Goal: Task Accomplishment & Management: Manage account settings

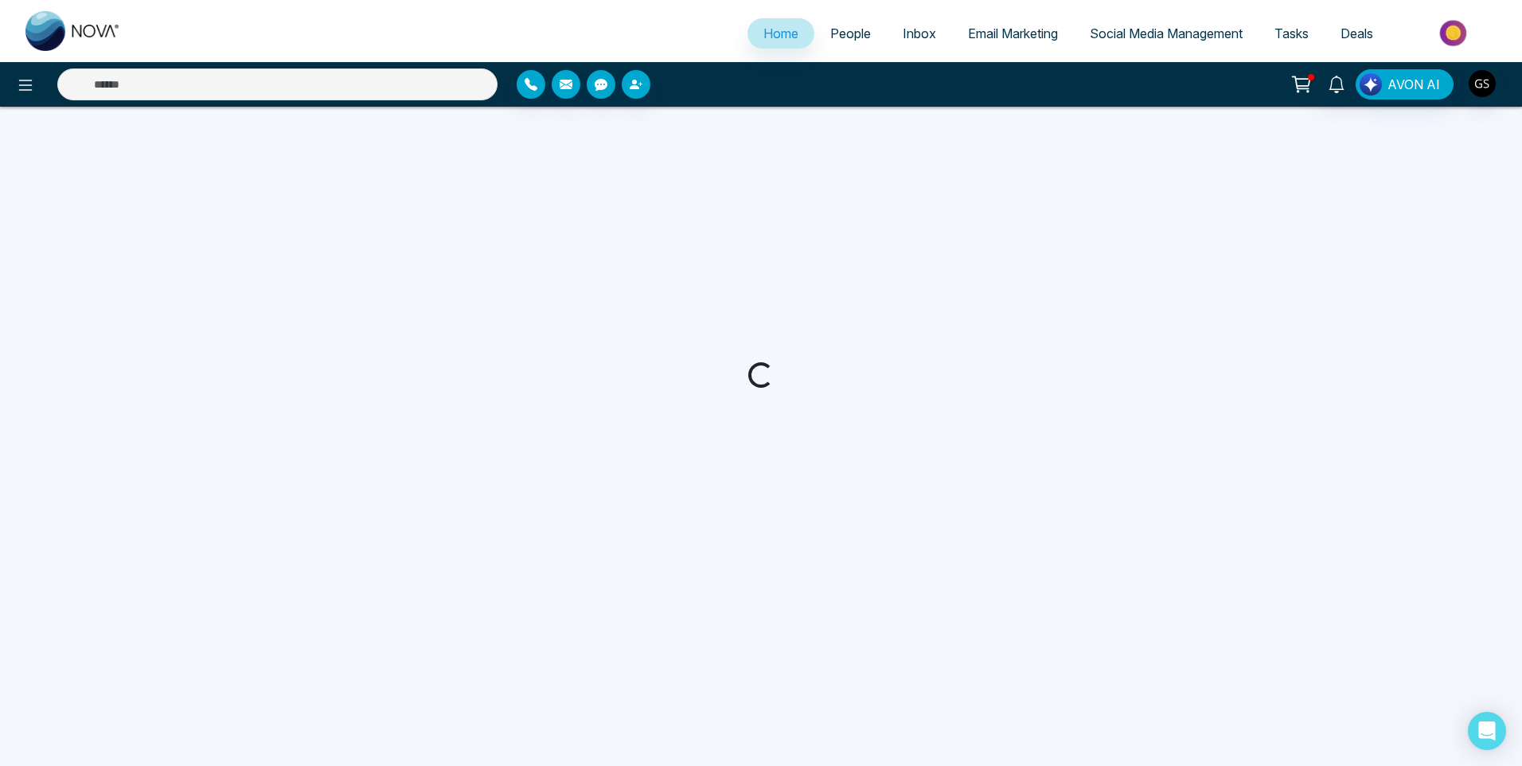
select select "*"
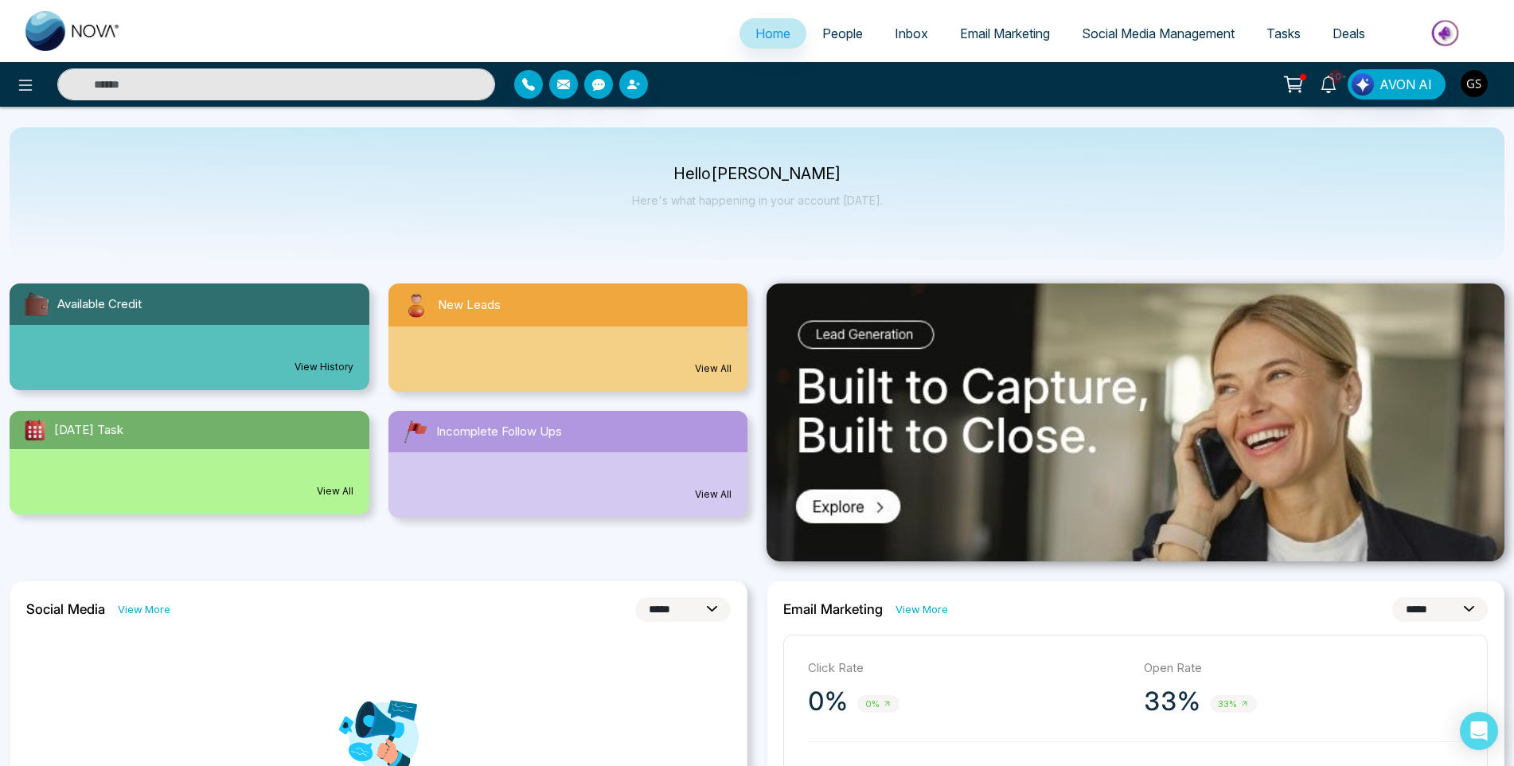
click at [834, 25] on span "People" at bounding box center [842, 33] width 41 height 16
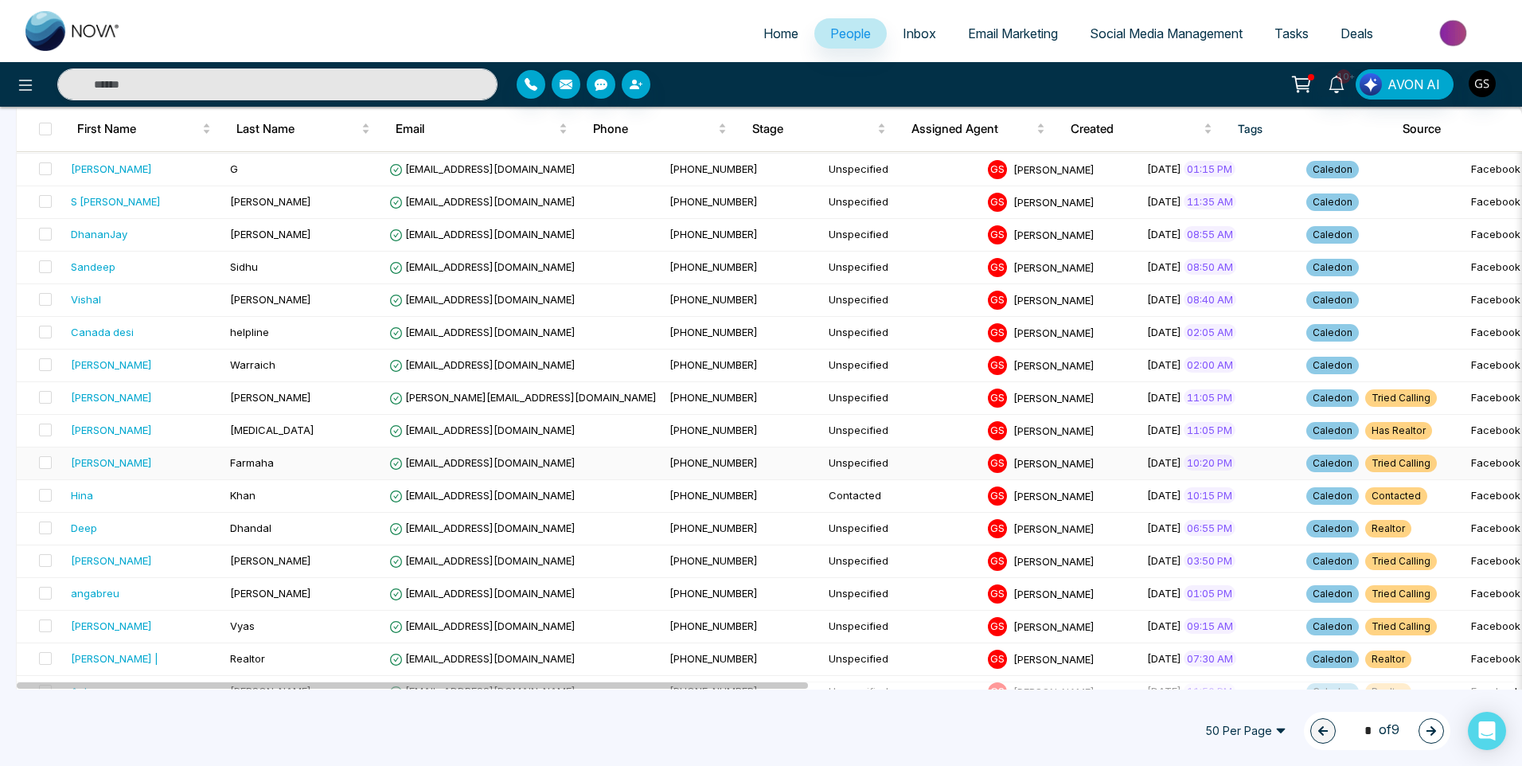
scroll to position [1273, 0]
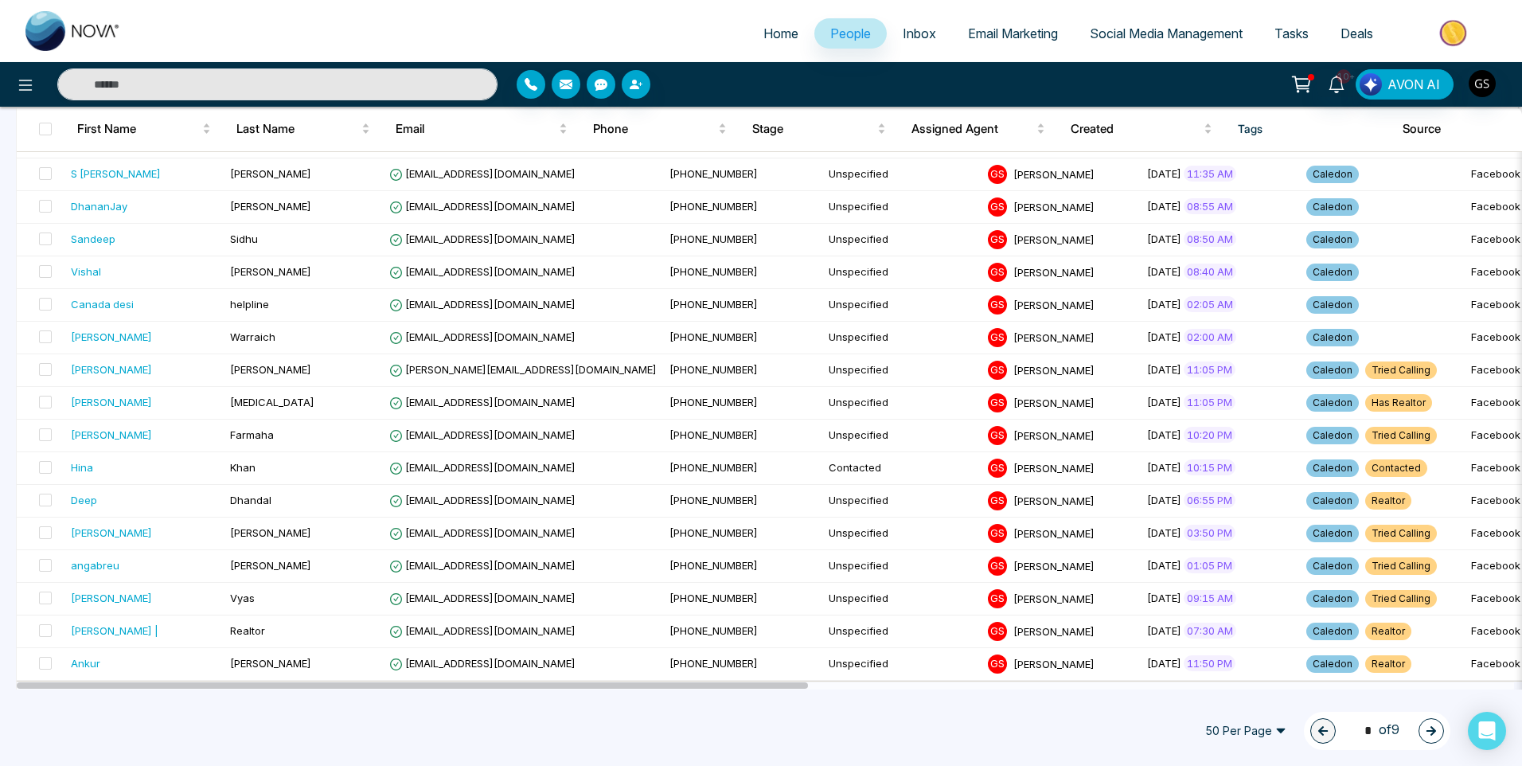
click at [1426, 730] on icon "button" at bounding box center [1430, 730] width 11 height 11
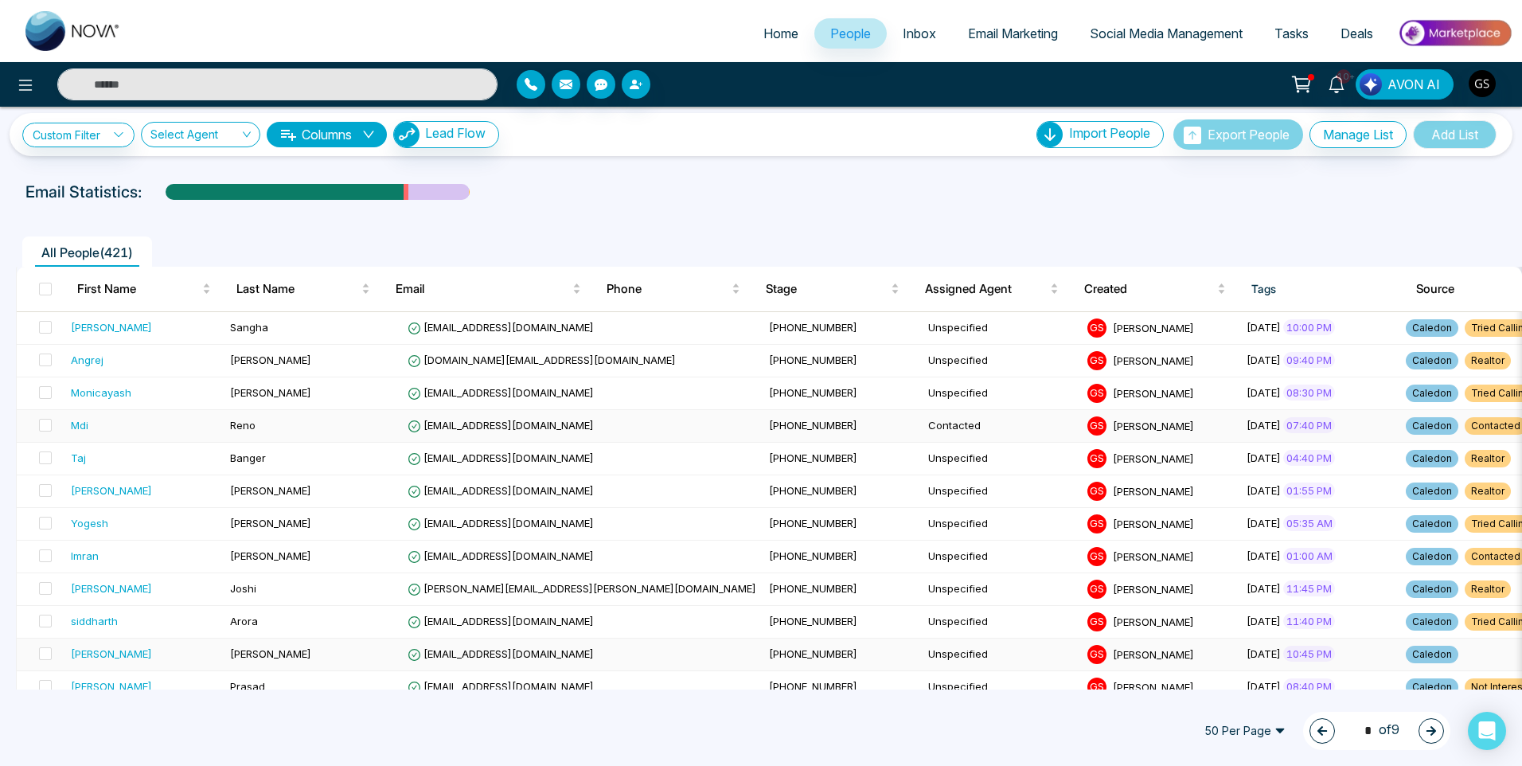
scroll to position [0, 0]
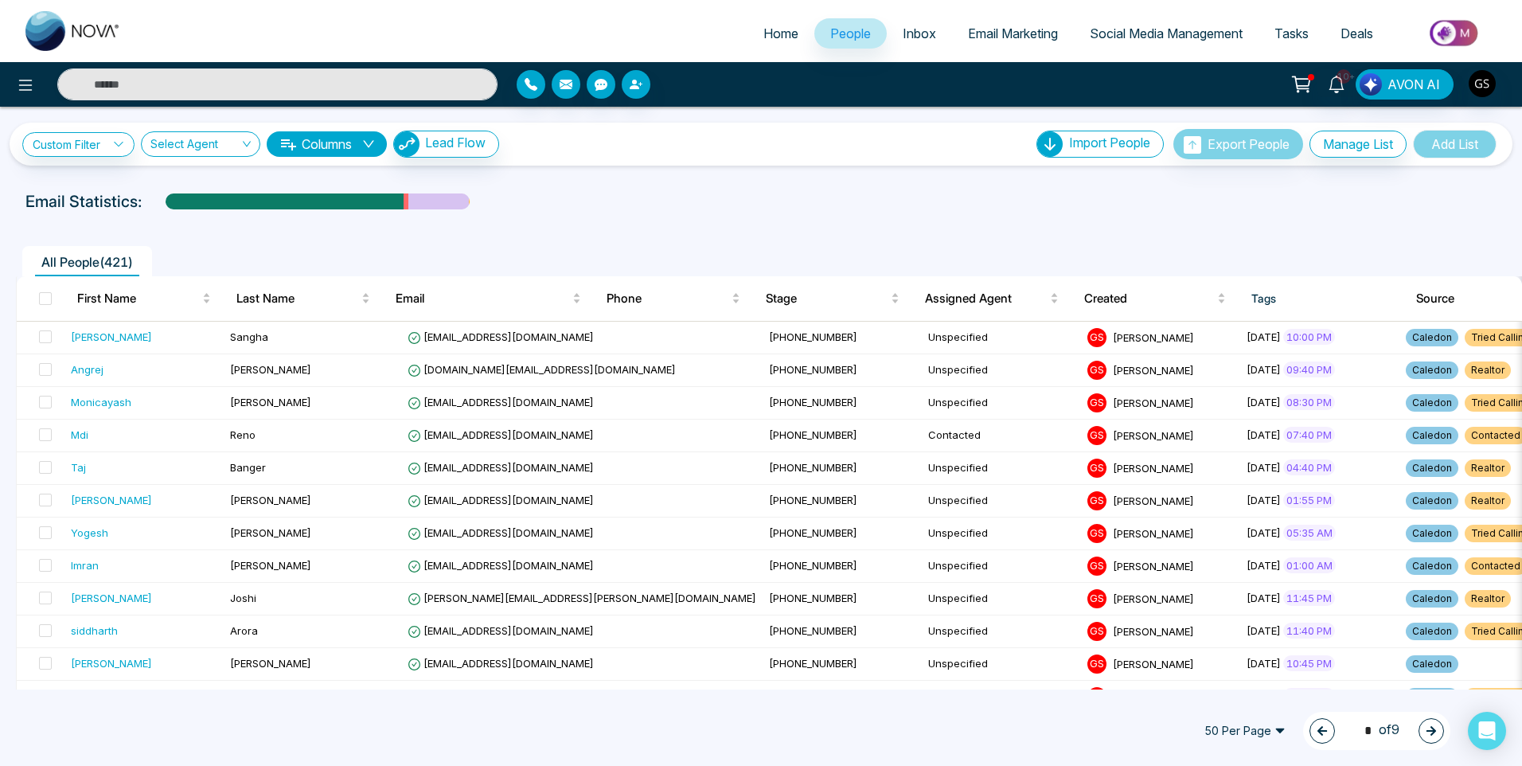
click at [1316, 725] on icon "button" at bounding box center [1321, 730] width 11 height 11
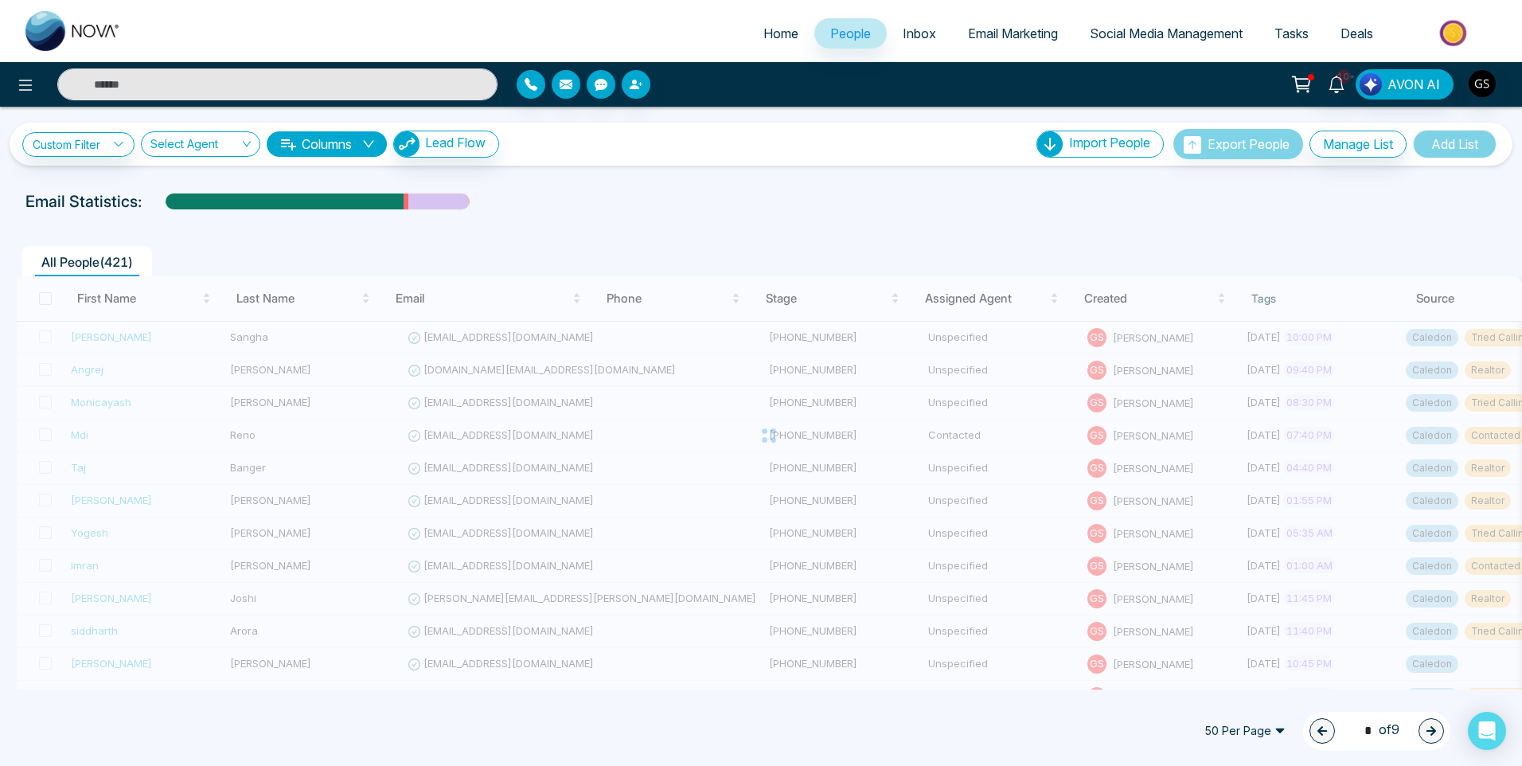
type input "*"
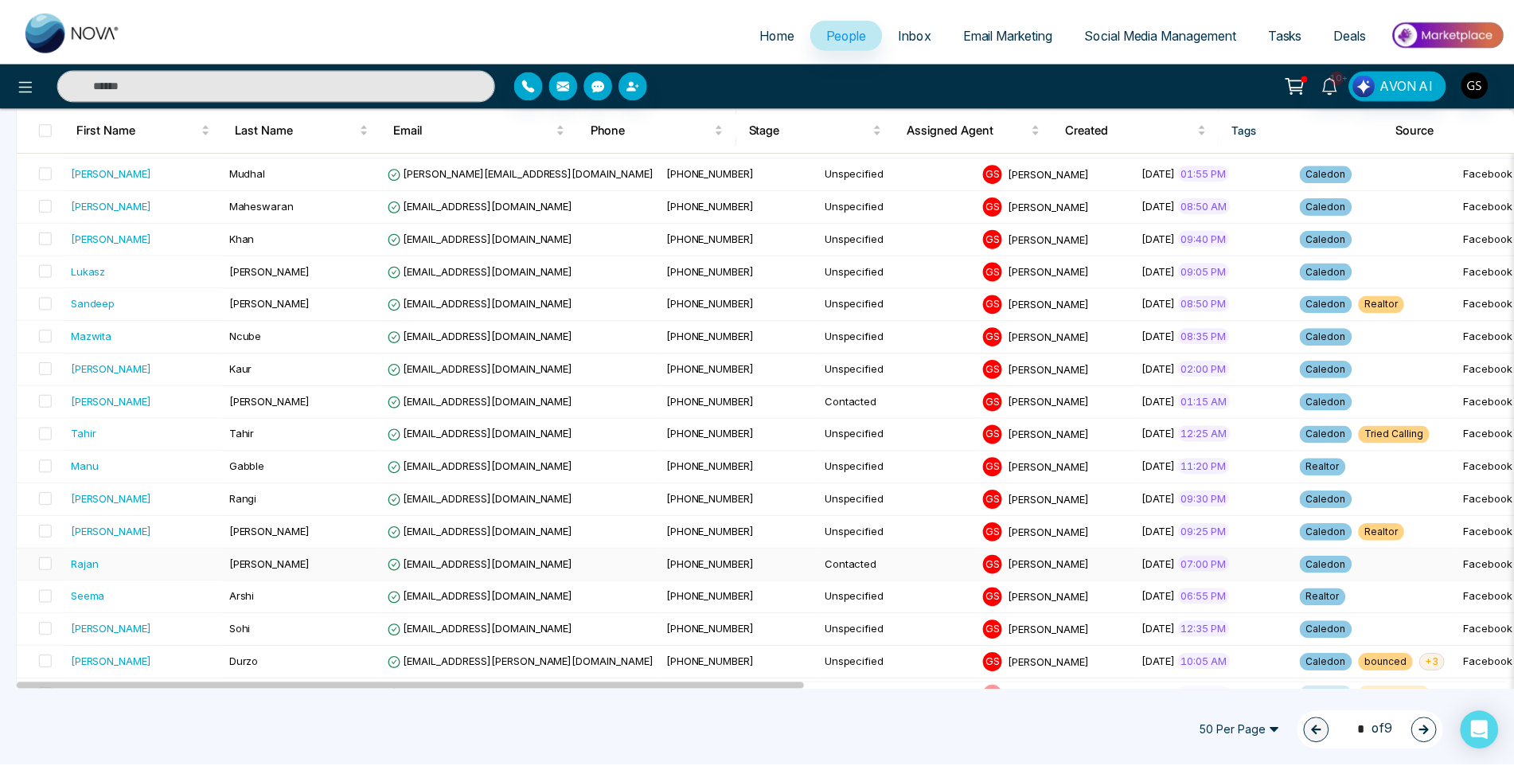
scroll to position [398, 0]
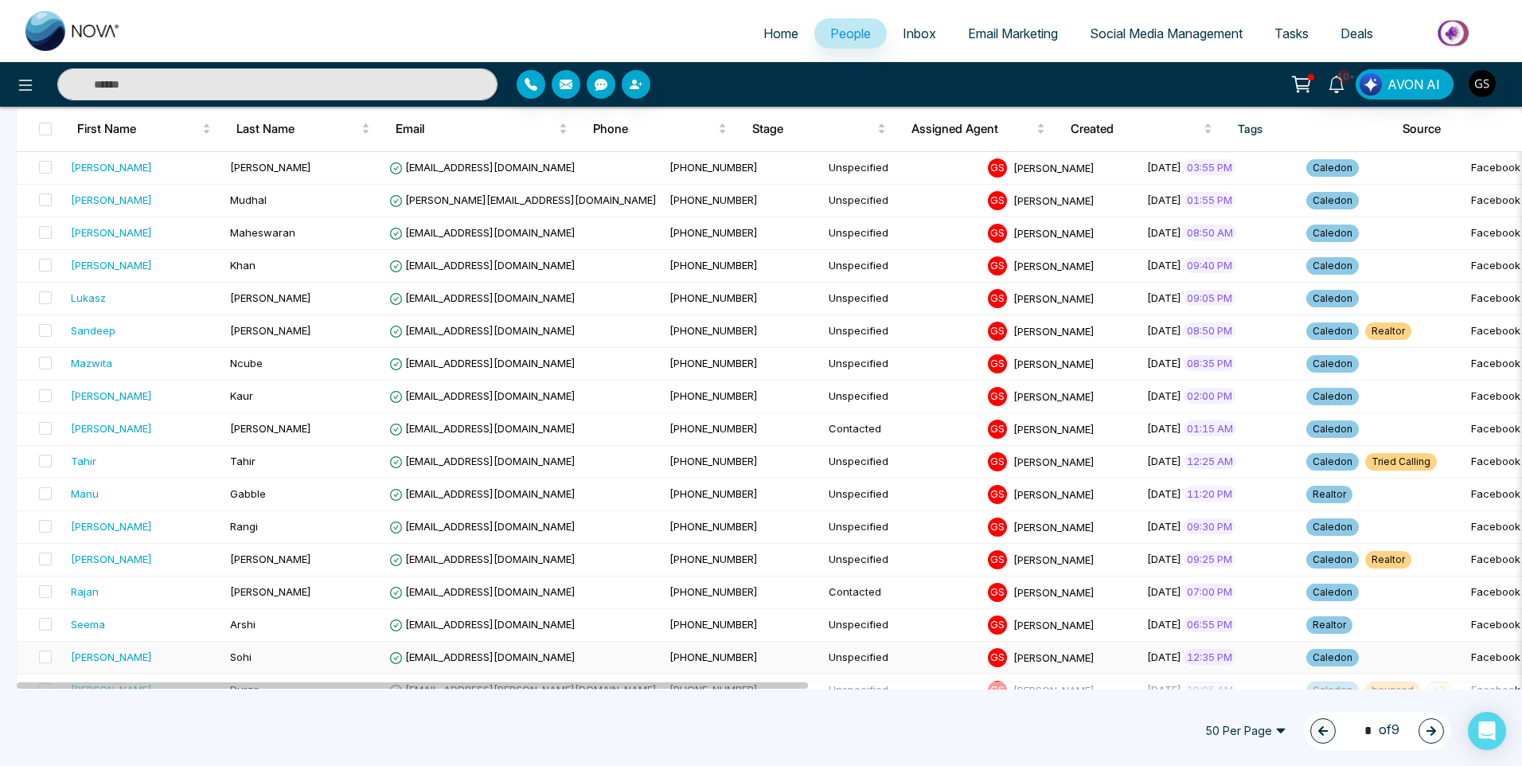
click at [435, 658] on span "[EMAIL_ADDRESS][DOMAIN_NAME]" at bounding box center [482, 656] width 186 height 13
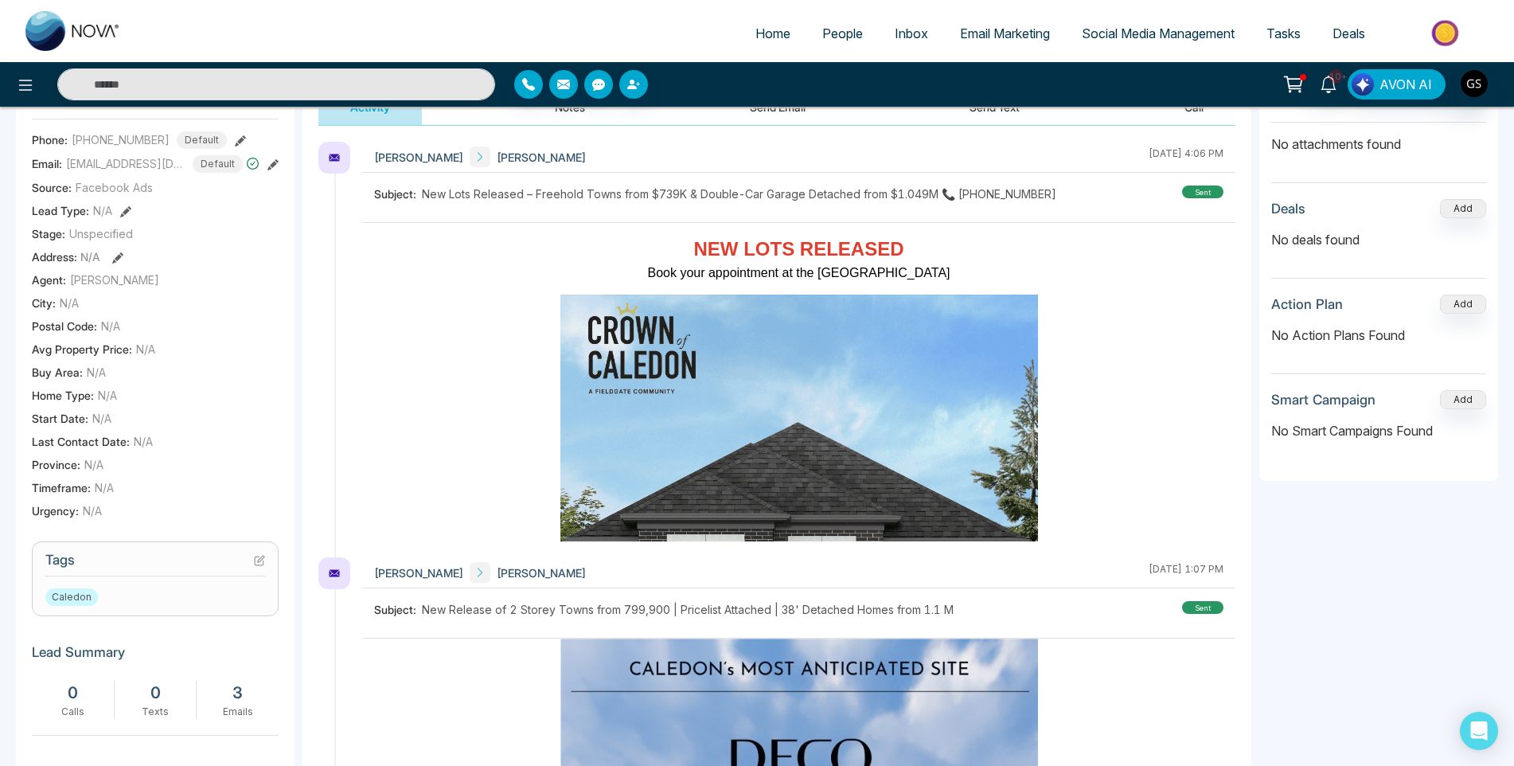
scroll to position [239, 0]
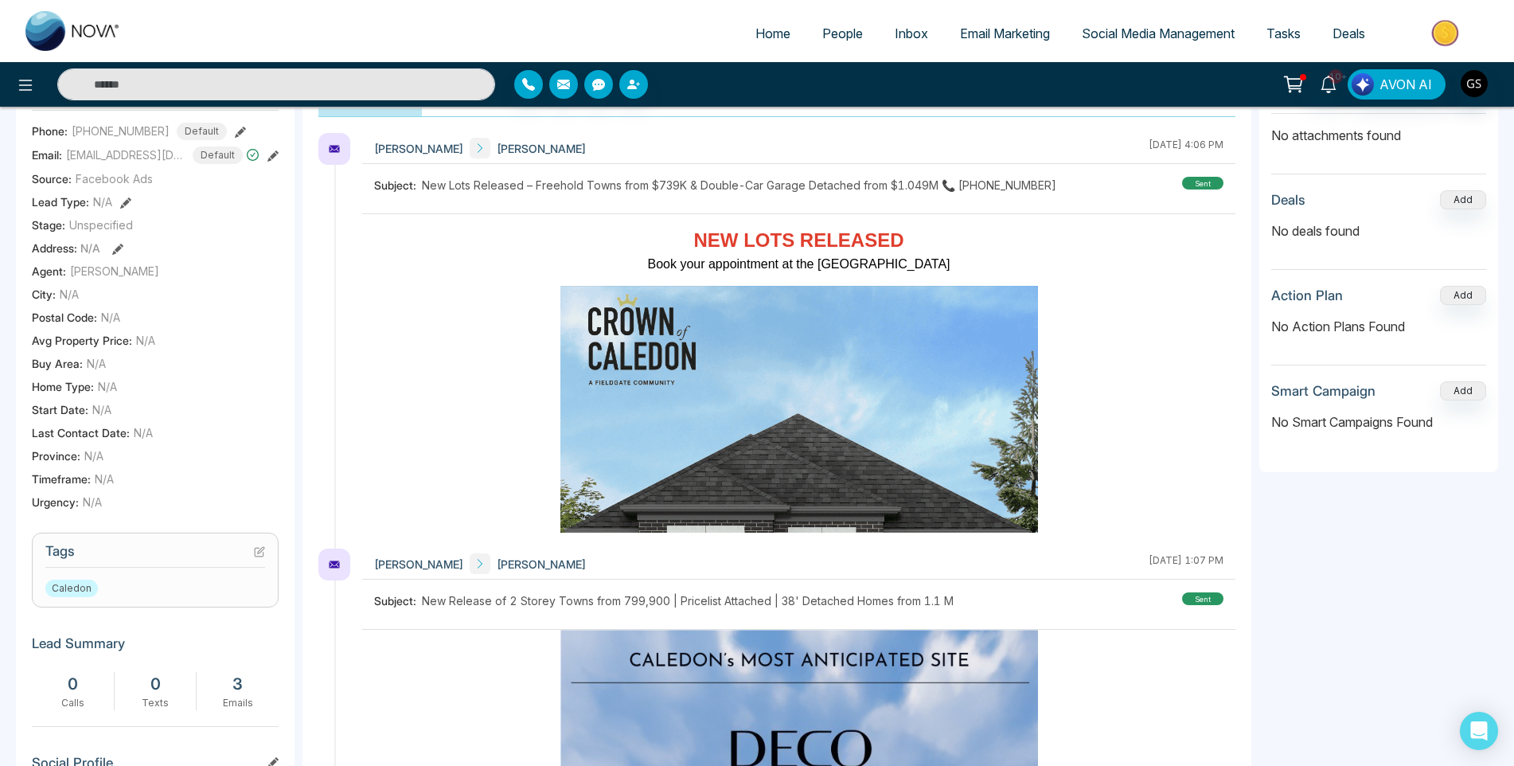
click at [259, 553] on icon at bounding box center [261, 550] width 6 height 6
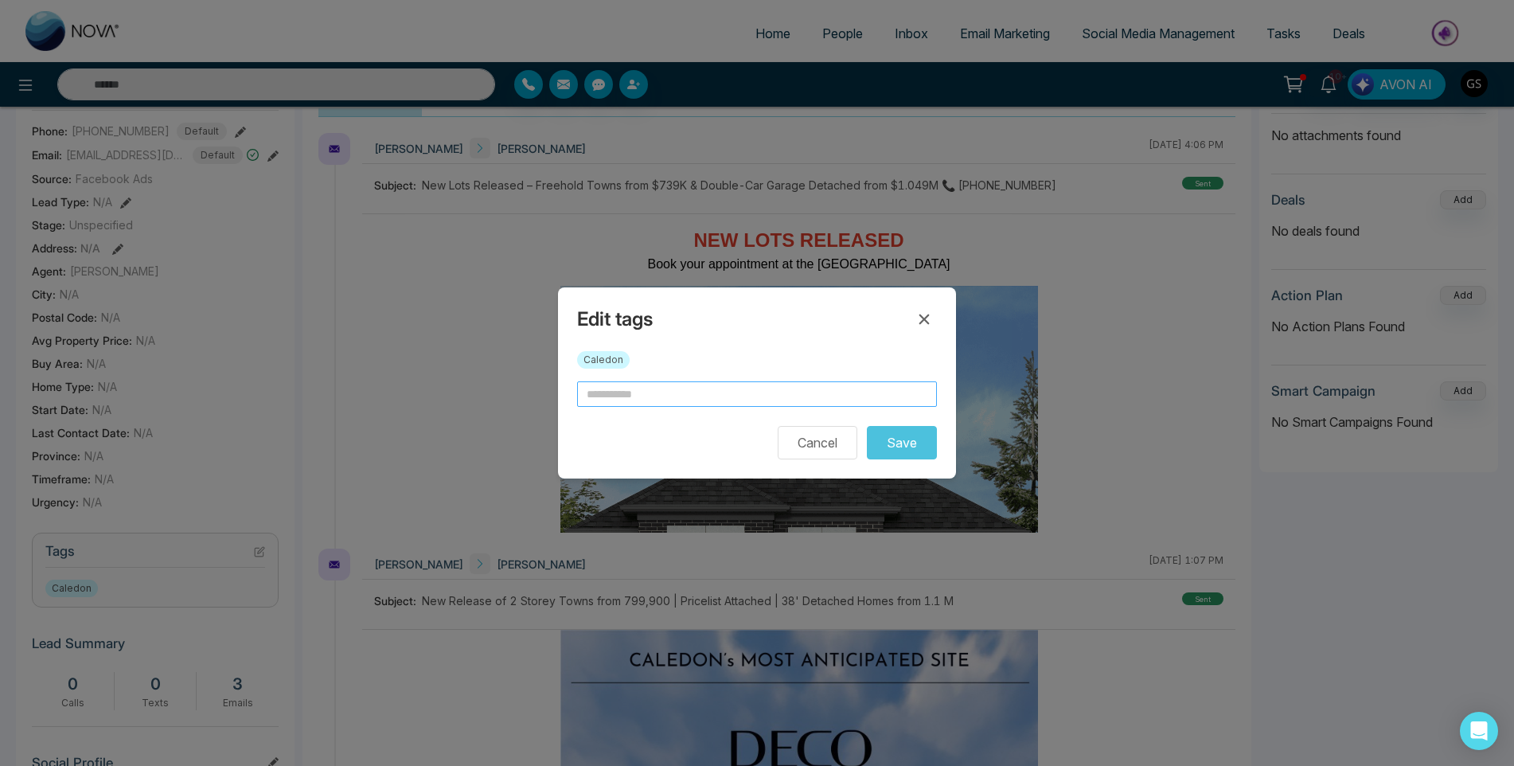
click at [671, 386] on input "text" at bounding box center [757, 393] width 360 height 25
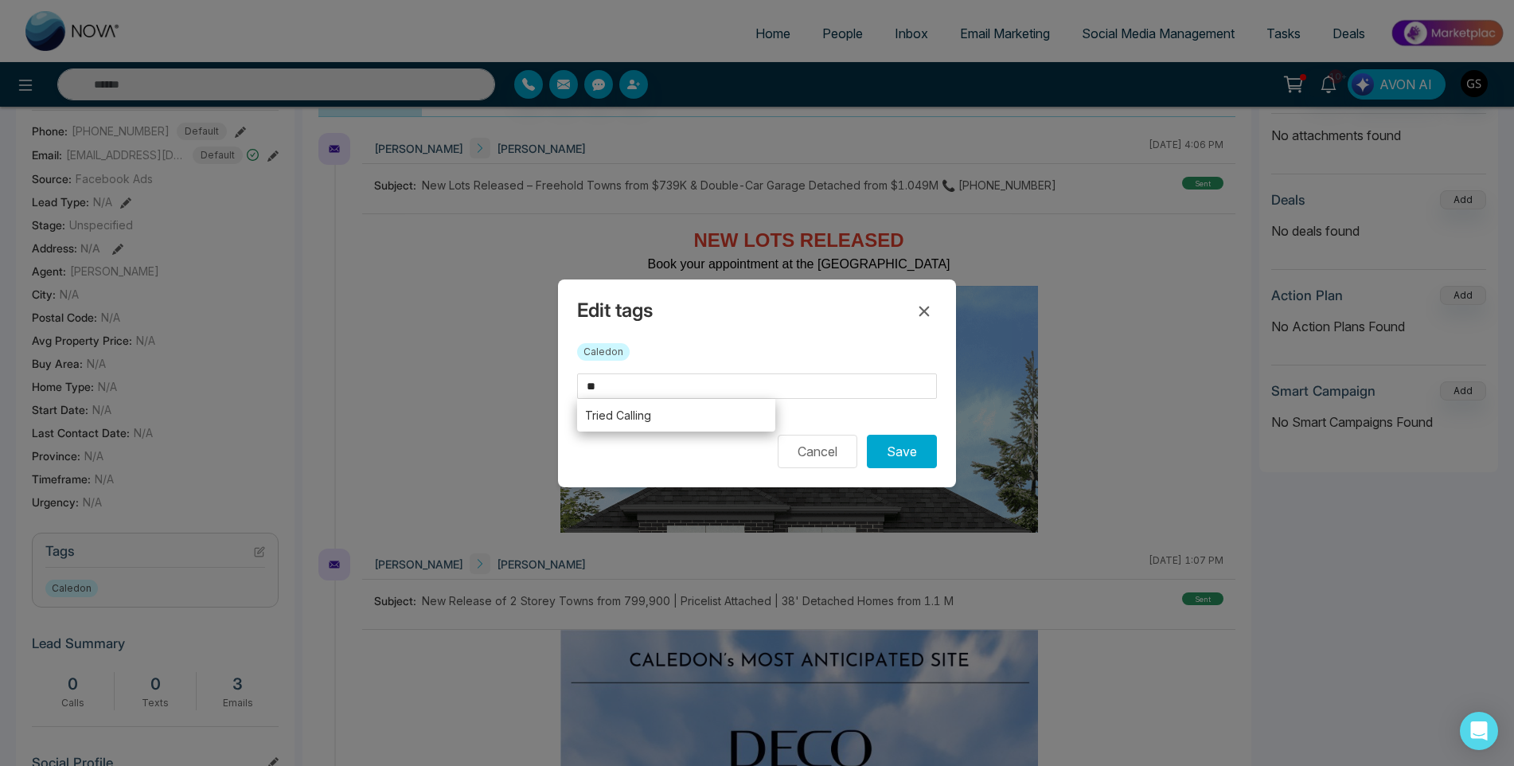
click at [647, 427] on li "Tried Calling" at bounding box center [676, 415] width 198 height 33
type input "**********"
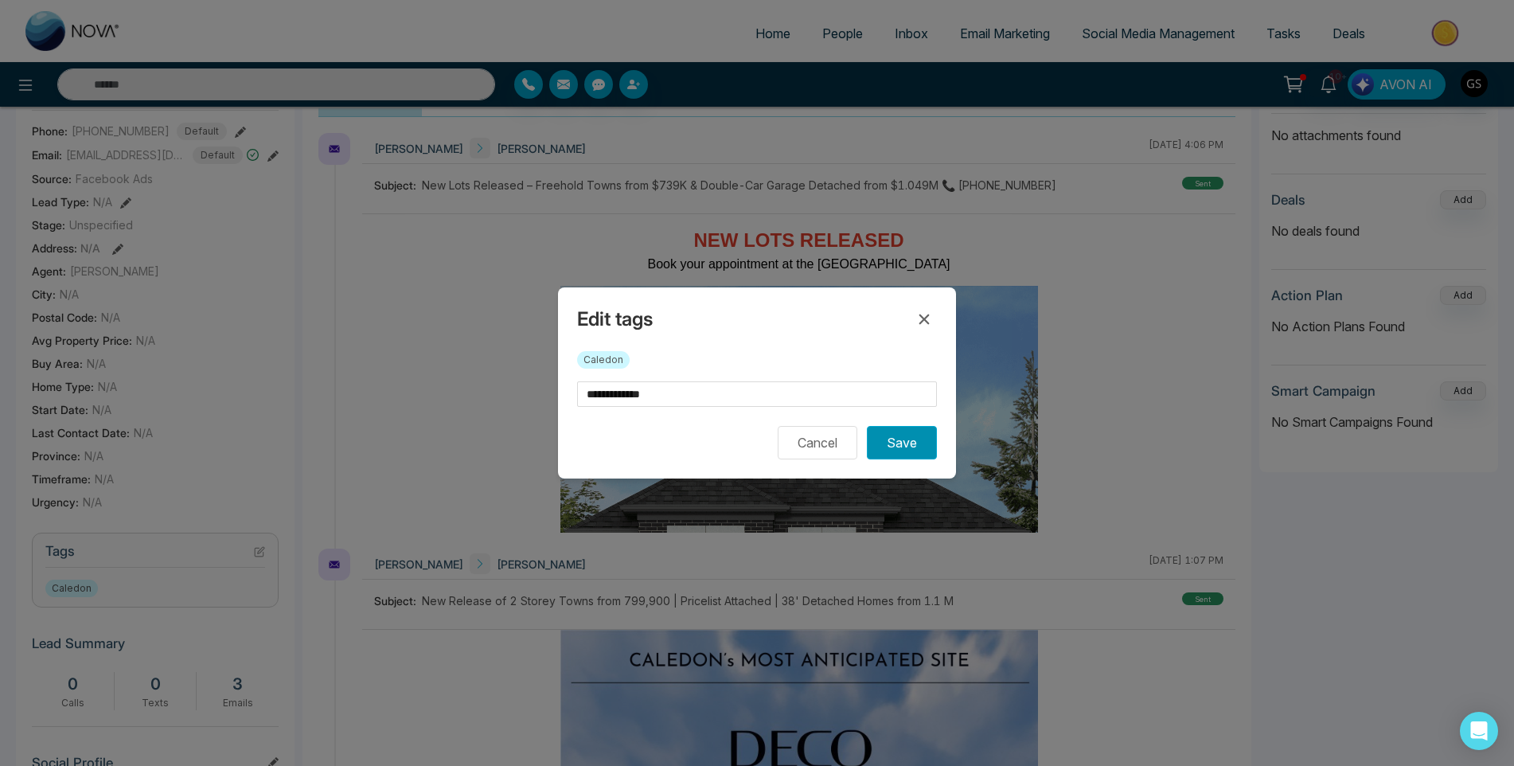
click at [878, 440] on button "Save" at bounding box center [902, 442] width 70 height 33
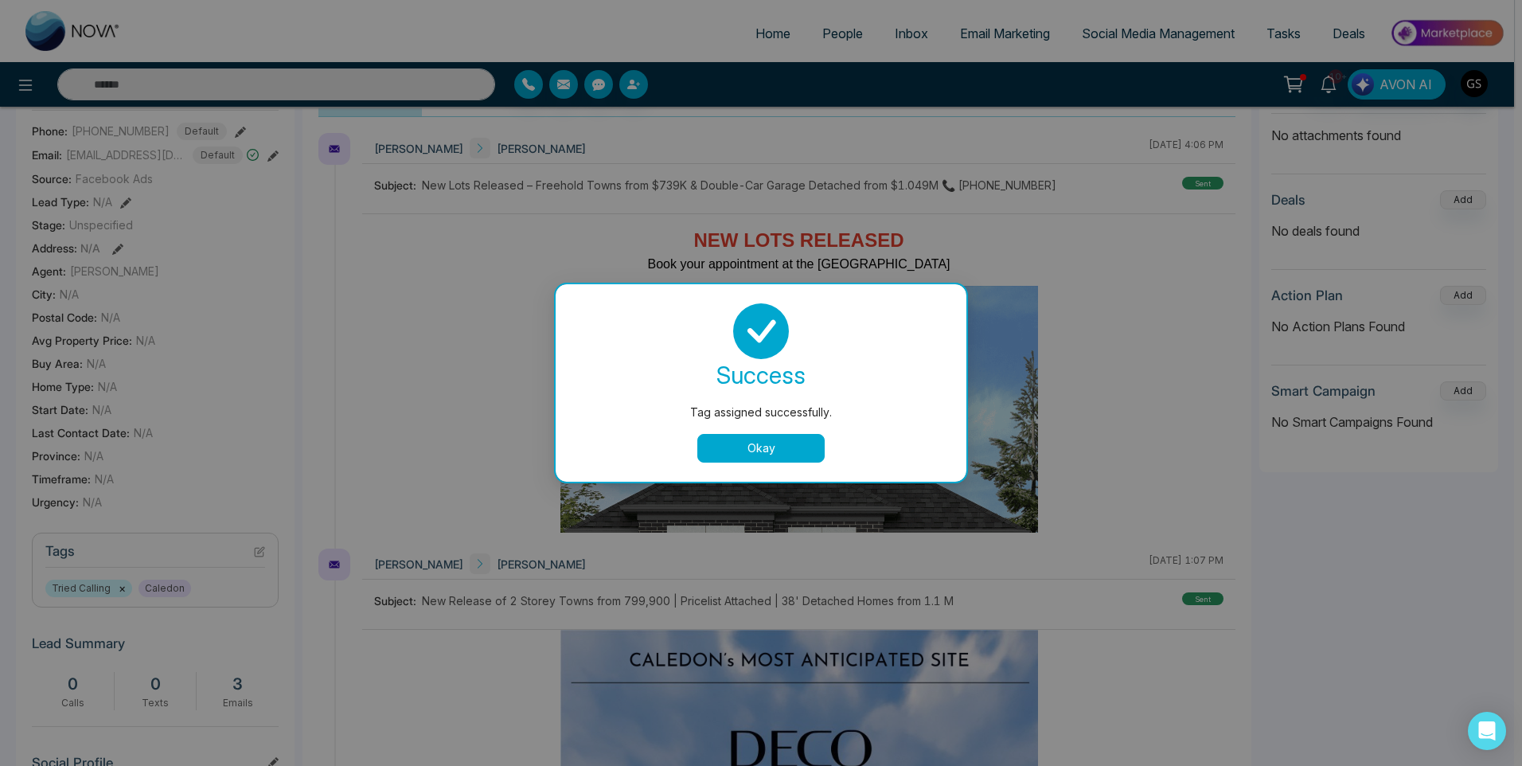
click at [347, 272] on div "Tag assigned successfully. success Tag assigned successfully. Okay" at bounding box center [761, 383] width 1522 height 766
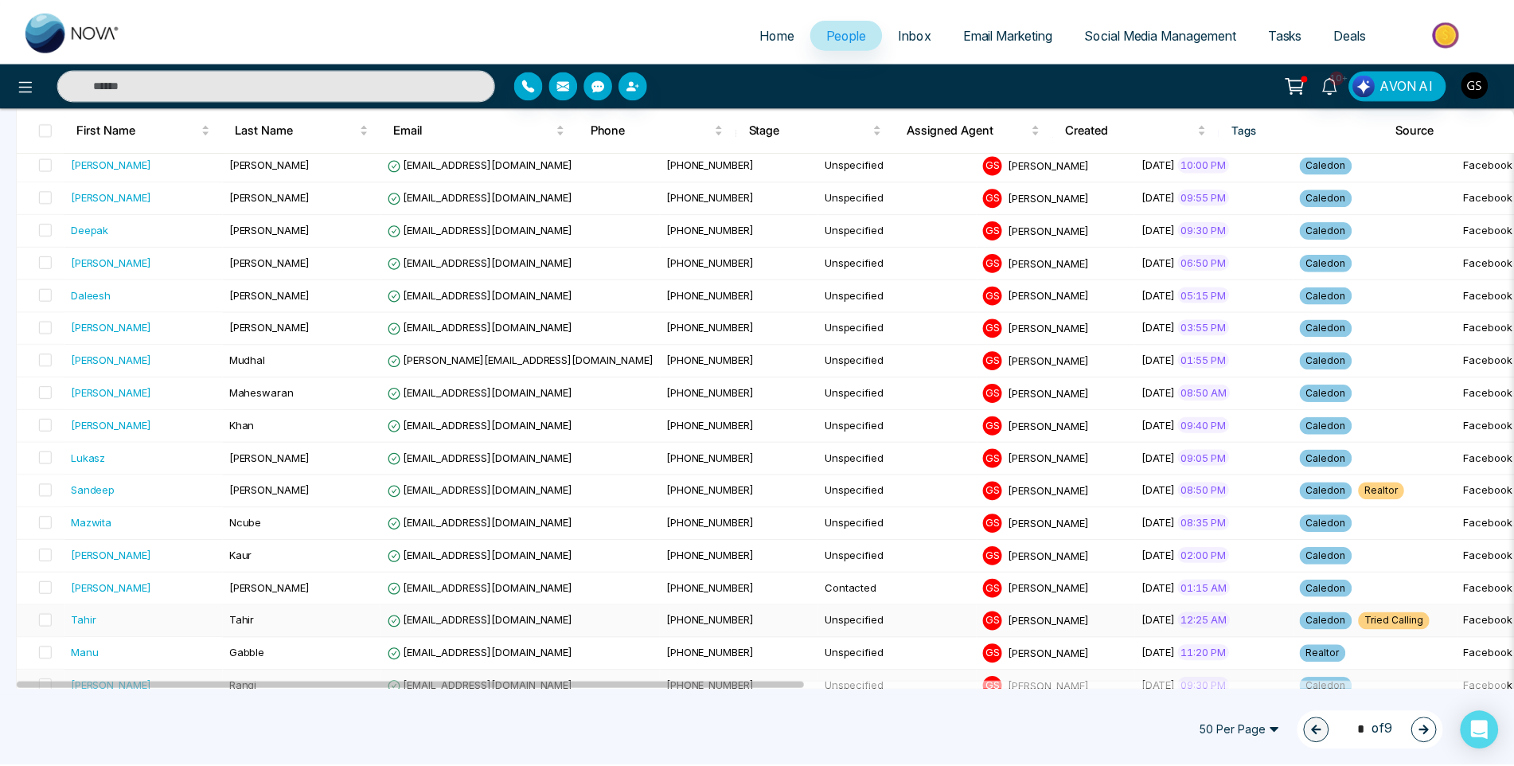
scroll to position [318, 0]
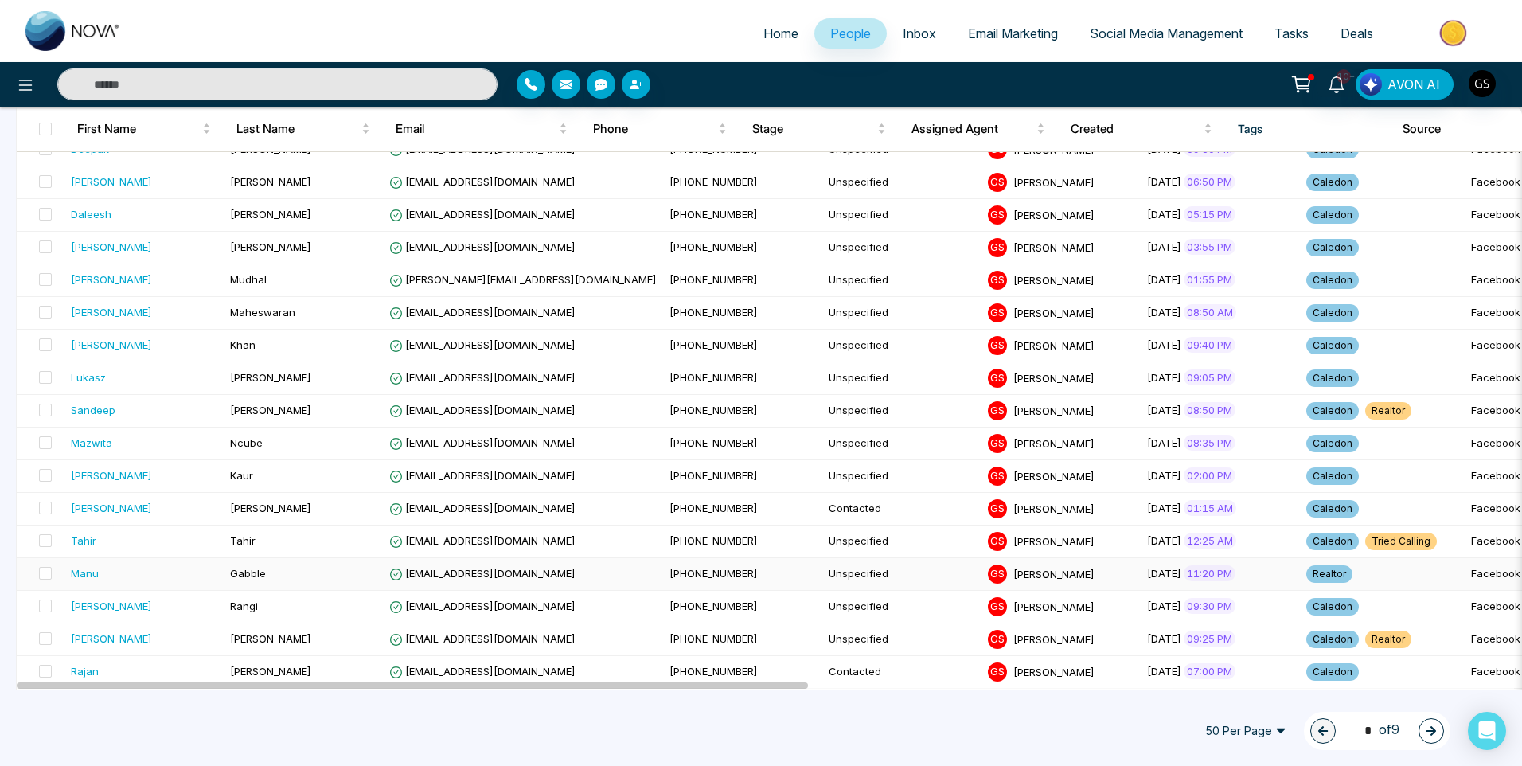
click at [468, 572] on span "[EMAIL_ADDRESS][DOMAIN_NAME]" at bounding box center [482, 573] width 186 height 13
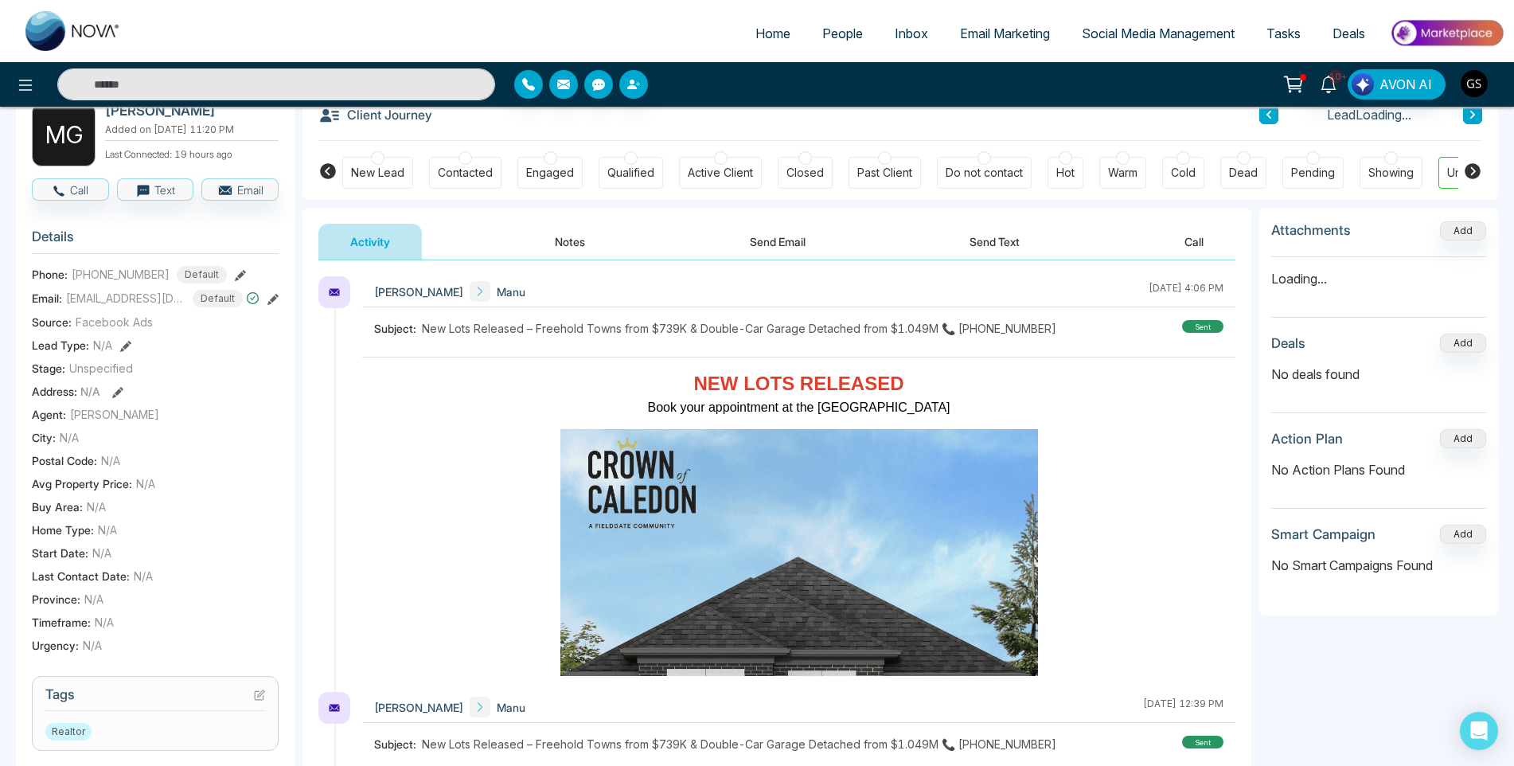
scroll to position [159, 0]
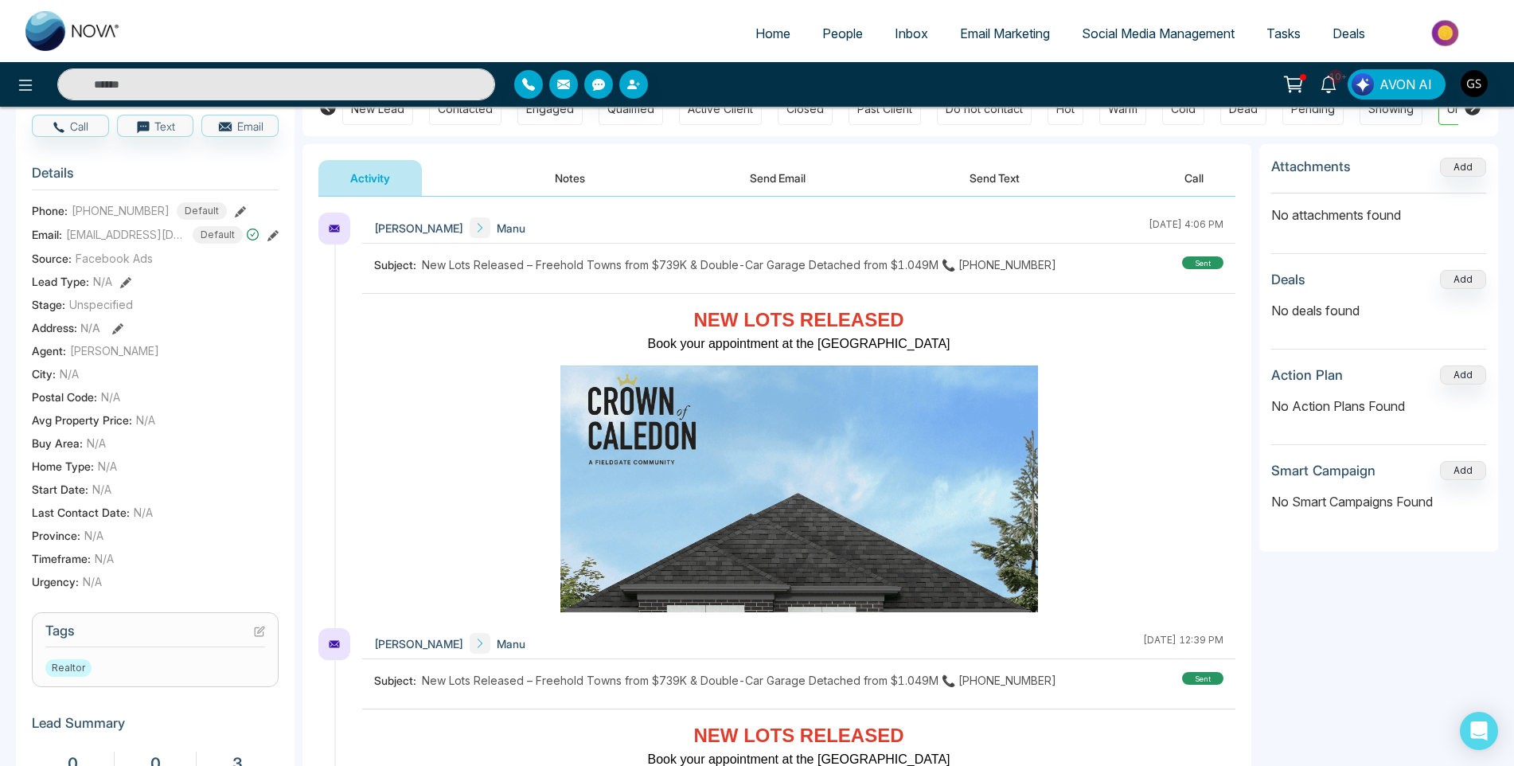
click at [253, 637] on h3 "Tags" at bounding box center [155, 634] width 220 height 25
click at [259, 636] on icon at bounding box center [259, 631] width 9 height 9
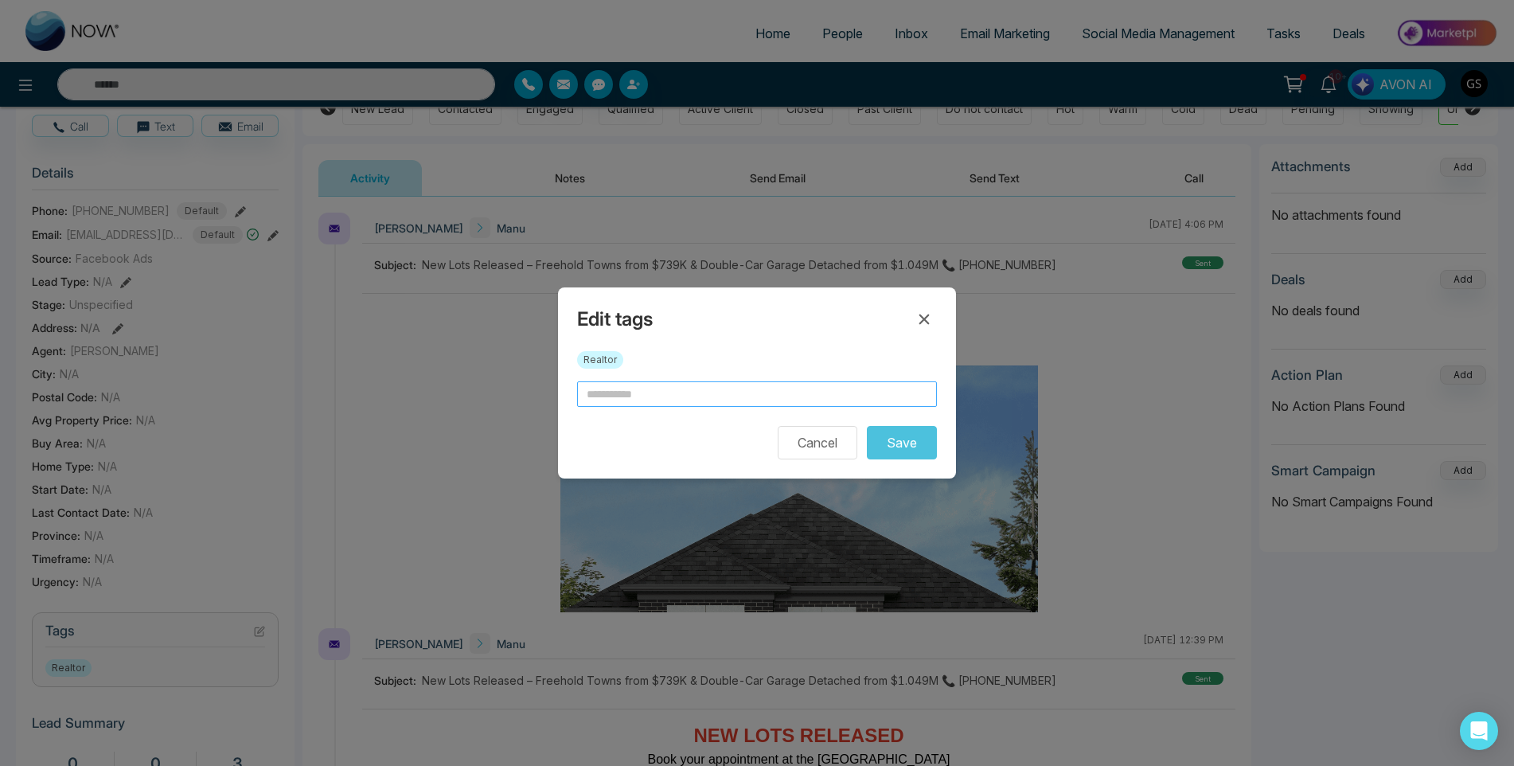
click at [687, 398] on input "text" at bounding box center [757, 393] width 360 height 25
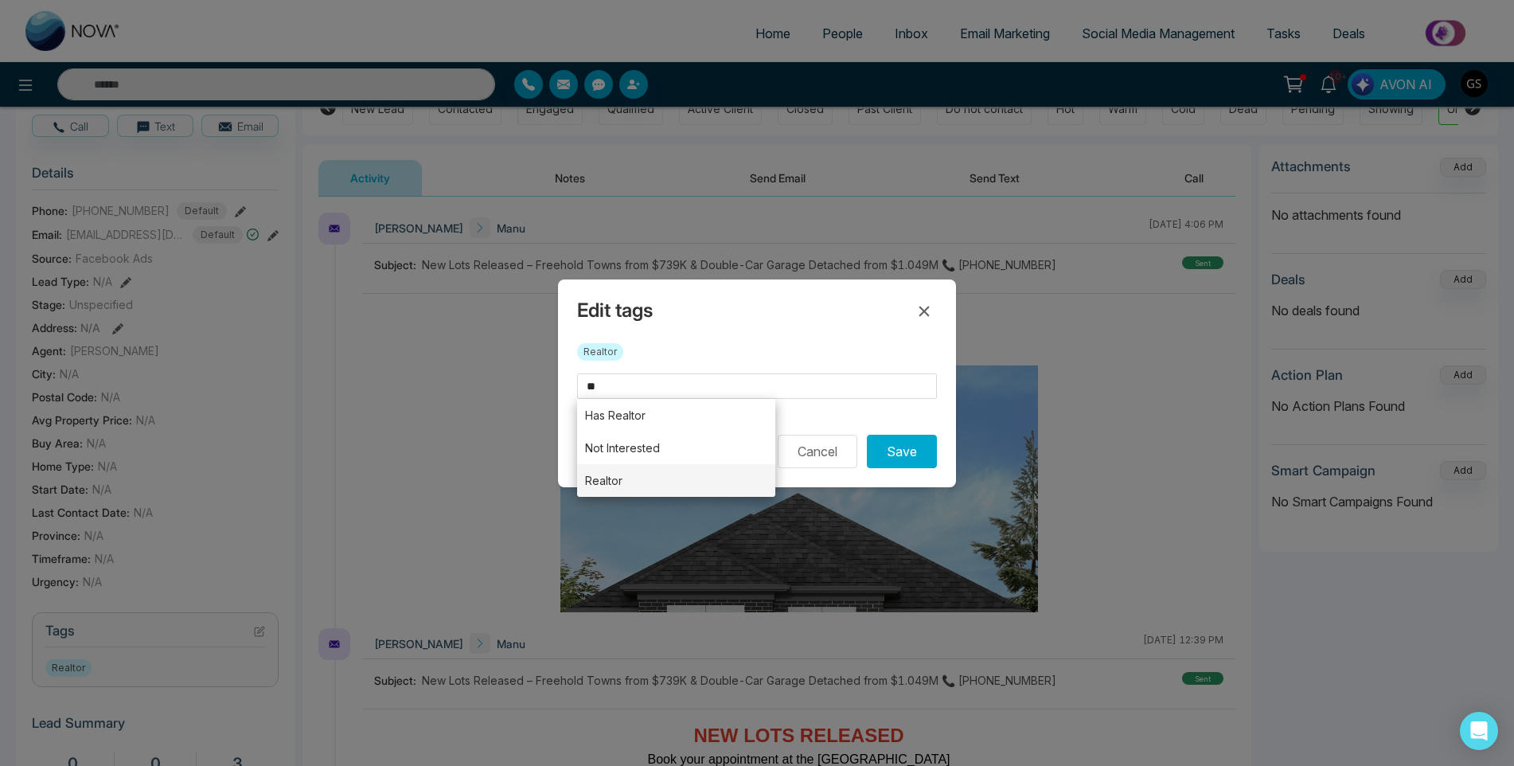
click at [662, 474] on li "Realtor" at bounding box center [676, 480] width 198 height 33
type input "*******"
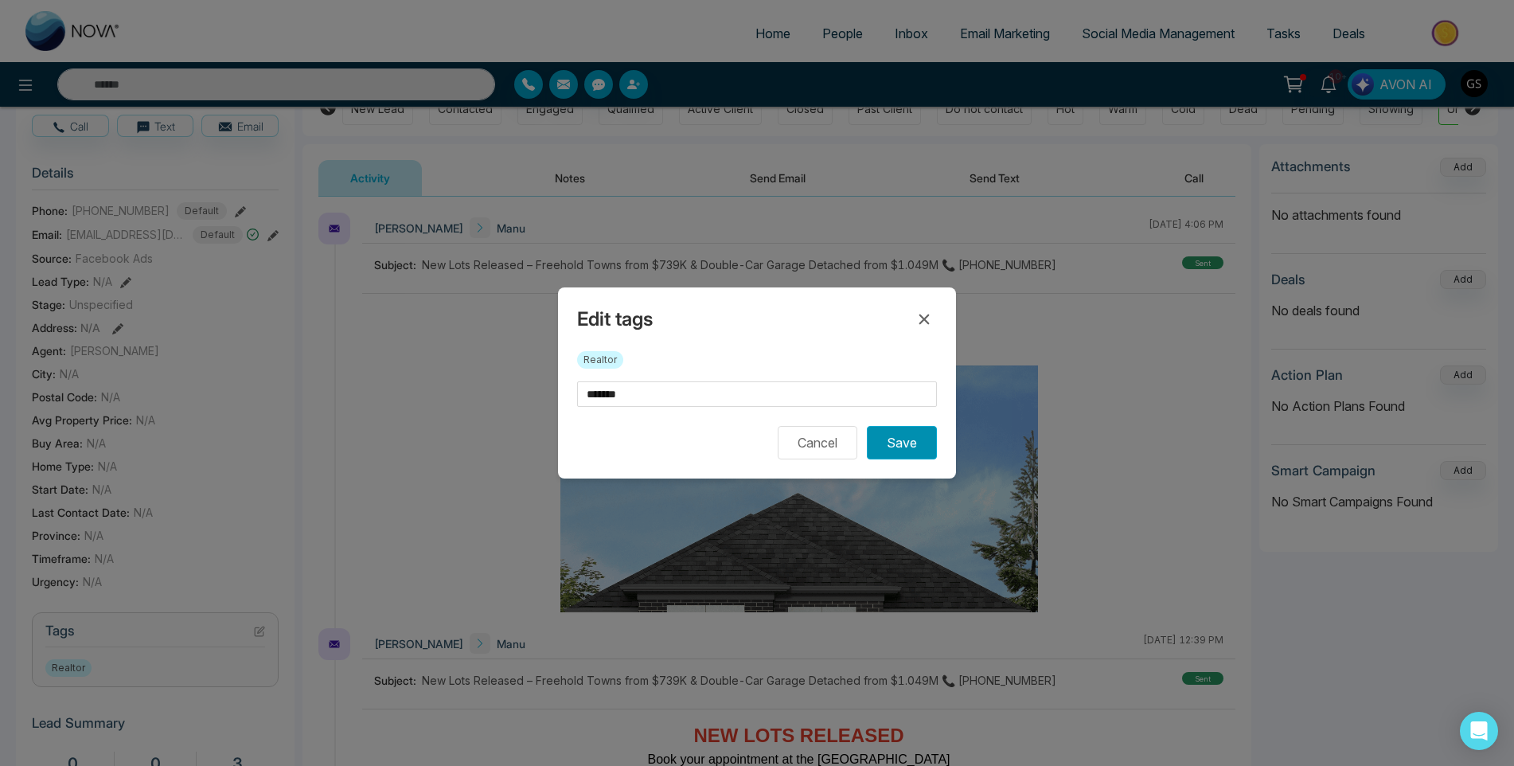
click at [934, 454] on button "Save" at bounding box center [902, 442] width 70 height 33
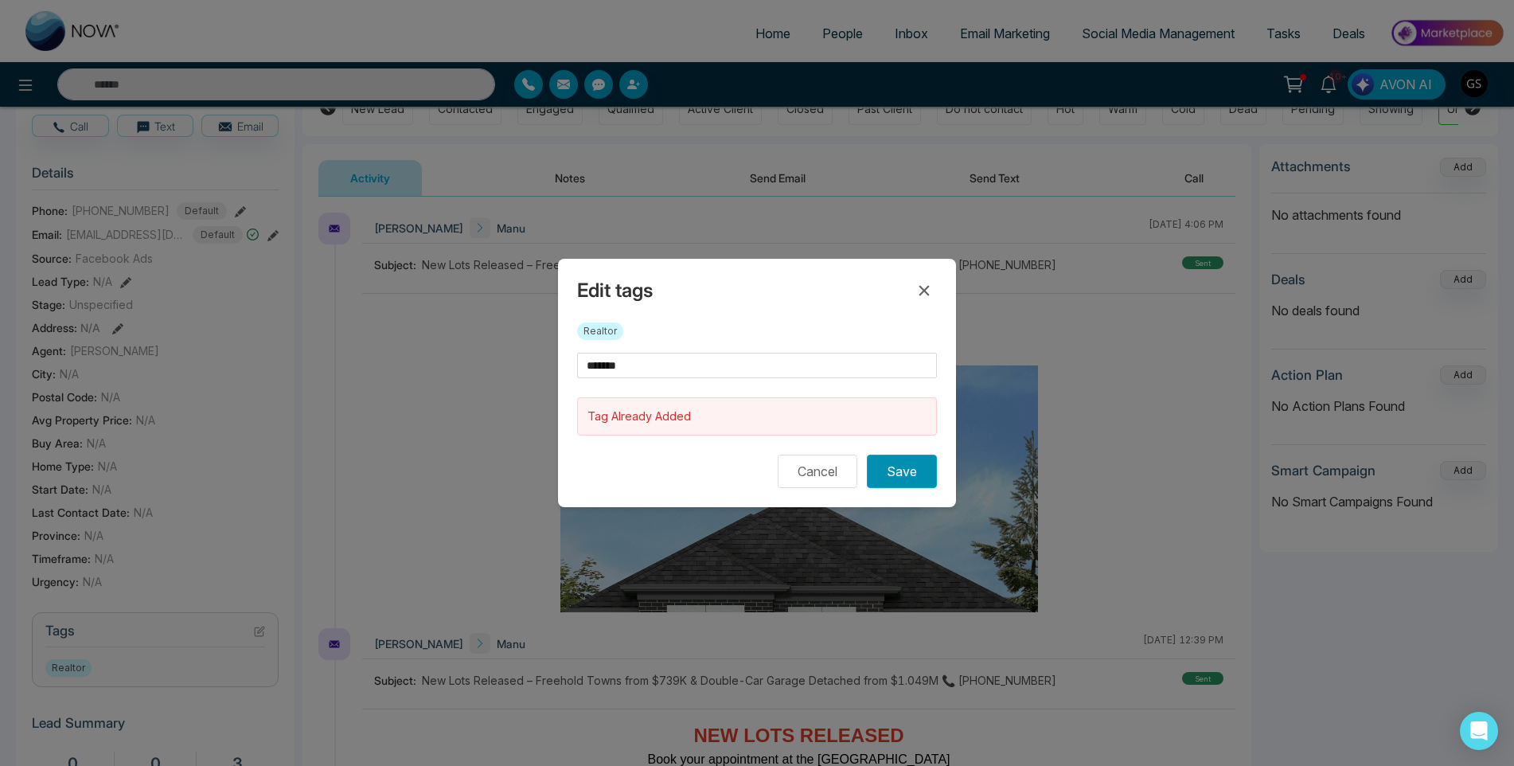
click at [901, 473] on button "Save" at bounding box center [902, 470] width 70 height 33
click at [892, 481] on button "Save" at bounding box center [902, 470] width 70 height 33
click at [645, 121] on div "Edit tags Realtor ******* Tag Already Added Cancel Save" at bounding box center [757, 383] width 1514 height 766
click at [830, 29] on div "Edit tags Realtor ******* Tag Already Added Cancel Save" at bounding box center [757, 383] width 1514 height 766
click at [930, 291] on icon at bounding box center [923, 290] width 19 height 19
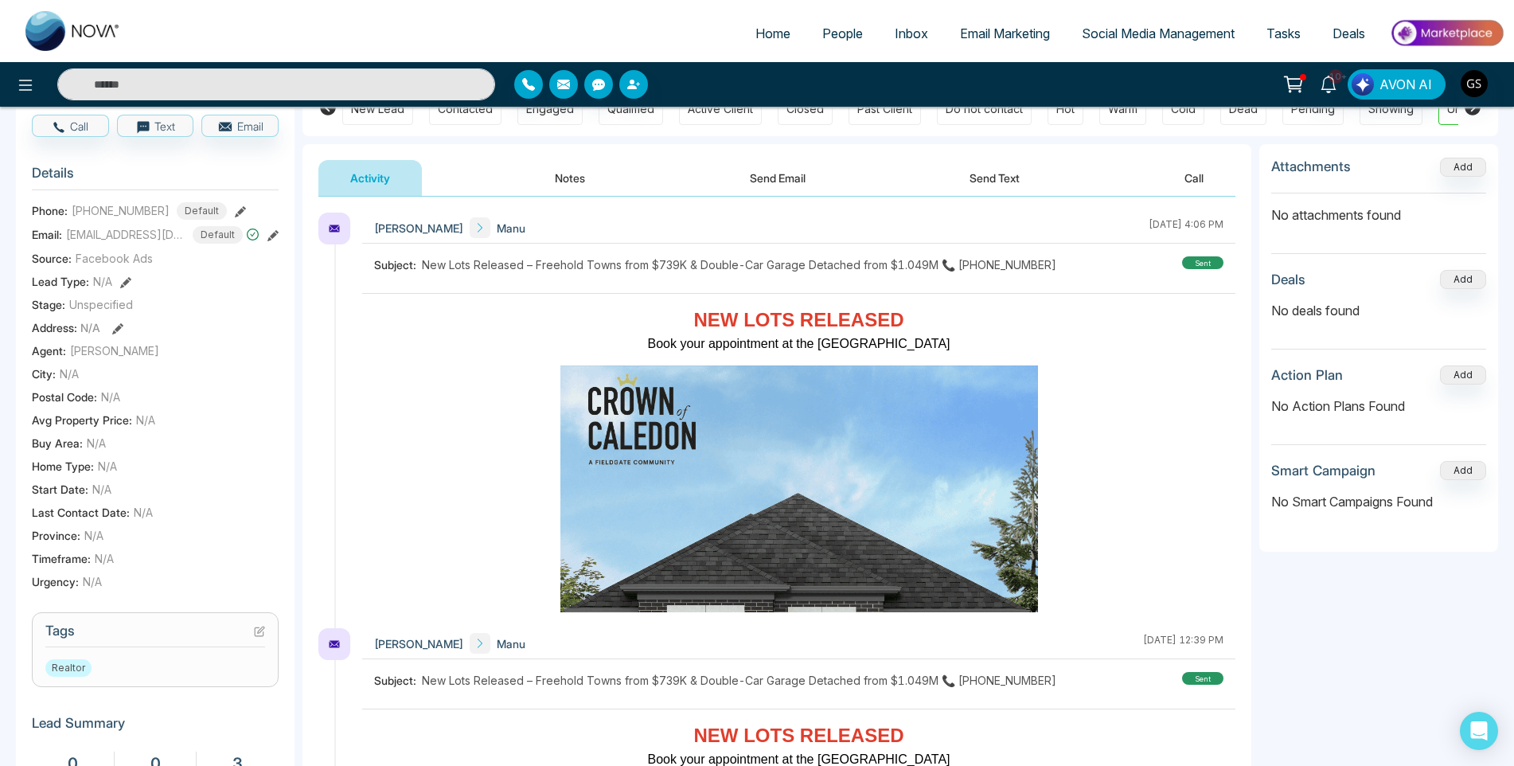
click at [846, 33] on span "People" at bounding box center [842, 33] width 41 height 16
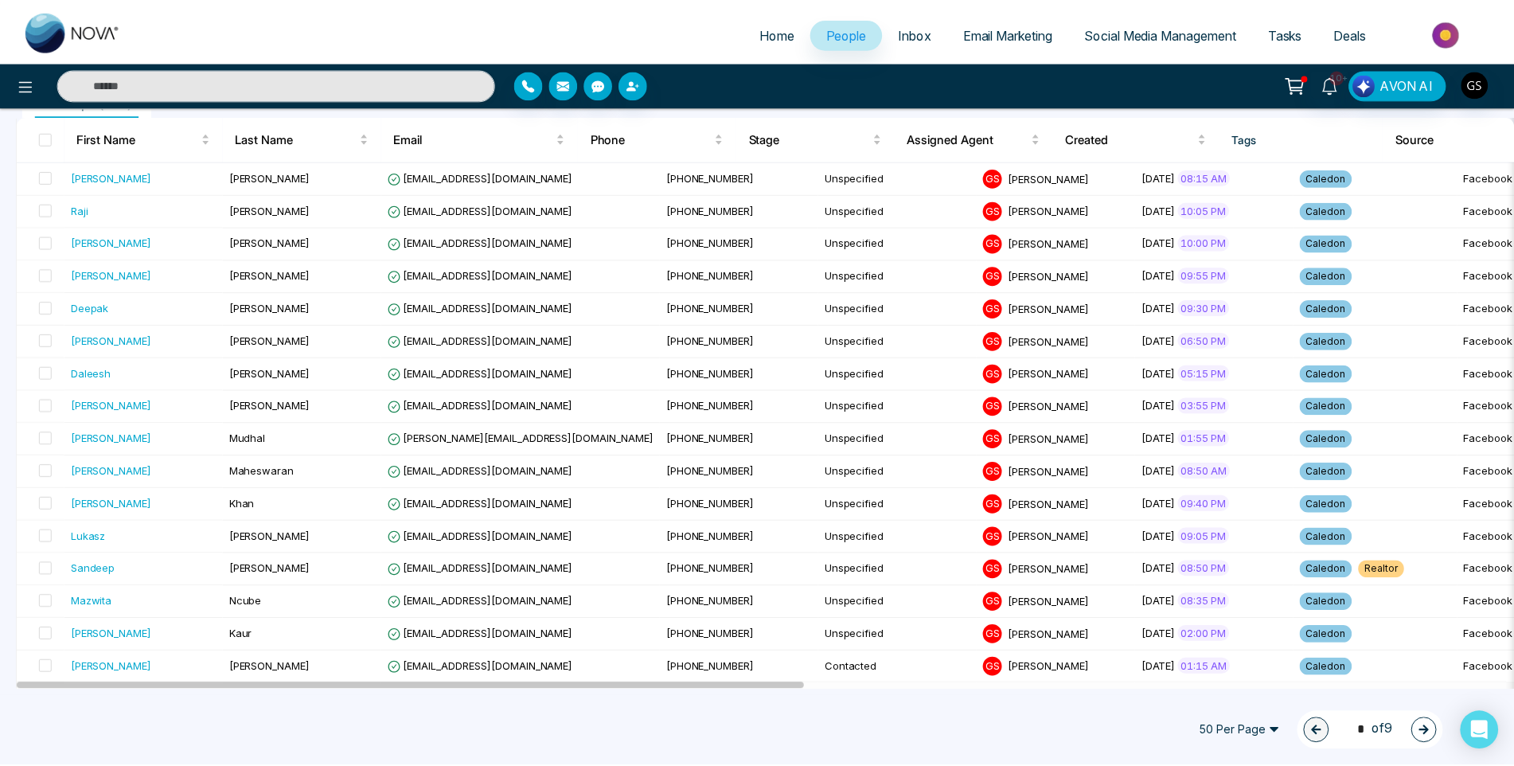
scroll to position [159, 0]
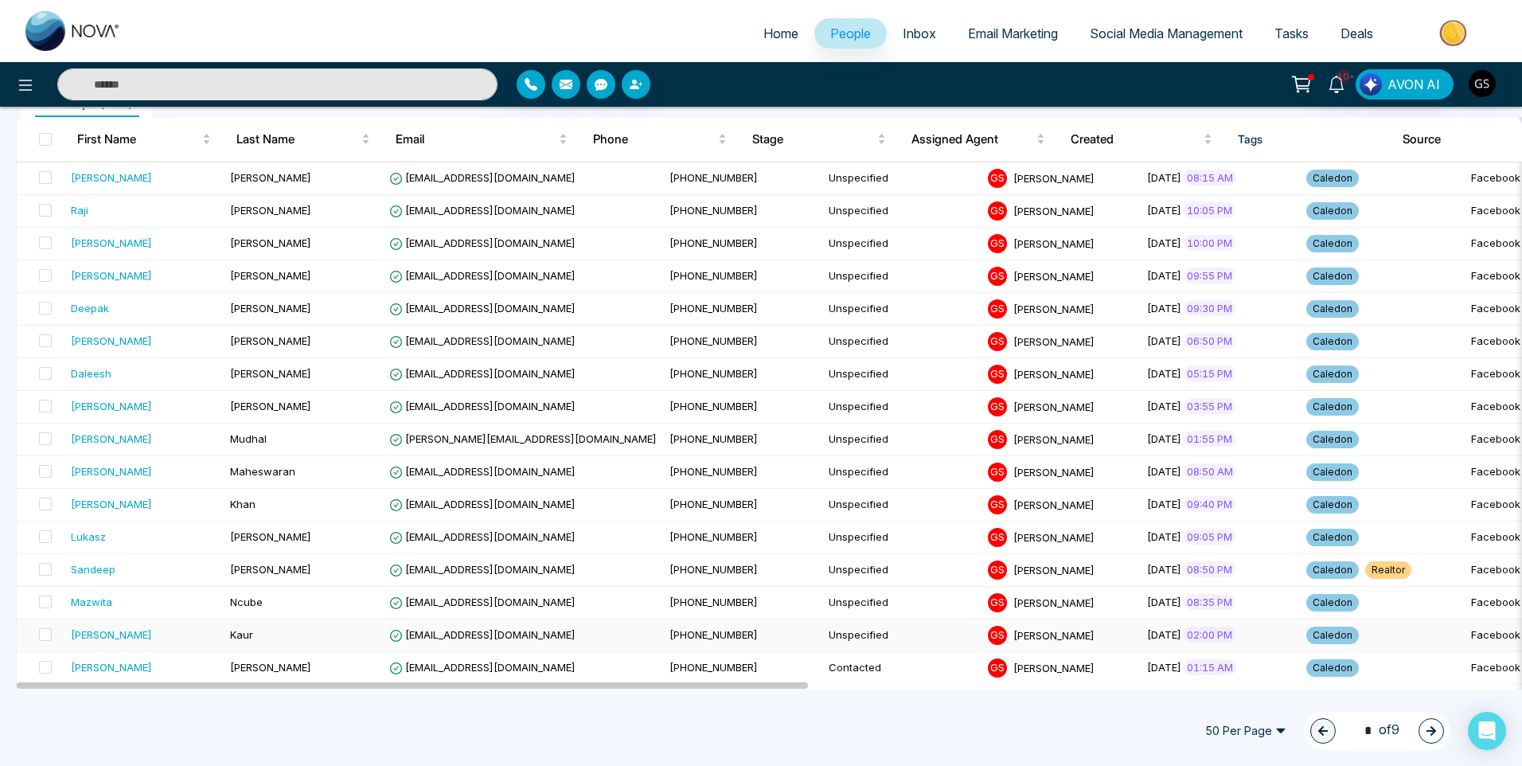
click at [663, 624] on td "[PHONE_NUMBER]" at bounding box center [742, 635] width 159 height 33
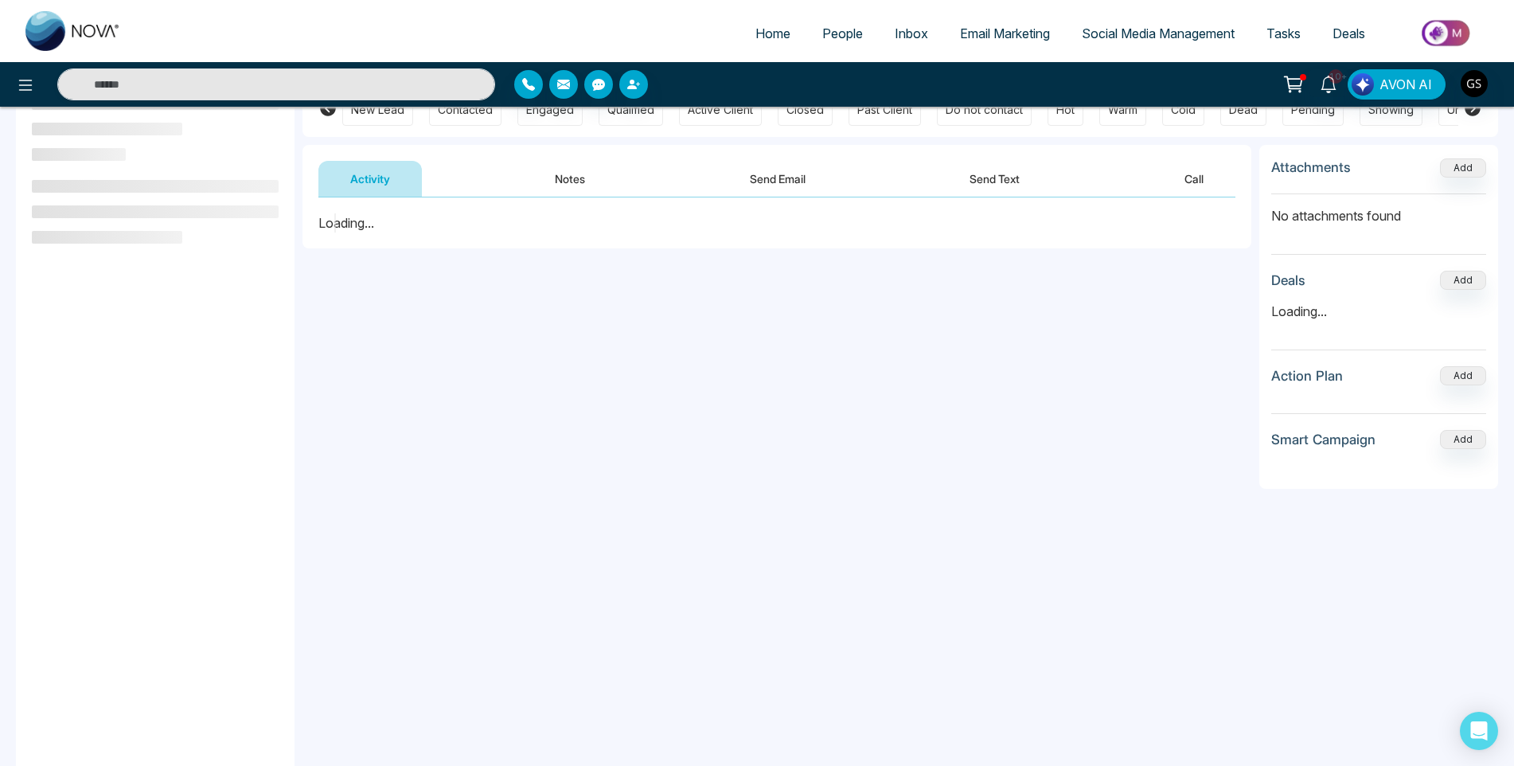
scroll to position [159, 0]
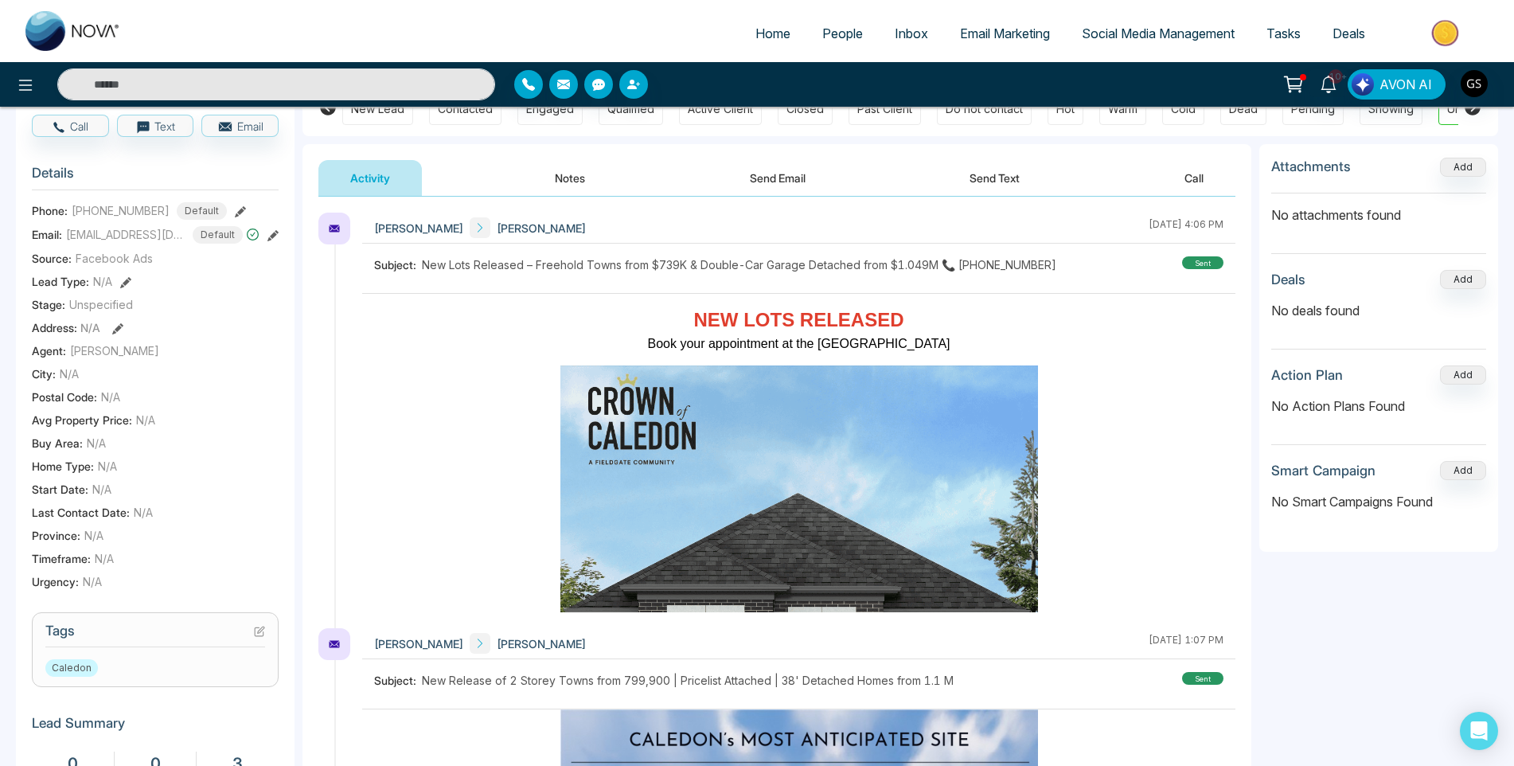
click at [260, 637] on icon at bounding box center [259, 631] width 11 height 11
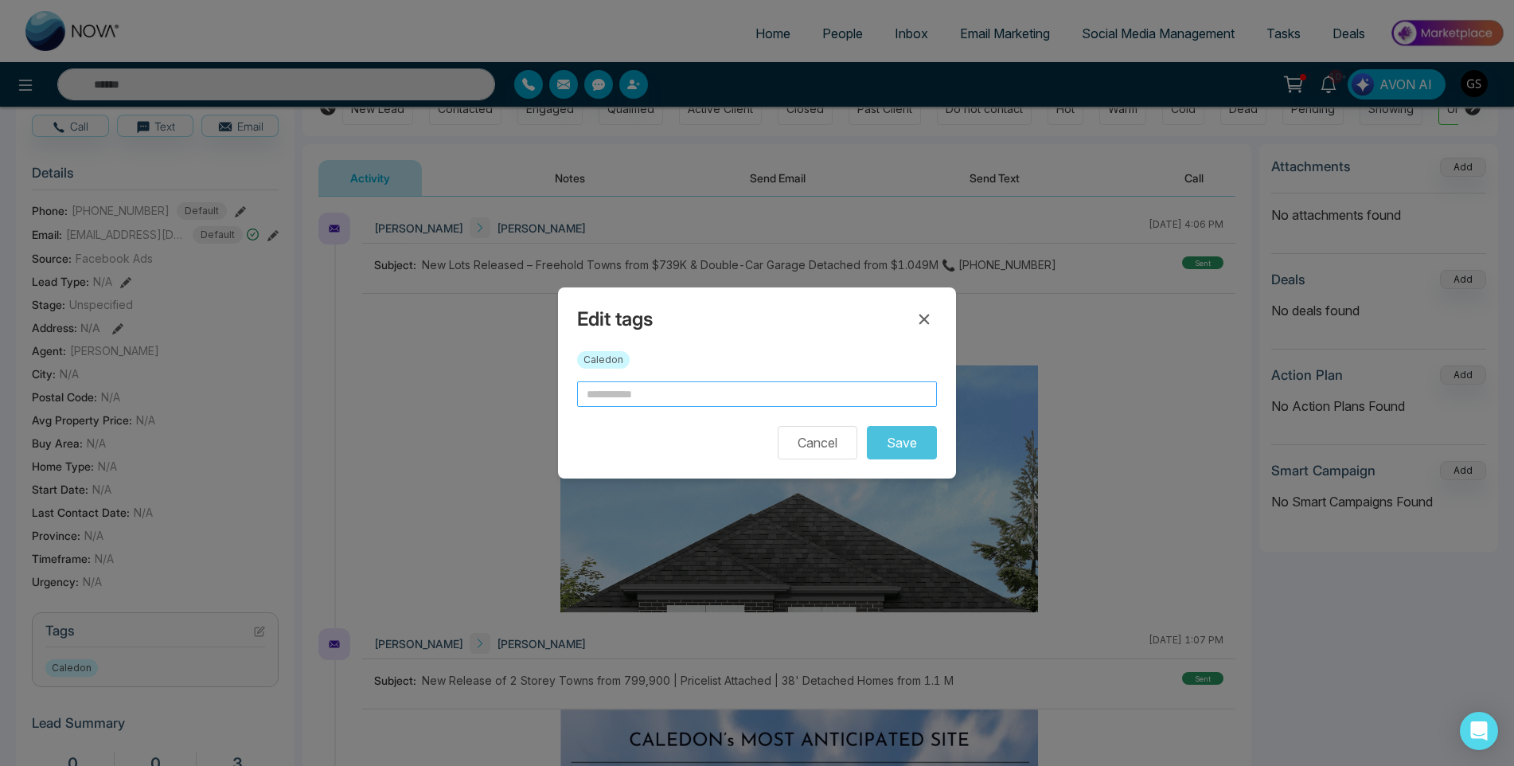
drag, startPoint x: 689, startPoint y: 388, endPoint x: 674, endPoint y: 405, distance: 22.5
click at [674, 405] on input "text" at bounding box center [757, 393] width 360 height 25
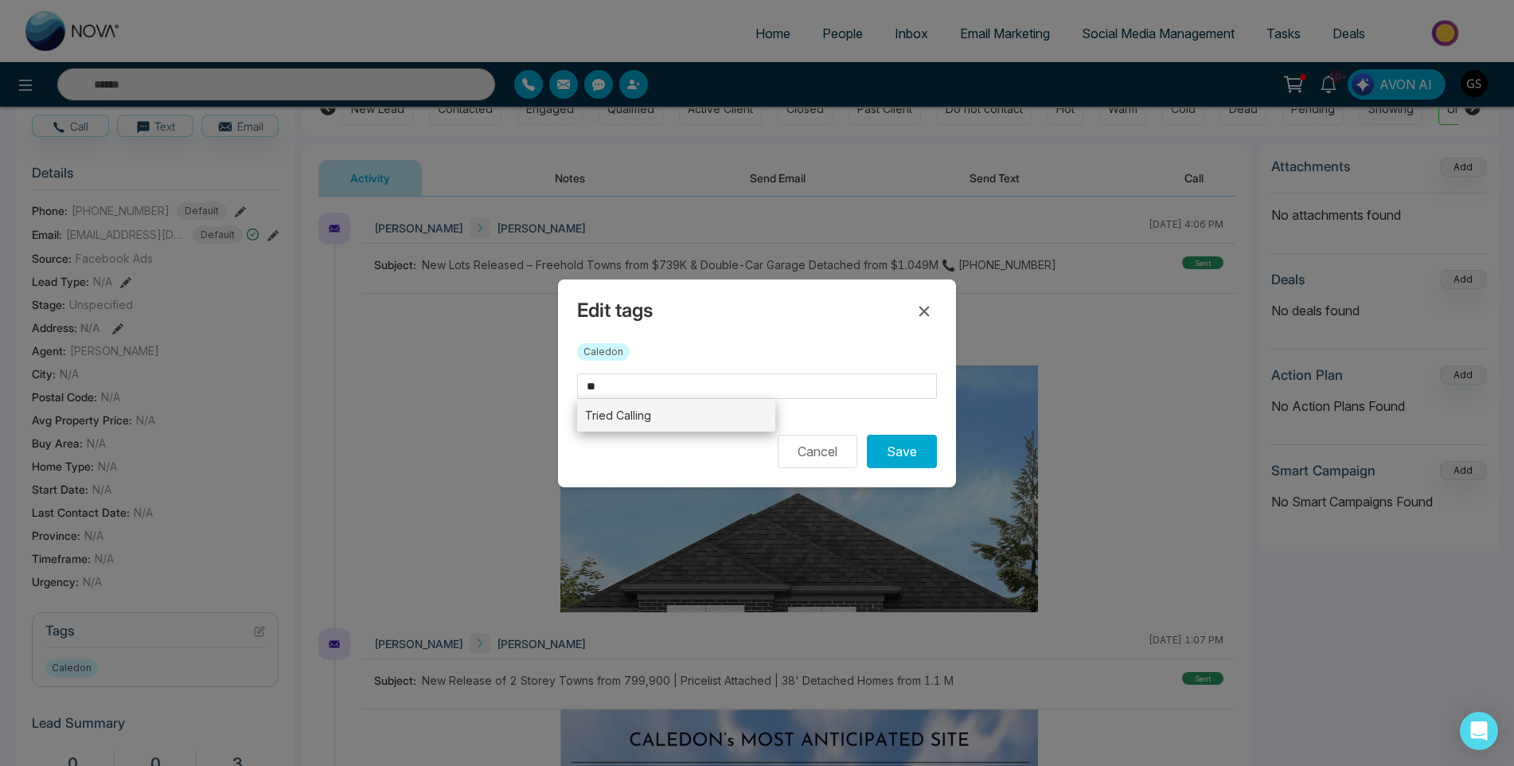
click at [681, 405] on li "Tried Calling" at bounding box center [676, 415] width 198 height 33
type input "**********"
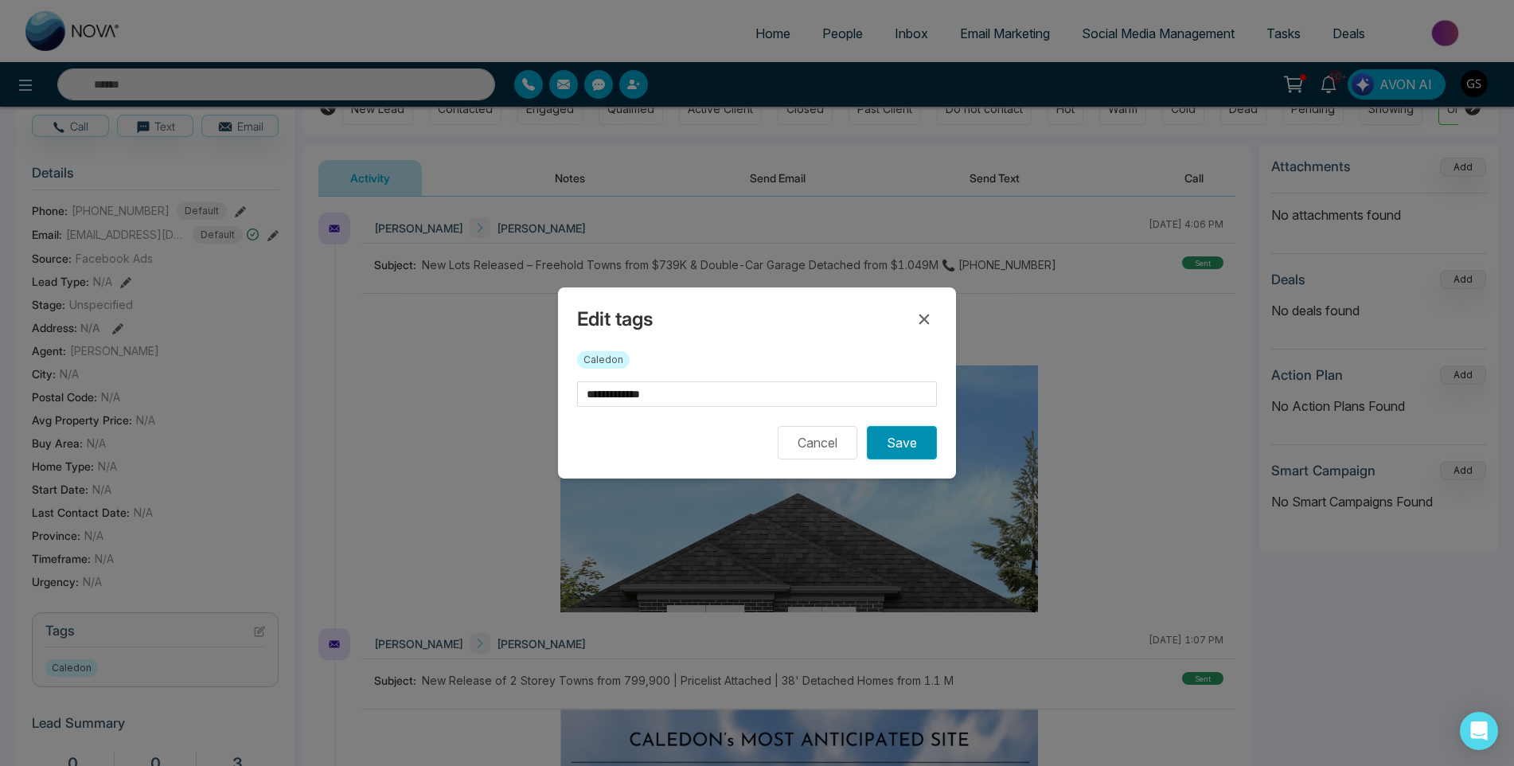
click at [888, 441] on button "Save" at bounding box center [902, 442] width 70 height 33
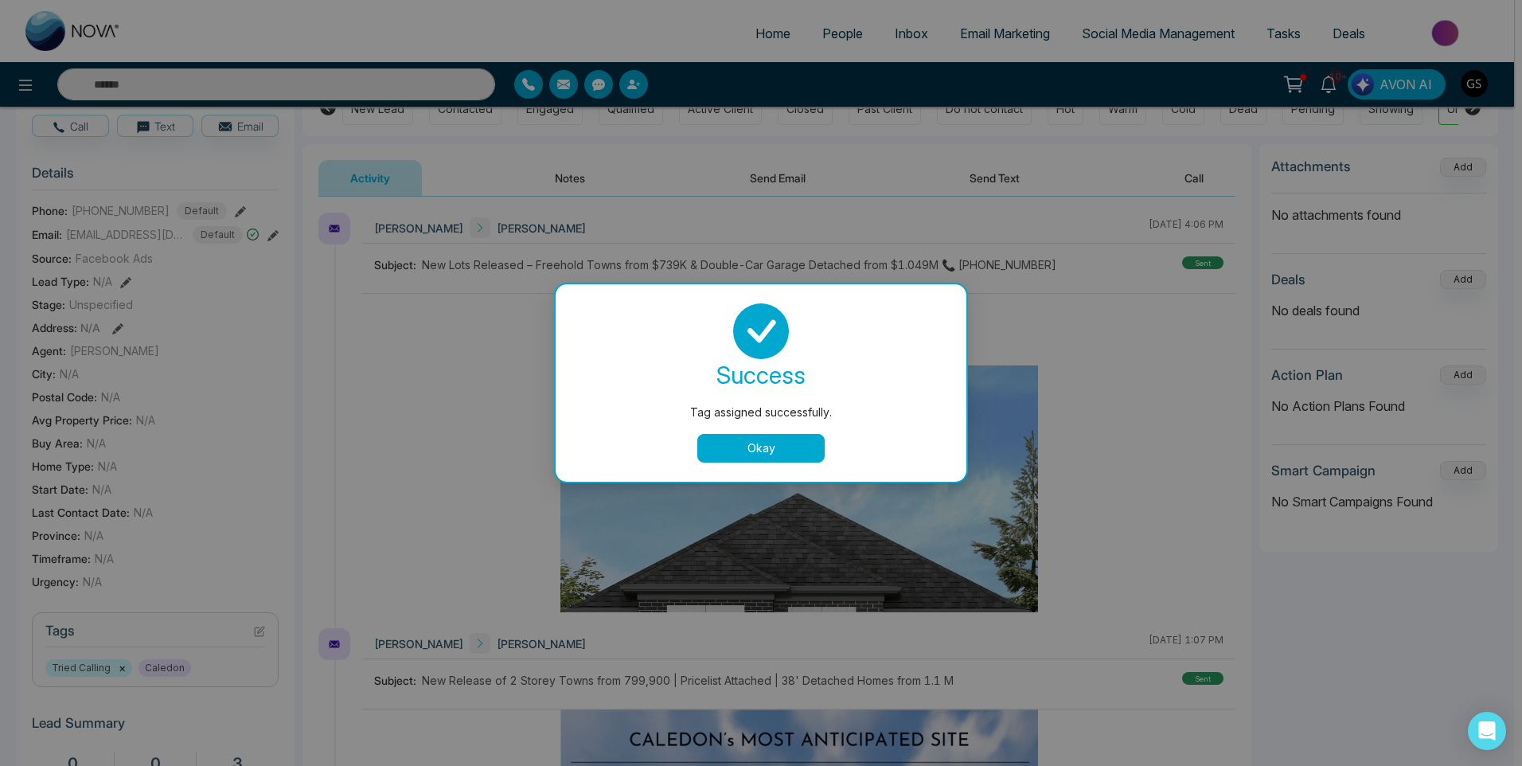
click at [930, 217] on div "Tag assigned successfully. success Tag assigned successfully. Okay" at bounding box center [761, 383] width 1522 height 766
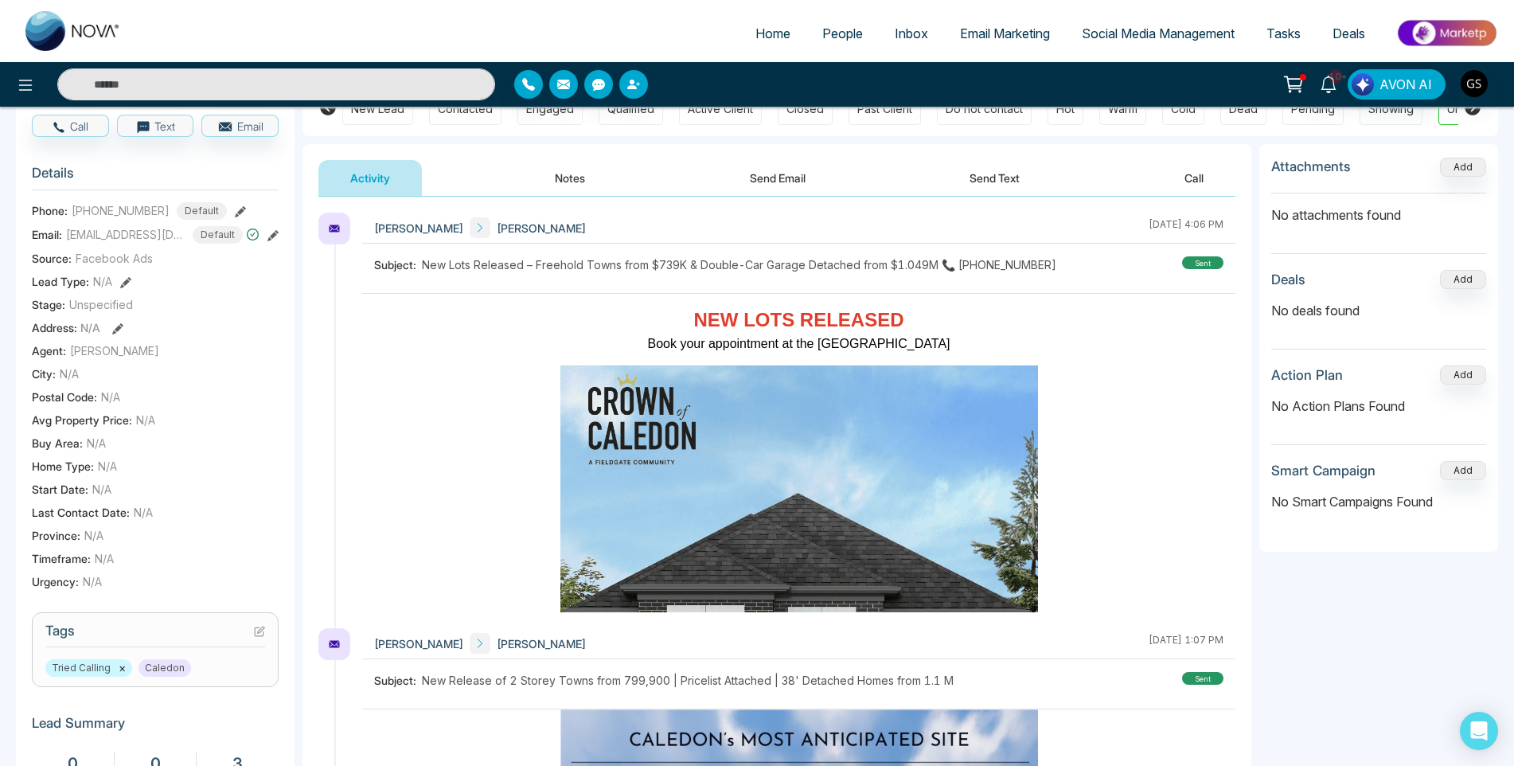
click at [845, 33] on span "People" at bounding box center [842, 33] width 41 height 16
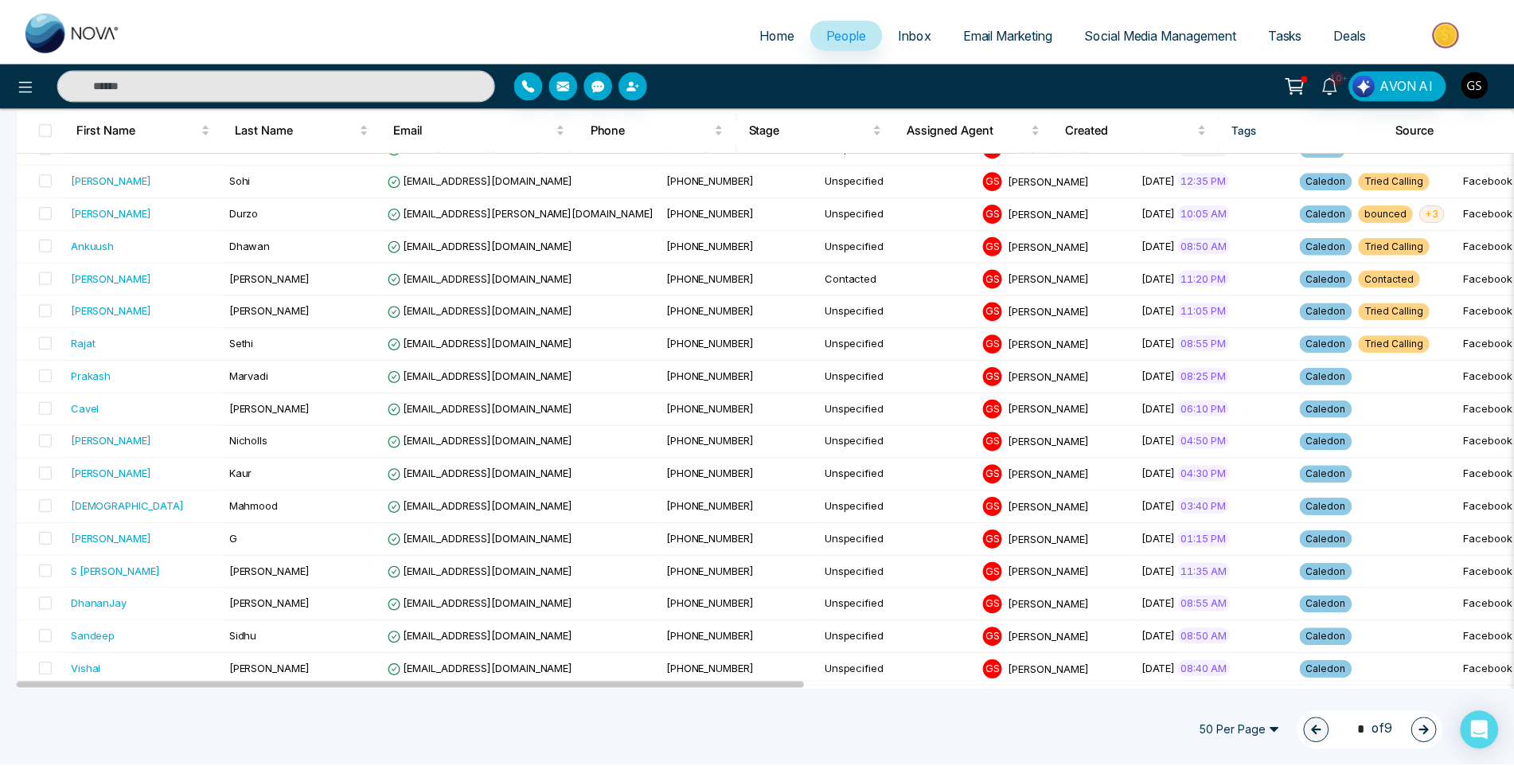
scroll to position [955, 0]
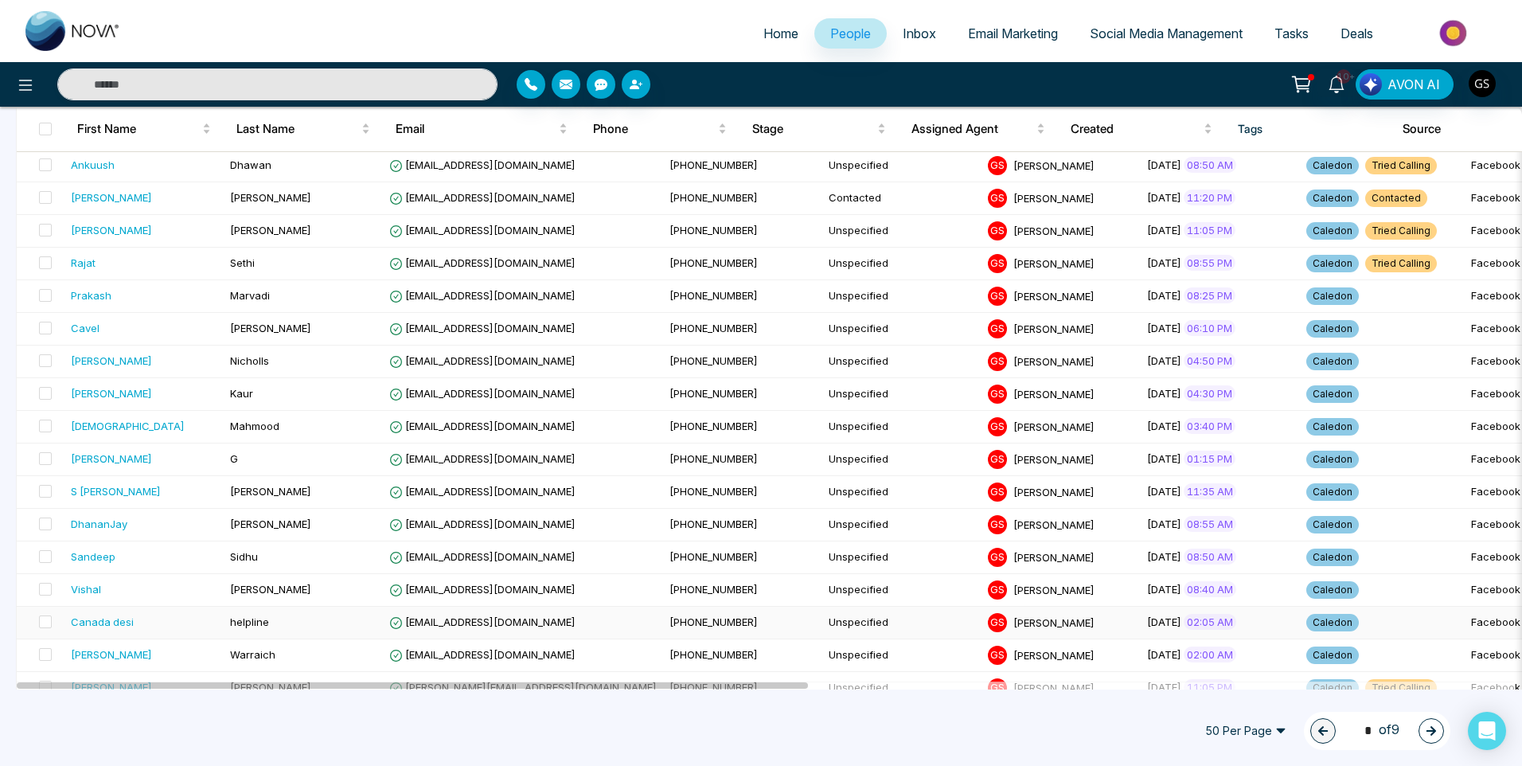
click at [346, 625] on td "helpline" at bounding box center [303, 622] width 159 height 33
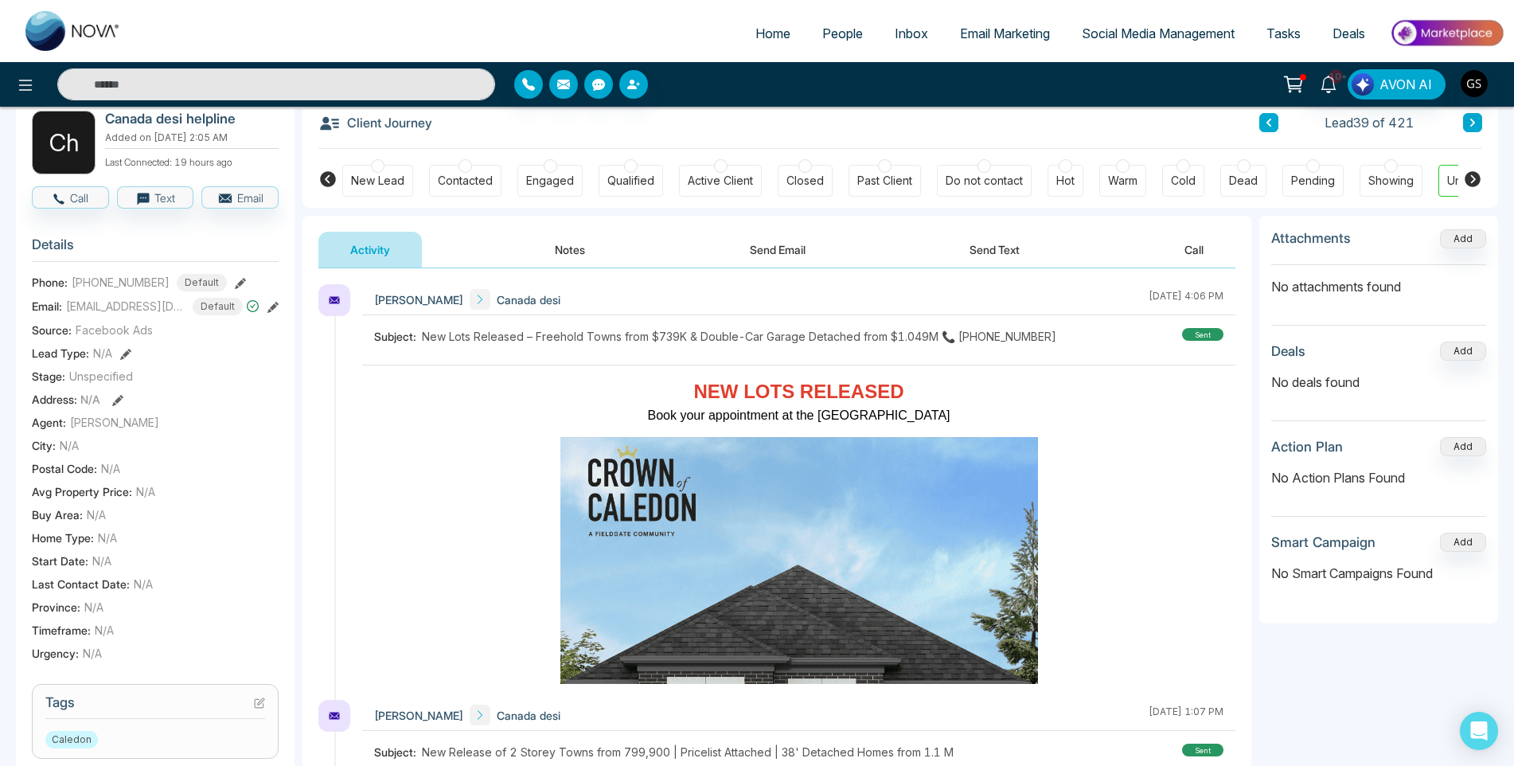
scroll to position [318, 0]
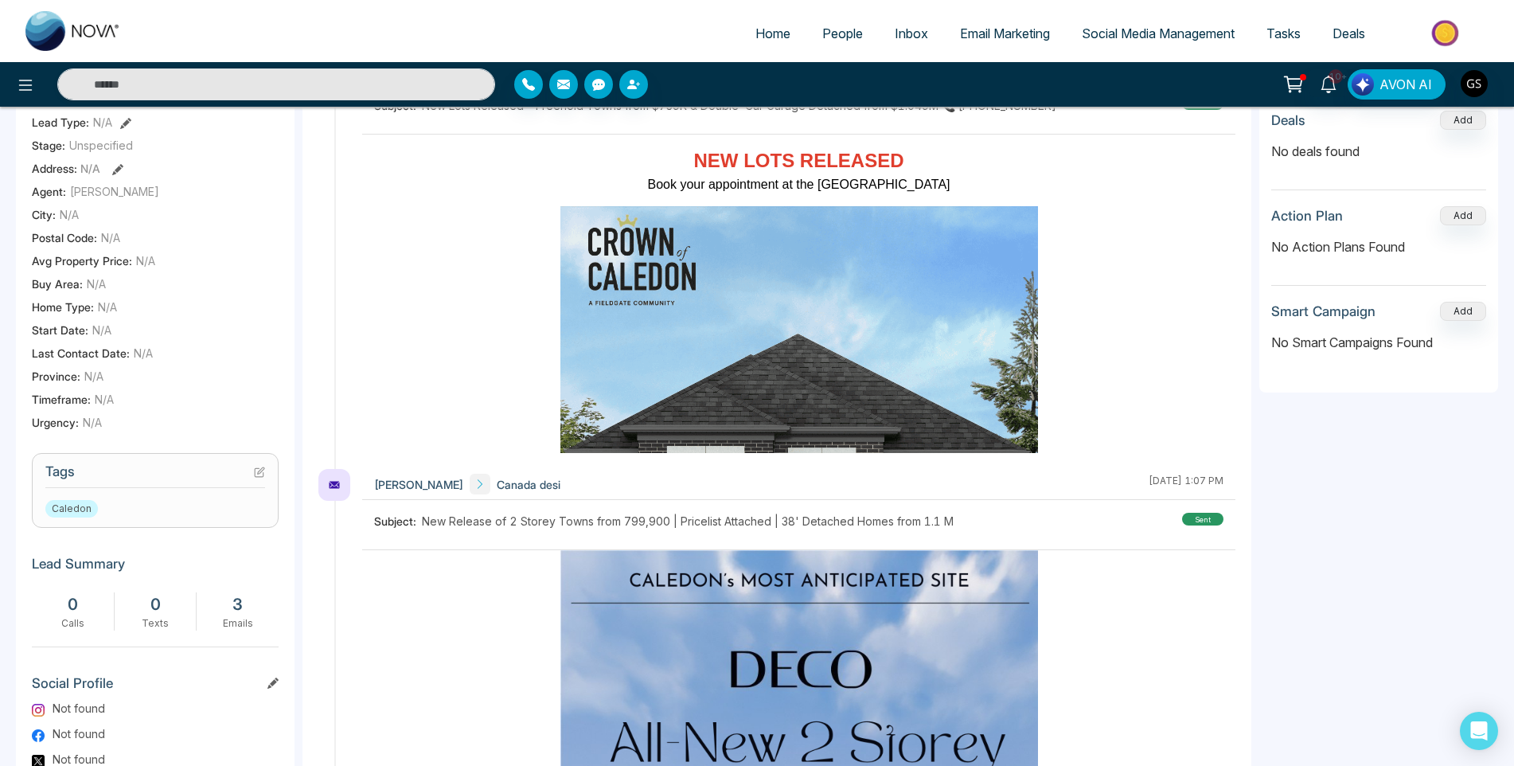
click at [263, 481] on section "Tags Caledon" at bounding box center [155, 490] width 247 height 75
click at [261, 478] on icon at bounding box center [259, 471] width 11 height 11
click at [261, 481] on div "Edit tags Caledon Cancel Save" at bounding box center [757, 383] width 1514 height 766
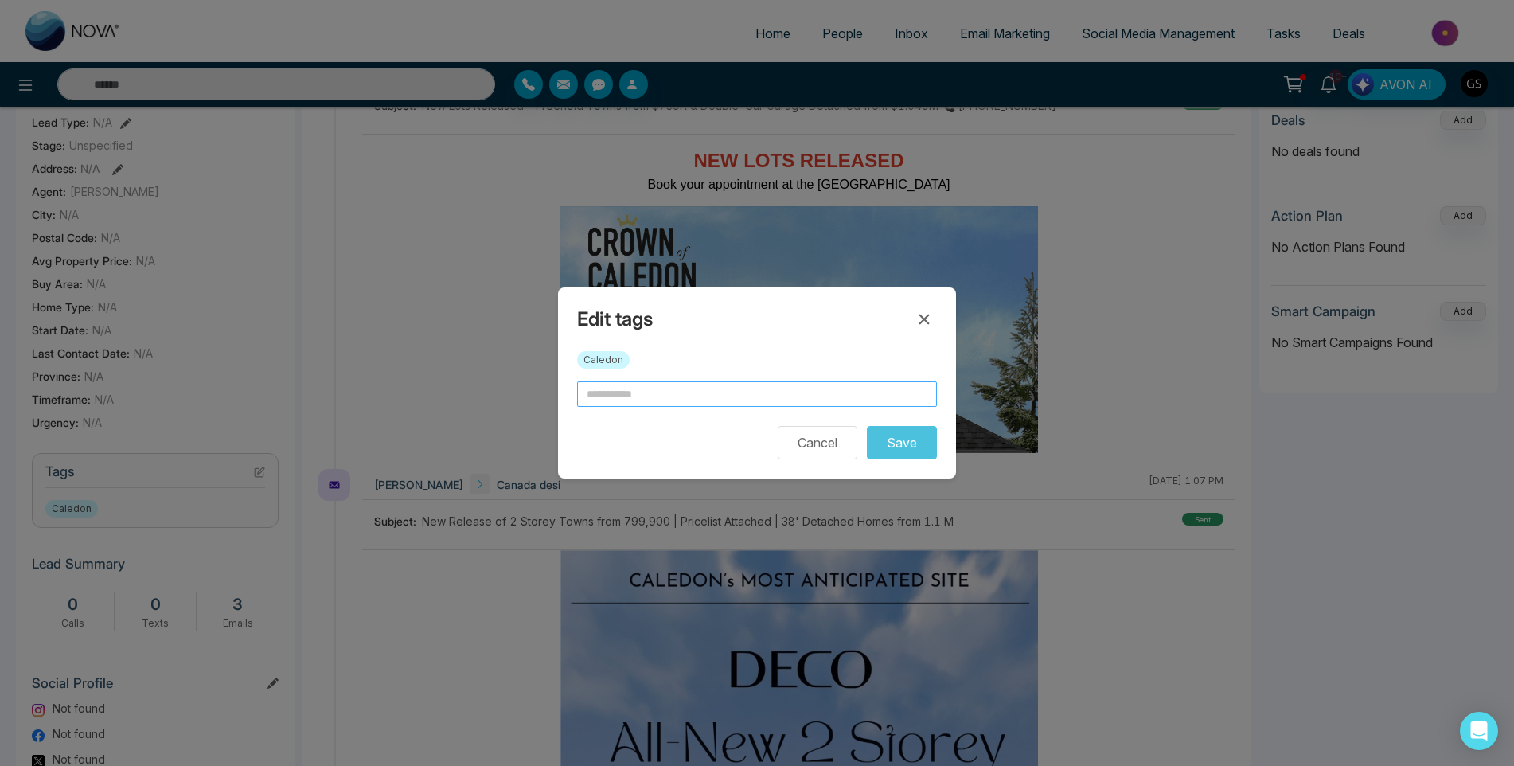
drag, startPoint x: 636, startPoint y: 388, endPoint x: 633, endPoint y: 413, distance: 24.8
click at [637, 388] on input "text" at bounding box center [757, 393] width 360 height 25
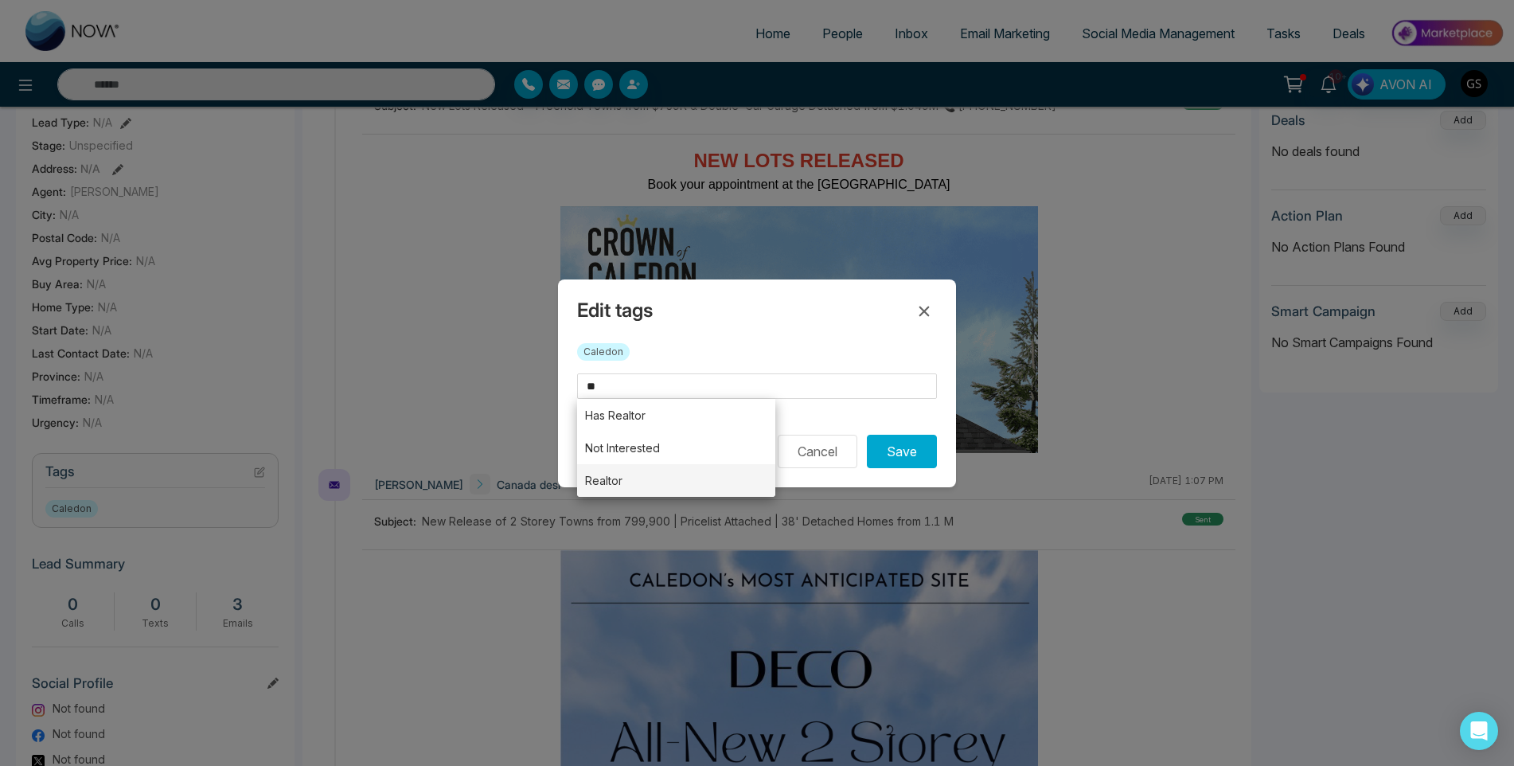
click at [626, 478] on li "Realtor" at bounding box center [676, 480] width 198 height 33
type input "*******"
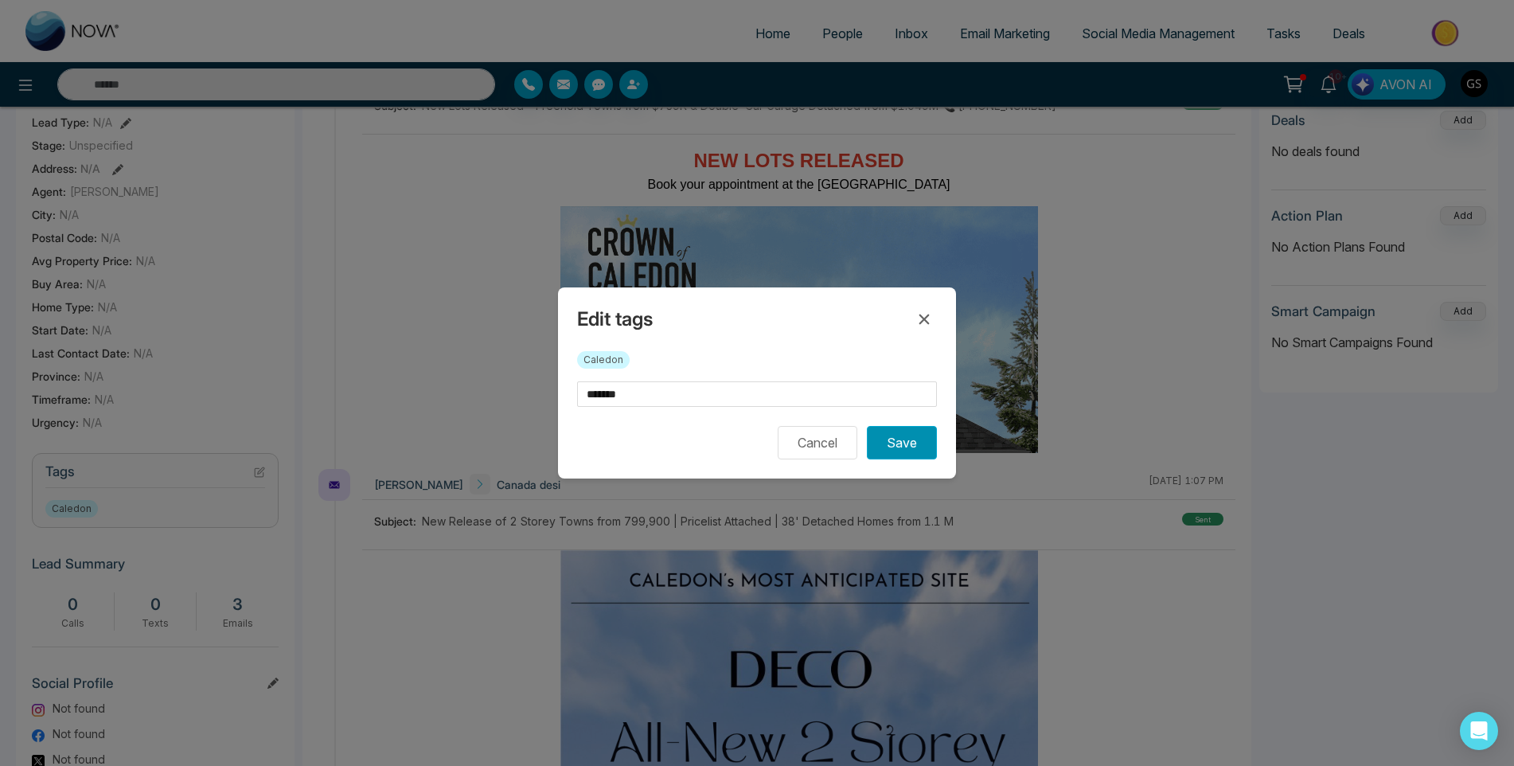
click at [930, 450] on button "Save" at bounding box center [902, 442] width 70 height 33
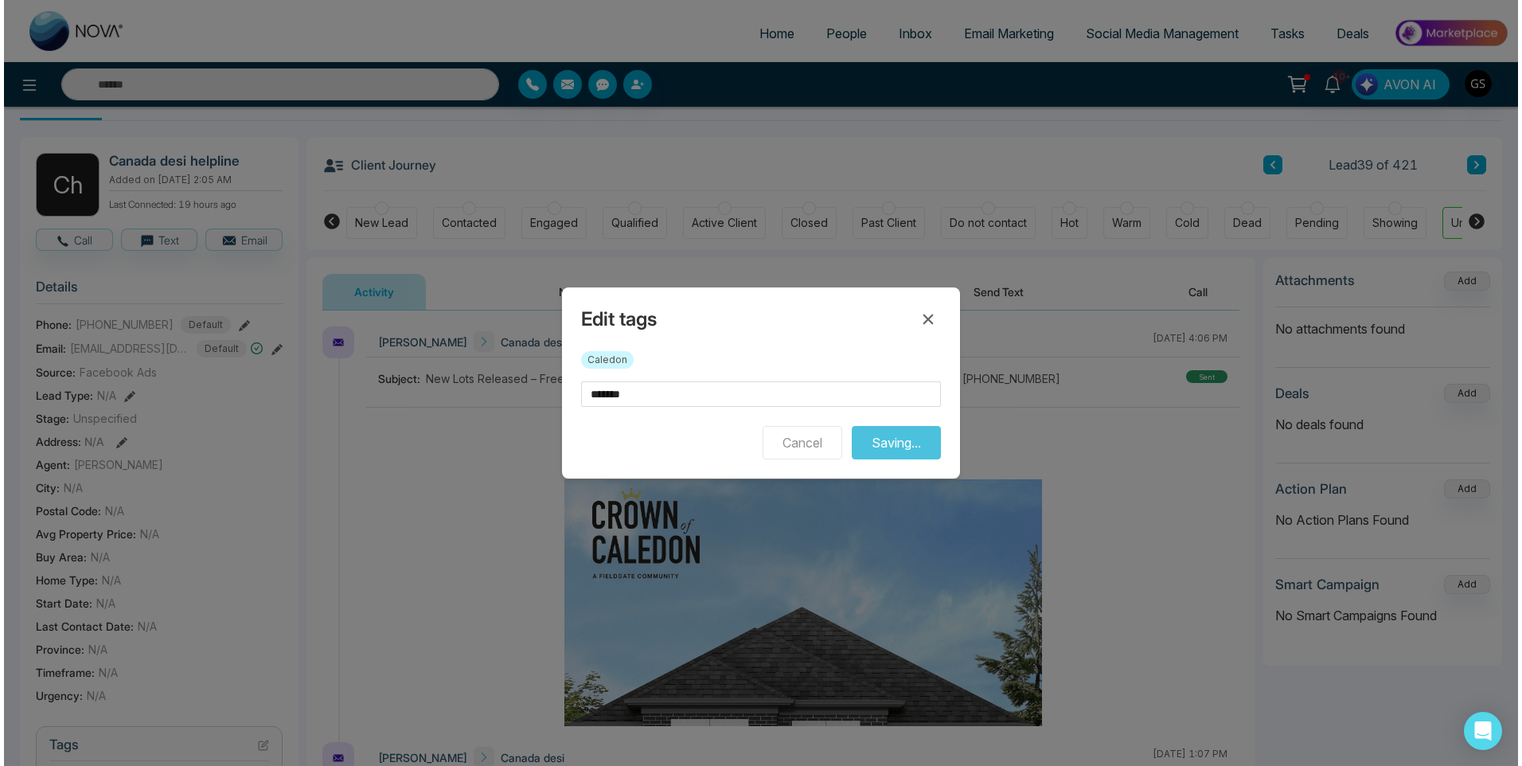
scroll to position [0, 0]
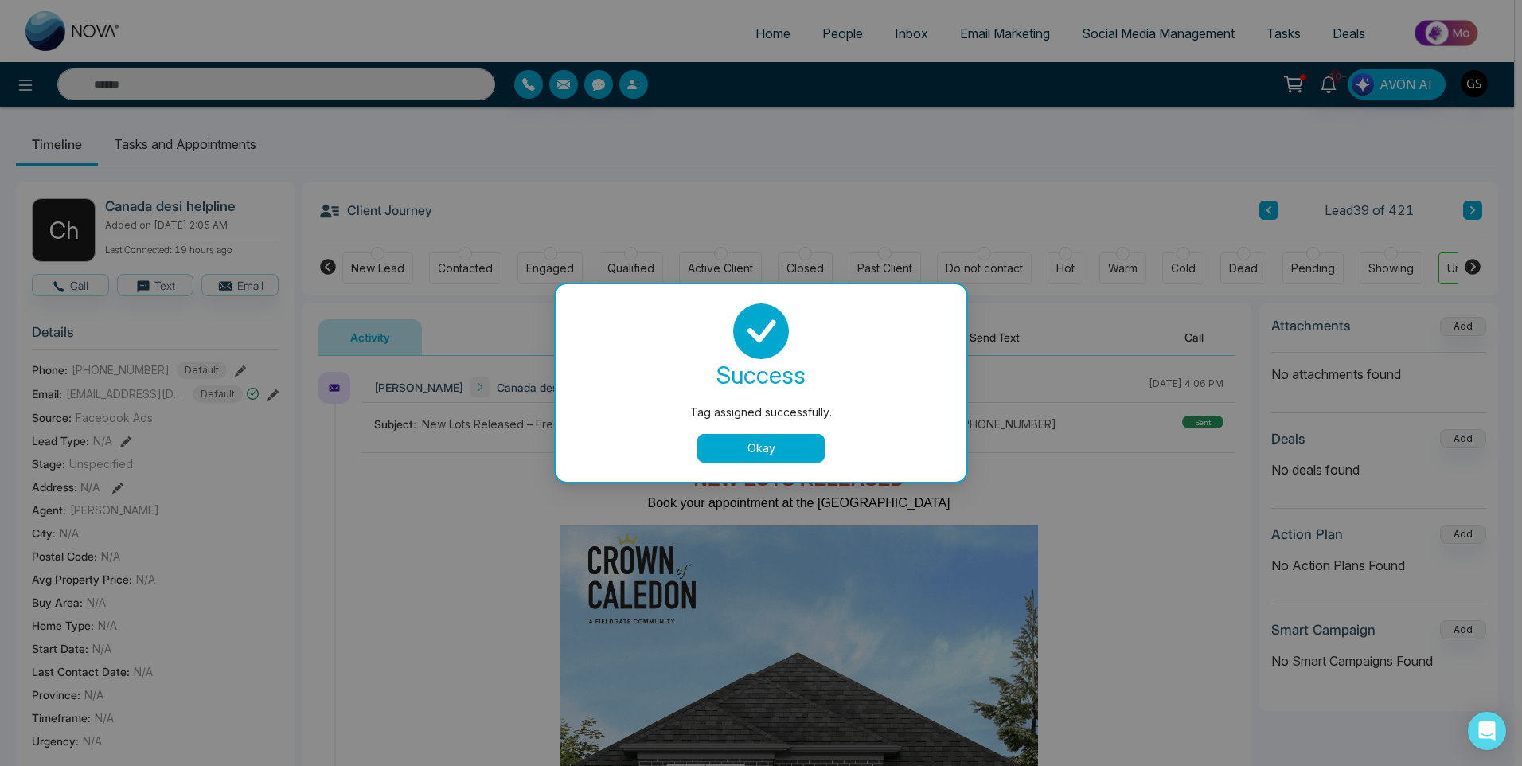
click at [1045, 462] on div "Tag assigned successfully. success Tag assigned successfully. Okay" at bounding box center [761, 383] width 1522 height 766
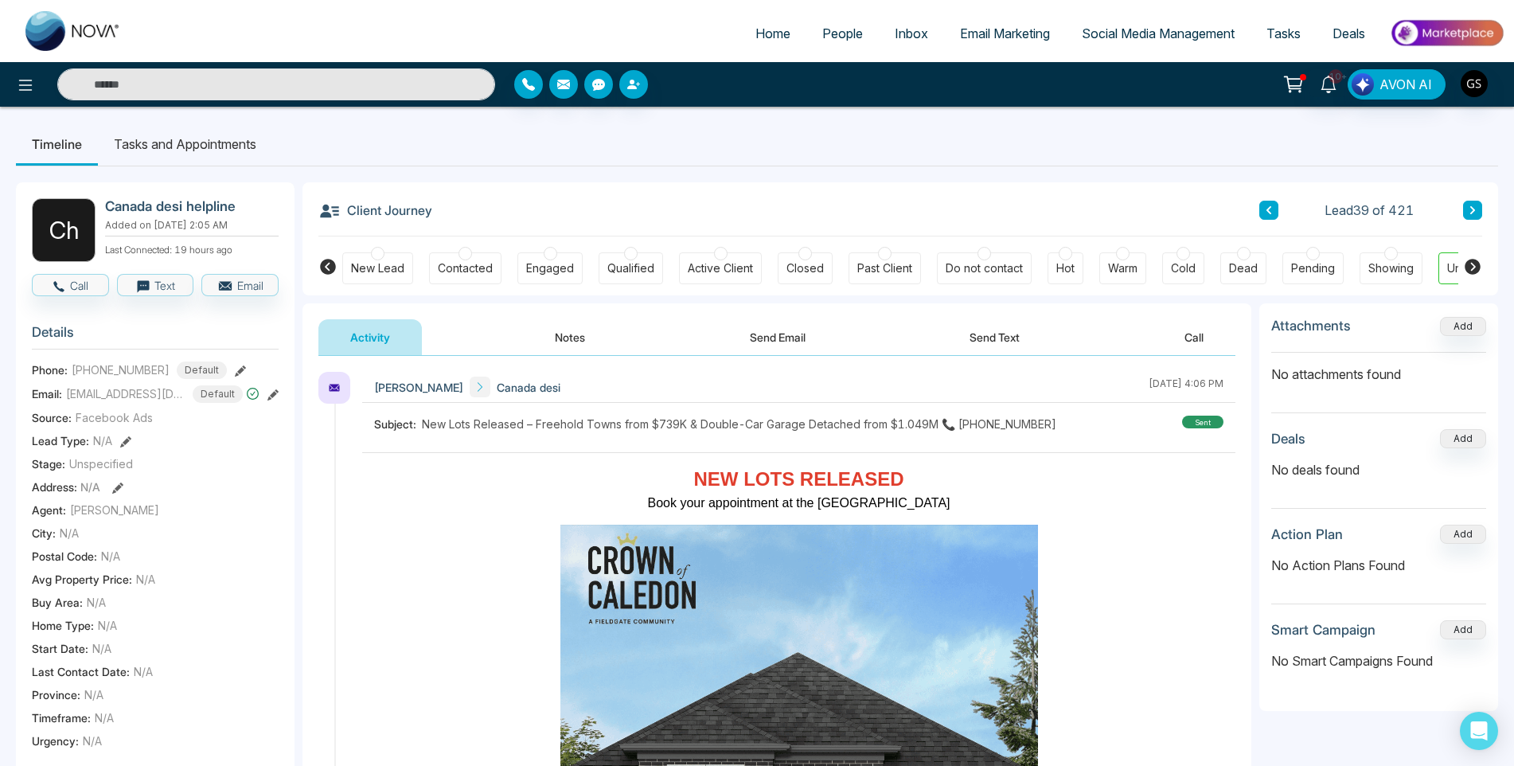
click at [833, 34] on span "People" at bounding box center [842, 33] width 41 height 16
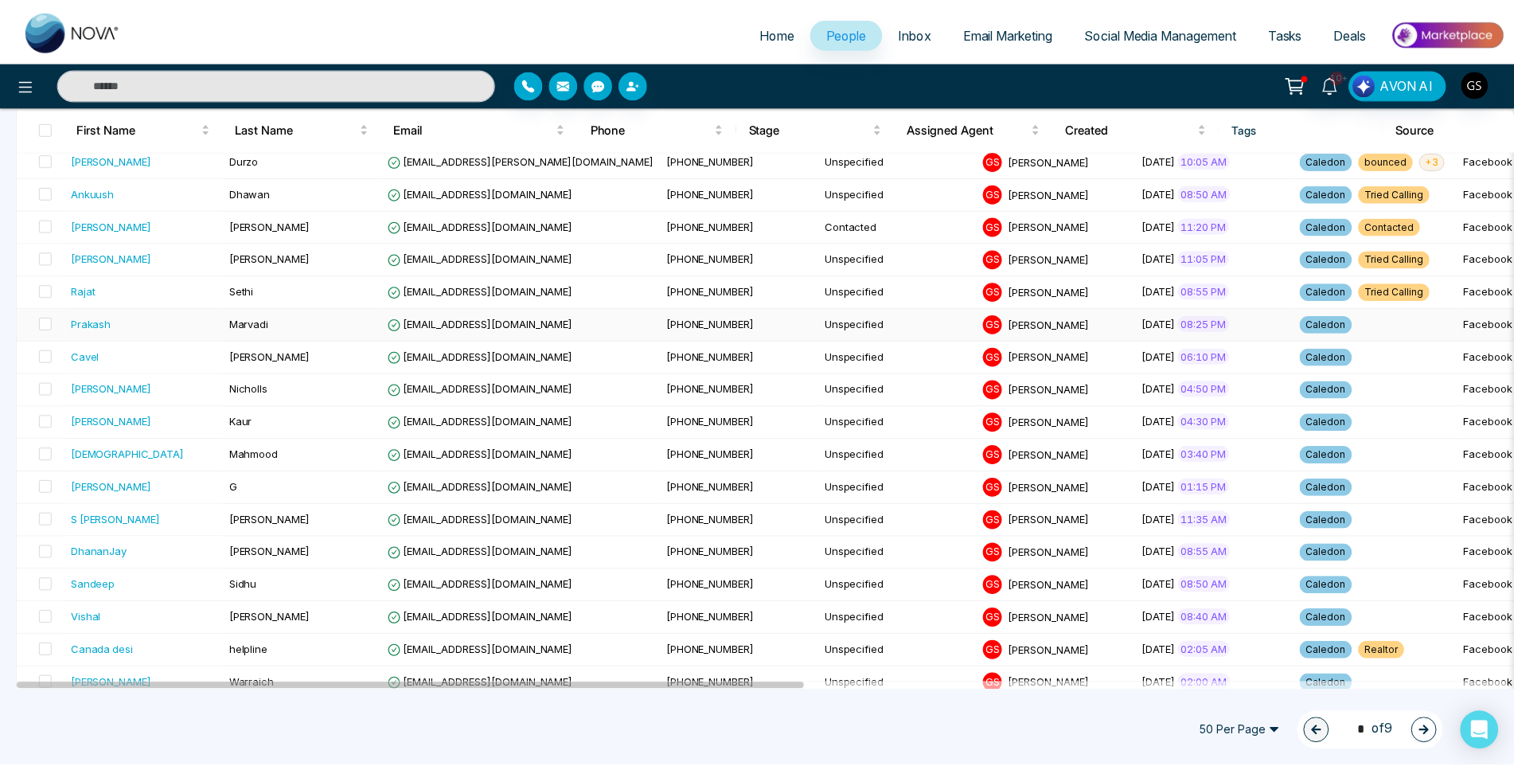
scroll to position [955, 0]
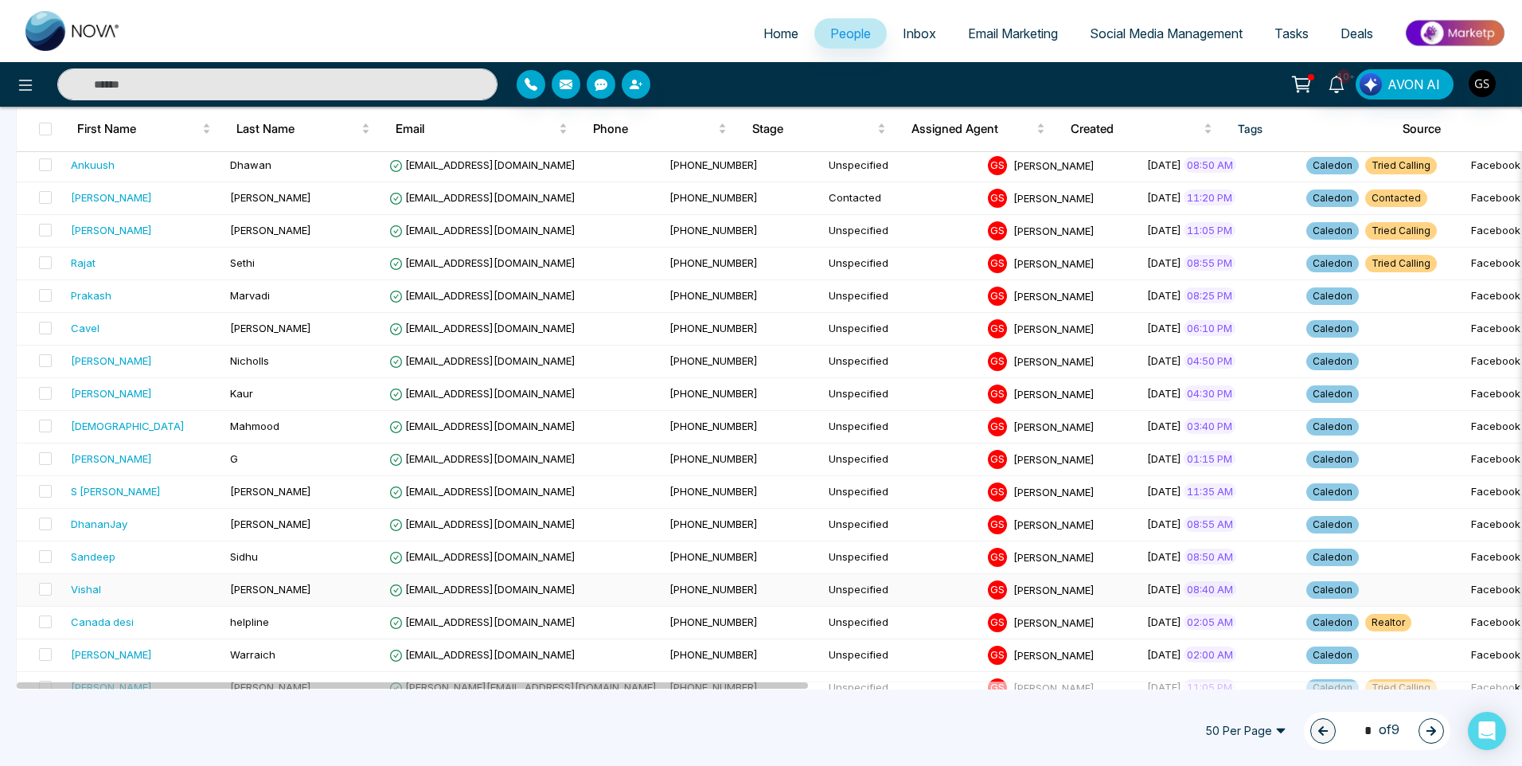
click at [445, 589] on span "[EMAIL_ADDRESS][DOMAIN_NAME]" at bounding box center [482, 589] width 186 height 13
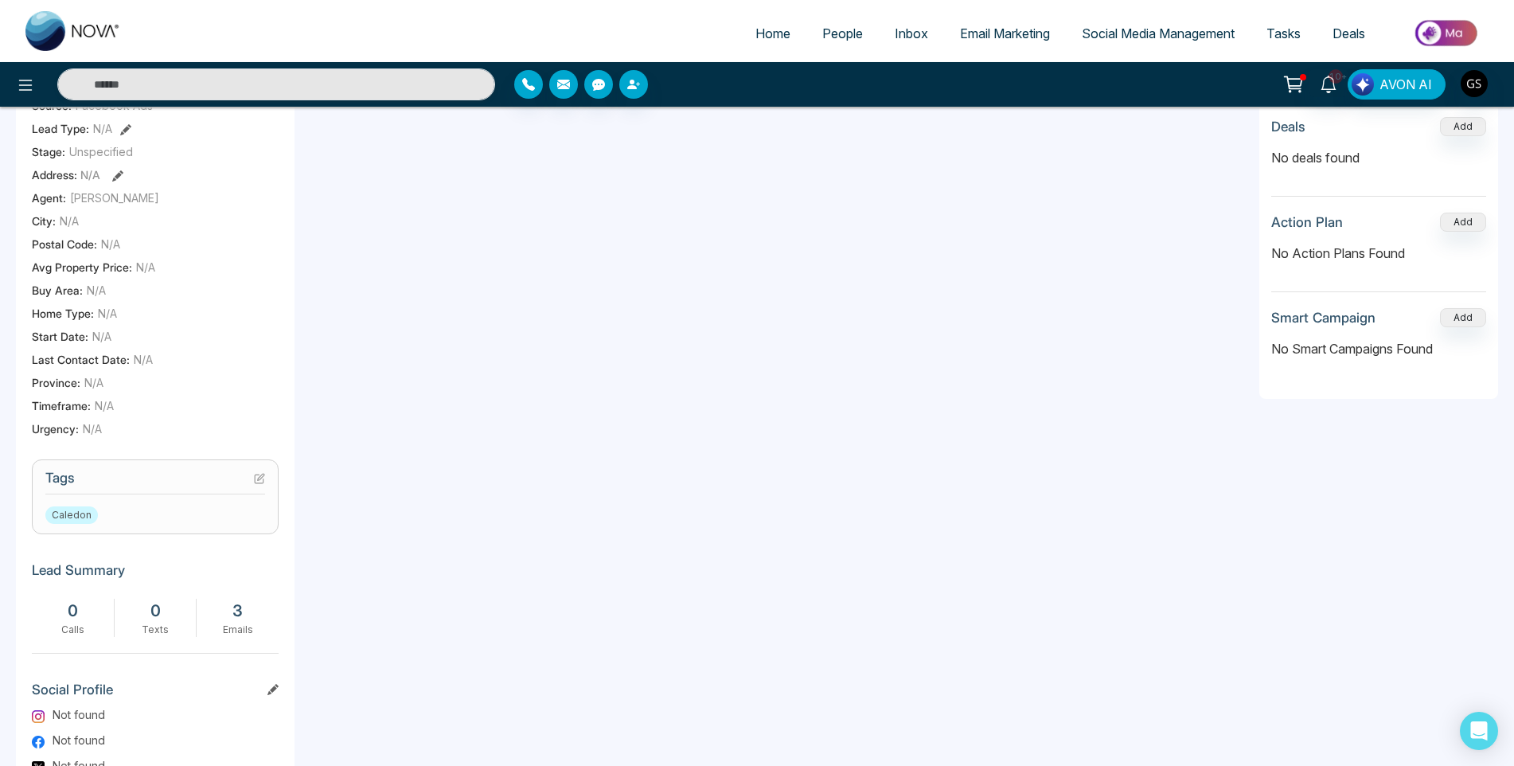
scroll to position [318, 0]
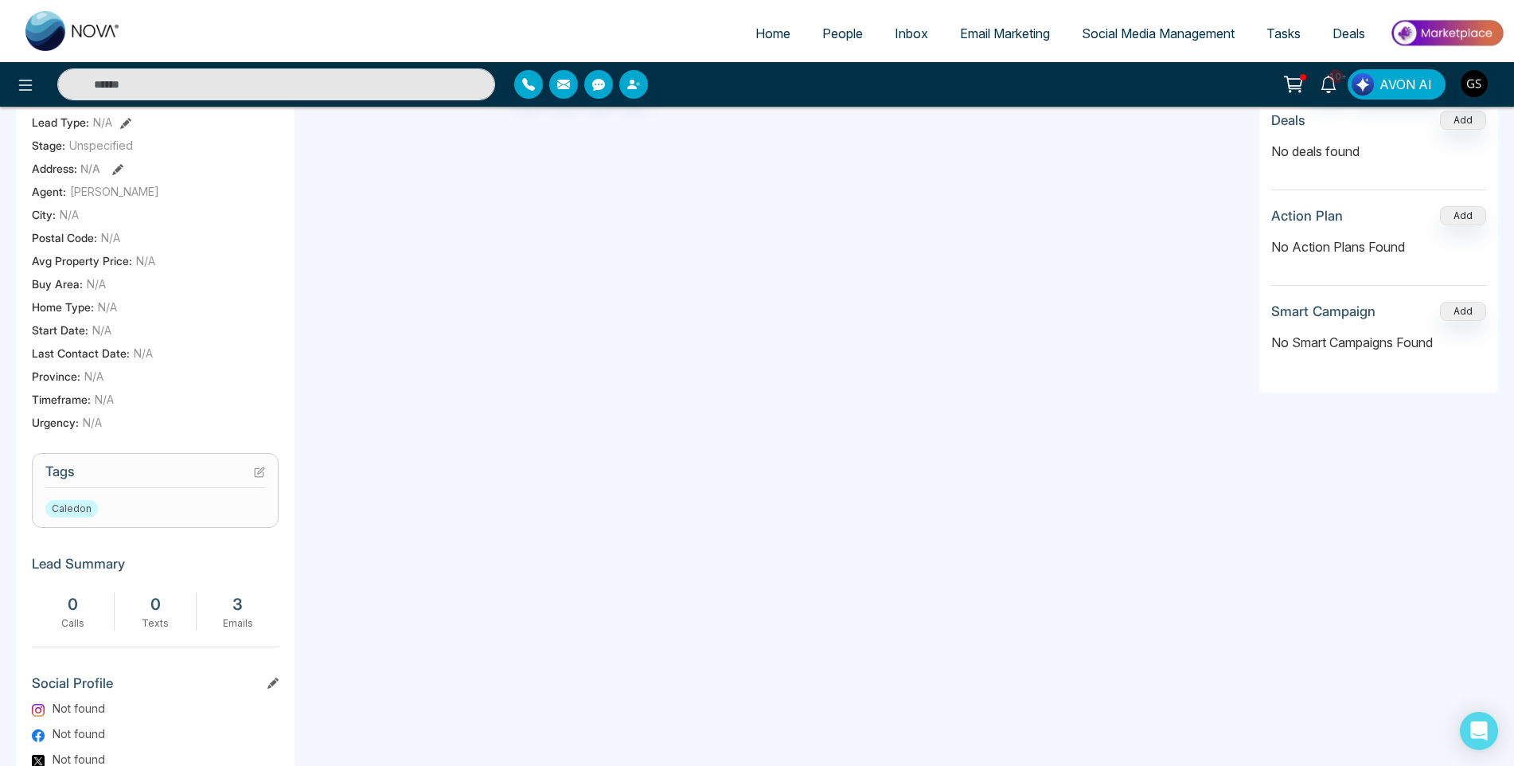
click at [260, 474] on icon at bounding box center [261, 470] width 6 height 6
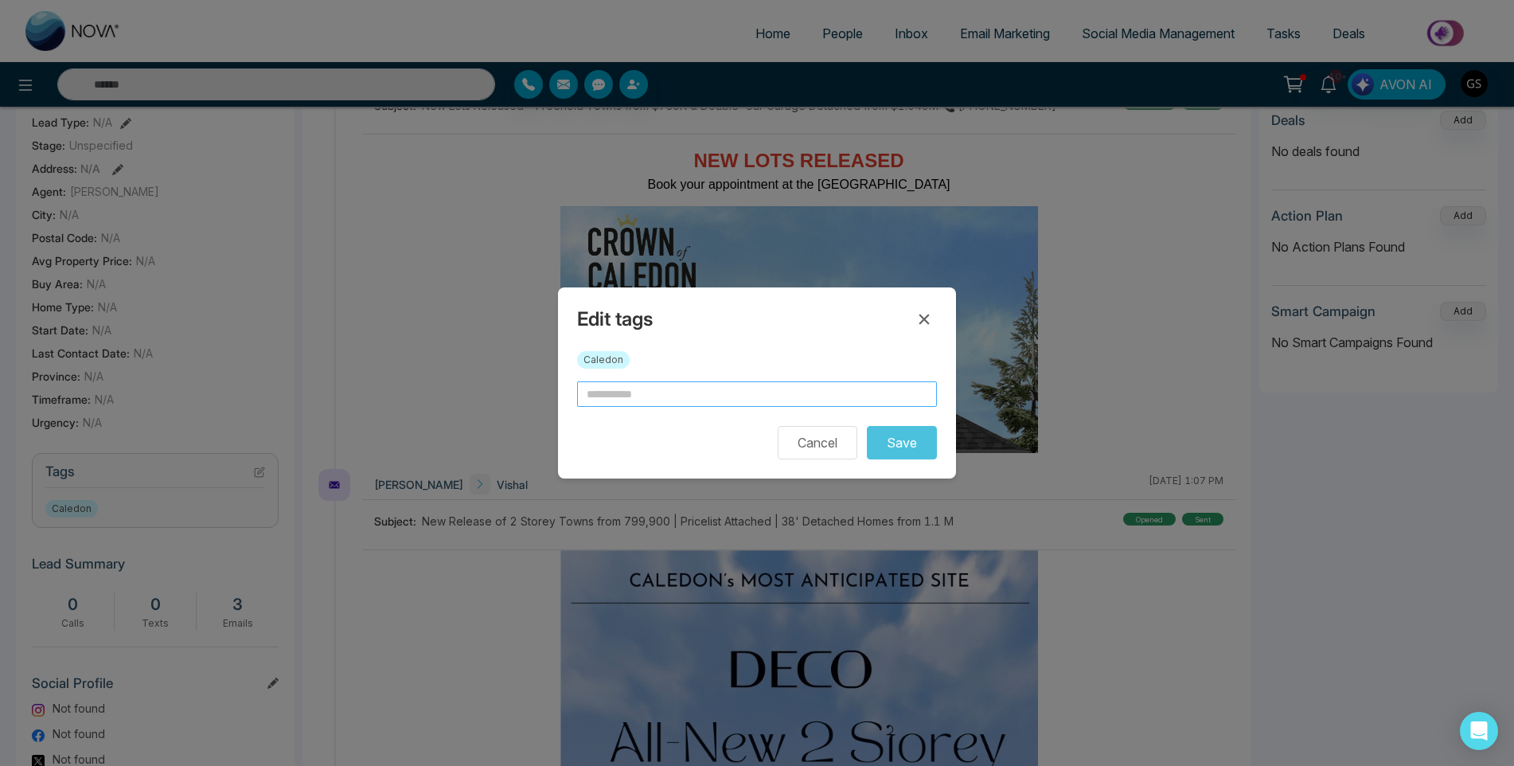
click at [654, 394] on input "text" at bounding box center [757, 393] width 360 height 25
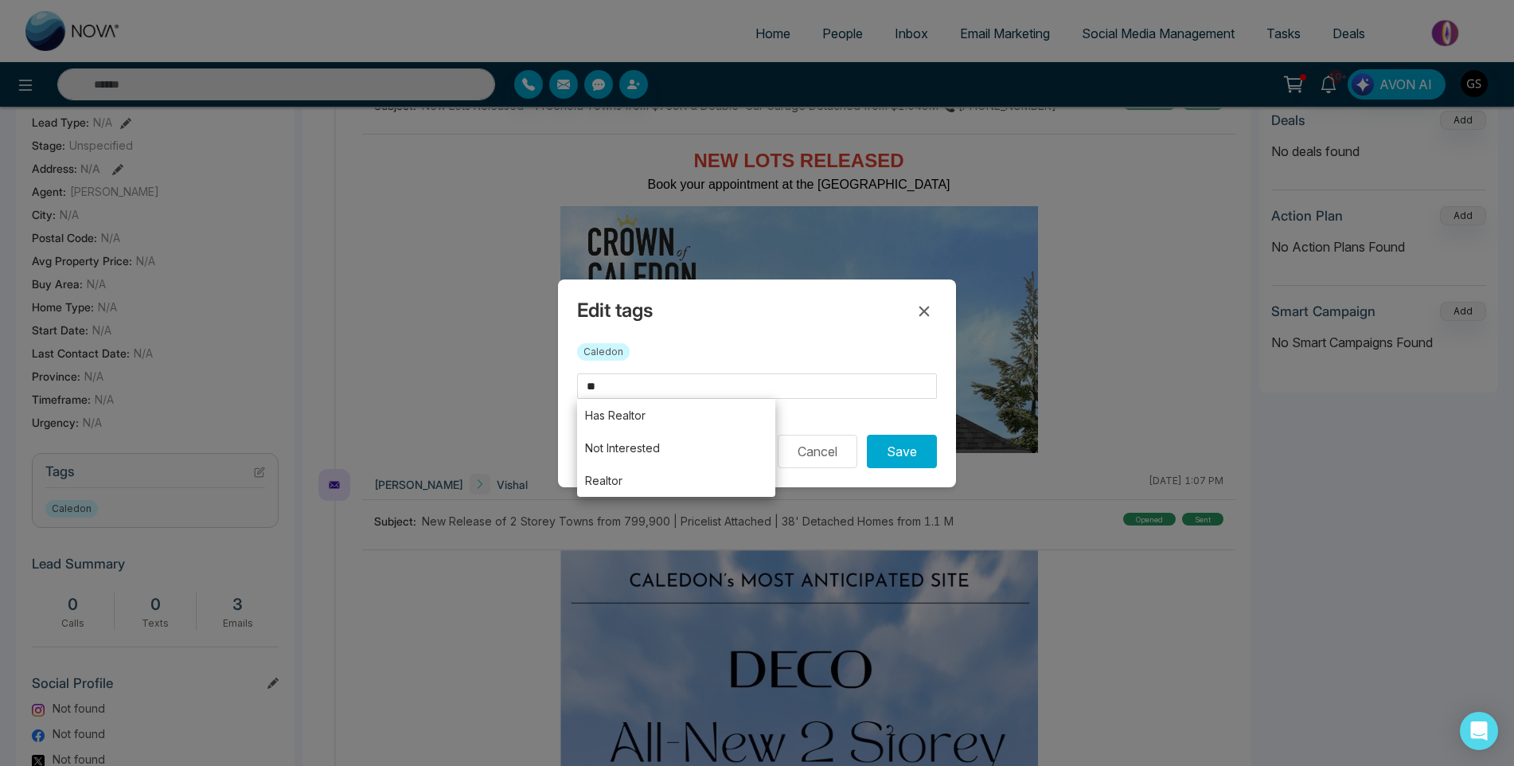
click at [652, 427] on li "Has Realtor" at bounding box center [676, 415] width 198 height 33
drag, startPoint x: 652, startPoint y: 427, endPoint x: 643, endPoint y: 484, distance: 58.0
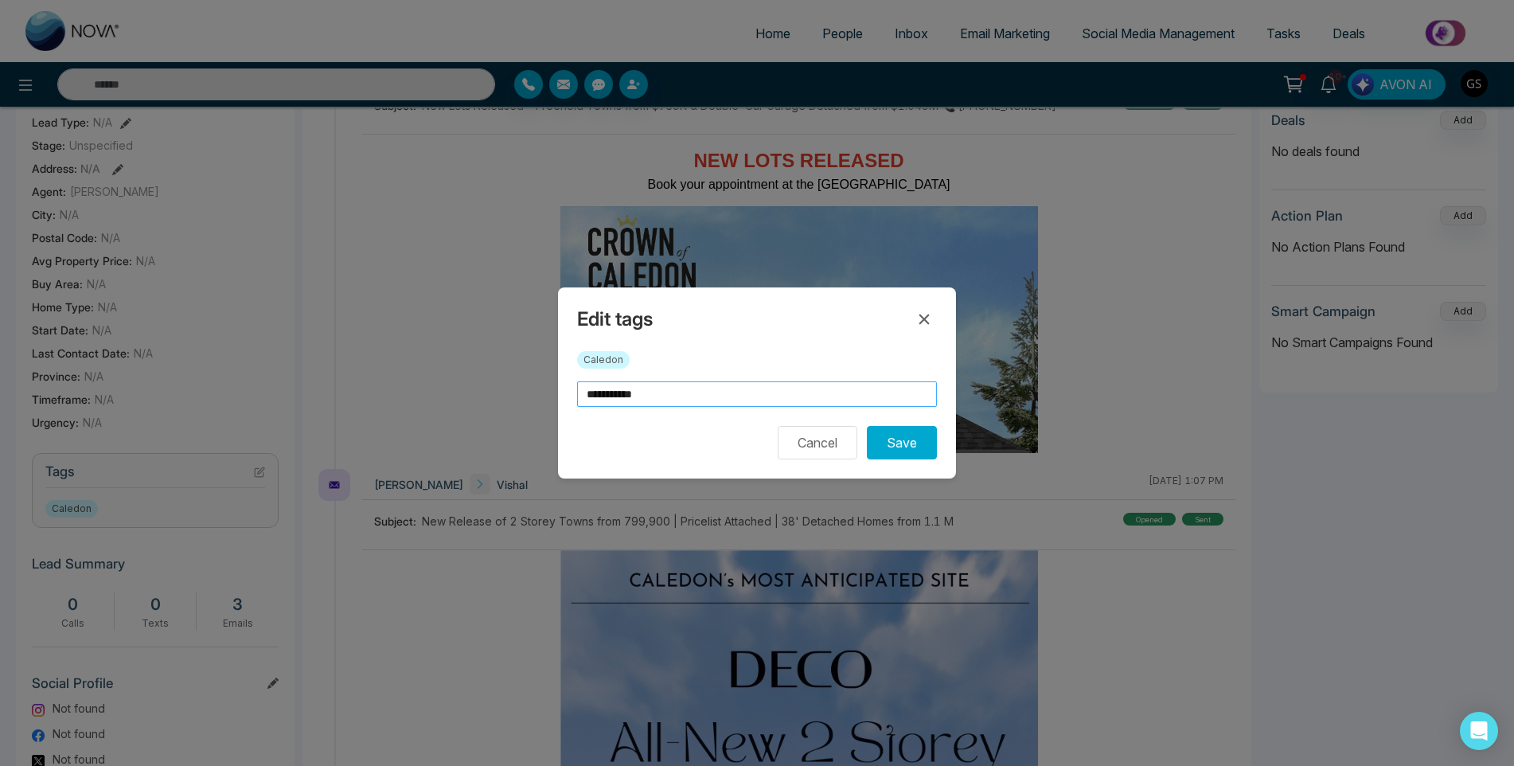
click at [654, 389] on input "**********" at bounding box center [757, 393] width 360 height 25
type input "*"
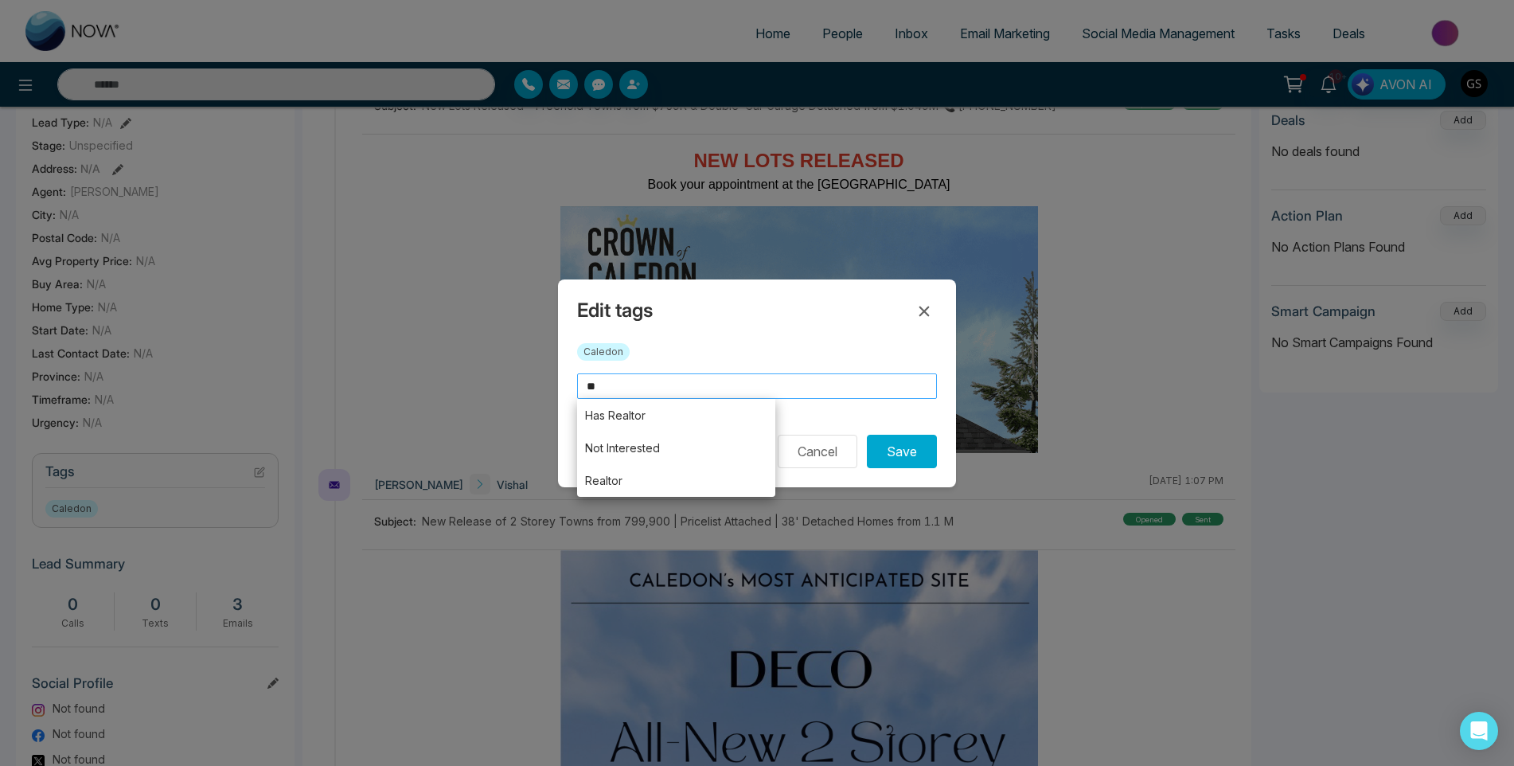
scroll to position [484, 0]
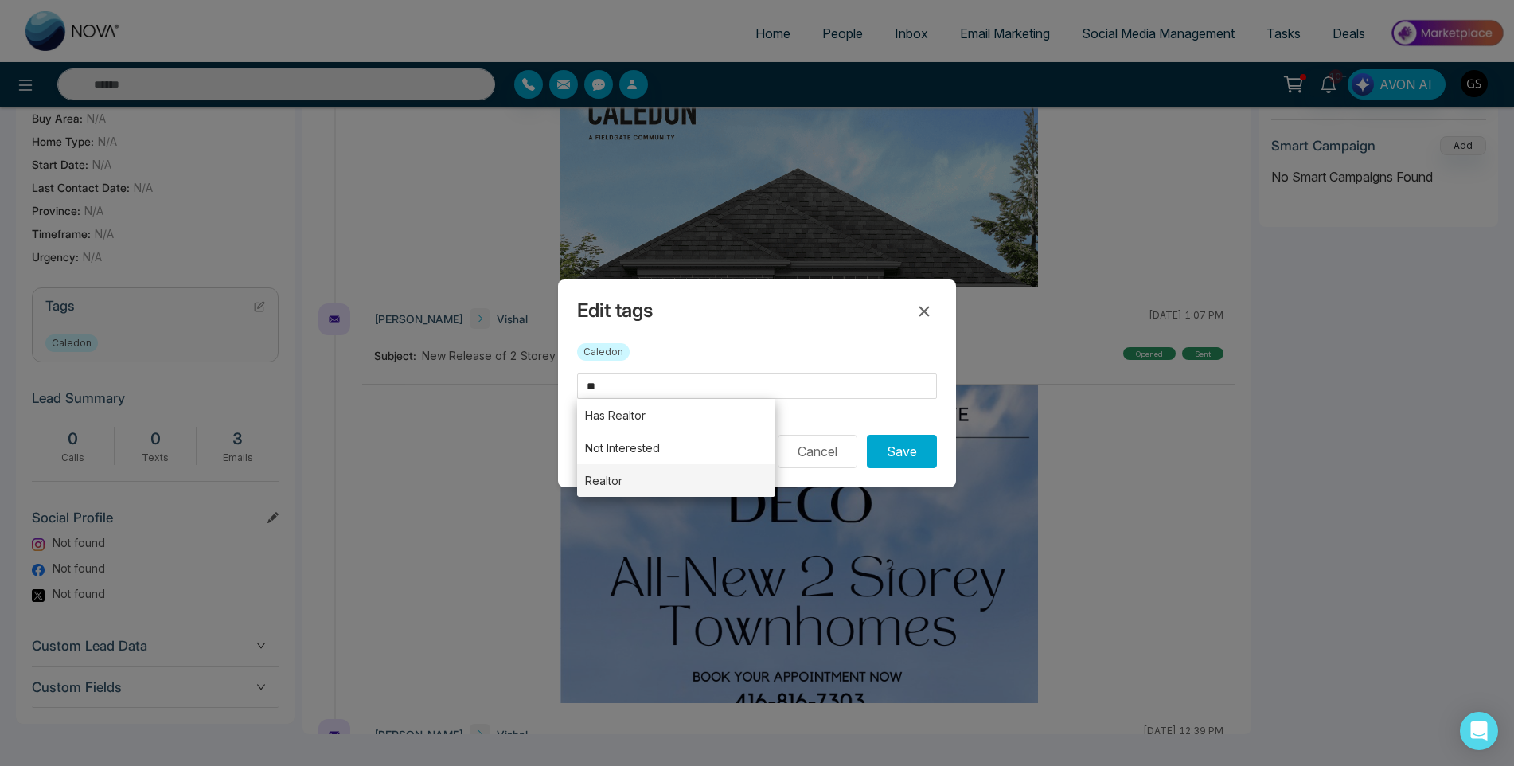
click at [627, 477] on li "Realtor" at bounding box center [676, 480] width 198 height 33
type input "*******"
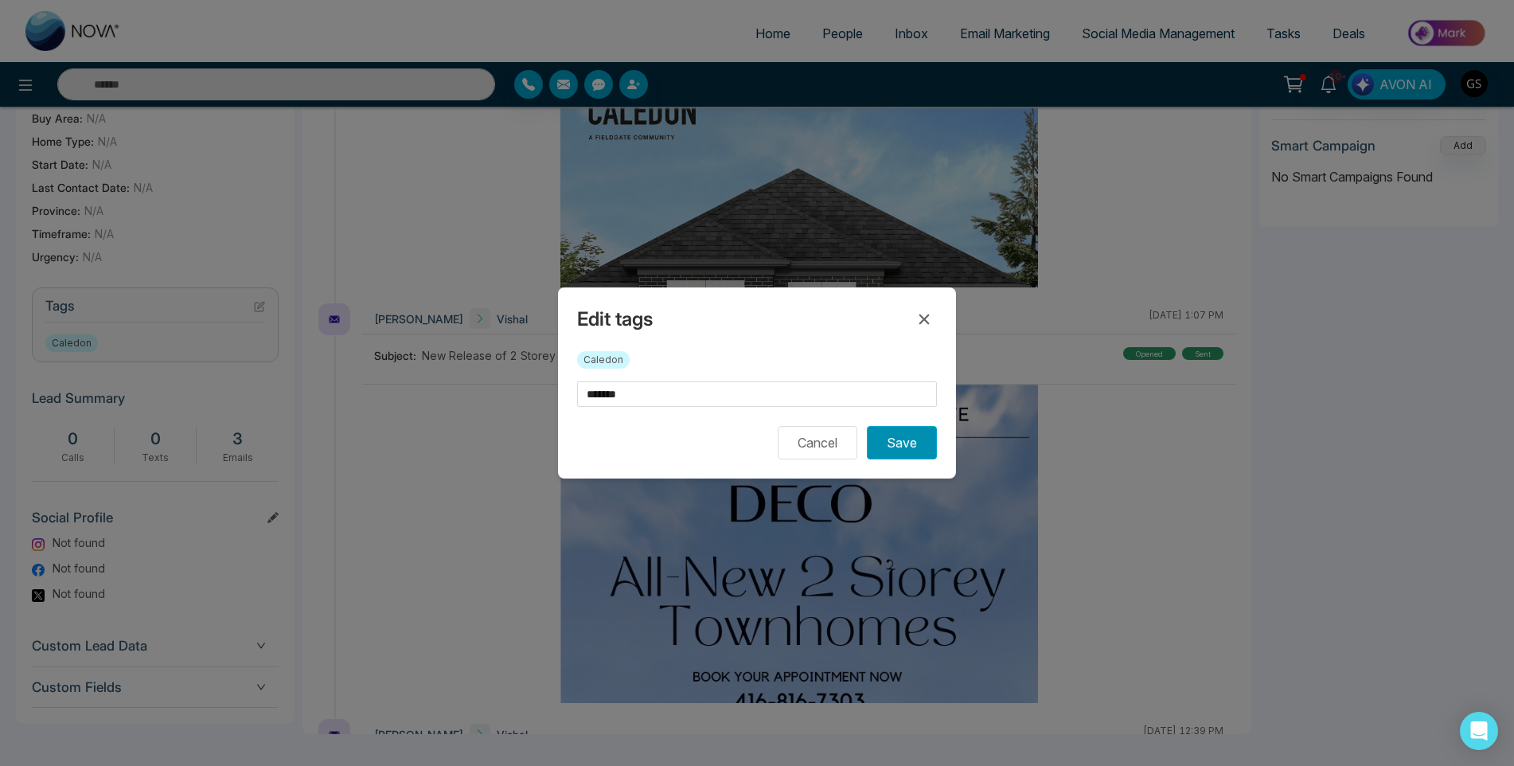
click at [920, 444] on button "Save" at bounding box center [902, 442] width 70 height 33
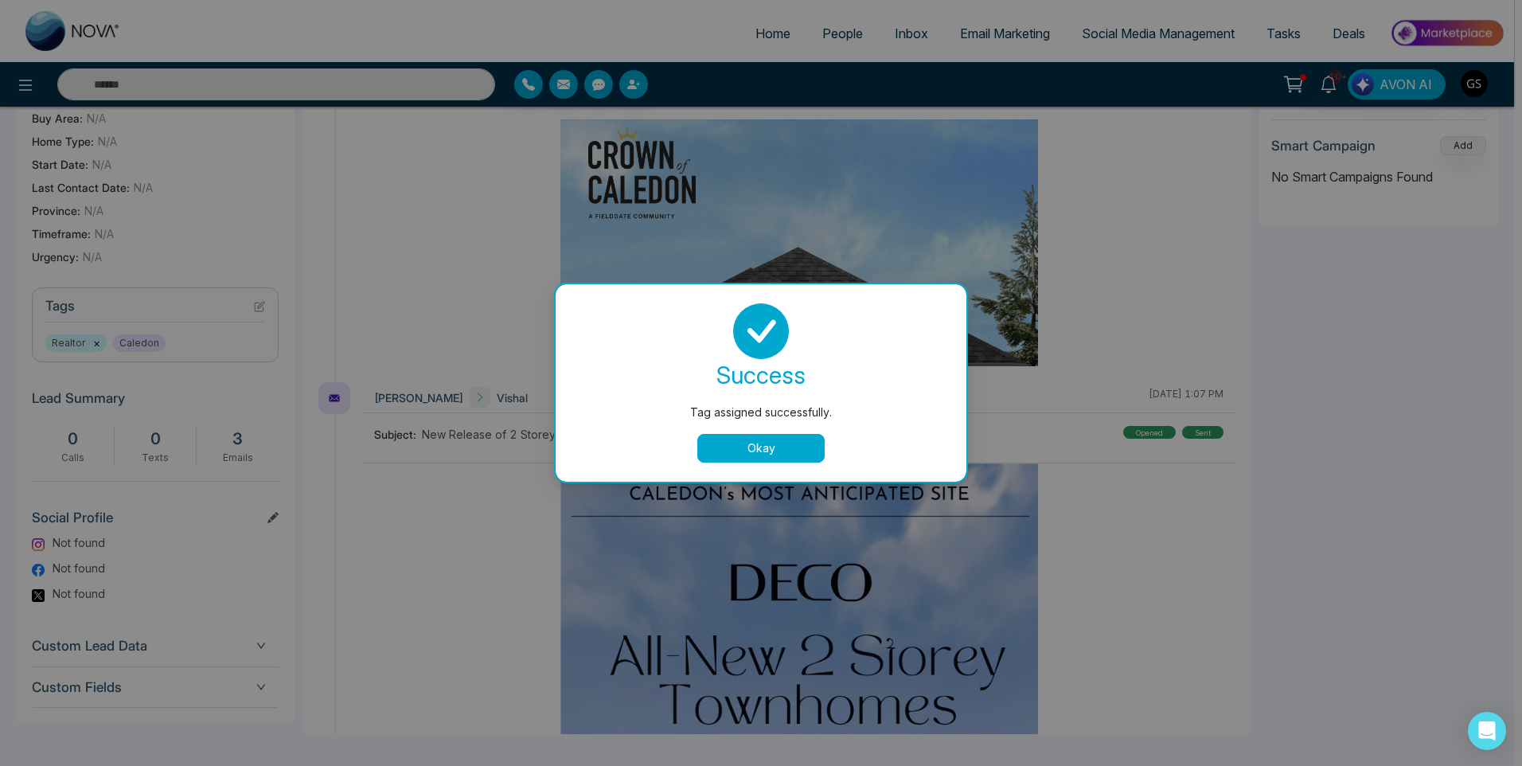
click at [841, 45] on div "Tag assigned successfully. success Tag assigned successfully. Okay" at bounding box center [761, 383] width 1522 height 766
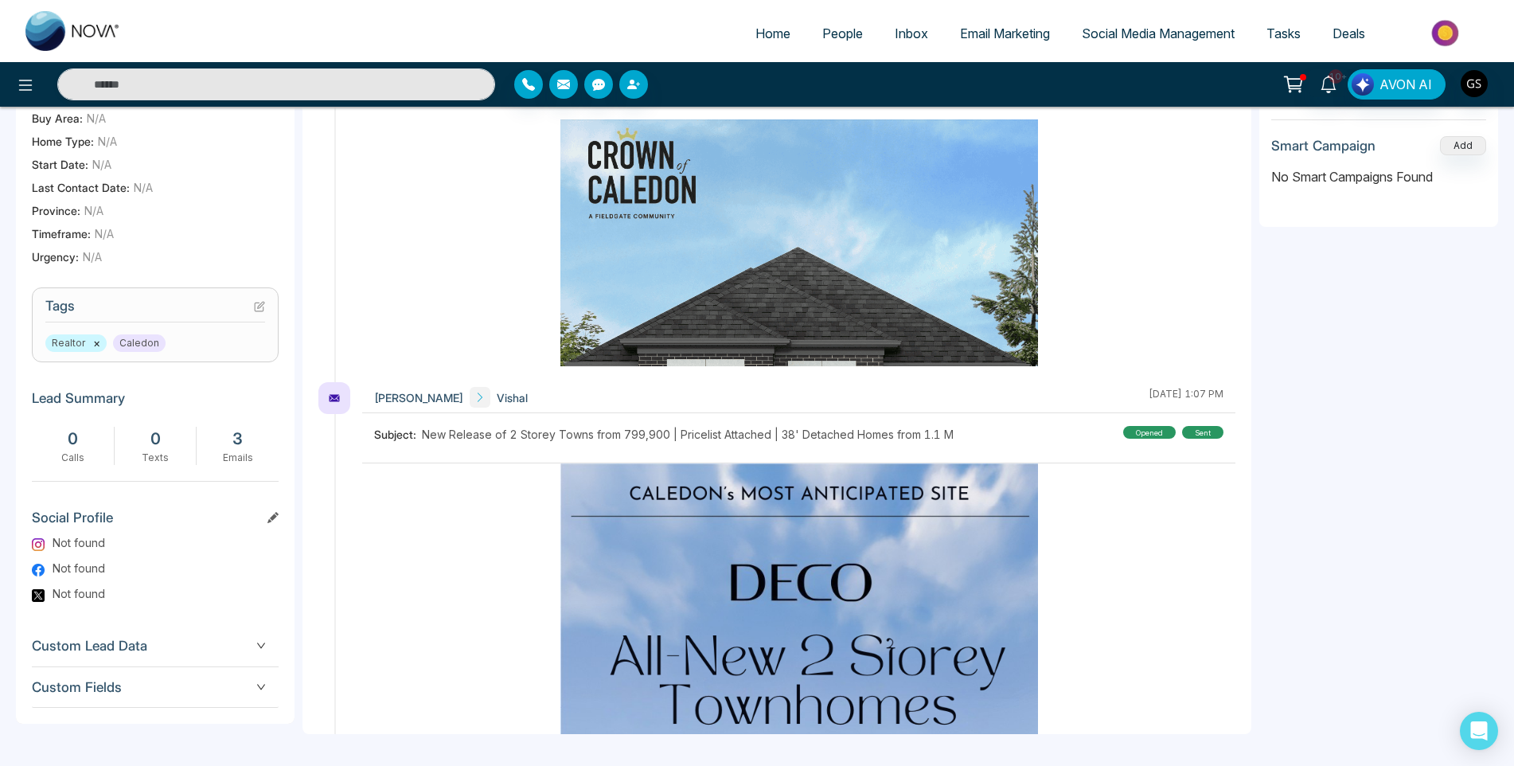
click at [840, 34] on span "People" at bounding box center [842, 33] width 41 height 16
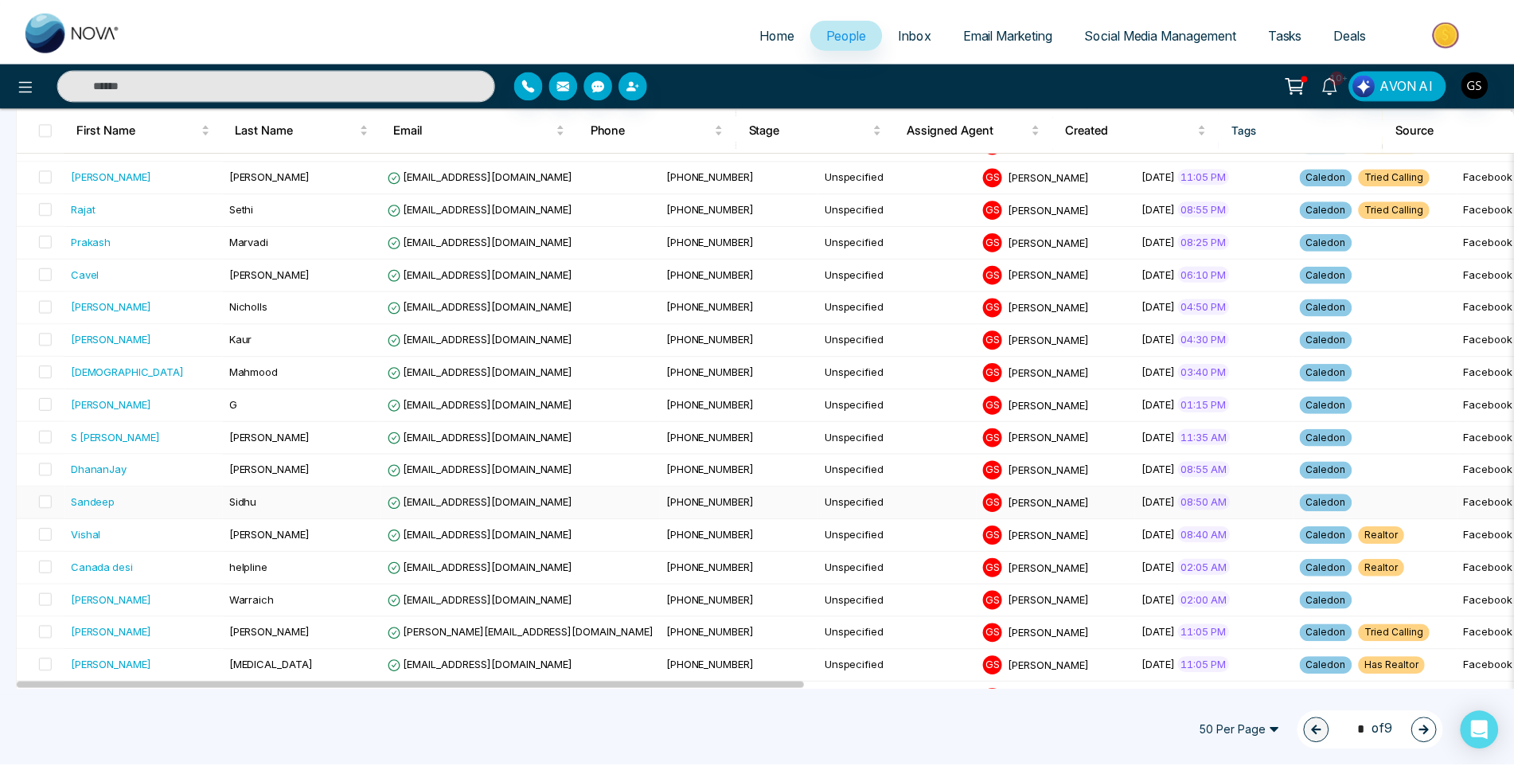
scroll to position [1035, 0]
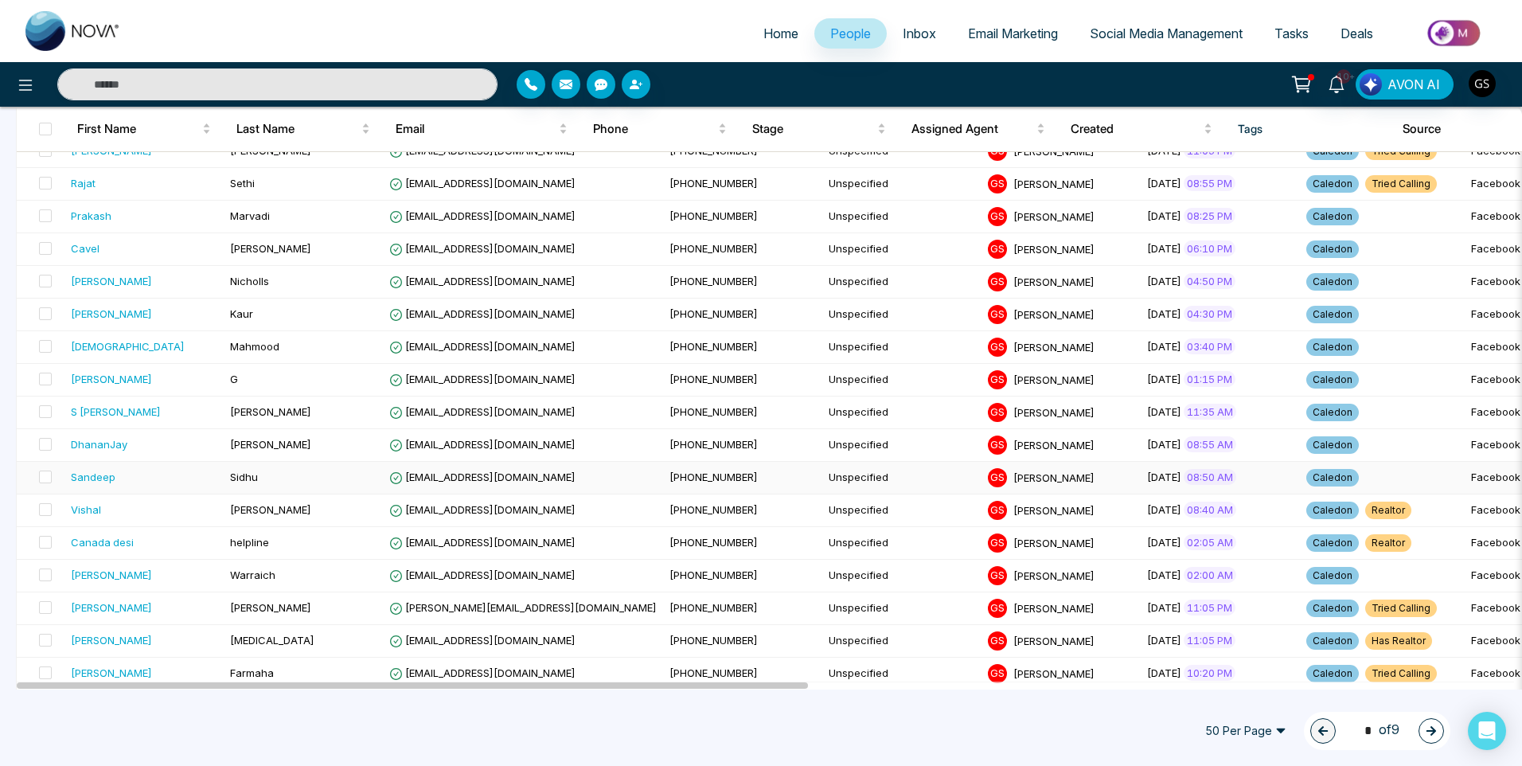
click at [563, 489] on td "[EMAIL_ADDRESS][DOMAIN_NAME]" at bounding box center [523, 478] width 280 height 33
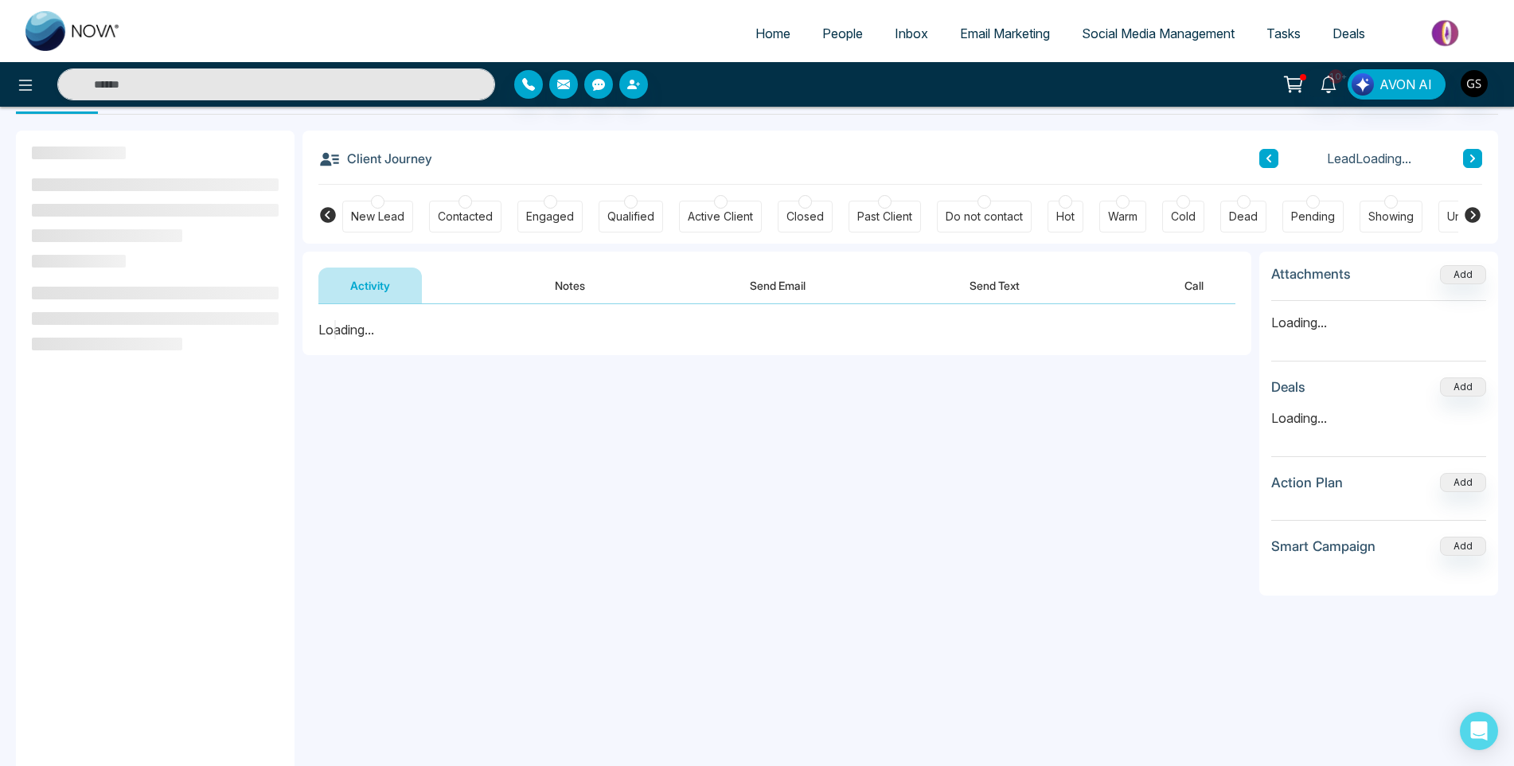
scroll to position [159, 0]
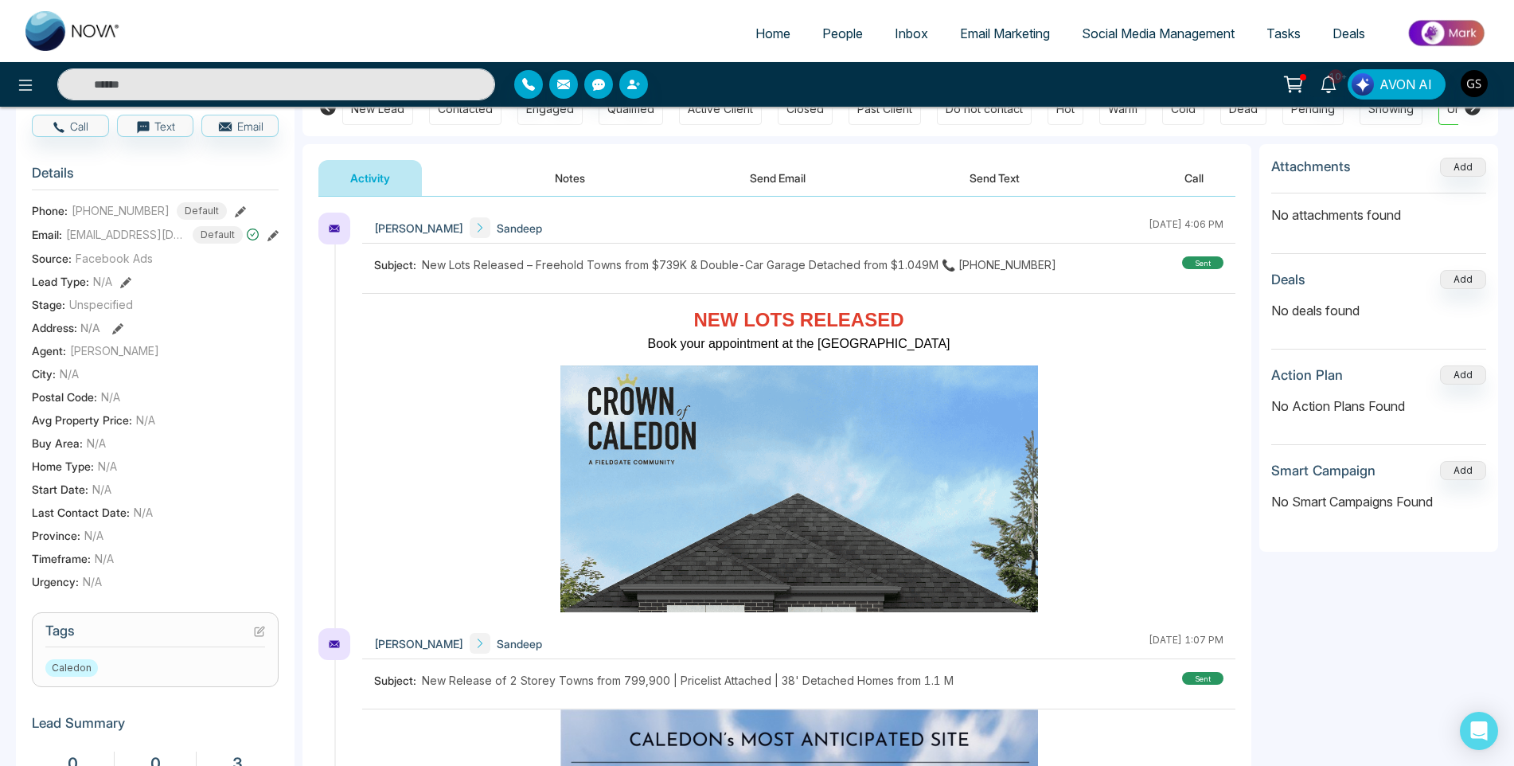
click at [264, 637] on icon at bounding box center [259, 631] width 11 height 11
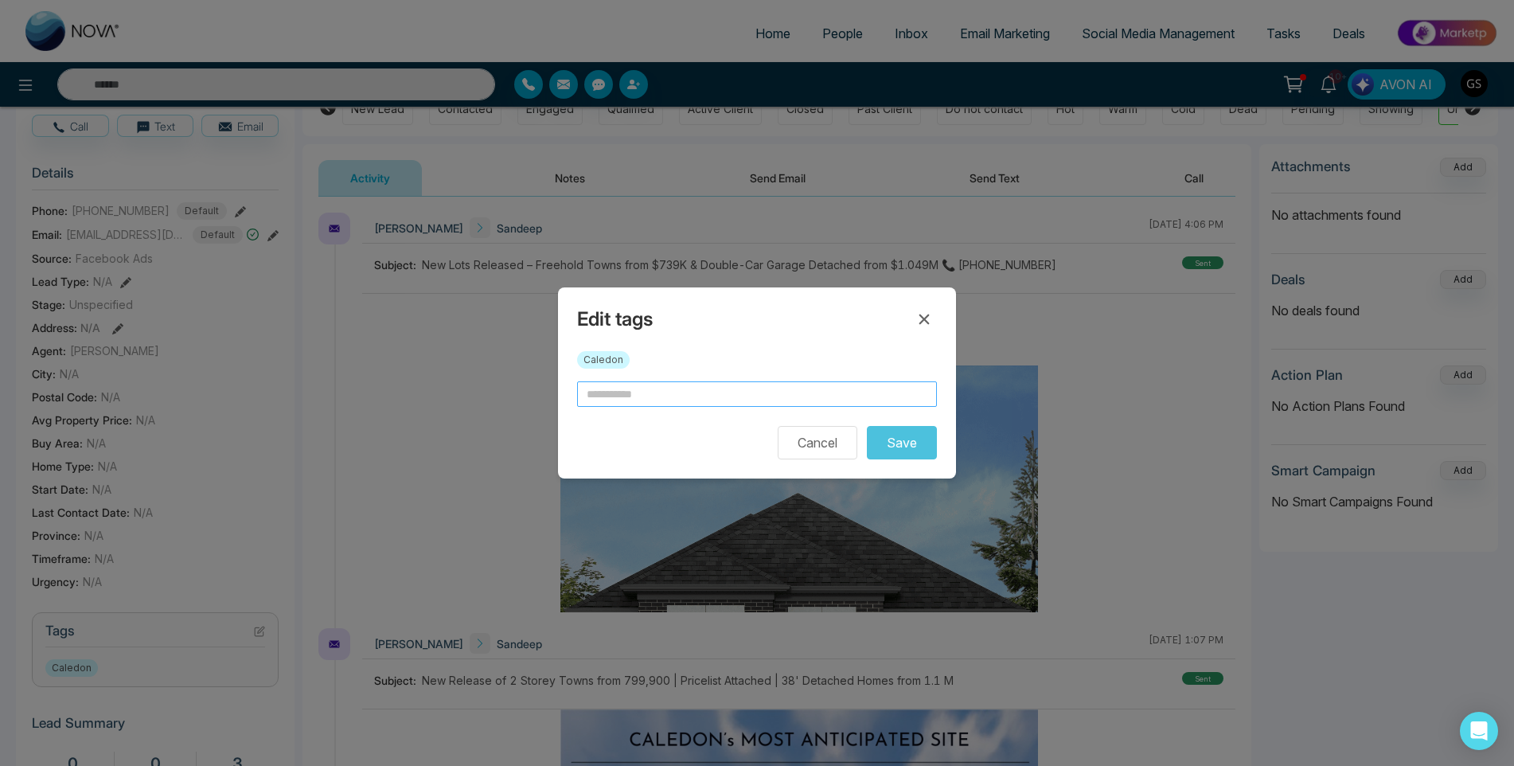
click at [659, 398] on input "text" at bounding box center [757, 393] width 360 height 25
click at [468, 403] on div "Edit tags Caledon Cancel Save" at bounding box center [757, 383] width 1514 height 766
click at [770, 412] on form "Cancel Save" at bounding box center [757, 420] width 360 height 78
click at [764, 404] on input "text" at bounding box center [757, 393] width 360 height 25
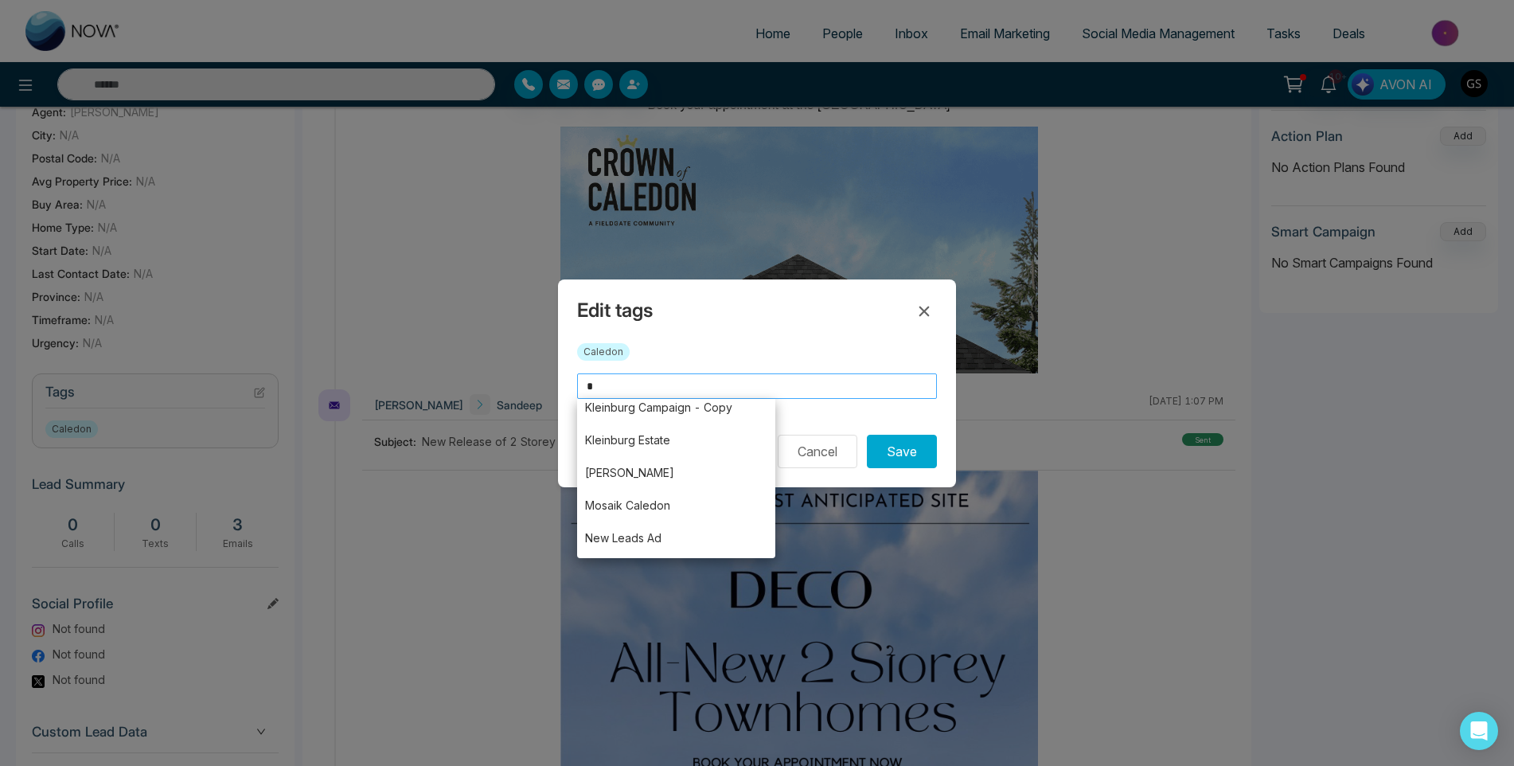
scroll to position [0, 0]
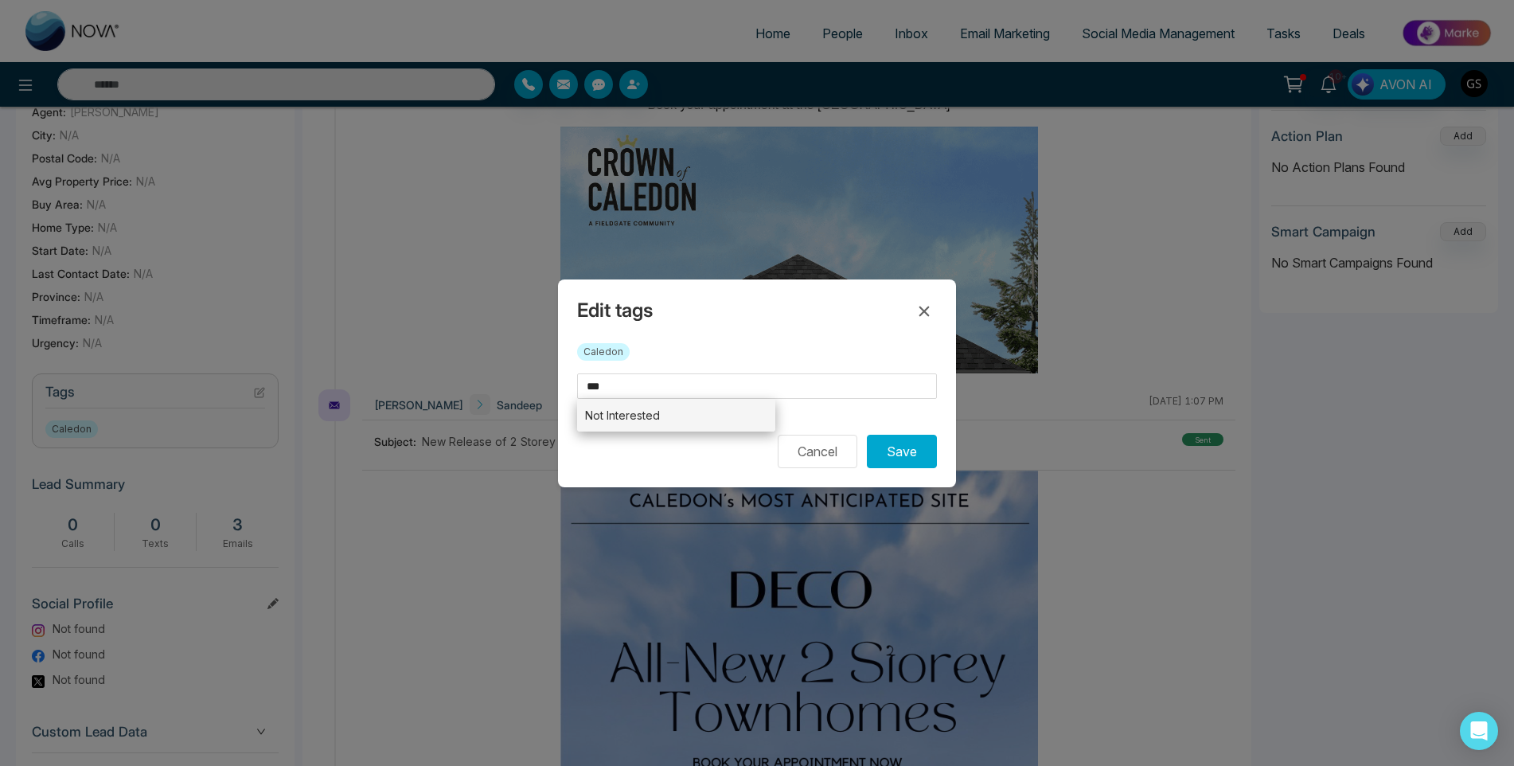
click at [694, 427] on li "Not Interested" at bounding box center [676, 415] width 198 height 33
type input "**********"
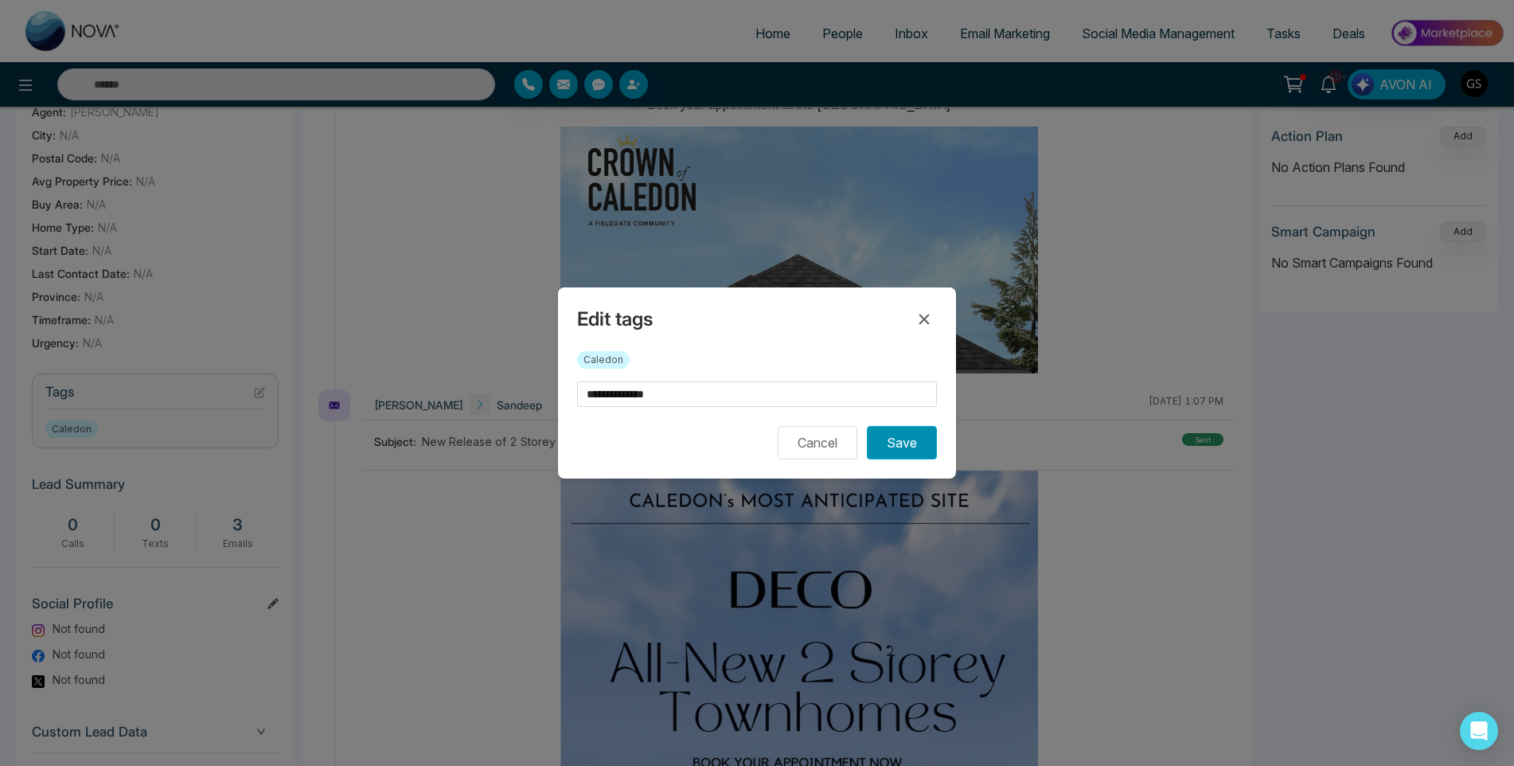
click at [914, 456] on button "Save" at bounding box center [902, 442] width 70 height 33
click at [1067, 293] on div "**********" at bounding box center [757, 383] width 1514 height 766
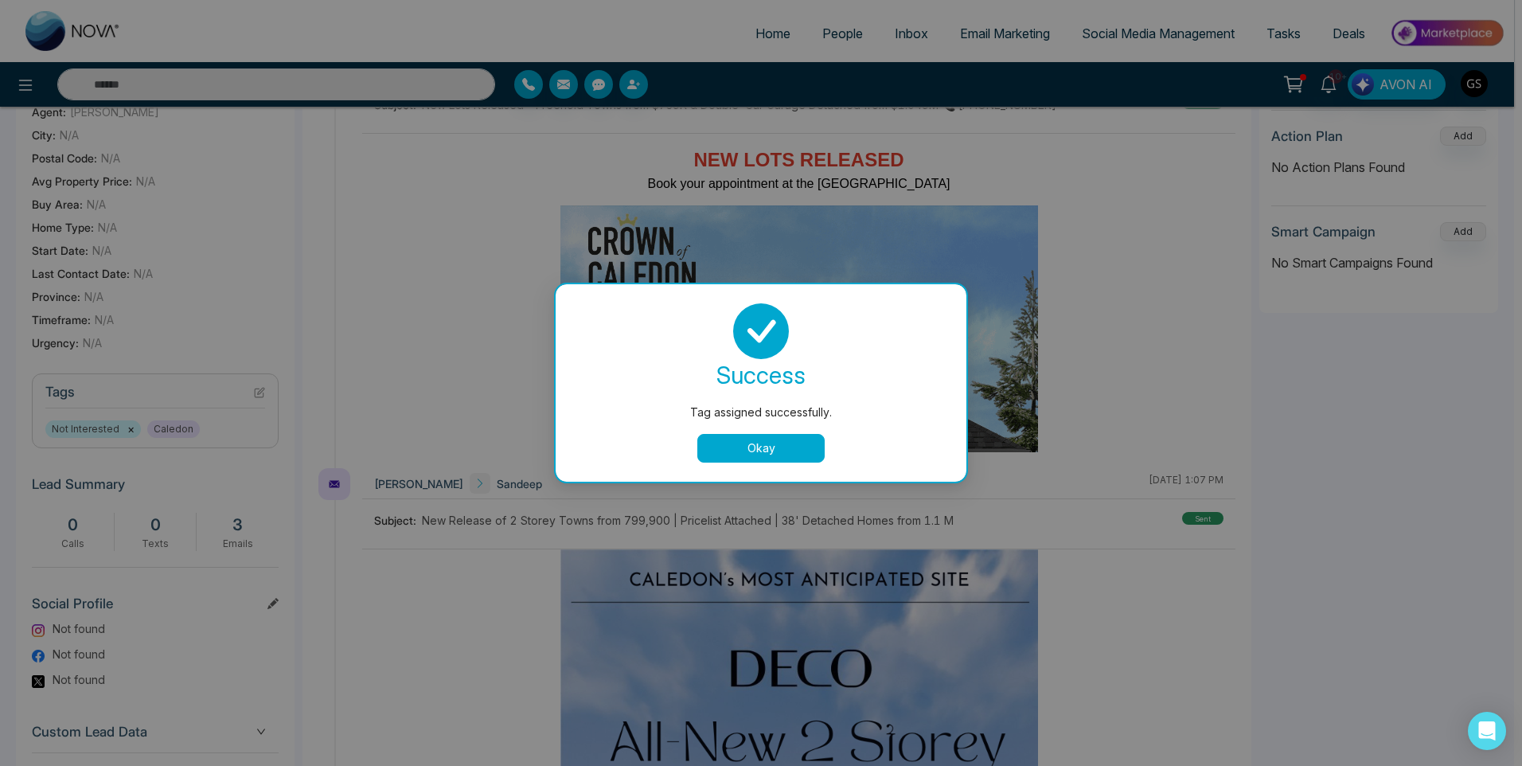
click at [945, 54] on div "Tag assigned successfully. success Tag assigned successfully. Okay" at bounding box center [761, 383] width 1522 height 766
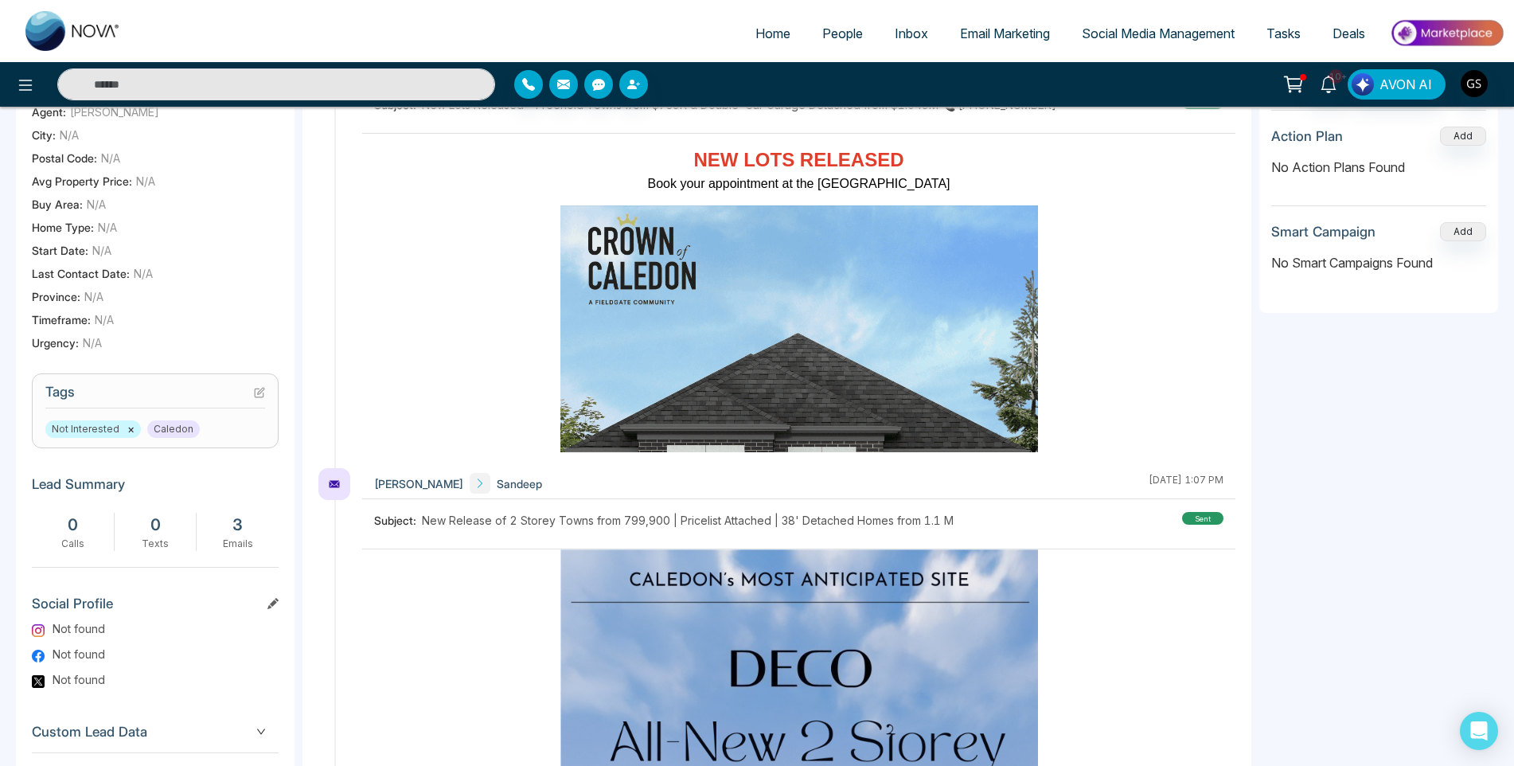
click at [853, 25] on span "People" at bounding box center [842, 33] width 41 height 16
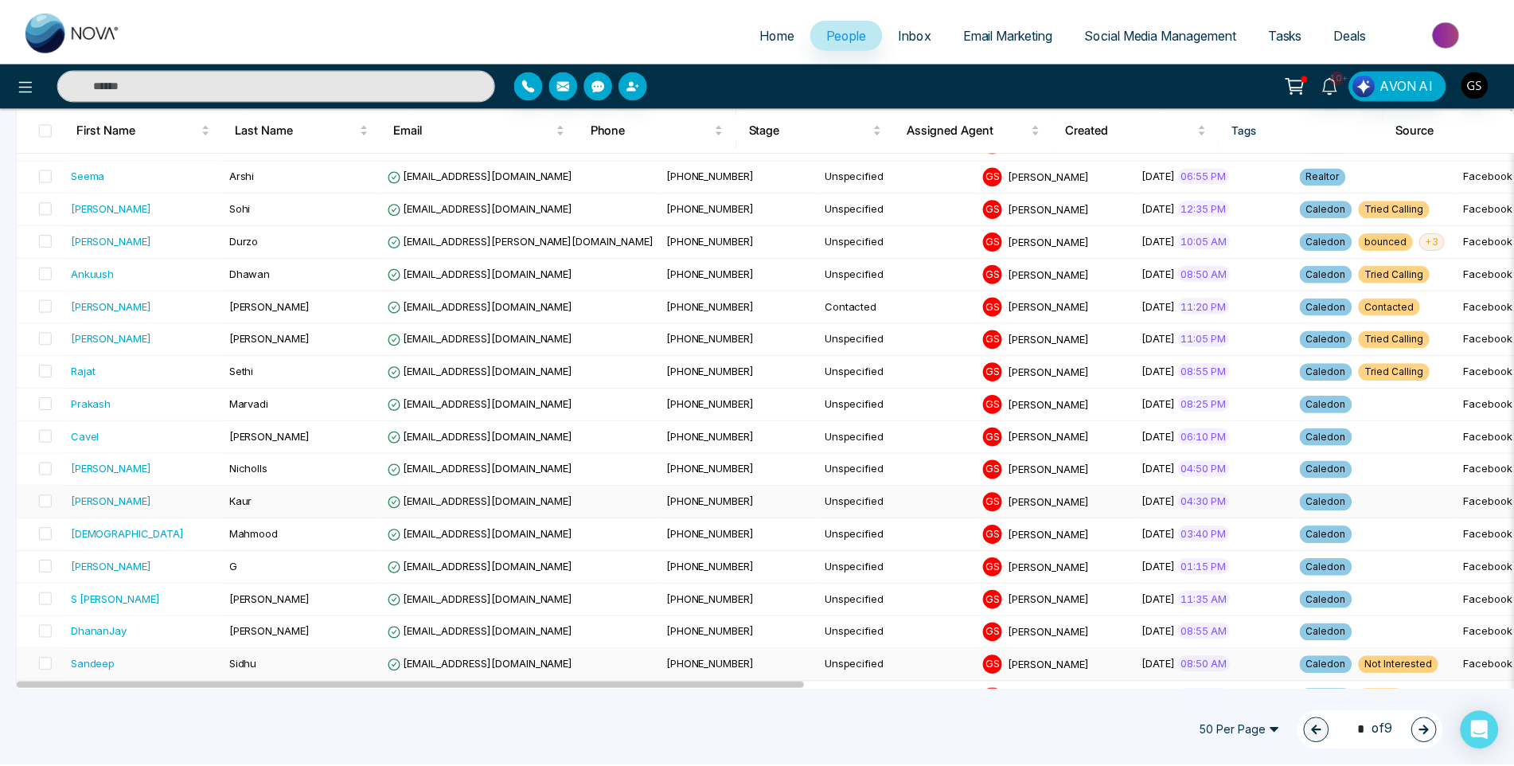
scroll to position [875, 0]
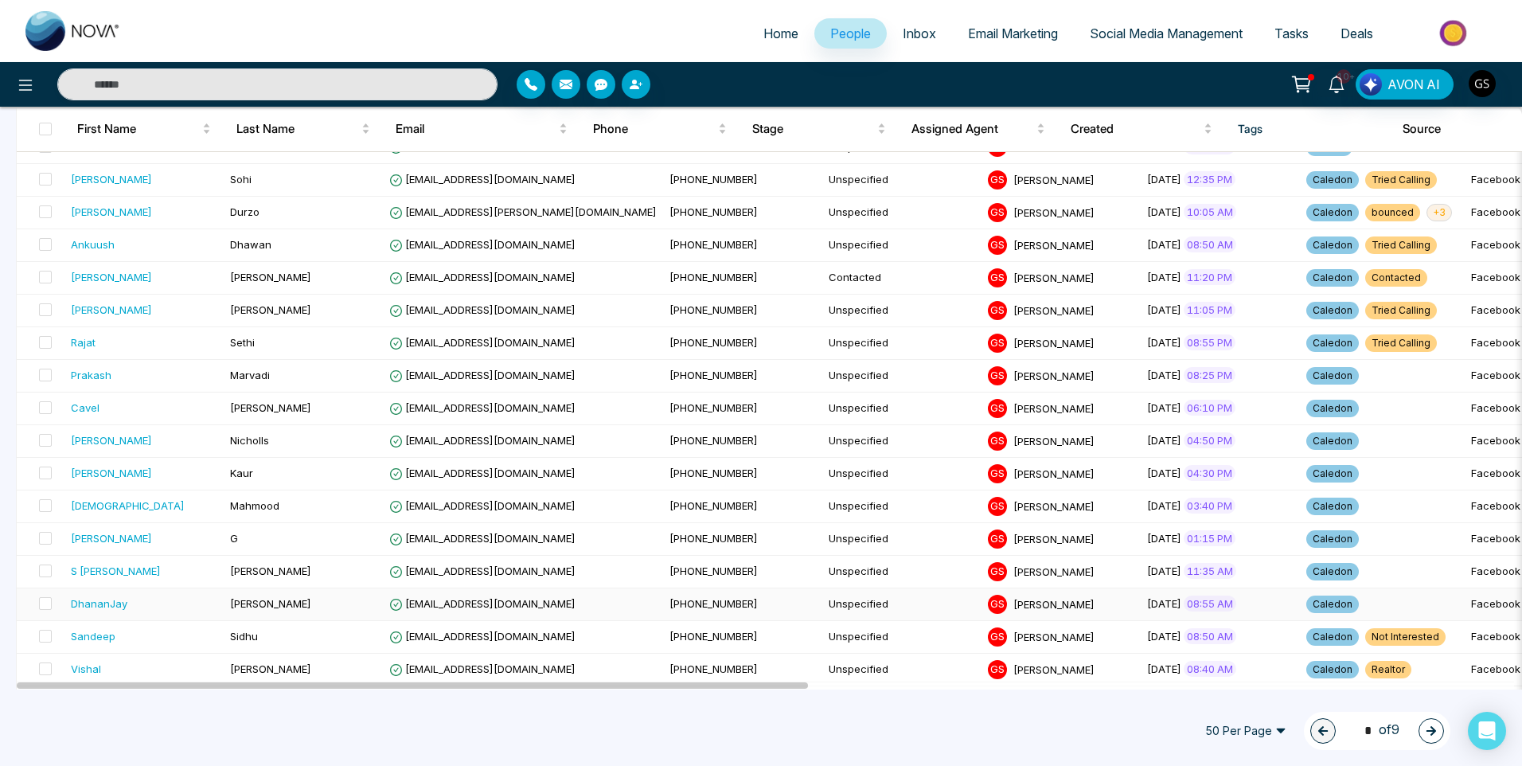
click at [570, 606] on td "[EMAIL_ADDRESS][DOMAIN_NAME]" at bounding box center [523, 604] width 280 height 33
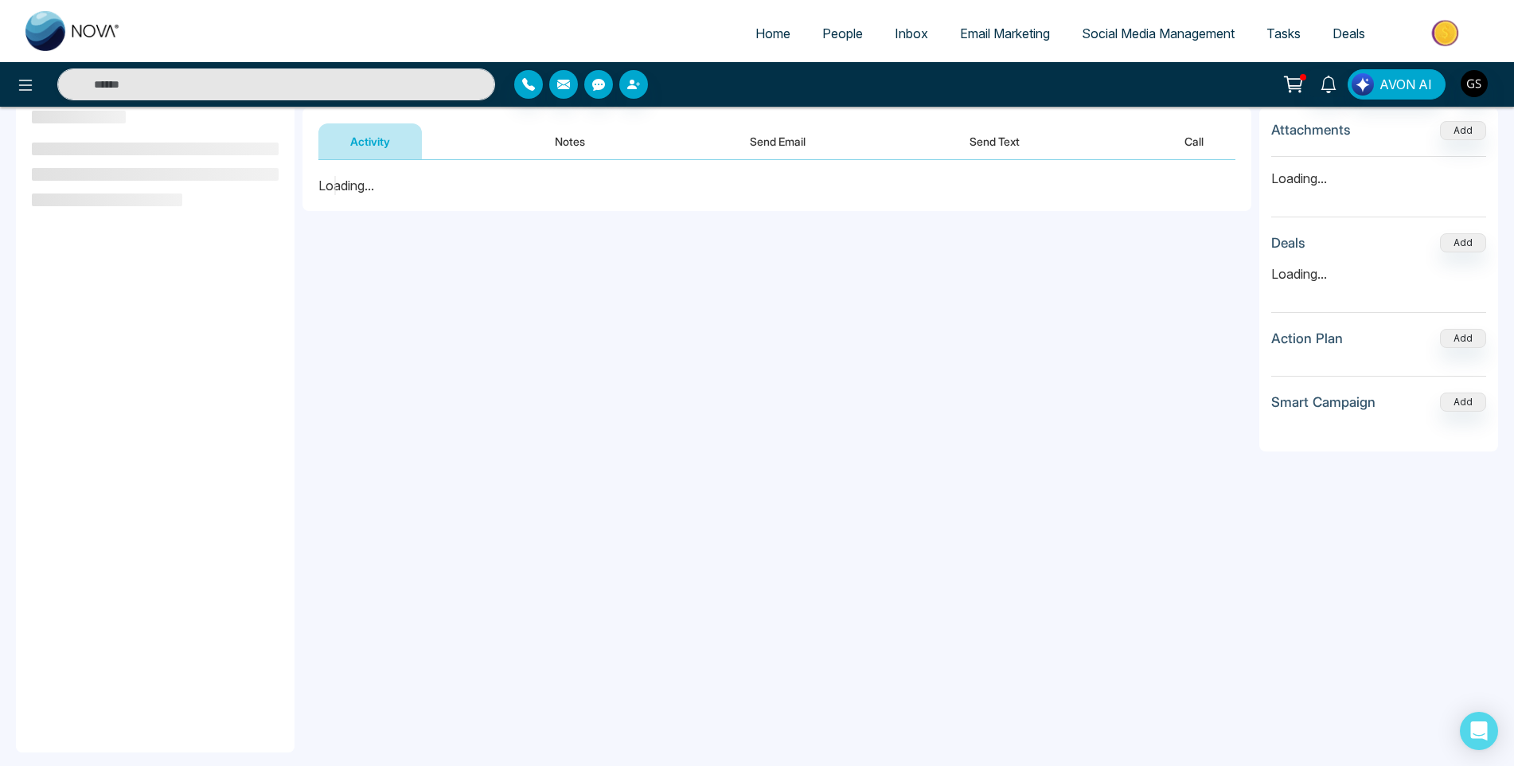
scroll to position [214, 0]
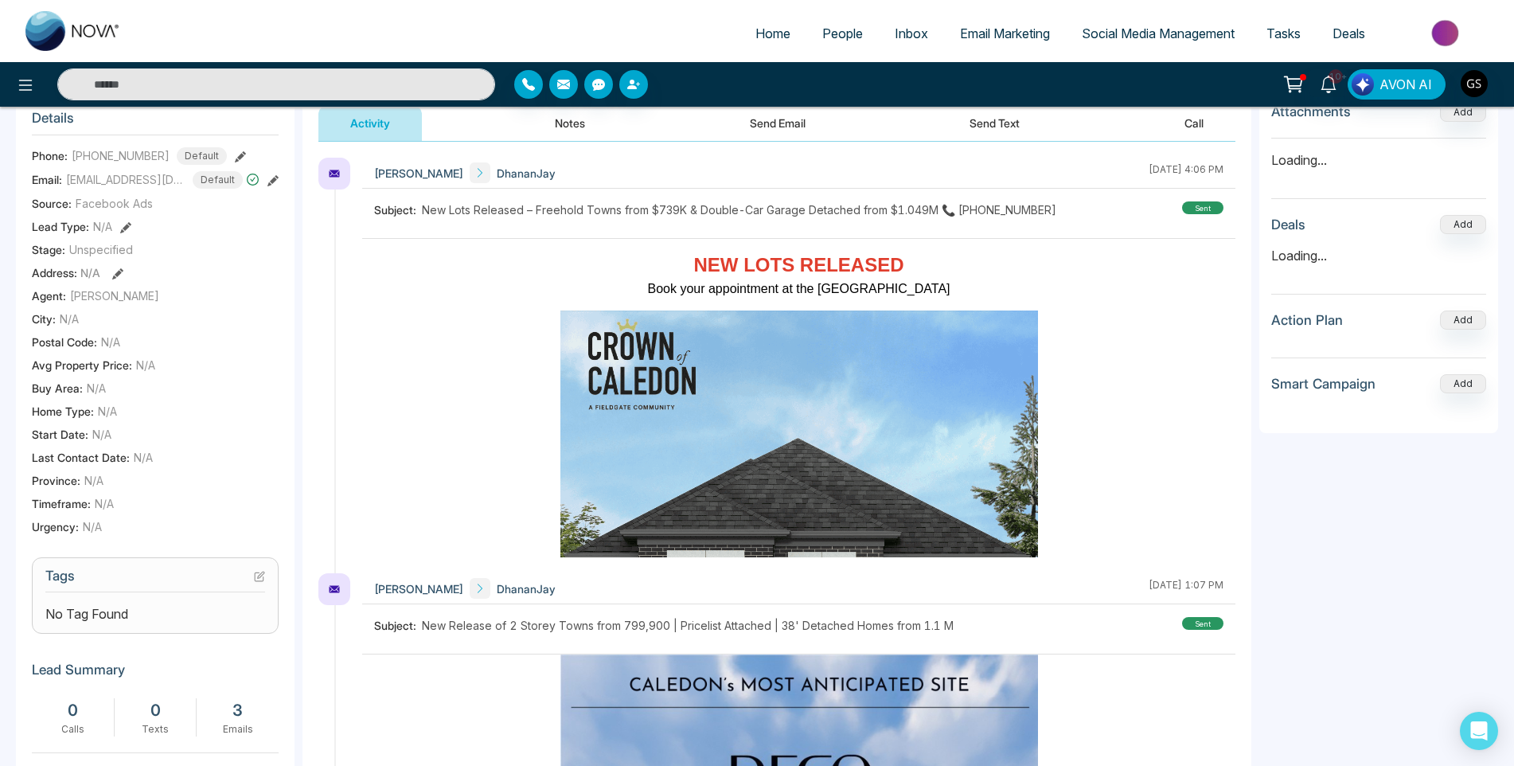
click at [256, 582] on icon at bounding box center [259, 576] width 11 height 11
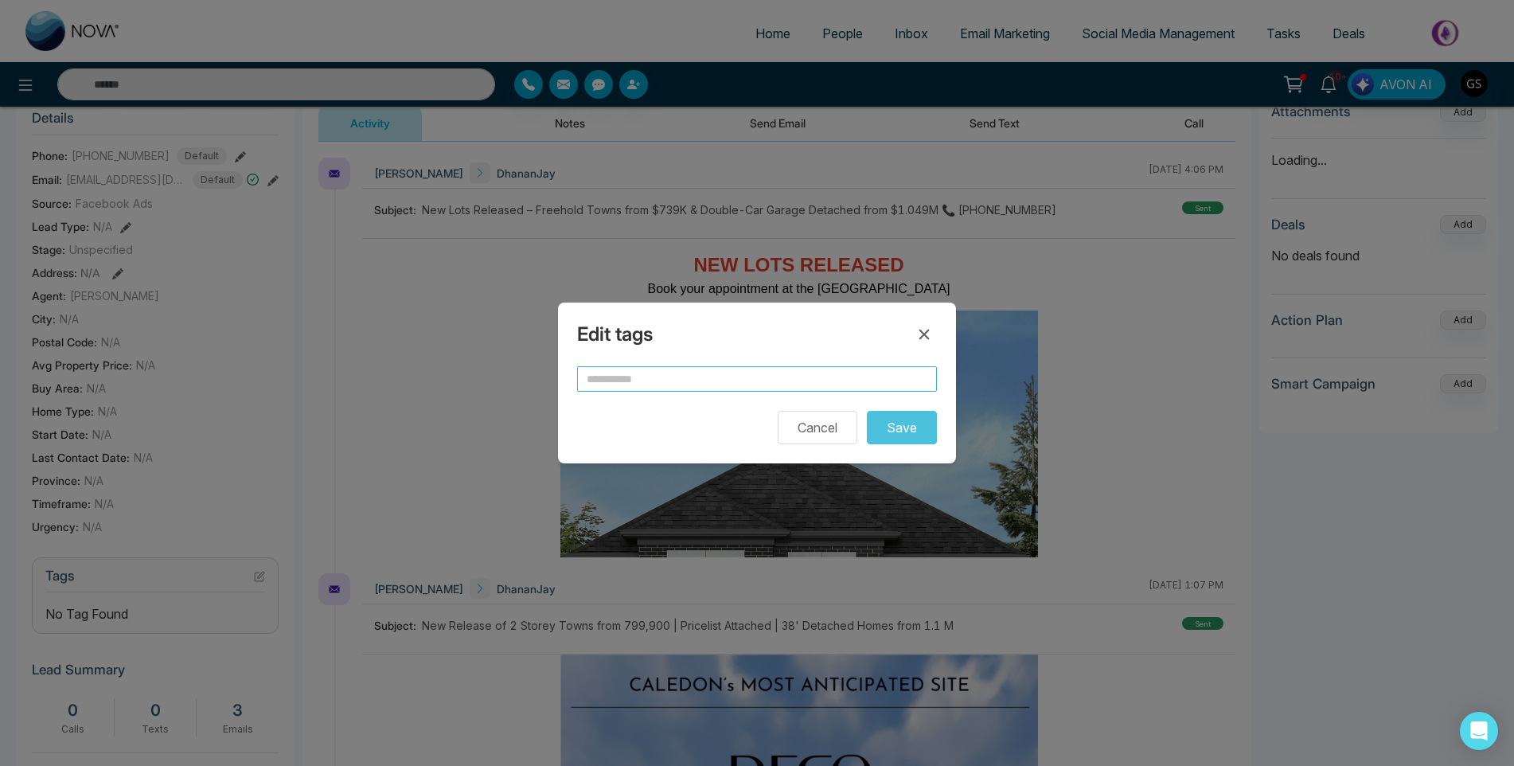
click at [693, 391] on form "Cancel Save" at bounding box center [757, 405] width 360 height 78
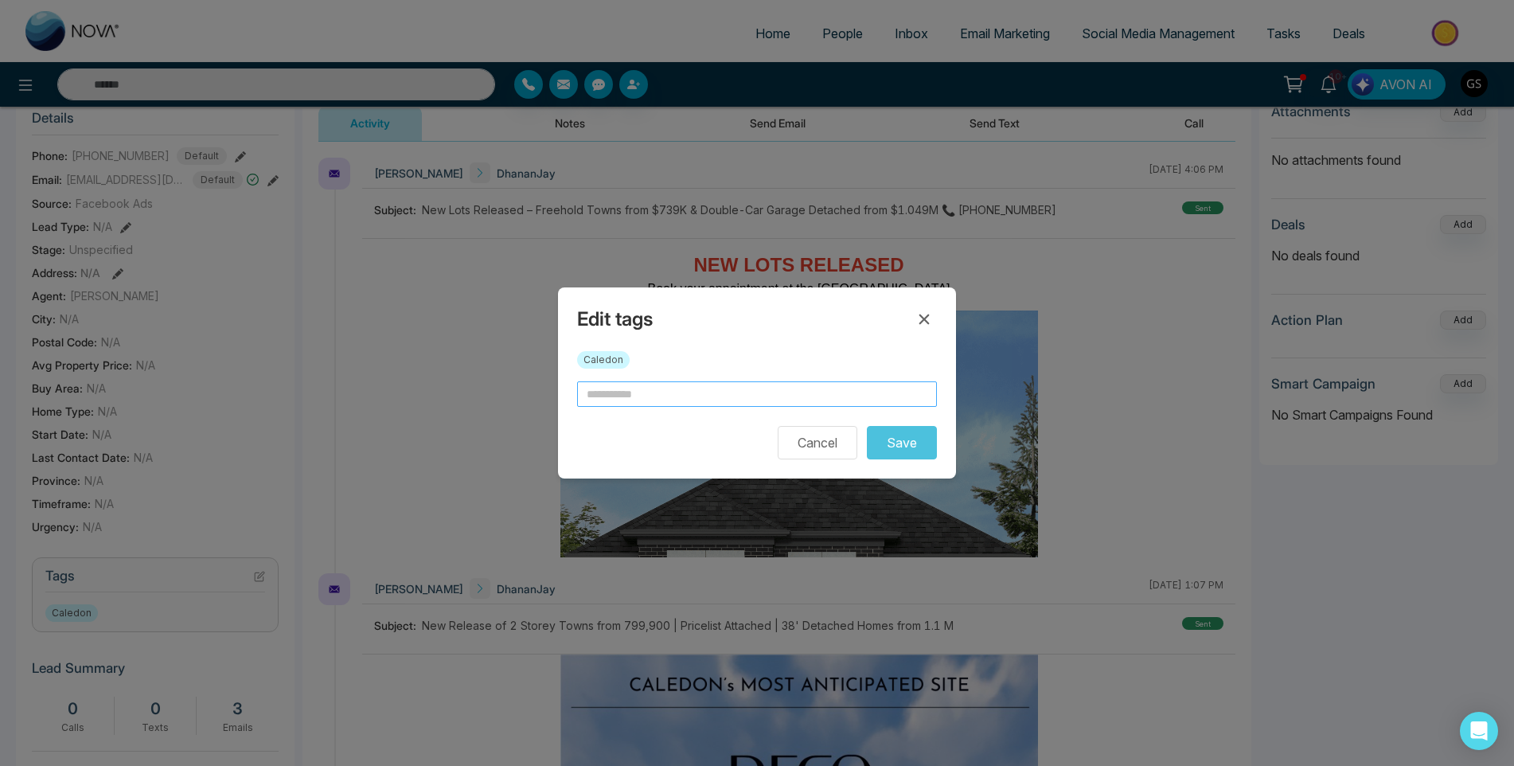
click at [692, 386] on input "text" at bounding box center [757, 393] width 360 height 25
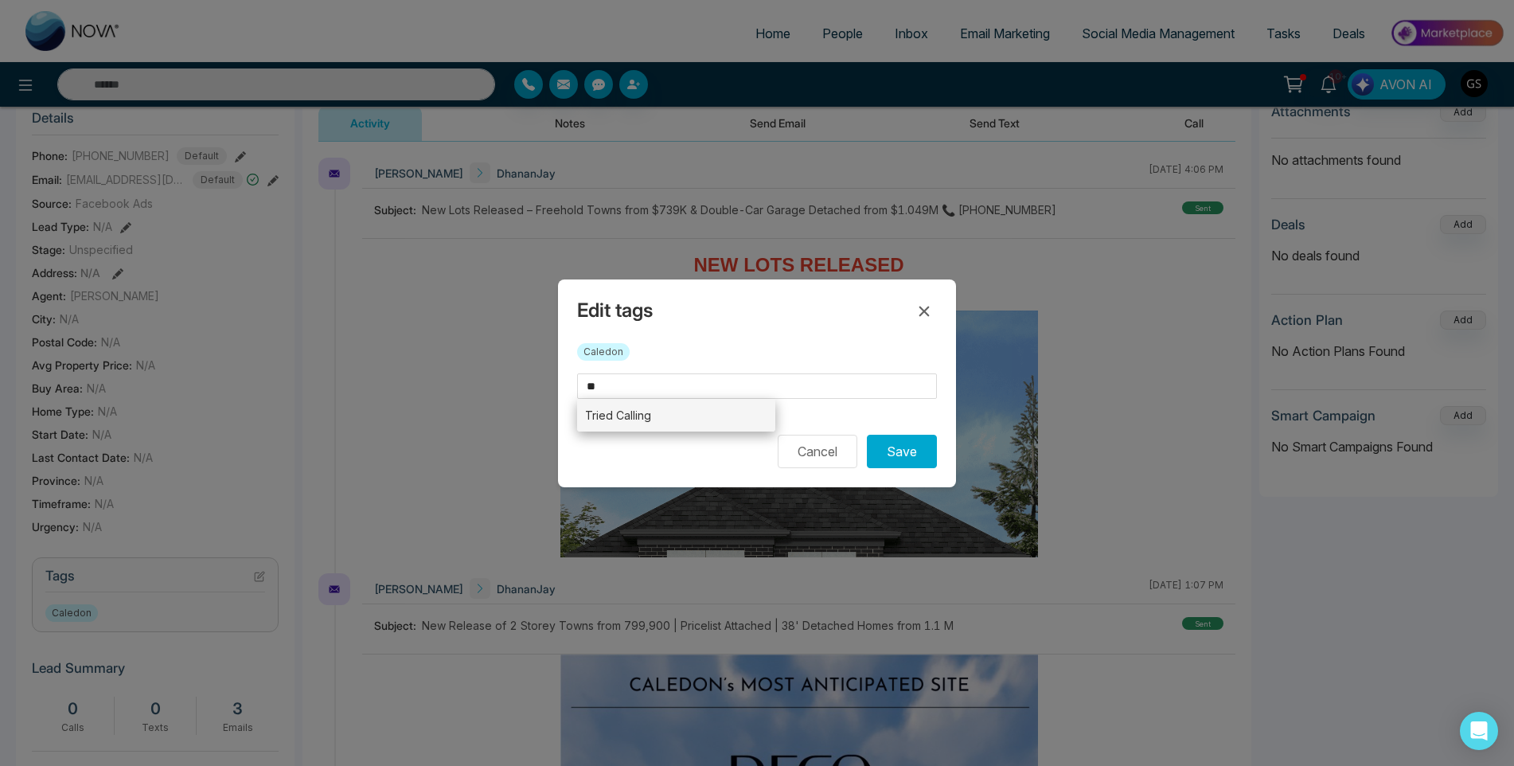
click at [716, 417] on li "Tried Calling" at bounding box center [676, 415] width 198 height 33
type input "**********"
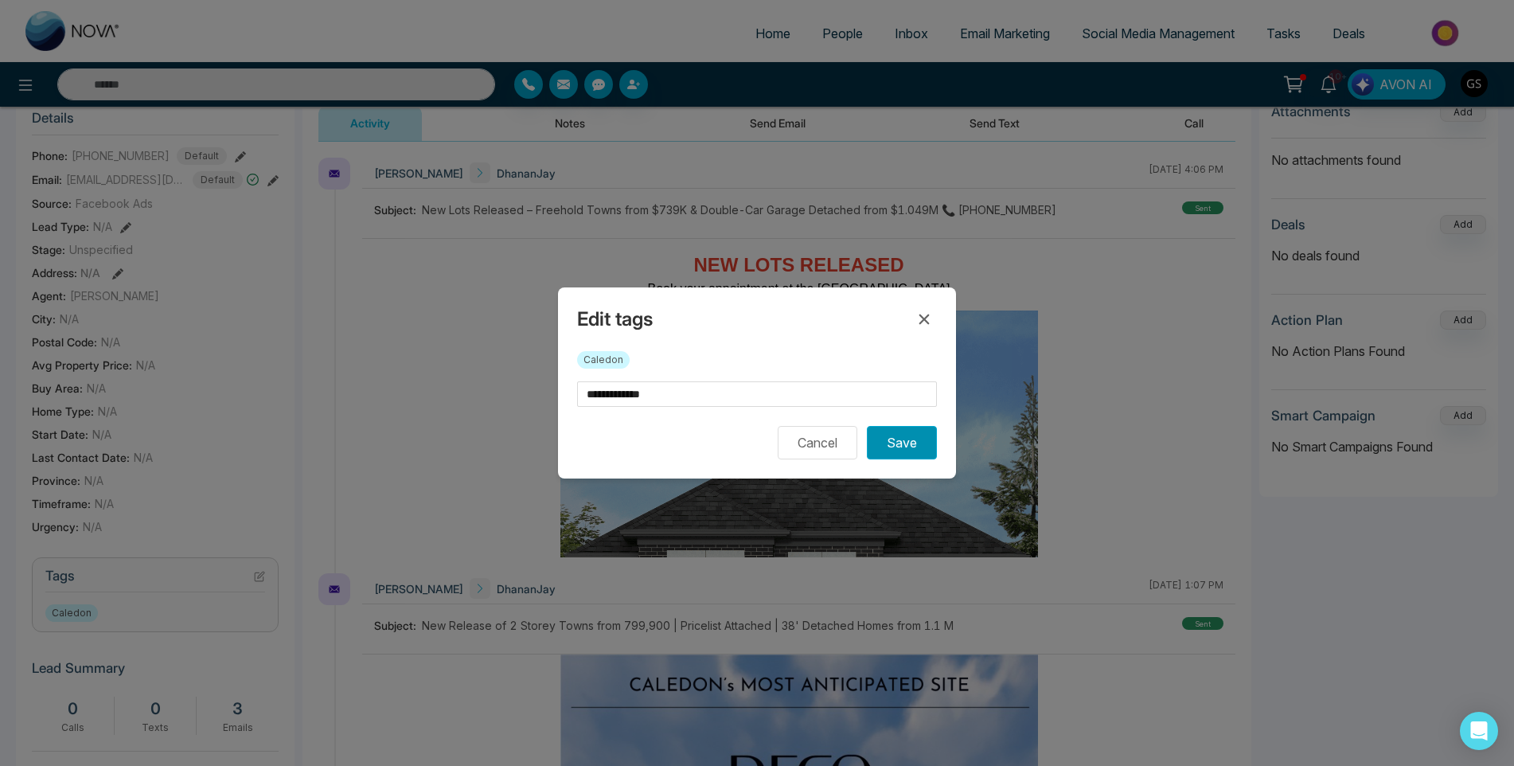
click at [898, 438] on button "Save" at bounding box center [902, 442] width 70 height 33
click at [1050, 263] on div "**********" at bounding box center [757, 383] width 1514 height 766
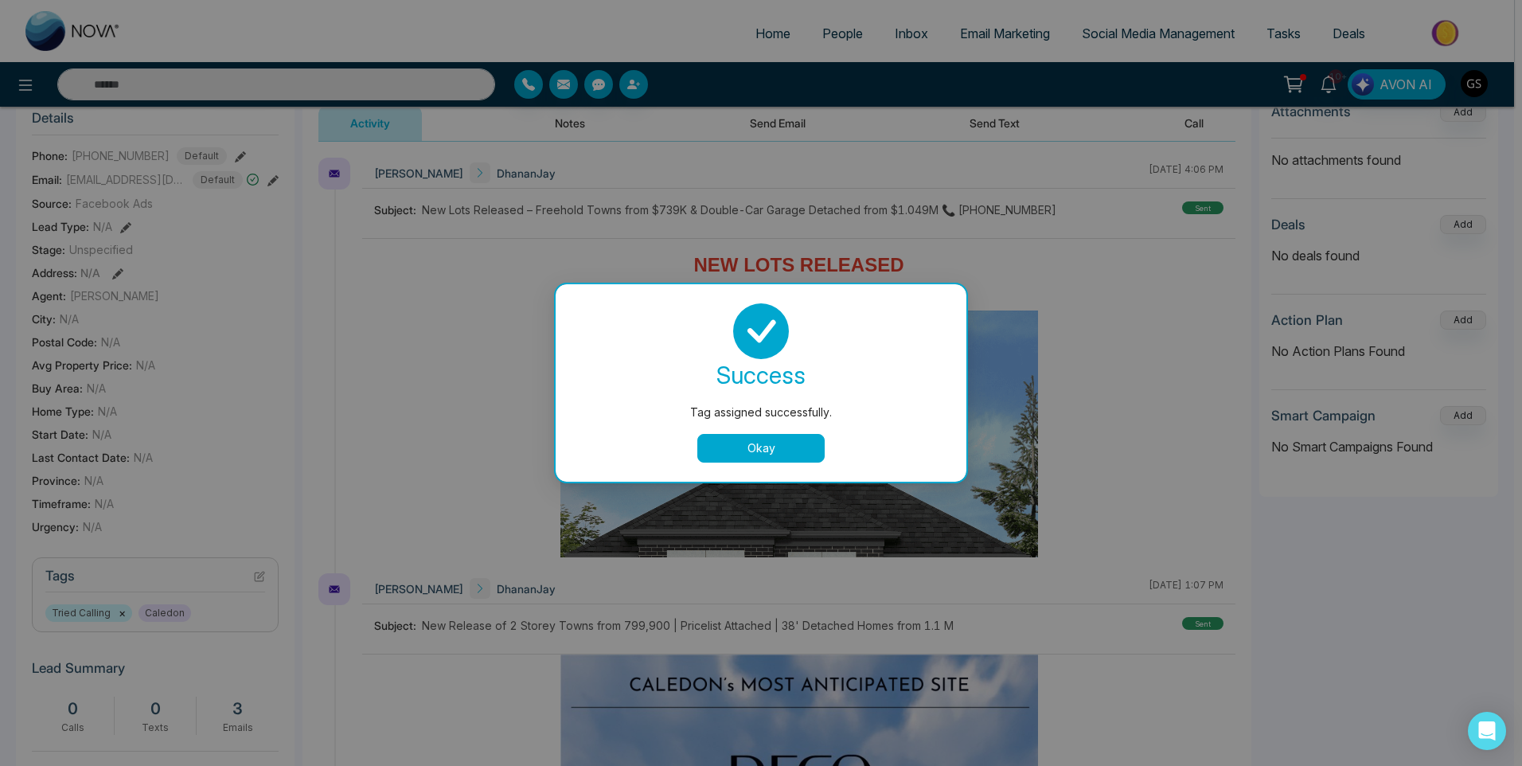
click at [944, 244] on div "Tag assigned successfully. success Tag assigned successfully. Okay" at bounding box center [761, 383] width 1522 height 766
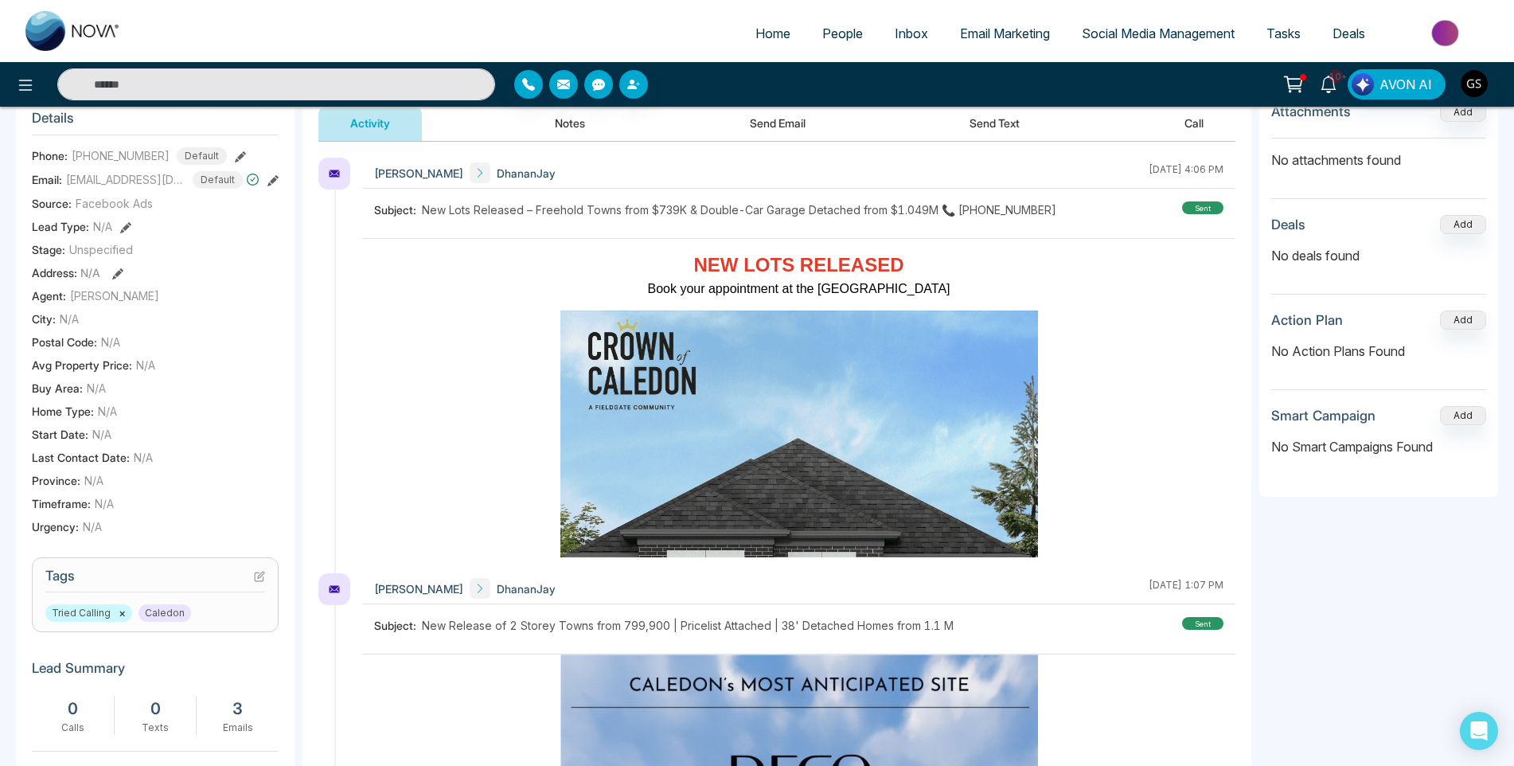
click at [846, 38] on span "People" at bounding box center [842, 33] width 41 height 16
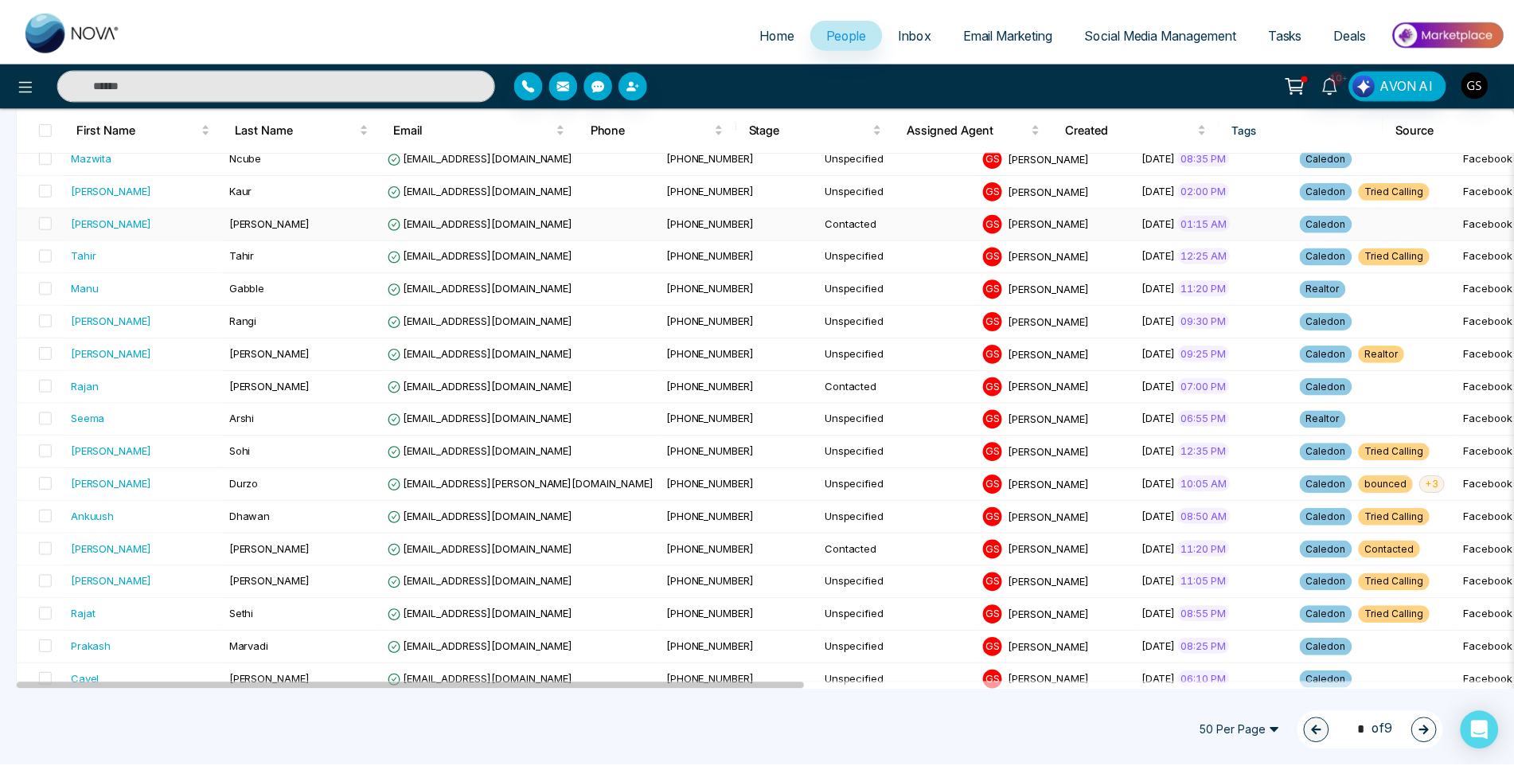
scroll to position [875, 0]
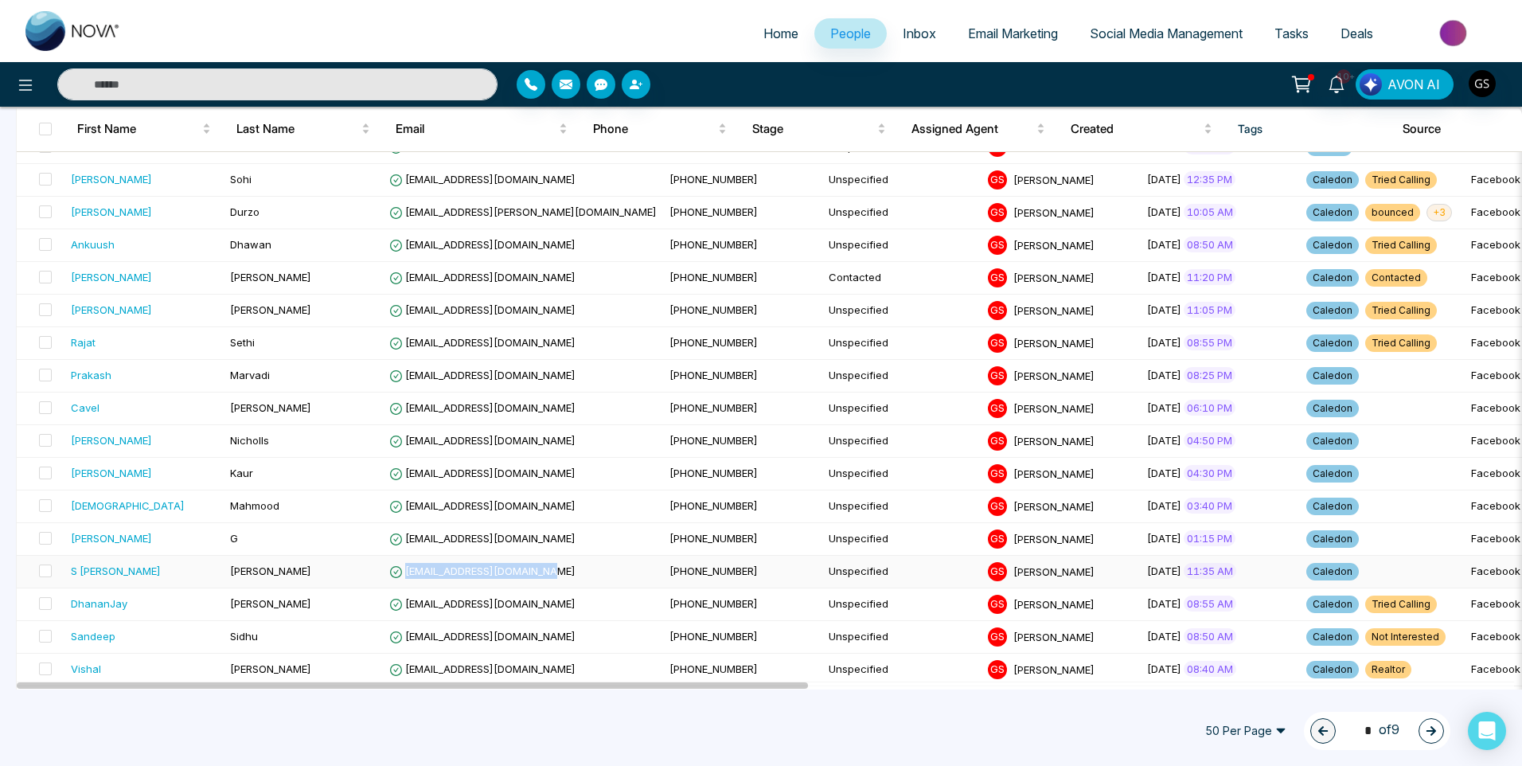
drag, startPoint x: 557, startPoint y: 572, endPoint x: 406, endPoint y: 575, distance: 151.2
click at [406, 575] on td "[EMAIL_ADDRESS][DOMAIN_NAME]" at bounding box center [523, 571] width 280 height 33
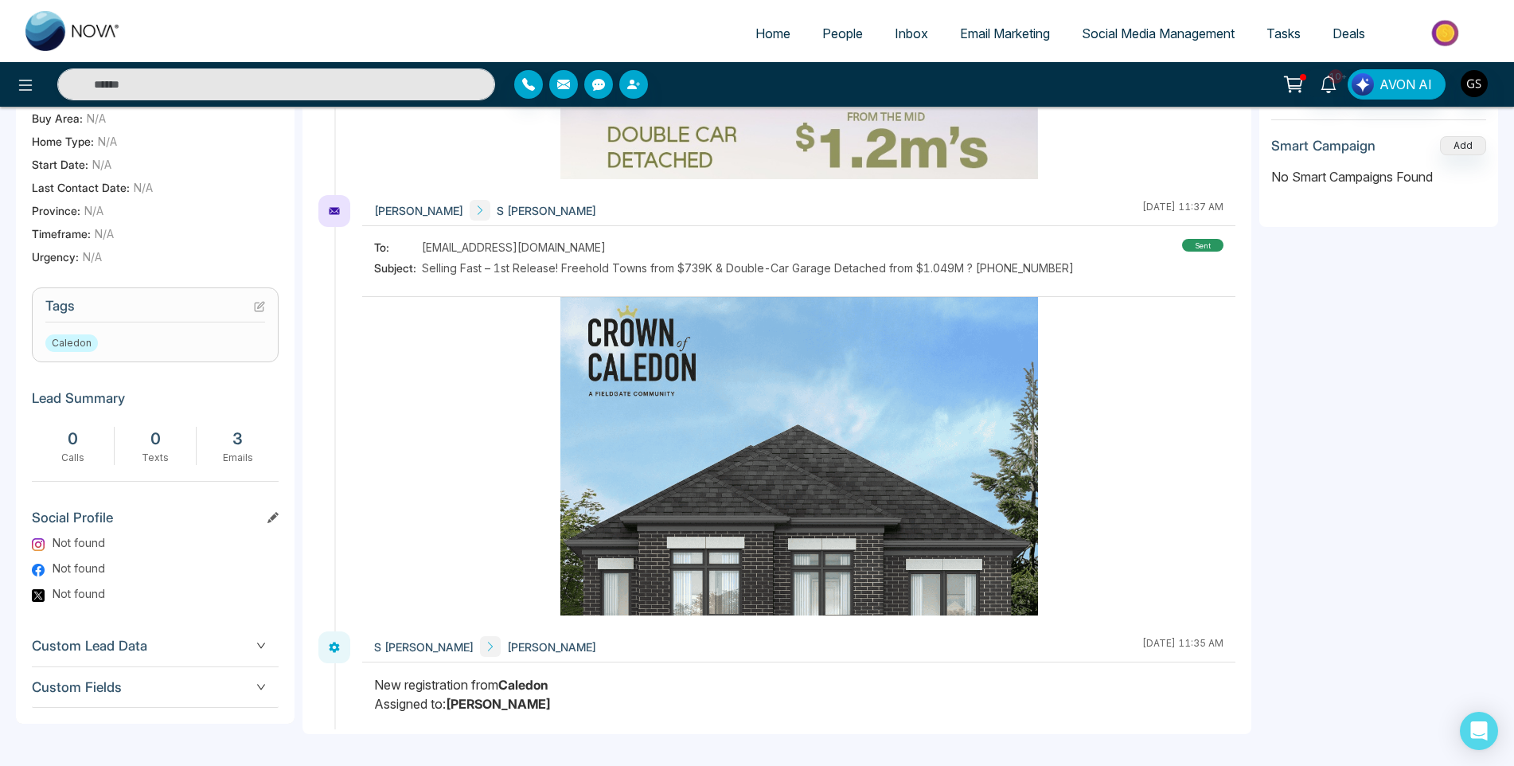
scroll to position [2238, 0]
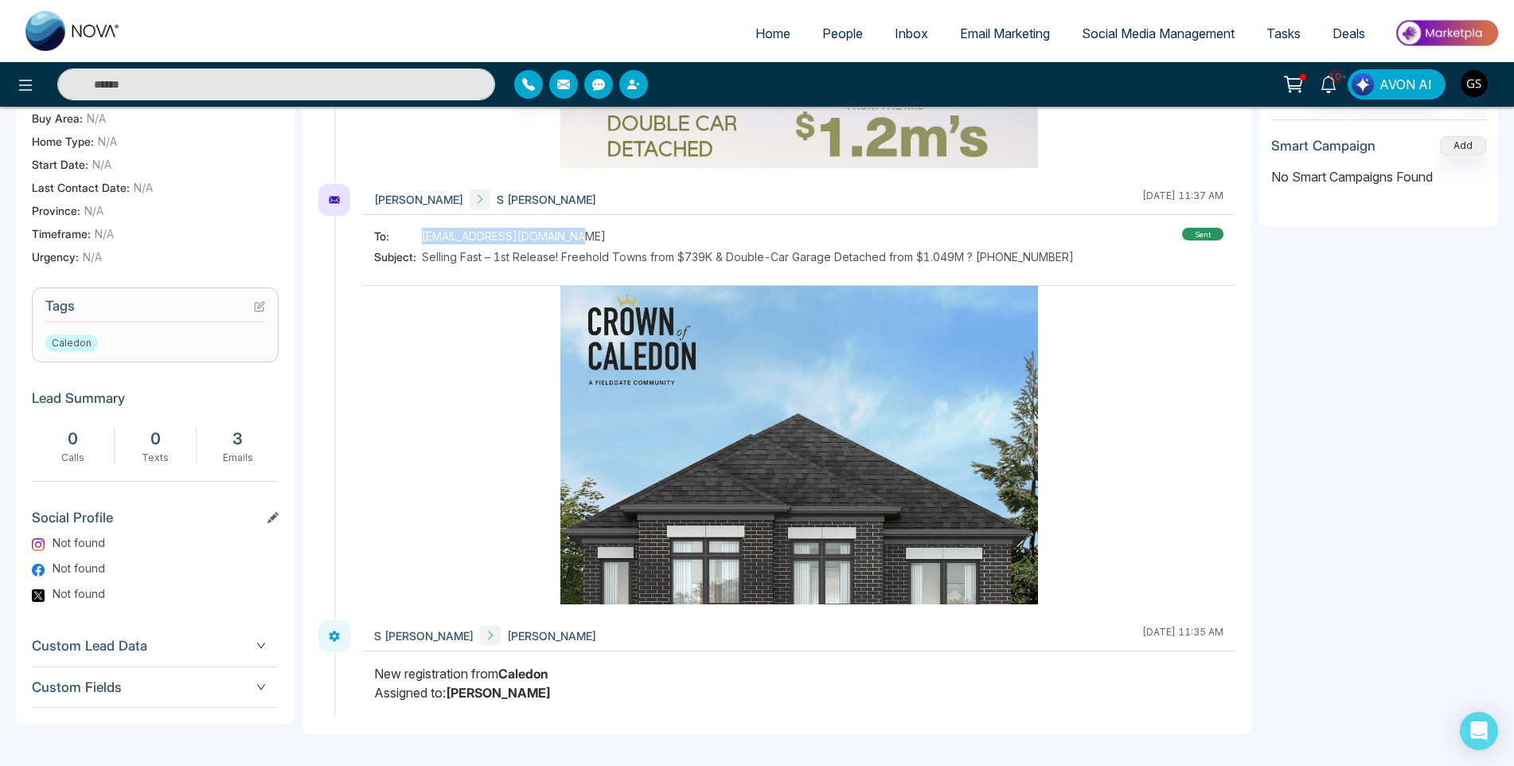
drag, startPoint x: 577, startPoint y: 237, endPoint x: 398, endPoint y: 232, distance: 179.2
click at [398, 232] on div "To: [EMAIL_ADDRESS][DOMAIN_NAME]" at bounding box center [724, 236] width 700 height 17
copy div "[EMAIL_ADDRESS][DOMAIN_NAME]"
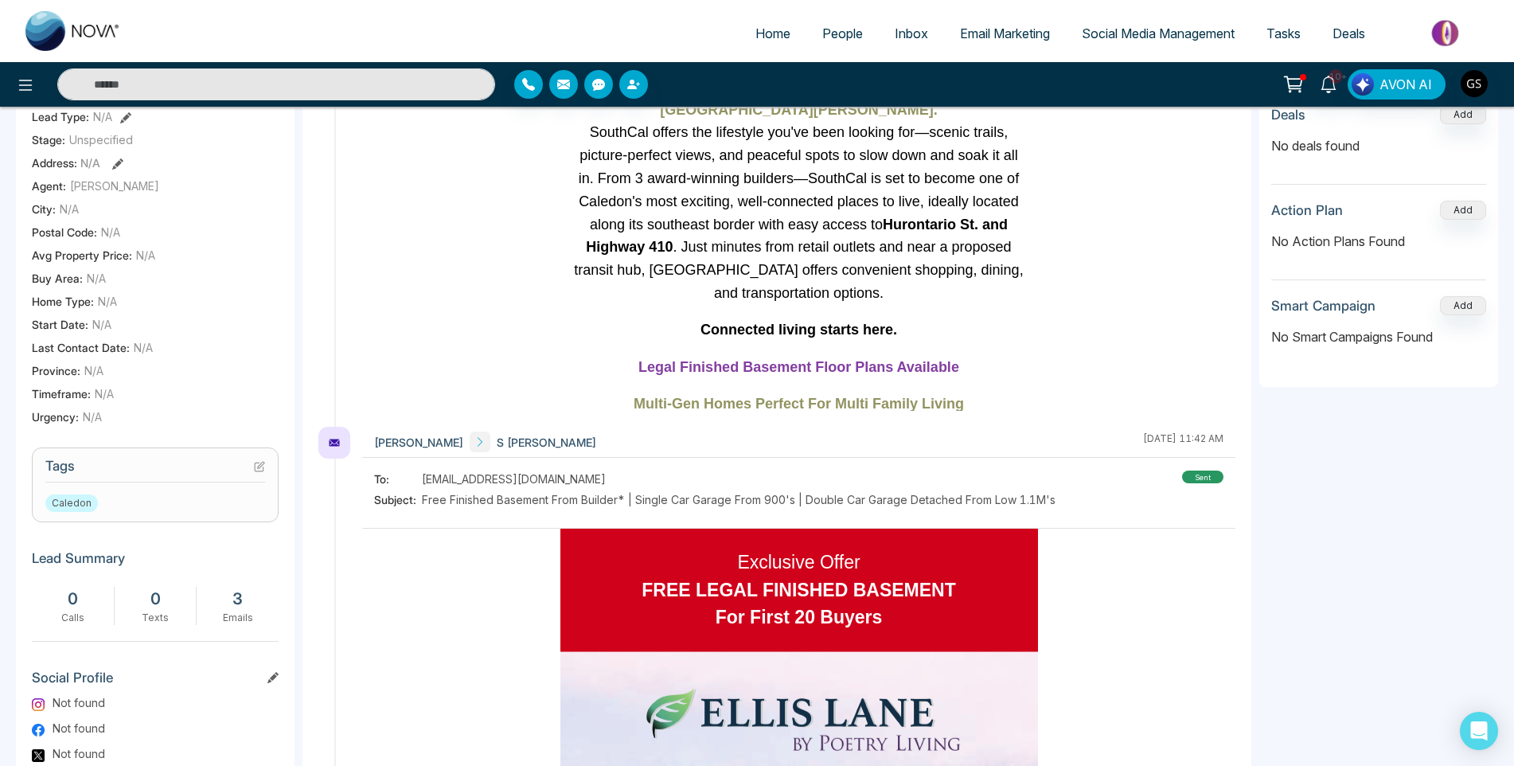
scroll to position [0, 0]
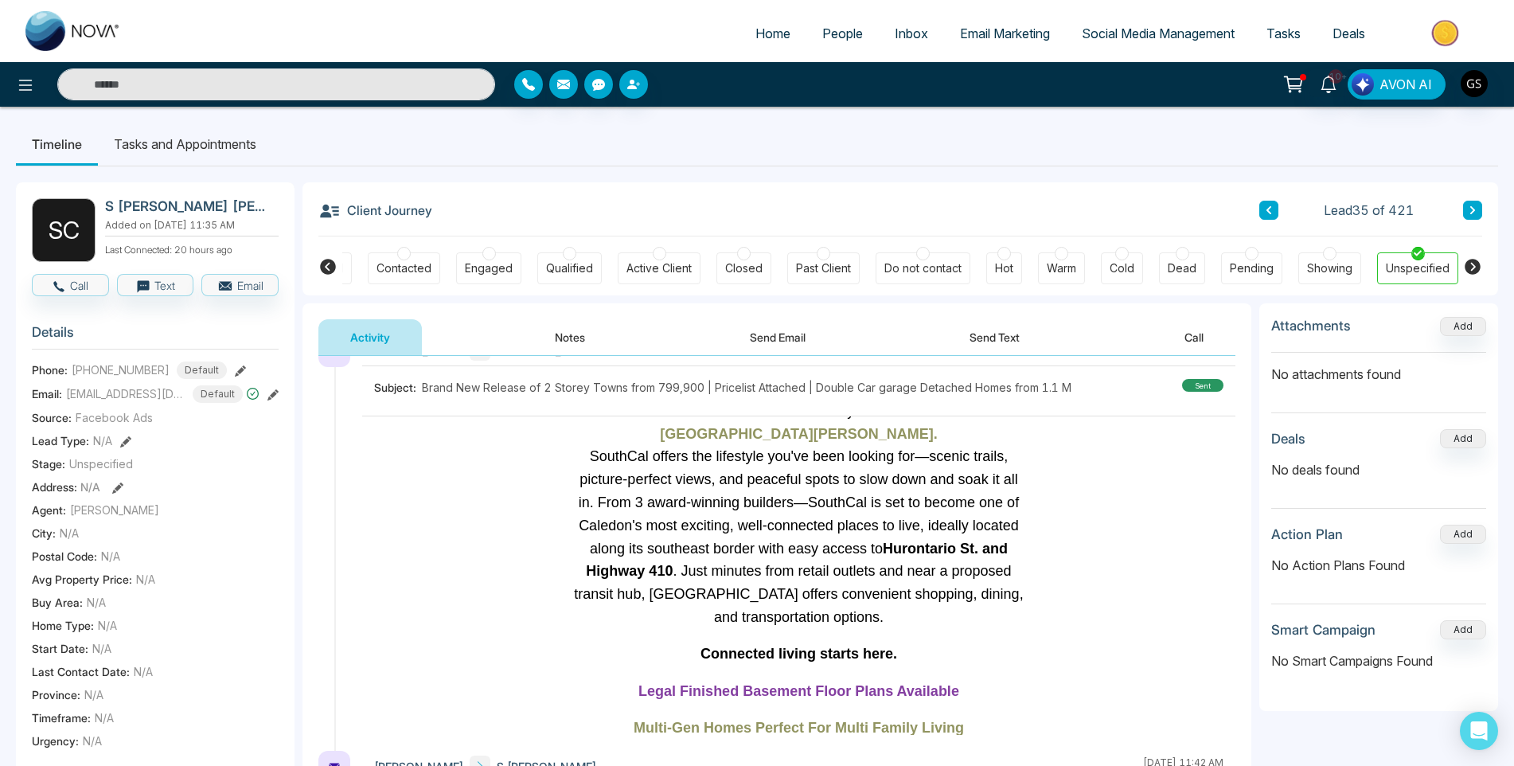
click at [392, 275] on div "Contacted" at bounding box center [403, 268] width 55 height 16
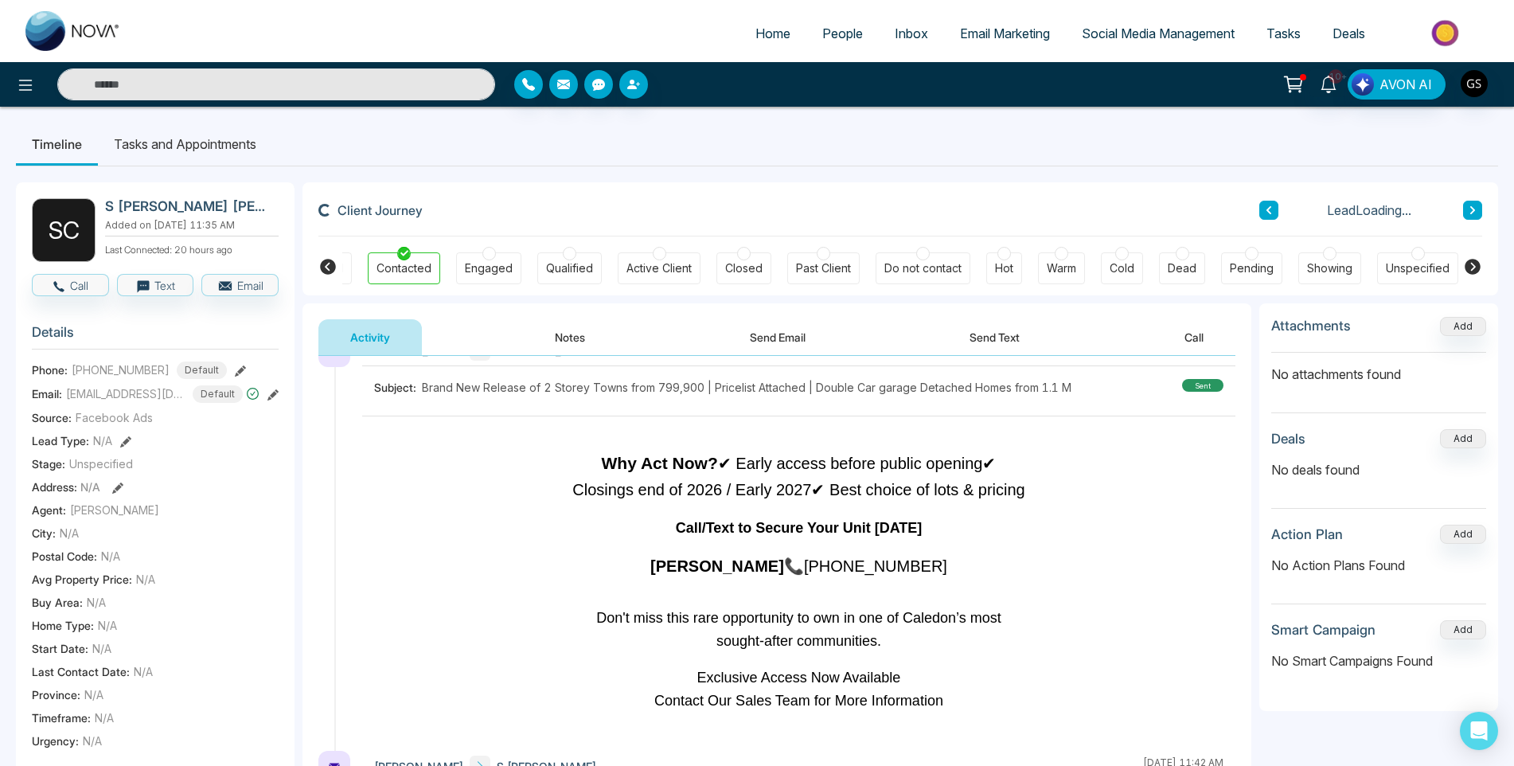
scroll to position [478, 0]
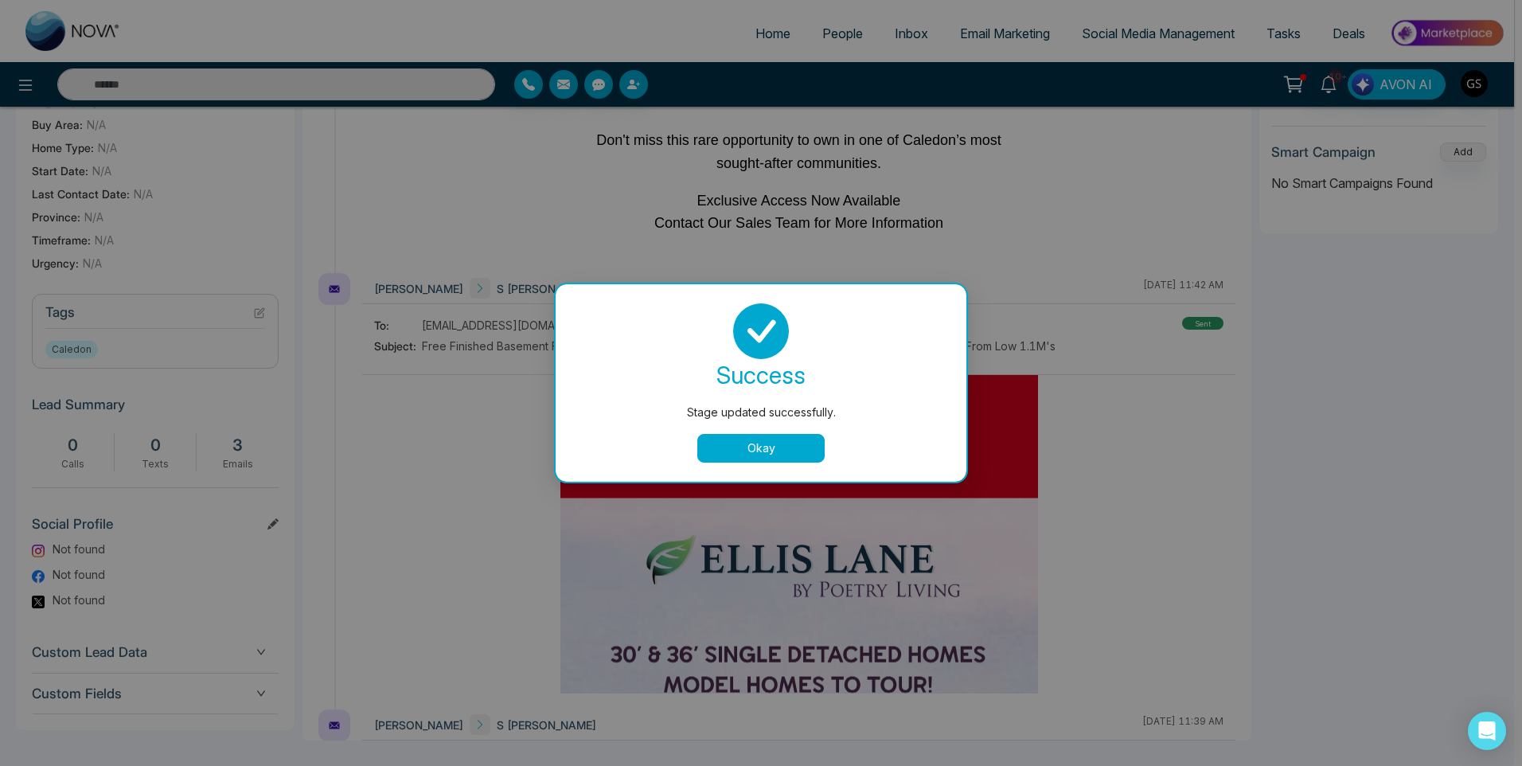
click at [722, 446] on button "Okay" at bounding box center [760, 448] width 127 height 29
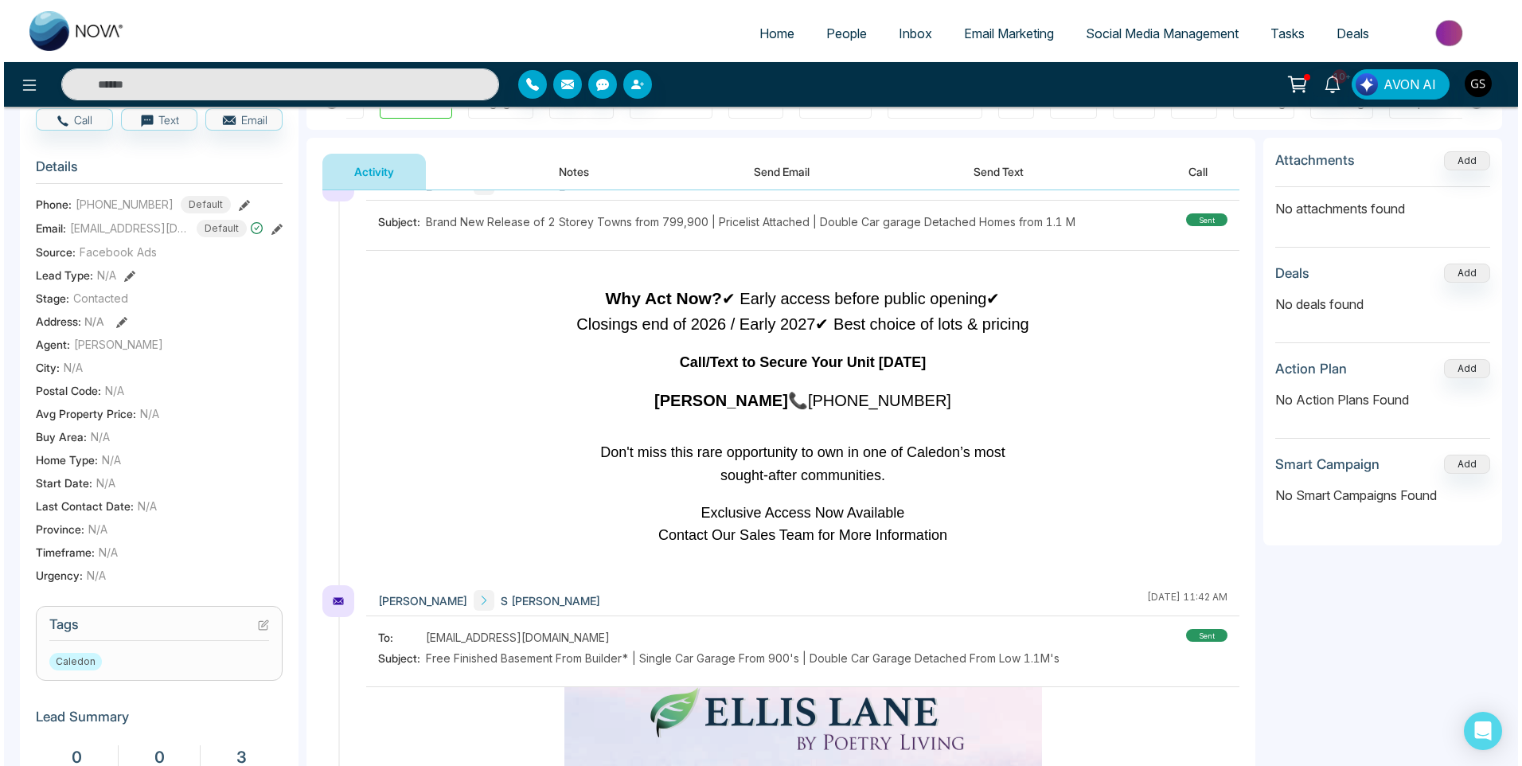
scroll to position [0, 0]
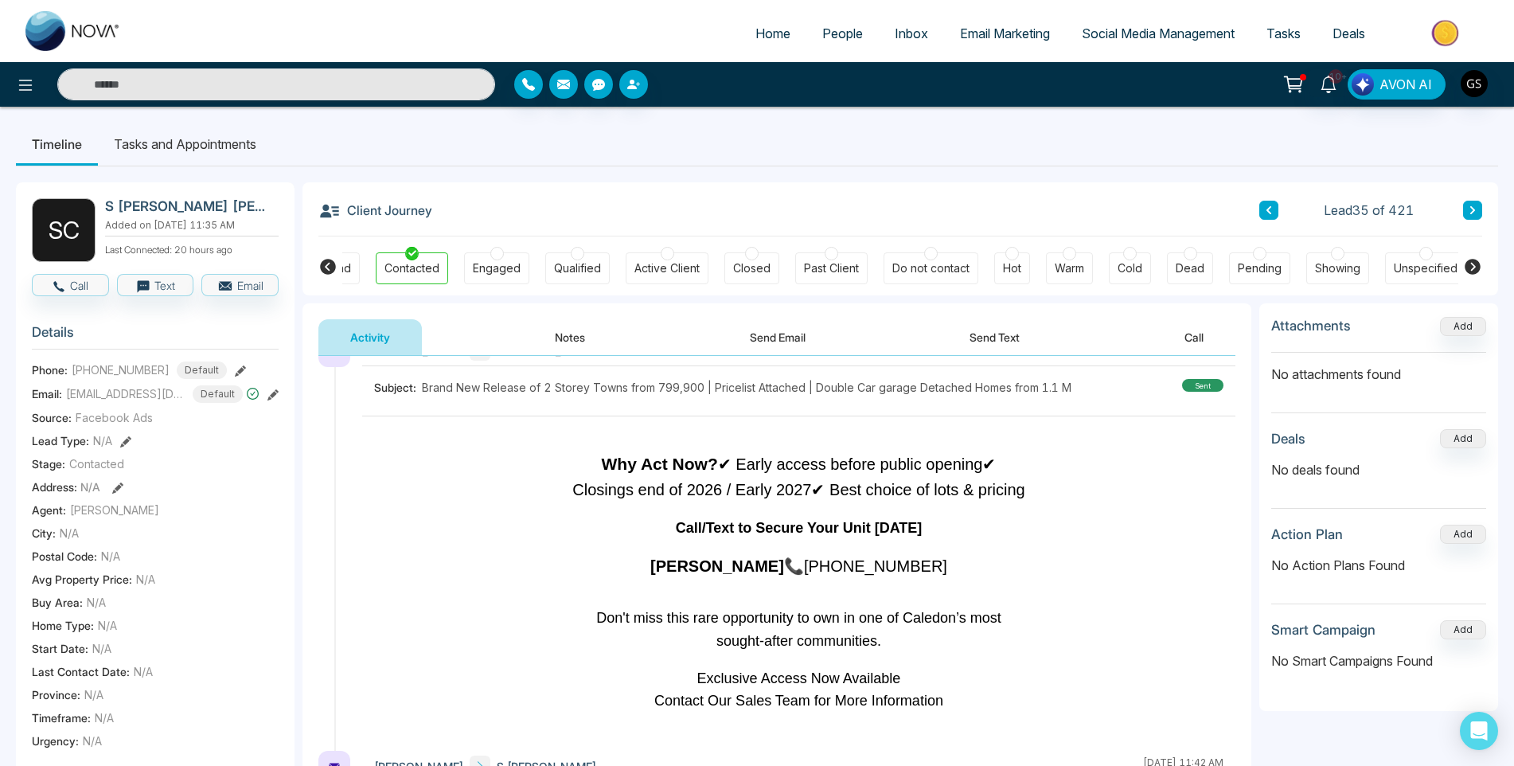
click at [860, 41] on span "People" at bounding box center [842, 33] width 41 height 16
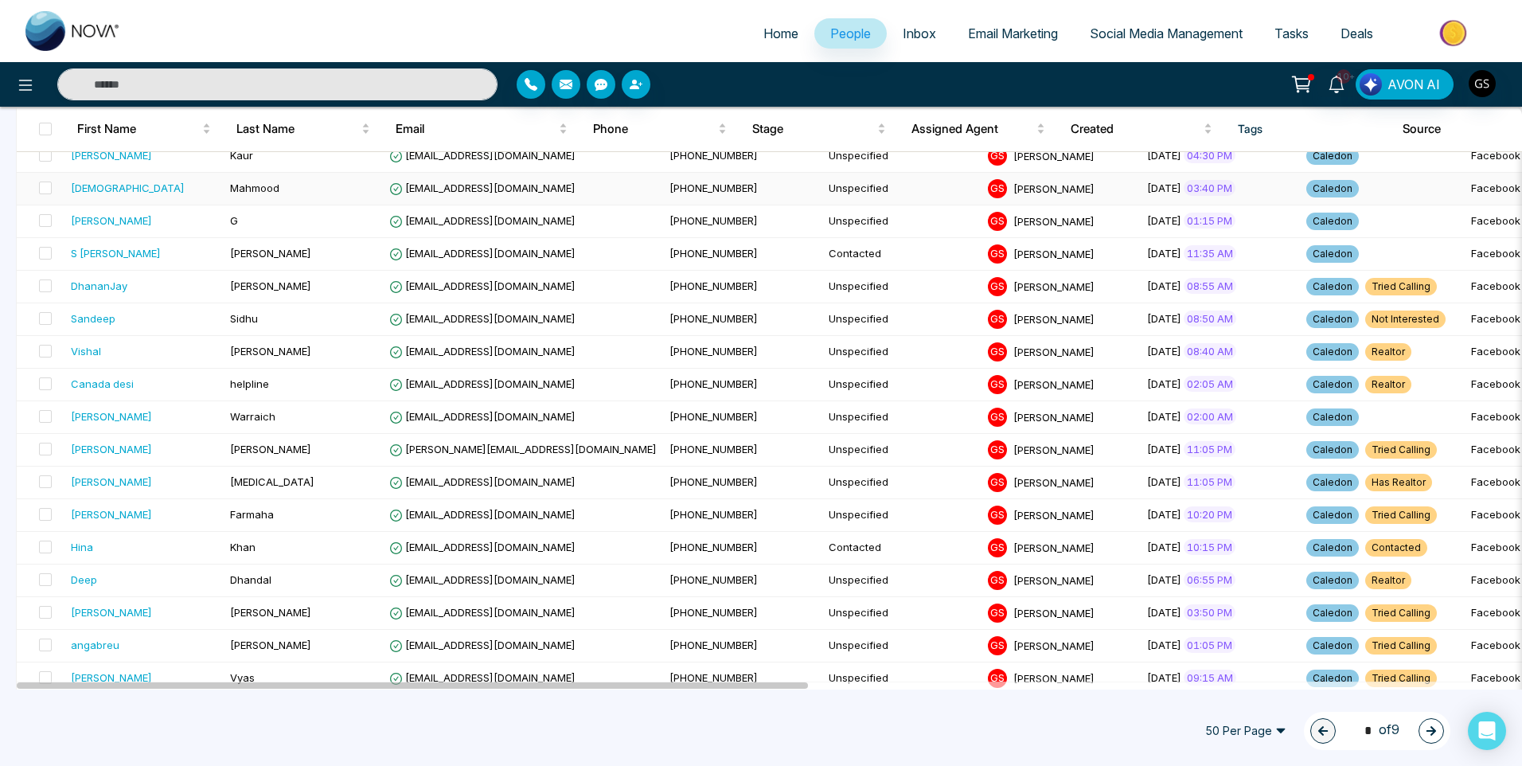
scroll to position [1273, 0]
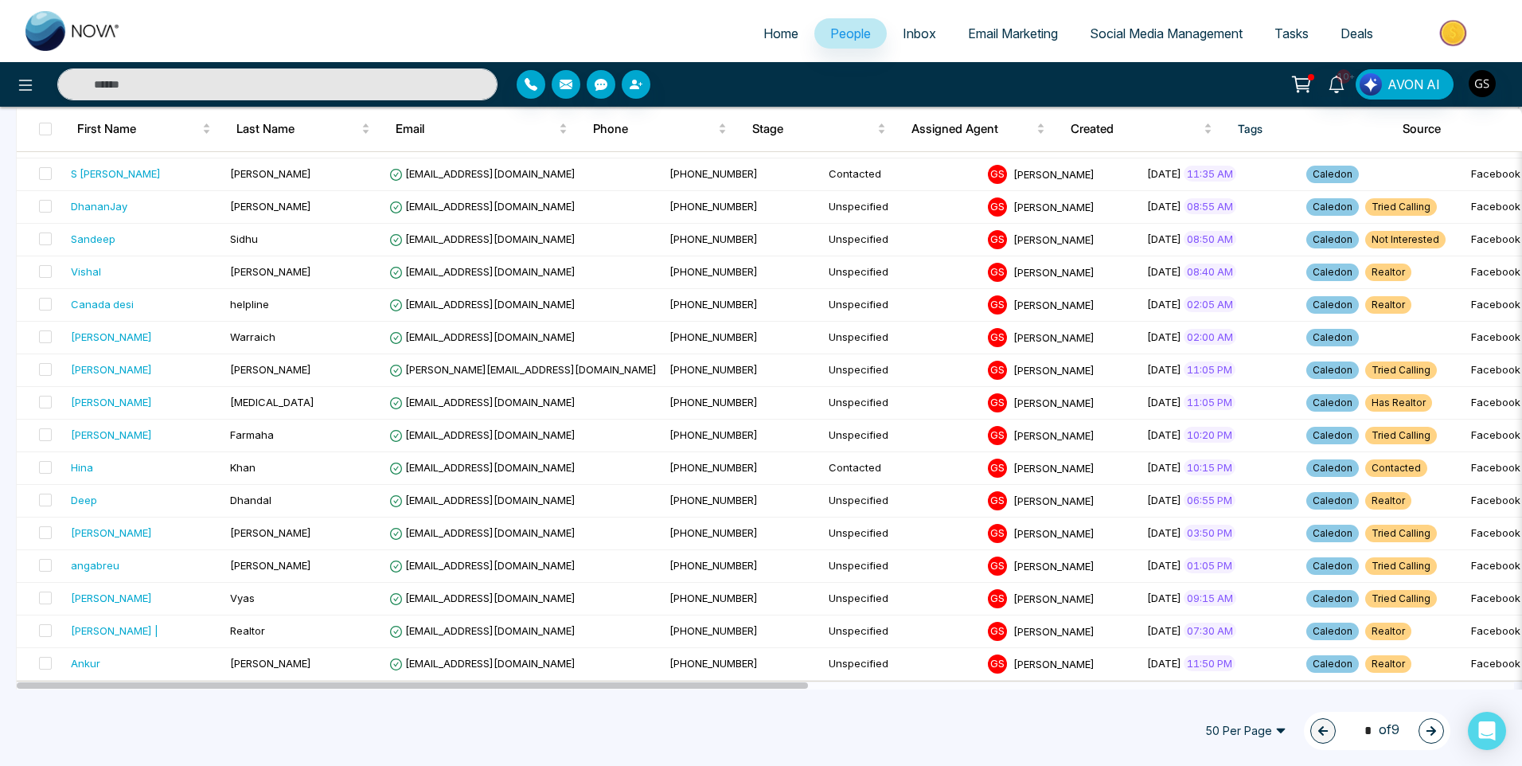
click at [1426, 730] on icon "button" at bounding box center [1430, 730] width 11 height 11
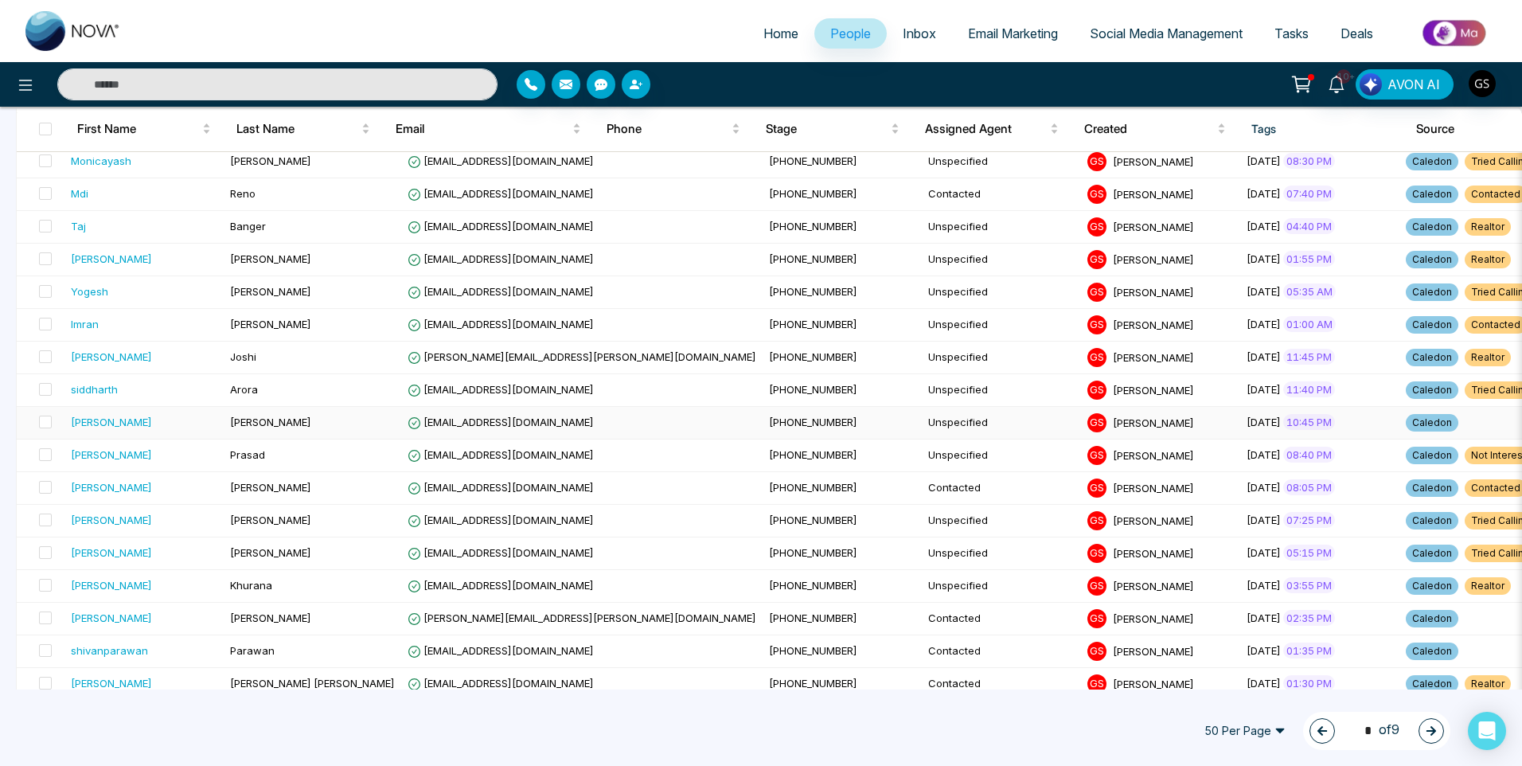
scroll to position [318, 0]
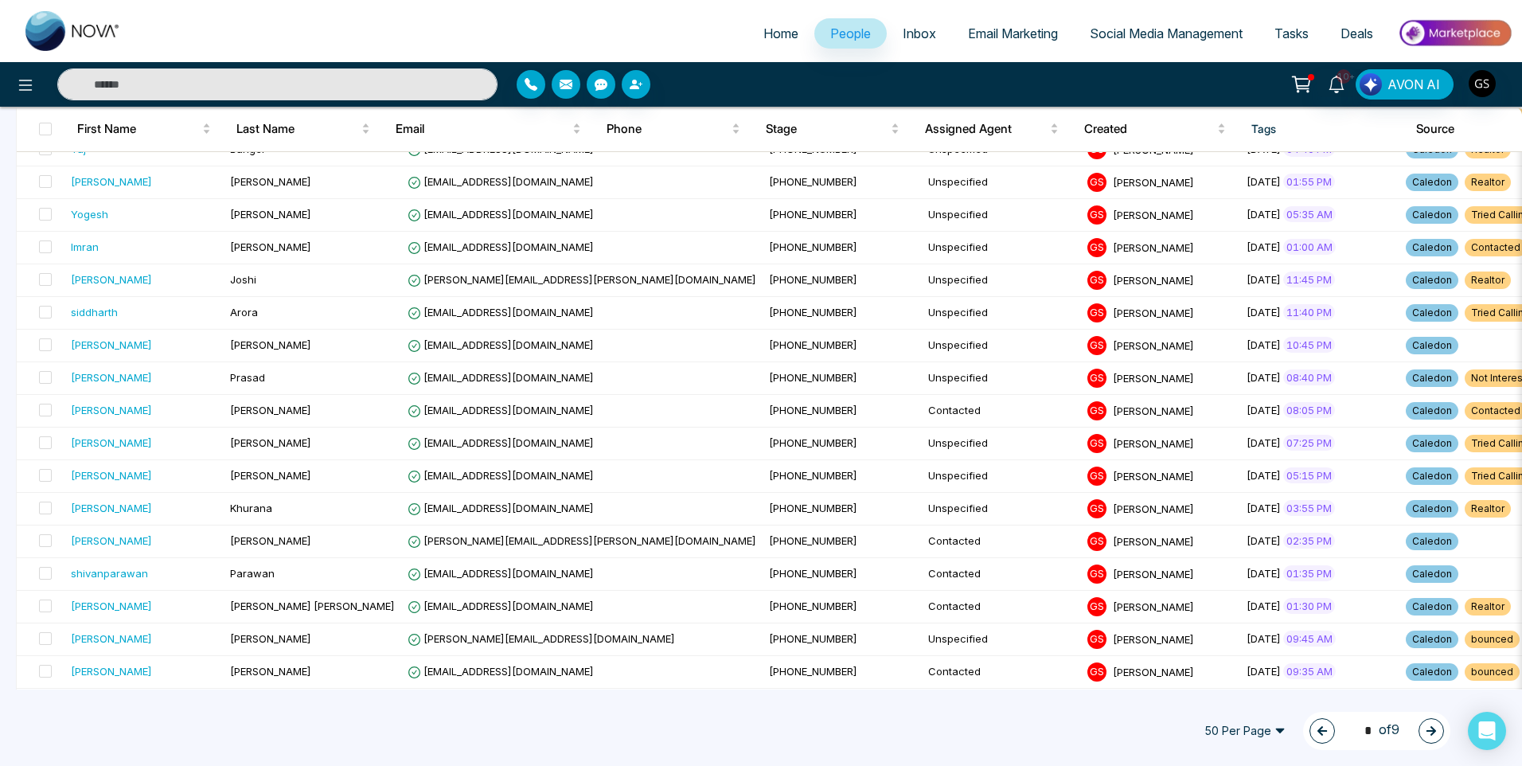
click at [1318, 726] on icon "button" at bounding box center [1321, 730] width 11 height 11
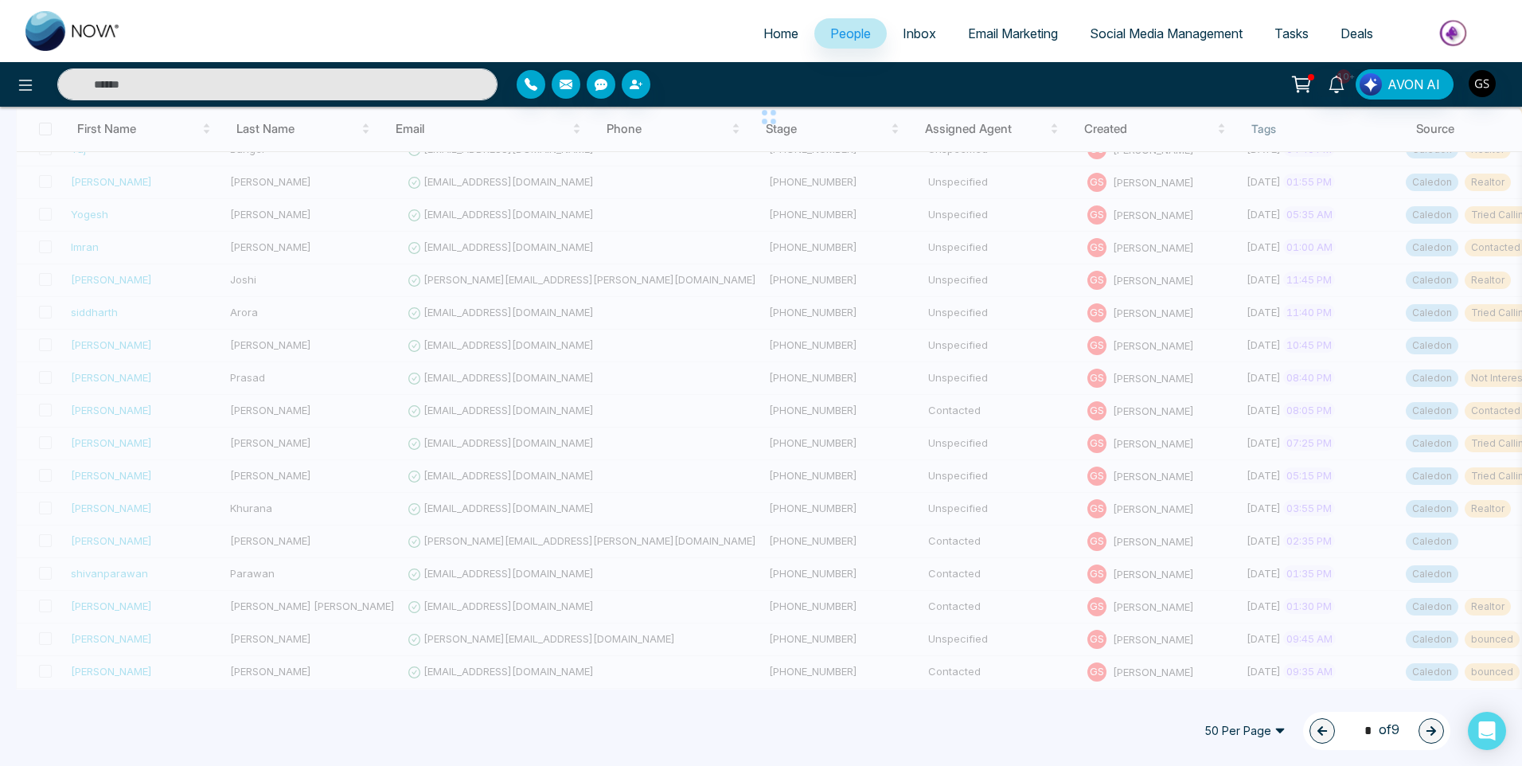
type input "*"
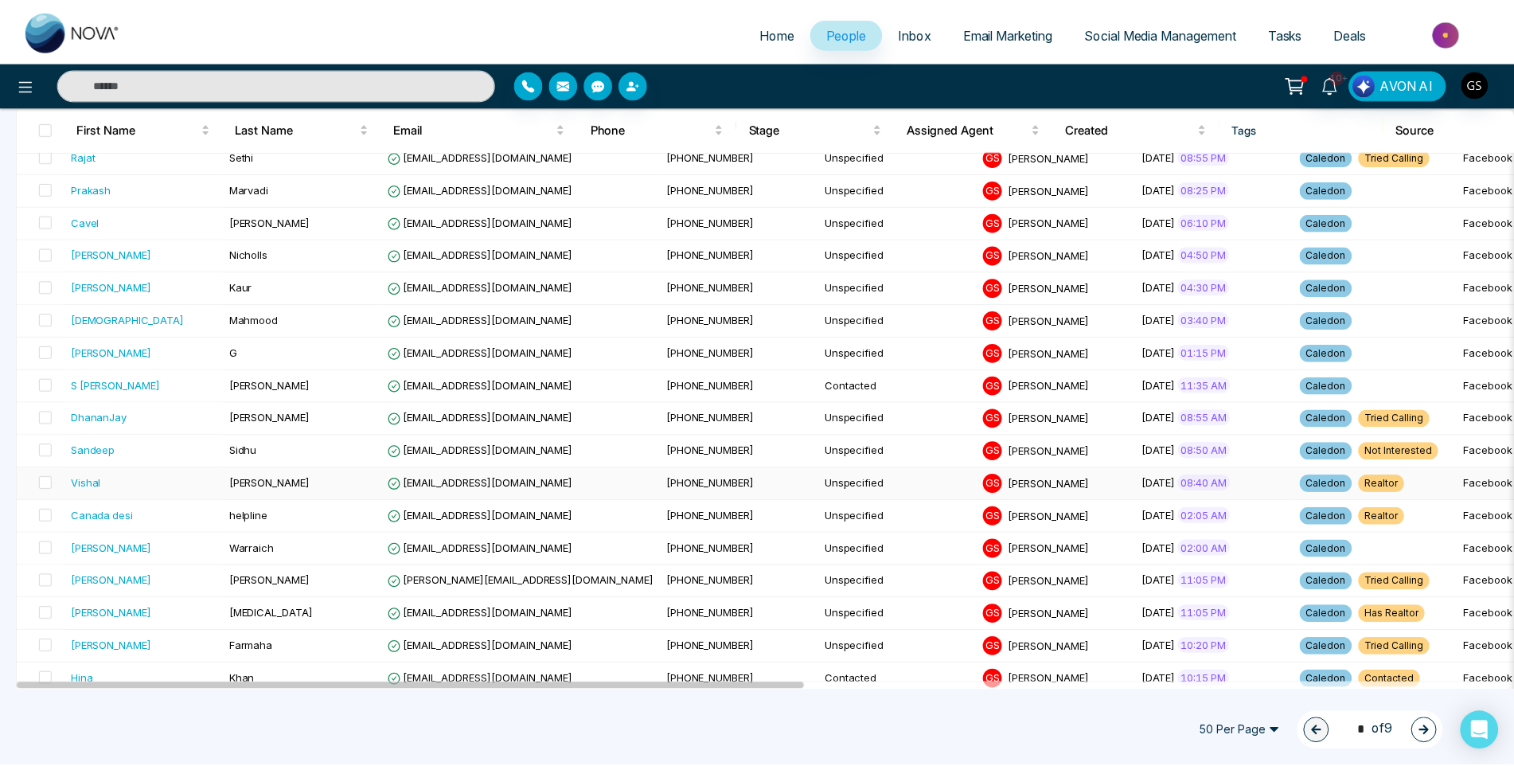
scroll to position [1034, 0]
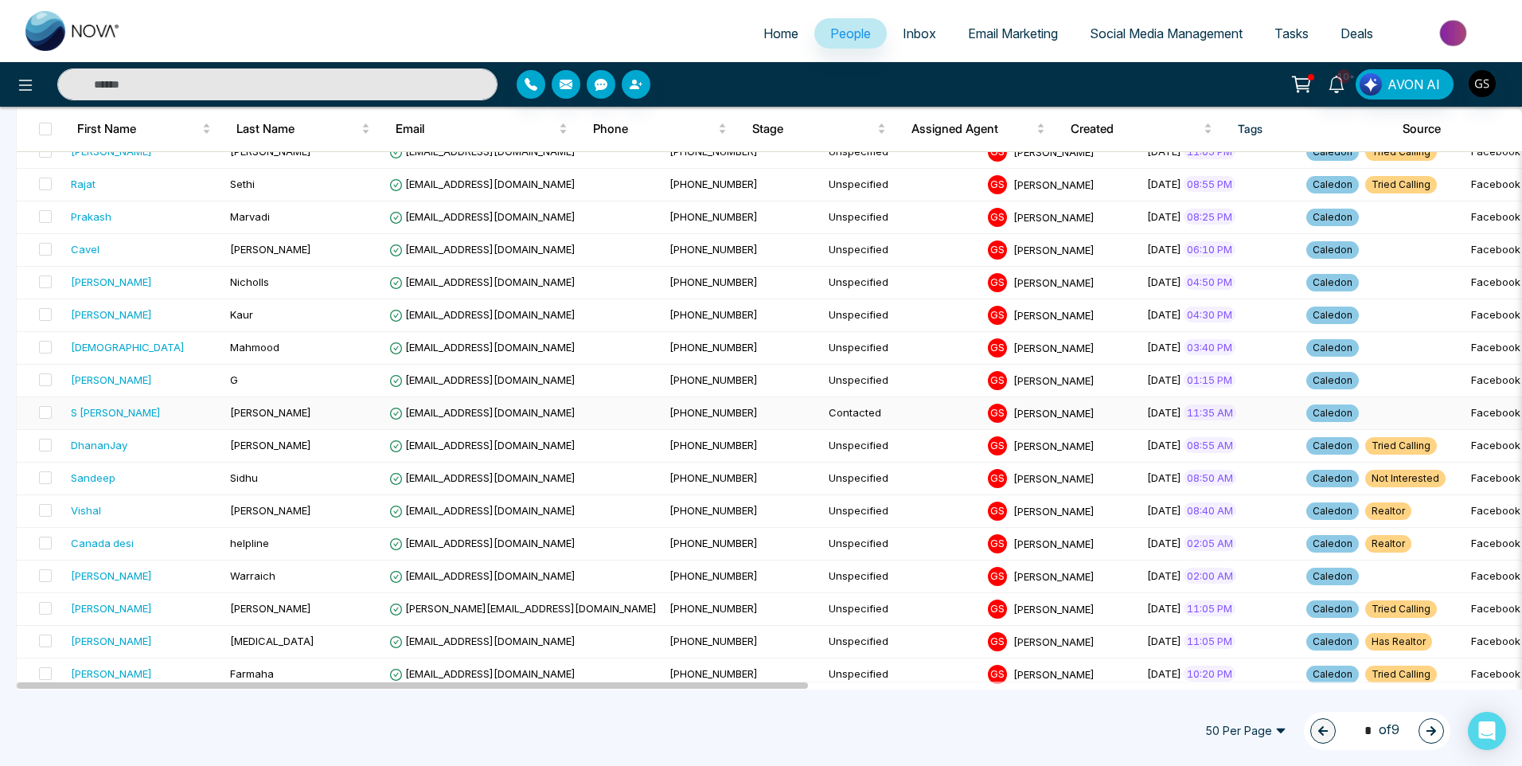
click at [697, 411] on td "[PHONE_NUMBER]" at bounding box center [742, 413] width 159 height 33
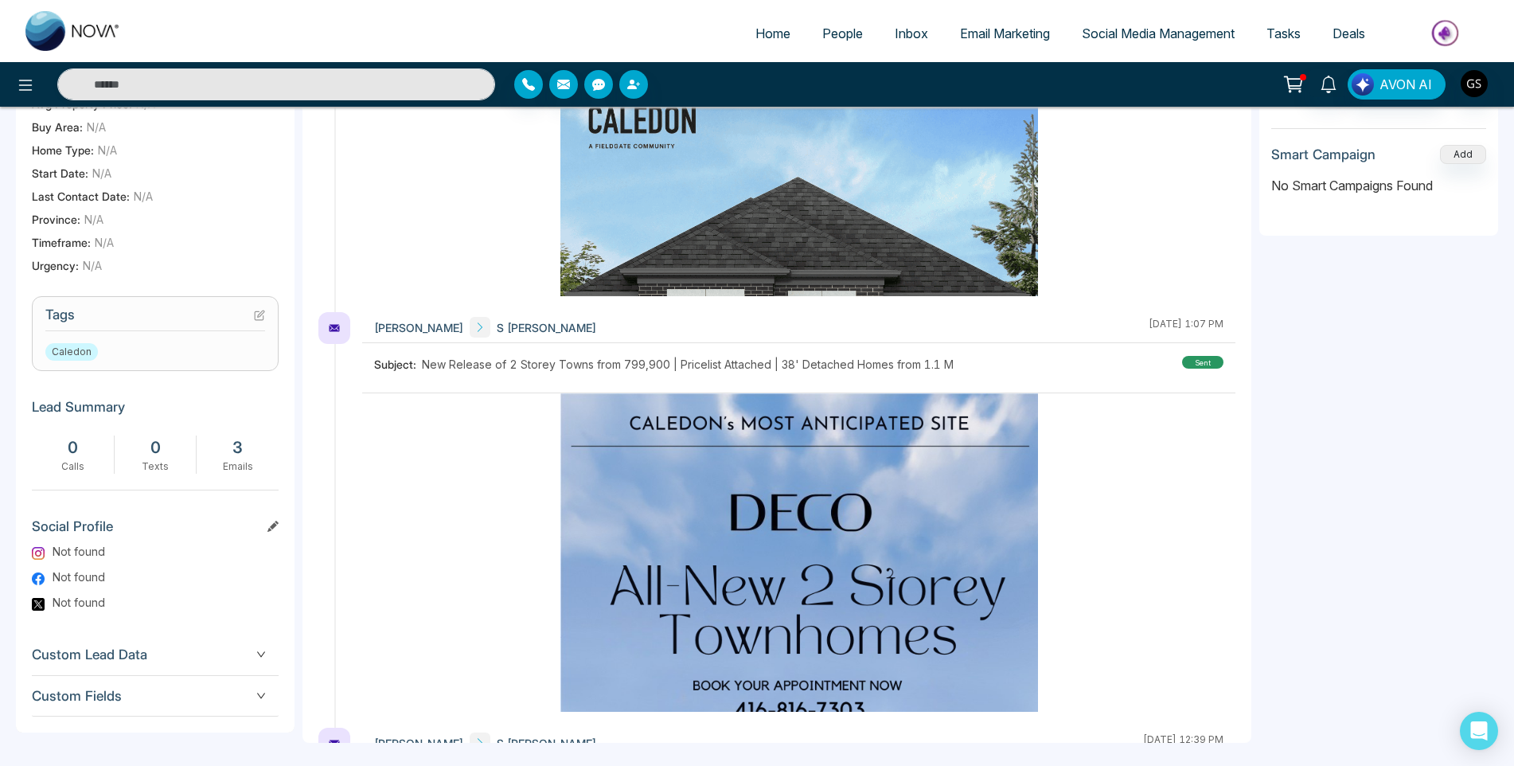
scroll to position [478, 0]
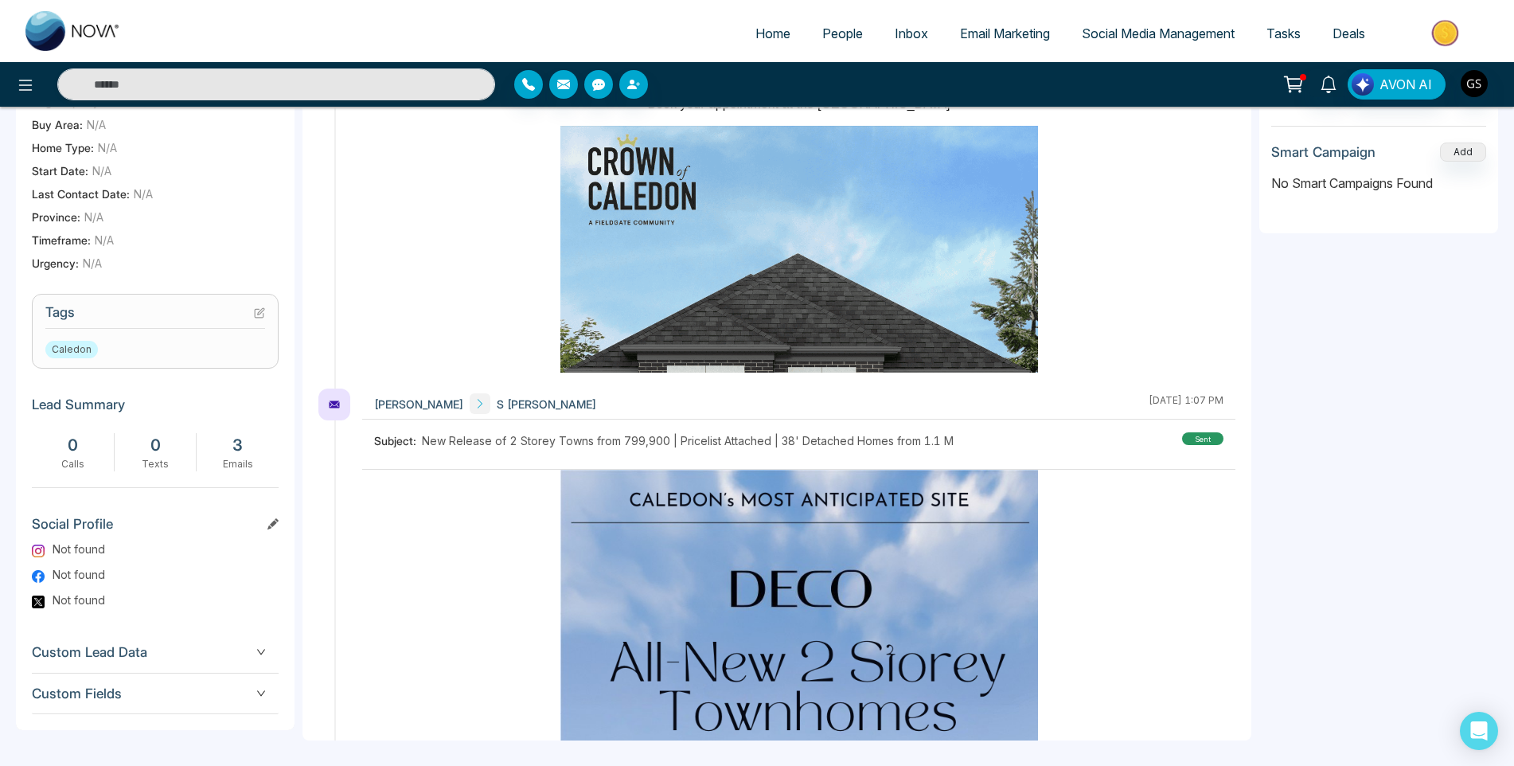
click at [260, 318] on icon at bounding box center [259, 312] width 11 height 11
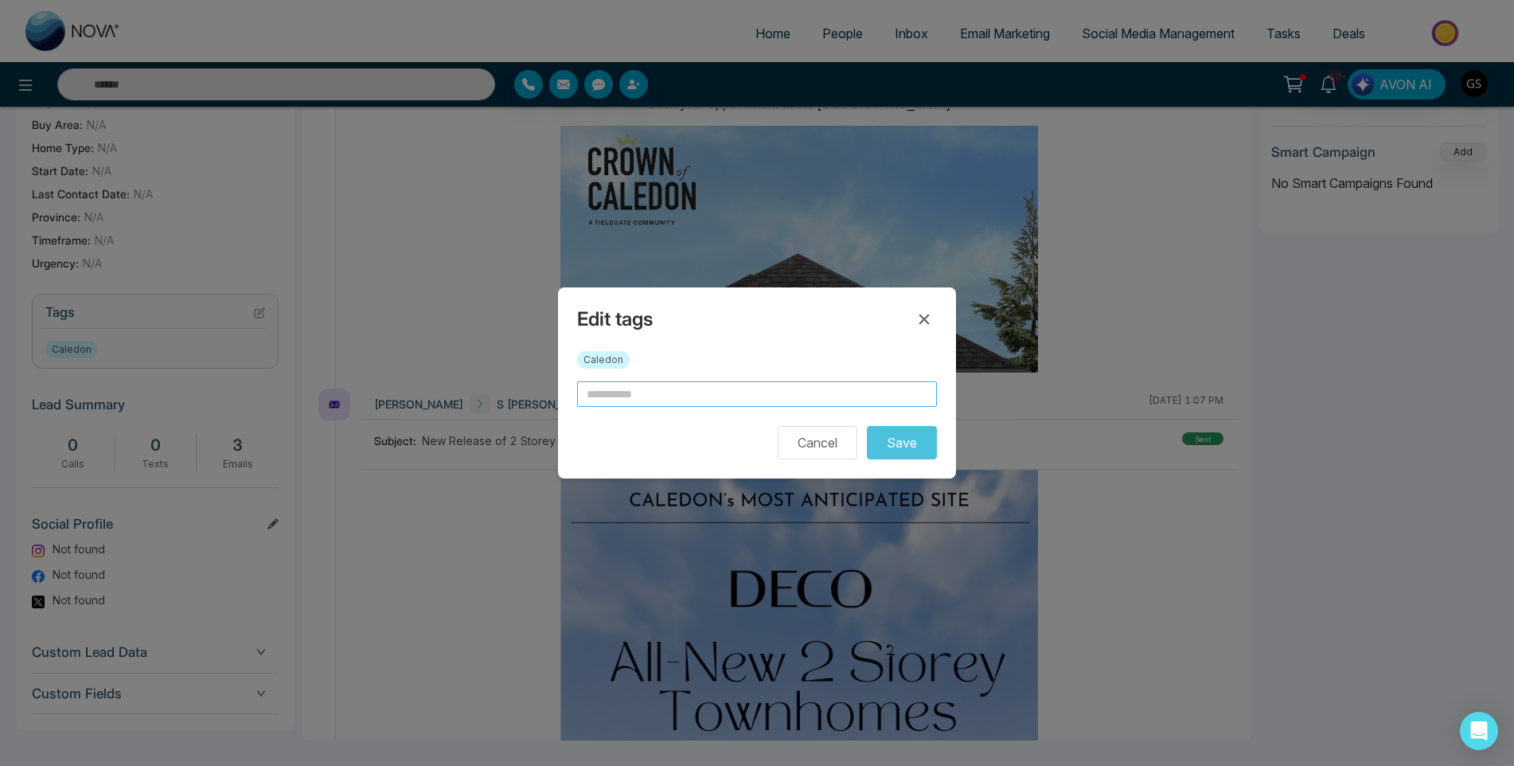
click at [726, 398] on input "text" at bounding box center [757, 393] width 360 height 25
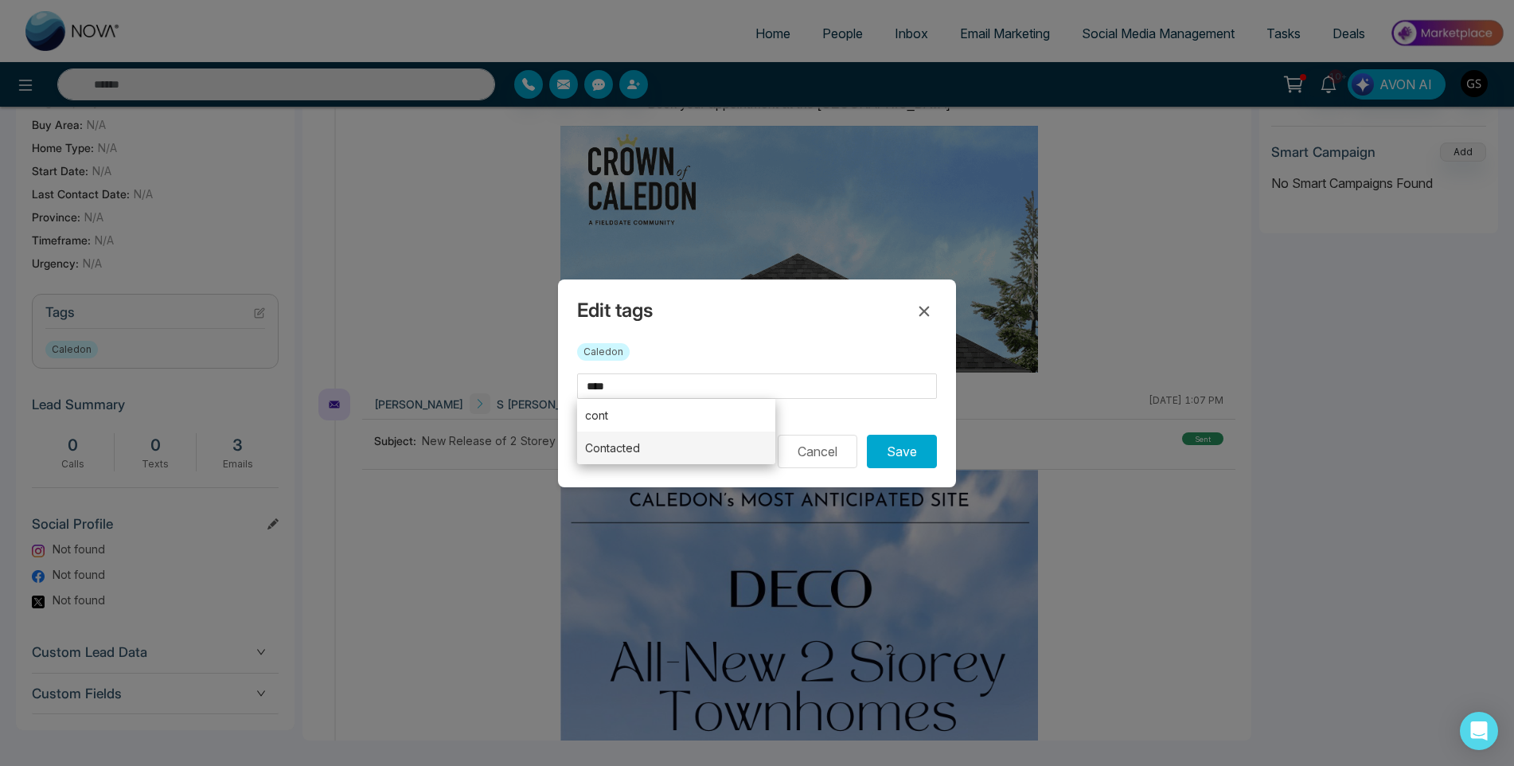
click at [690, 447] on li "Contacted" at bounding box center [676, 447] width 198 height 33
type input "*********"
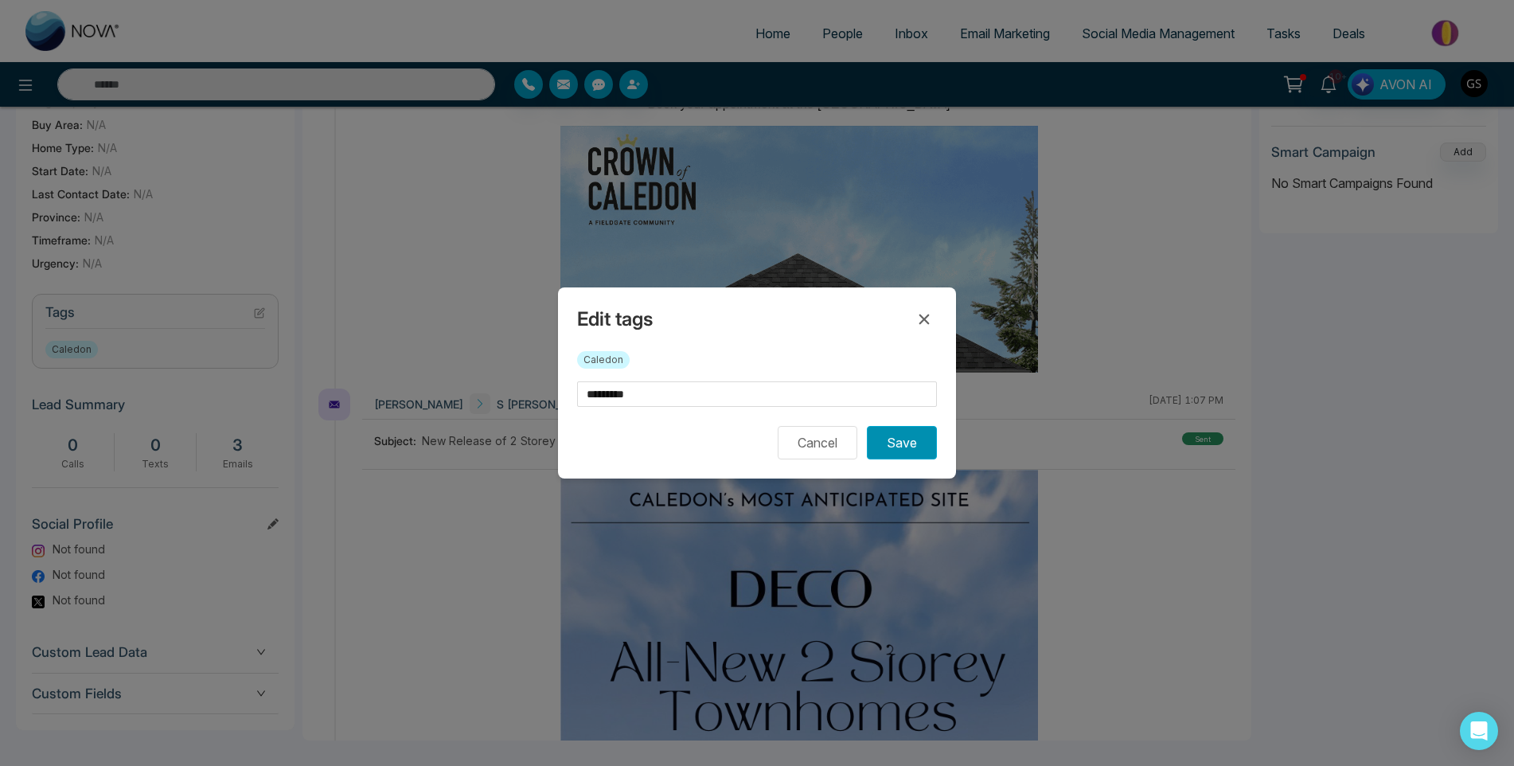
click at [891, 440] on button "Save" at bounding box center [902, 442] width 70 height 33
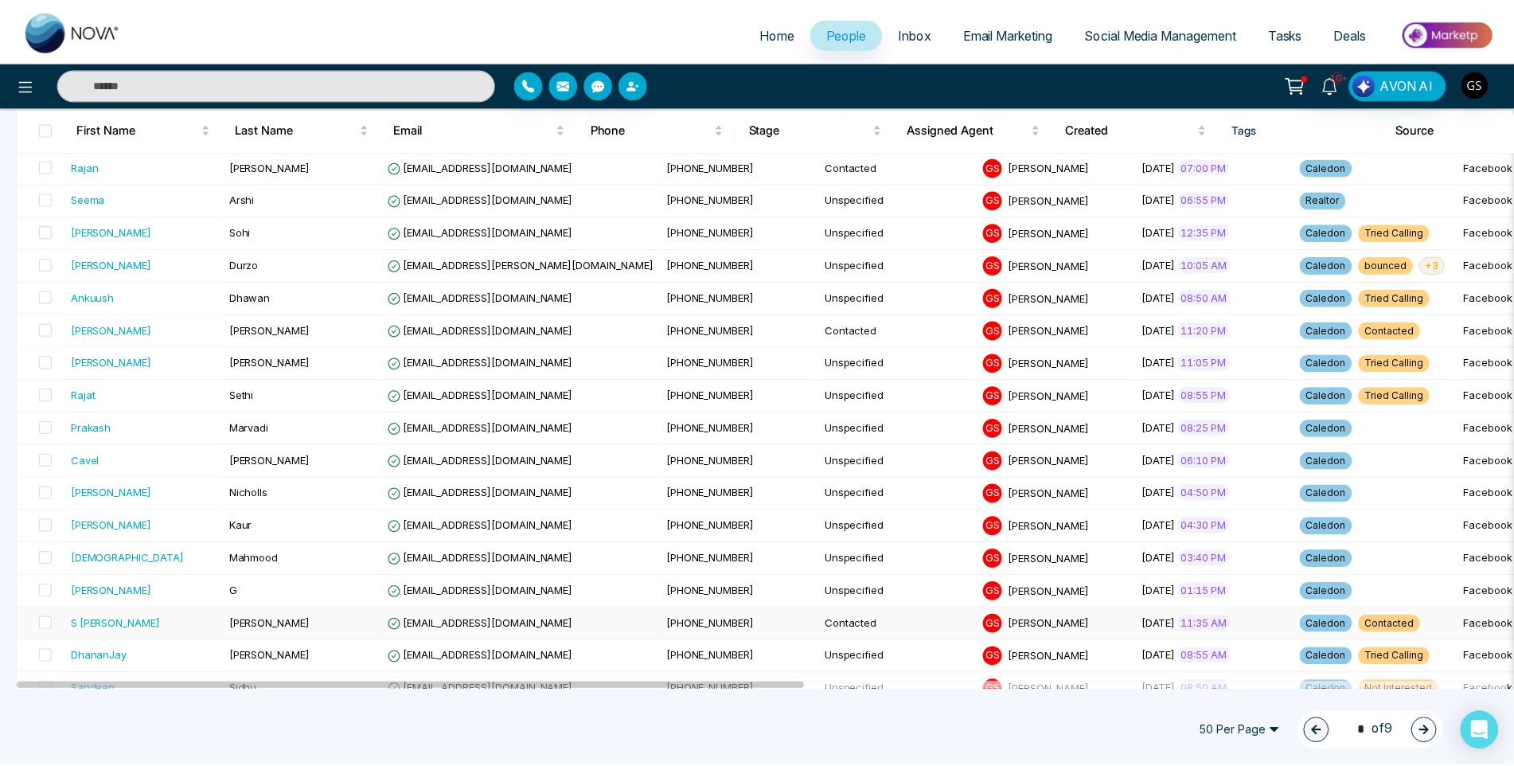
scroll to position [796, 0]
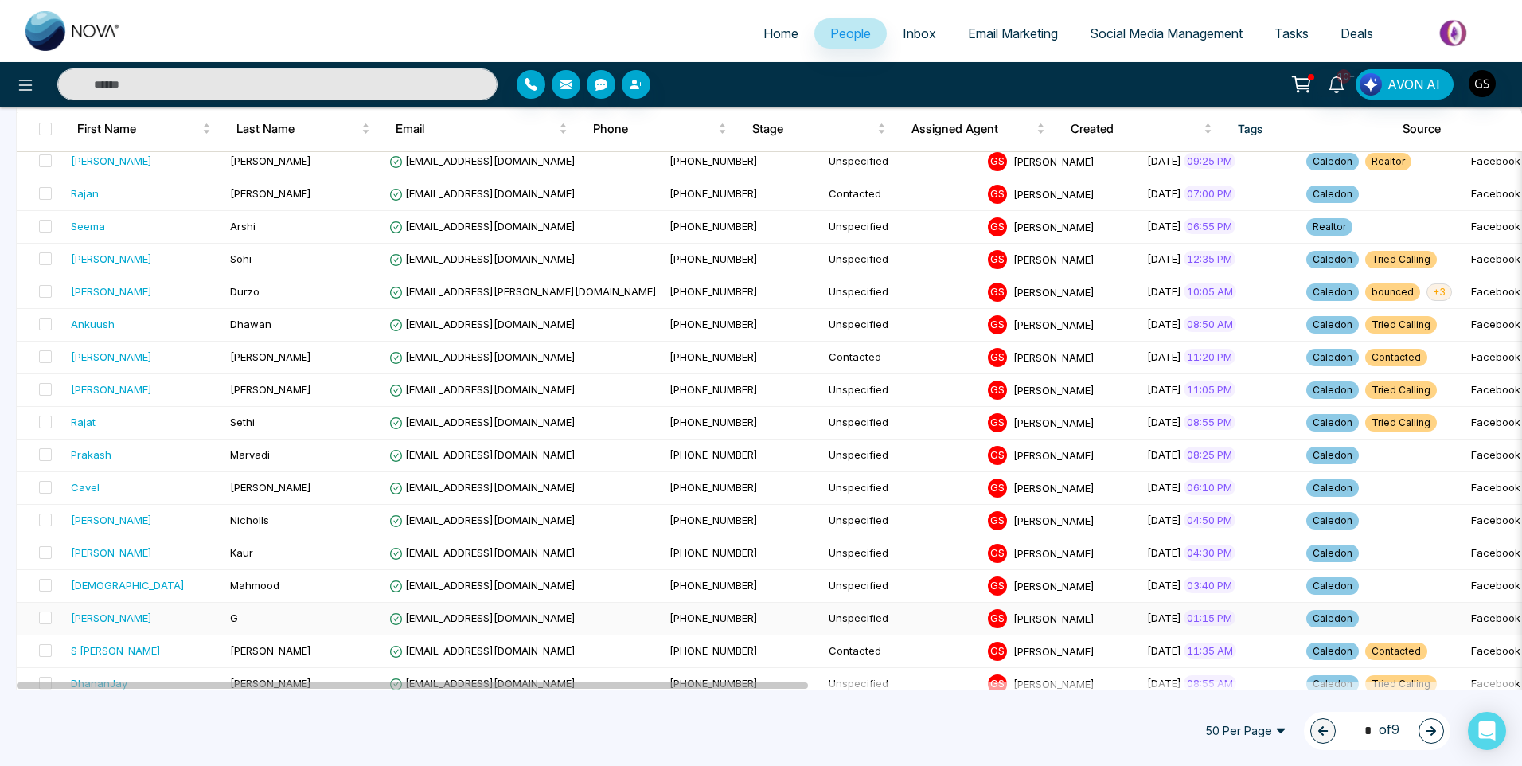
click at [123, 618] on div "[PERSON_NAME]" at bounding box center [144, 618] width 146 height 16
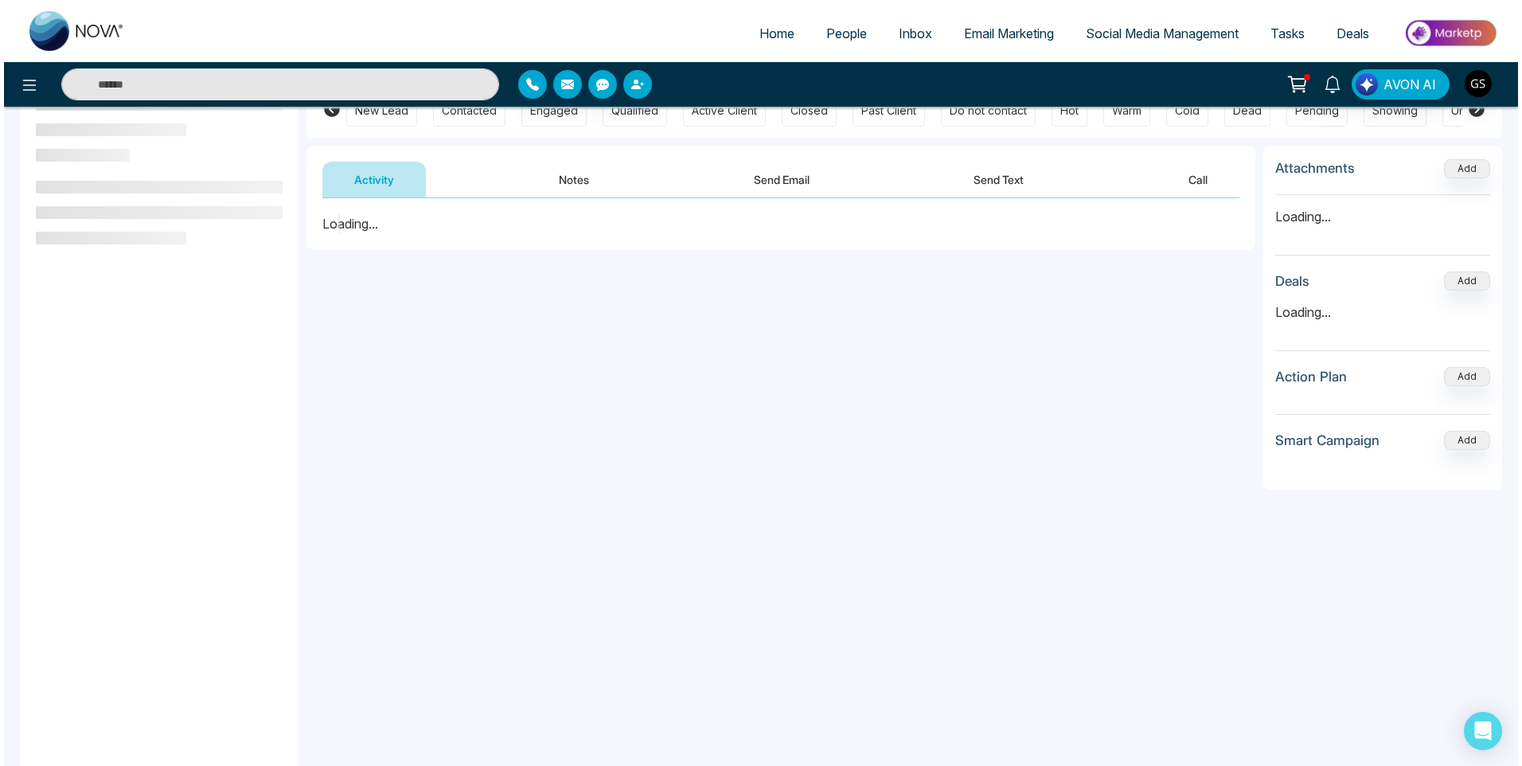
scroll to position [159, 0]
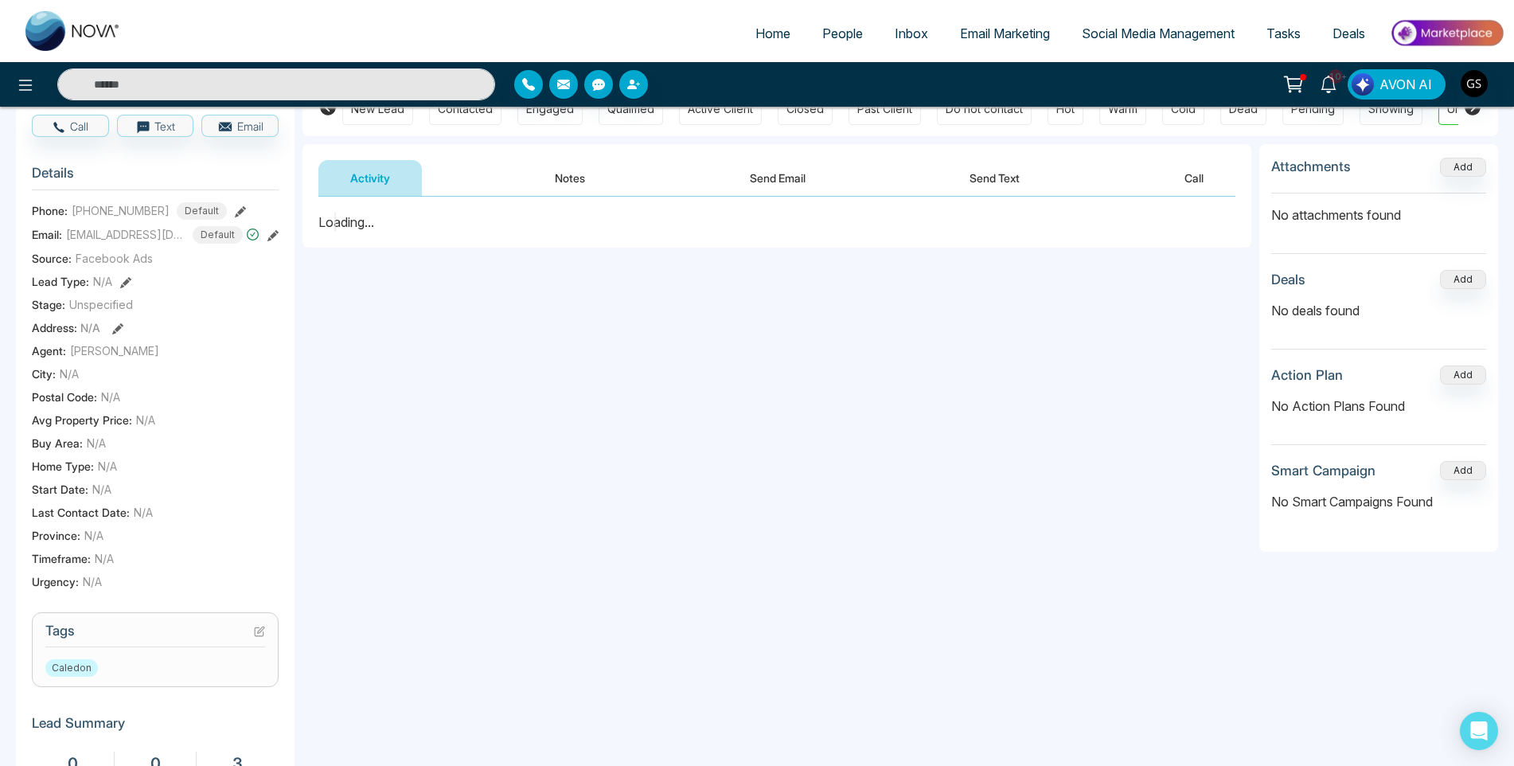
click at [263, 637] on icon at bounding box center [259, 631] width 11 height 11
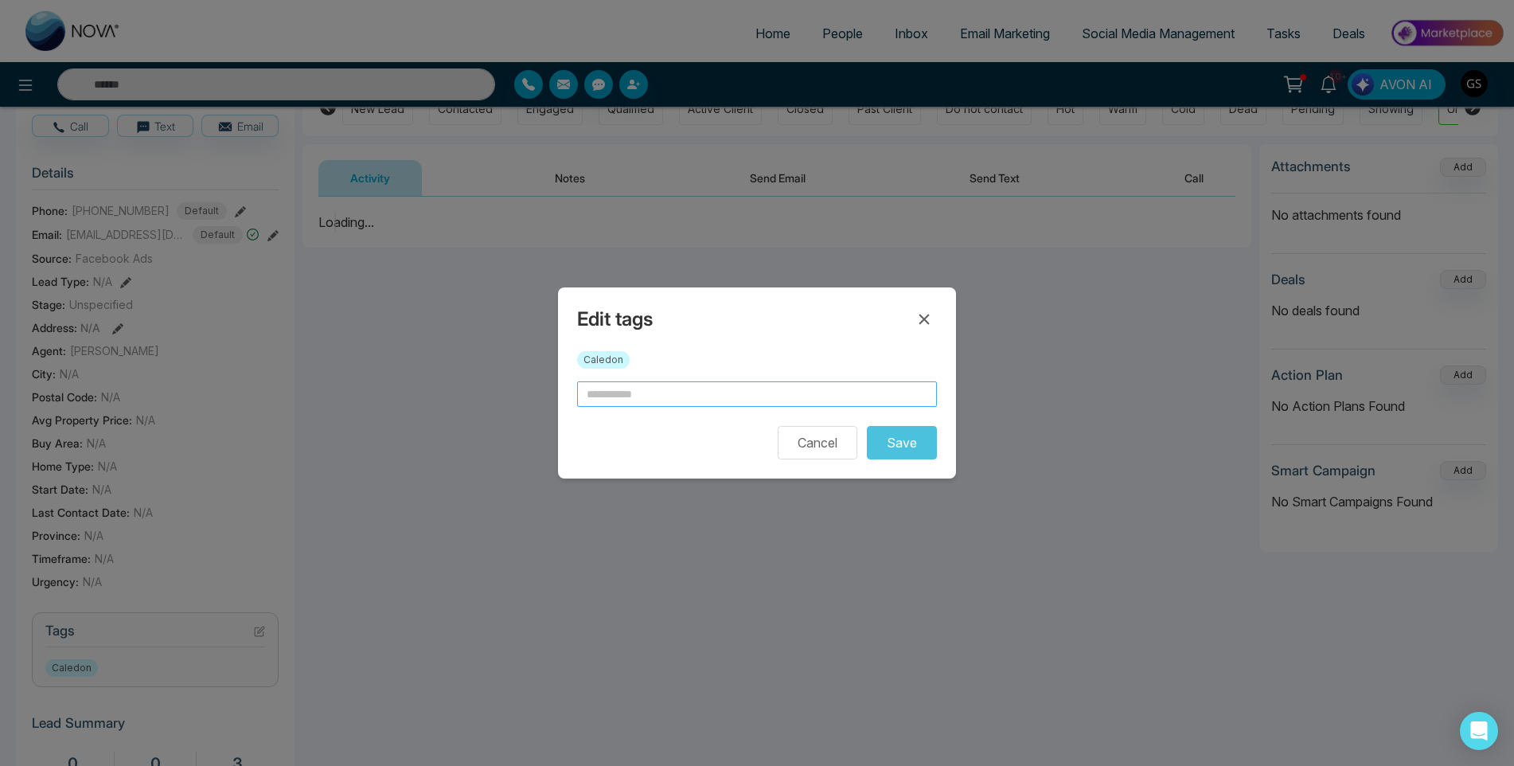
click at [699, 395] on input "text" at bounding box center [757, 393] width 360 height 25
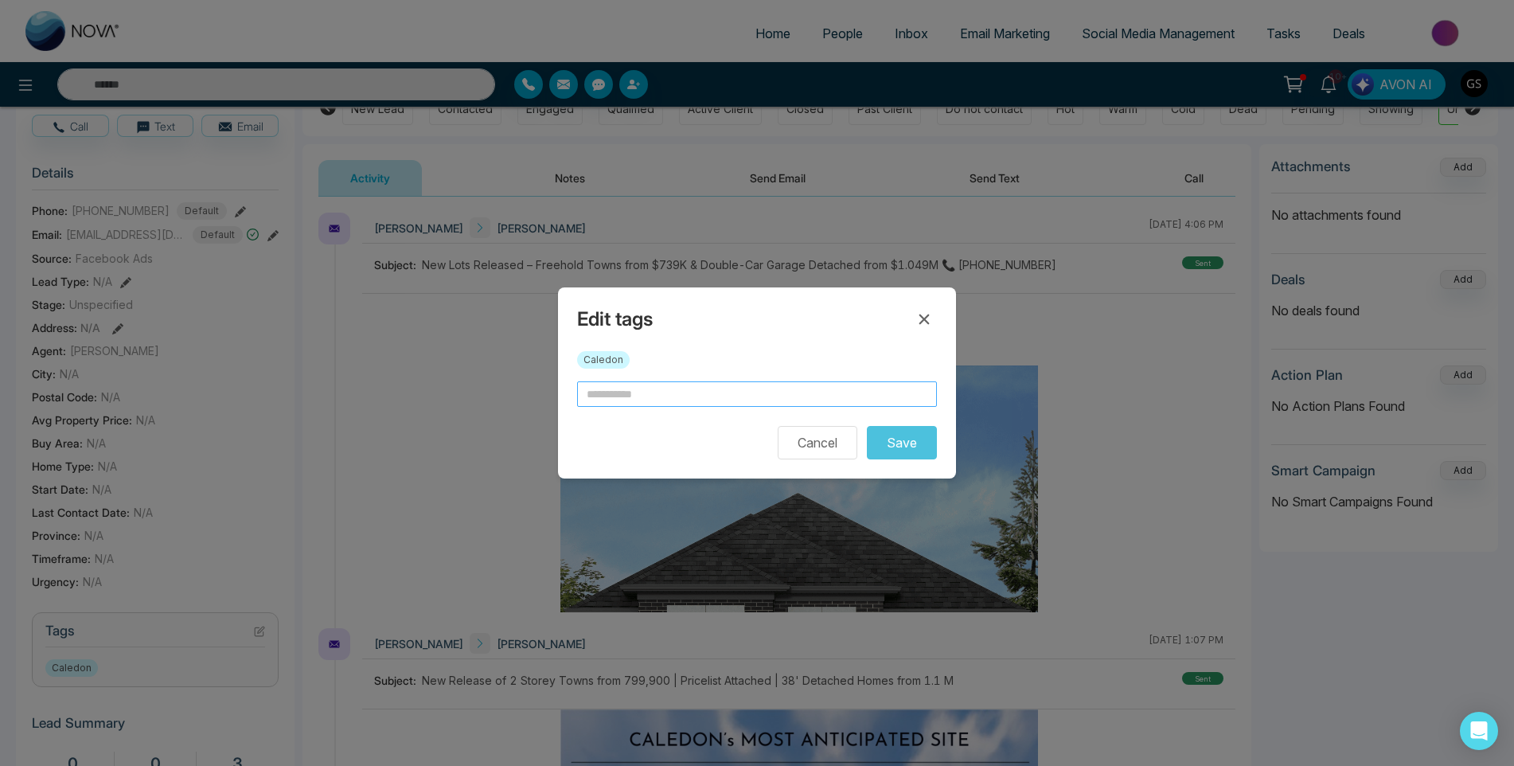
click at [697, 403] on input "text" at bounding box center [757, 393] width 360 height 25
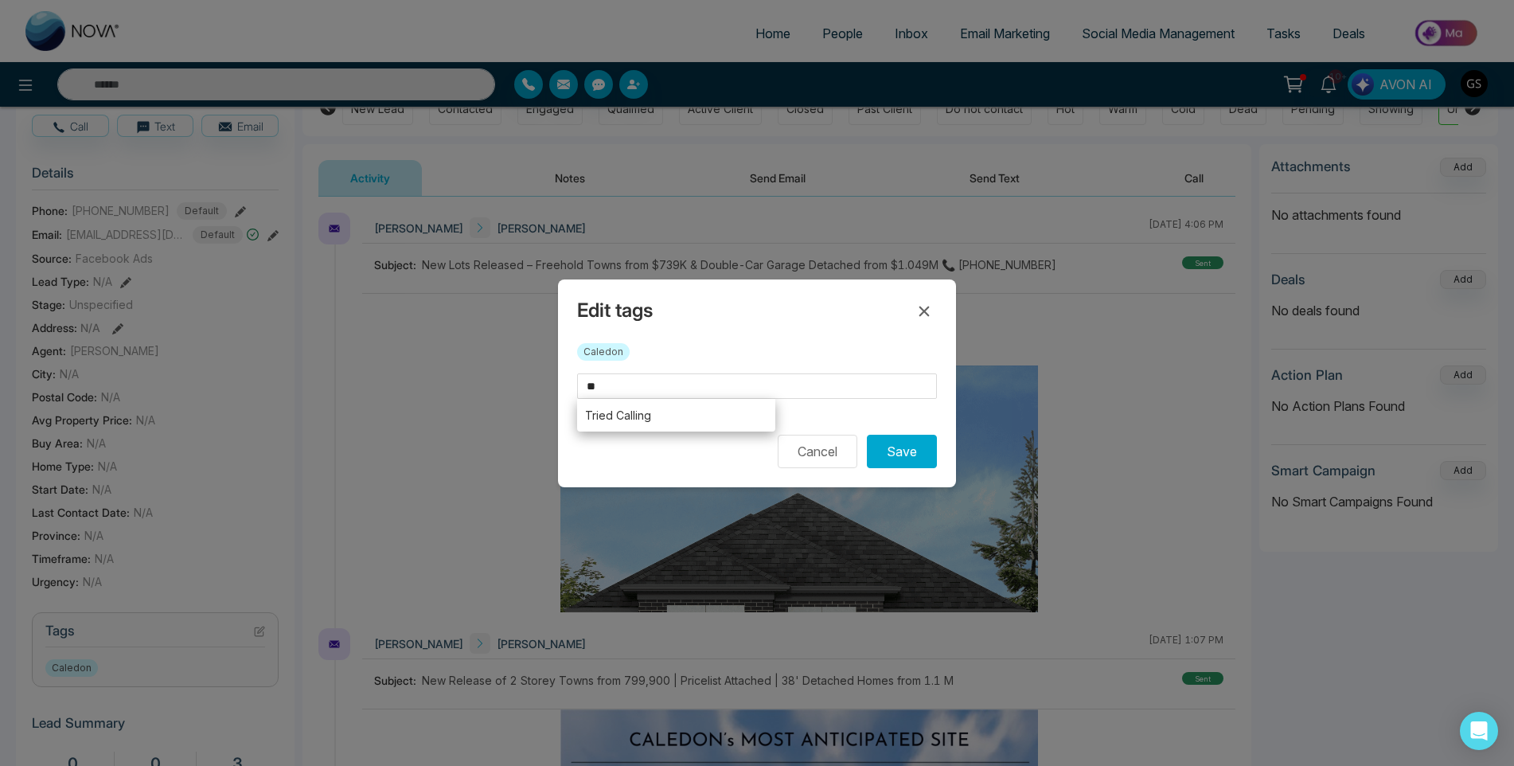
click at [680, 431] on form "** Tried Calling sa Cancel Save" at bounding box center [757, 420] width 360 height 95
click at [683, 421] on li "Tried Calling" at bounding box center [676, 415] width 198 height 33
type input "**********"
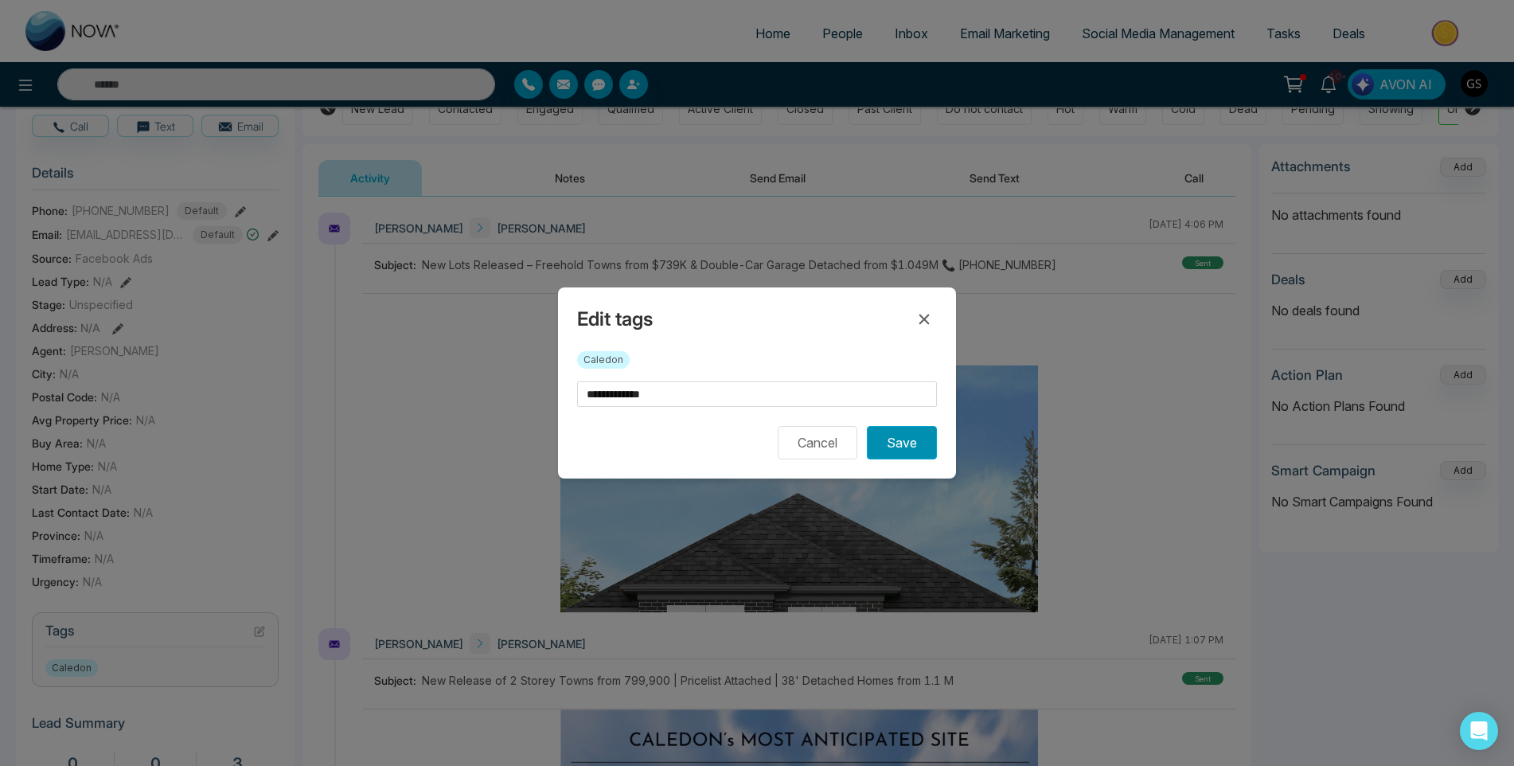
click at [896, 446] on button "Save" at bounding box center [902, 442] width 70 height 33
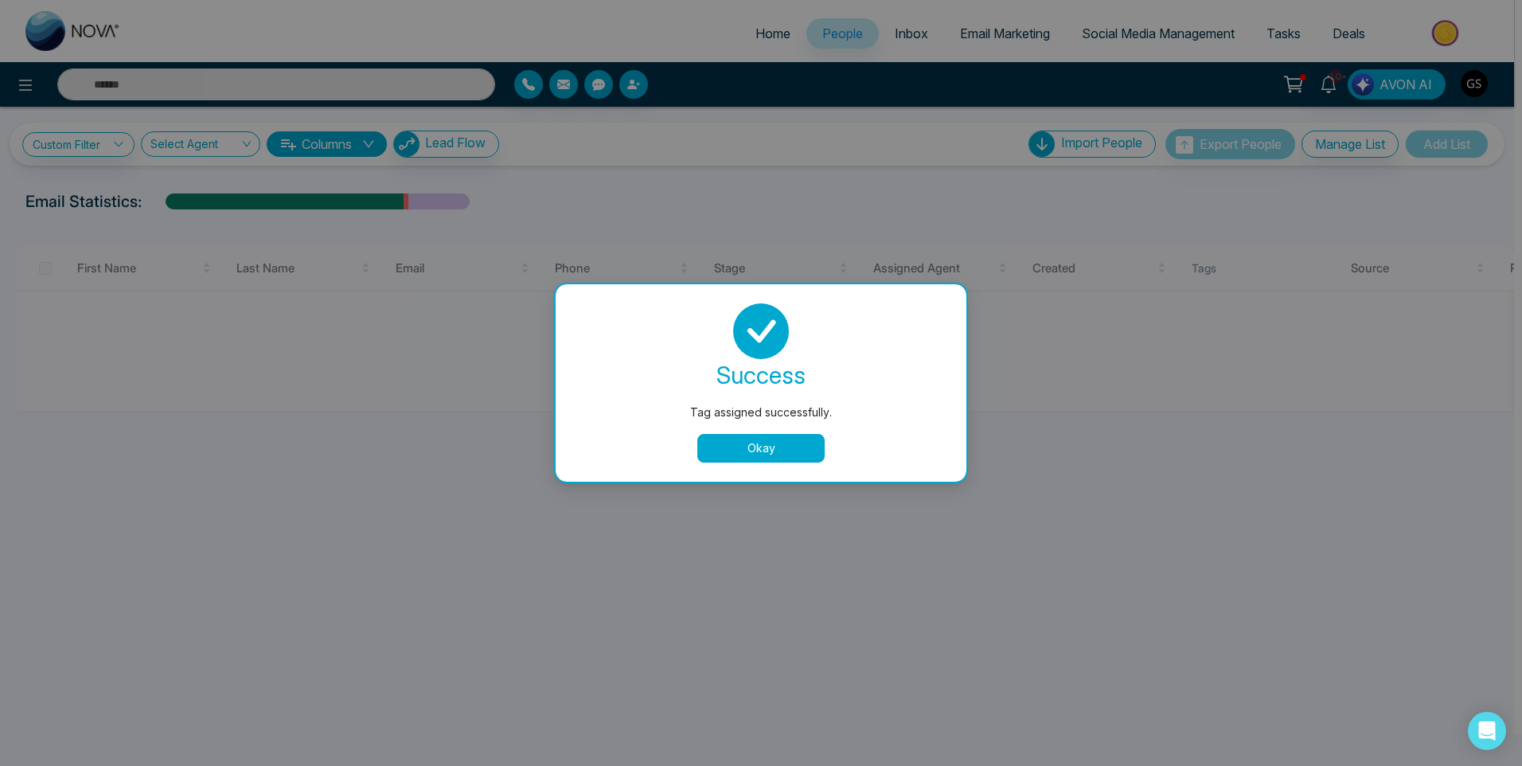
click at [773, 435] on button "Okay" at bounding box center [760, 448] width 127 height 29
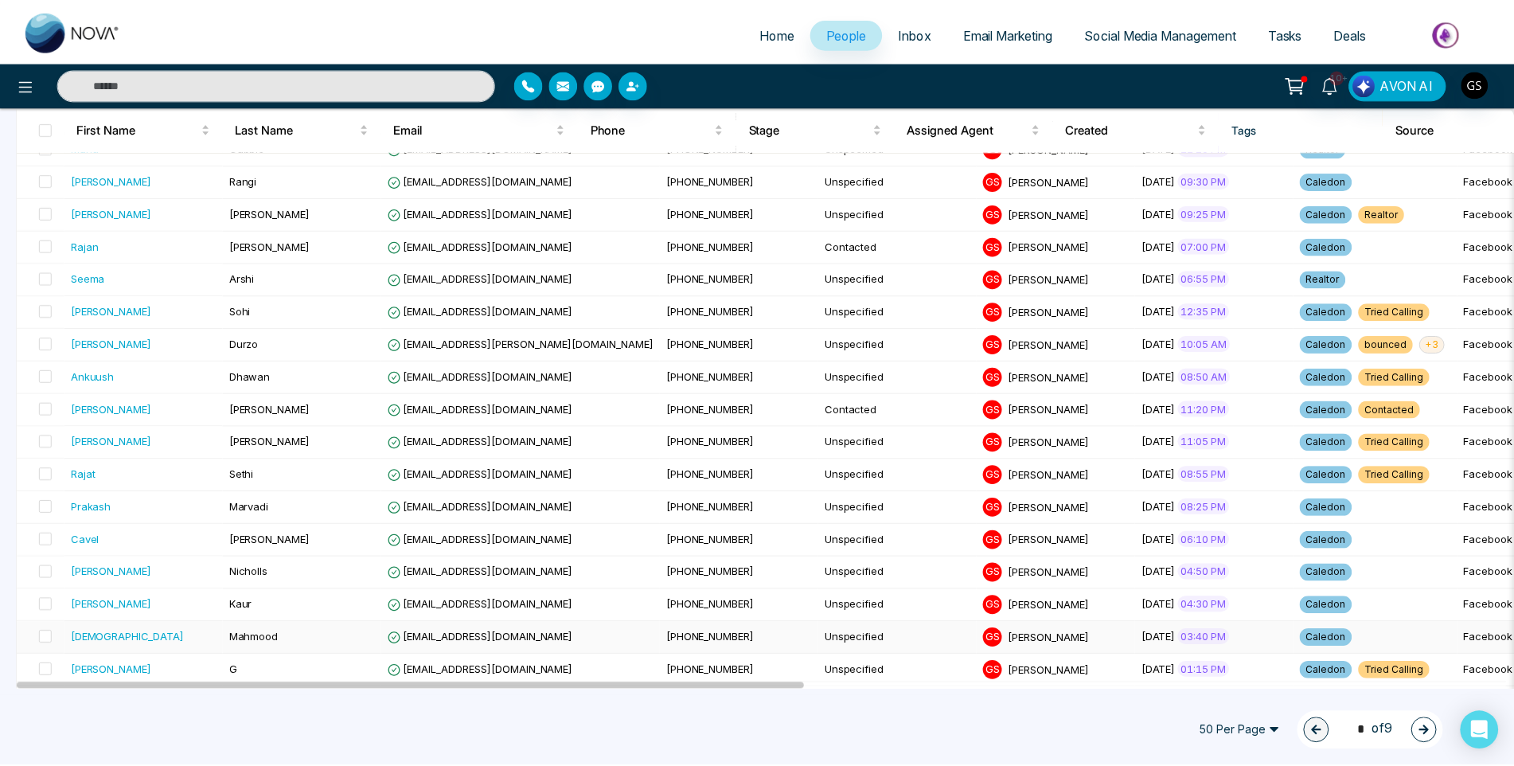
scroll to position [716, 0]
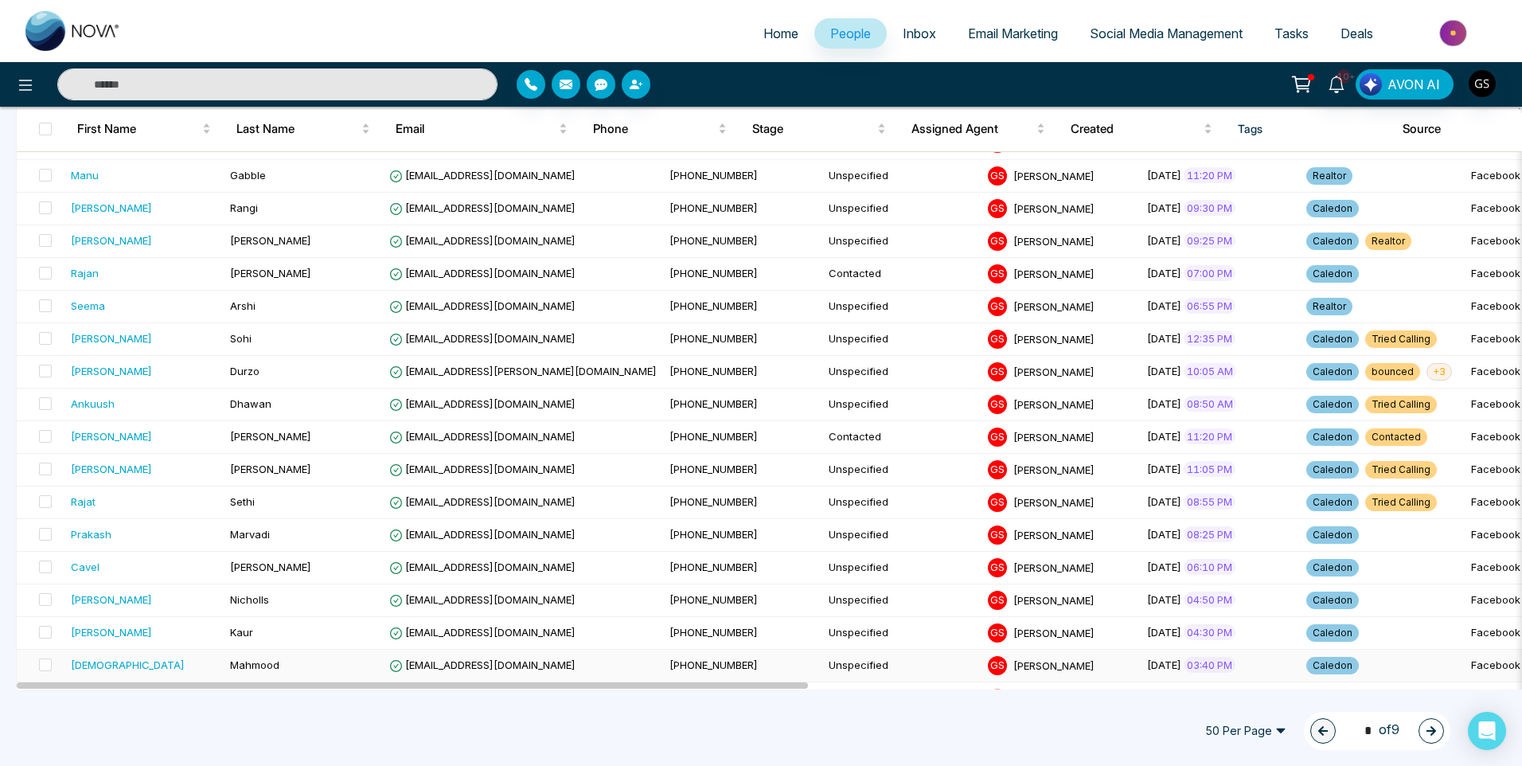
click at [725, 655] on td "[PHONE_NUMBER]" at bounding box center [742, 665] width 159 height 33
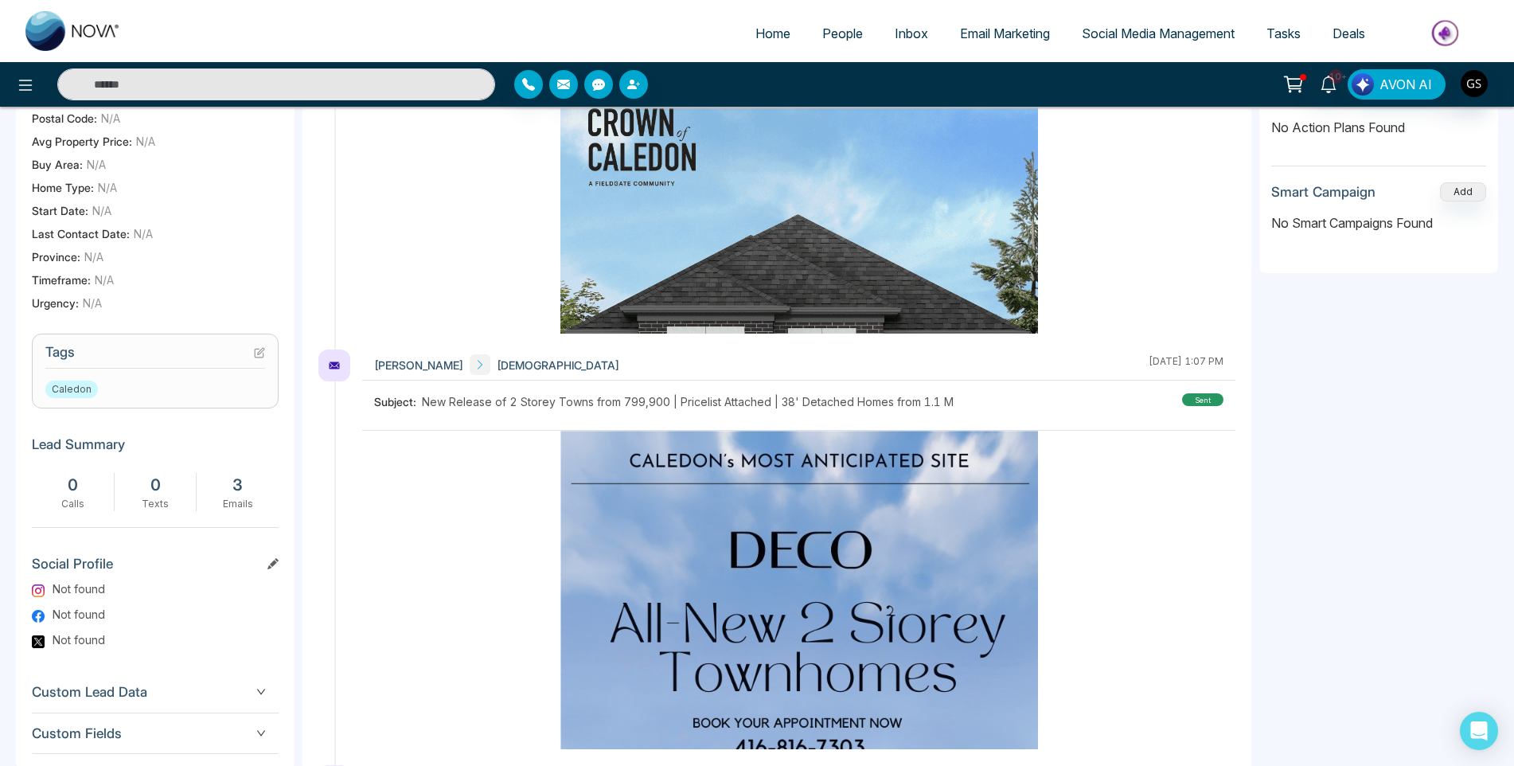
scroll to position [478, 0]
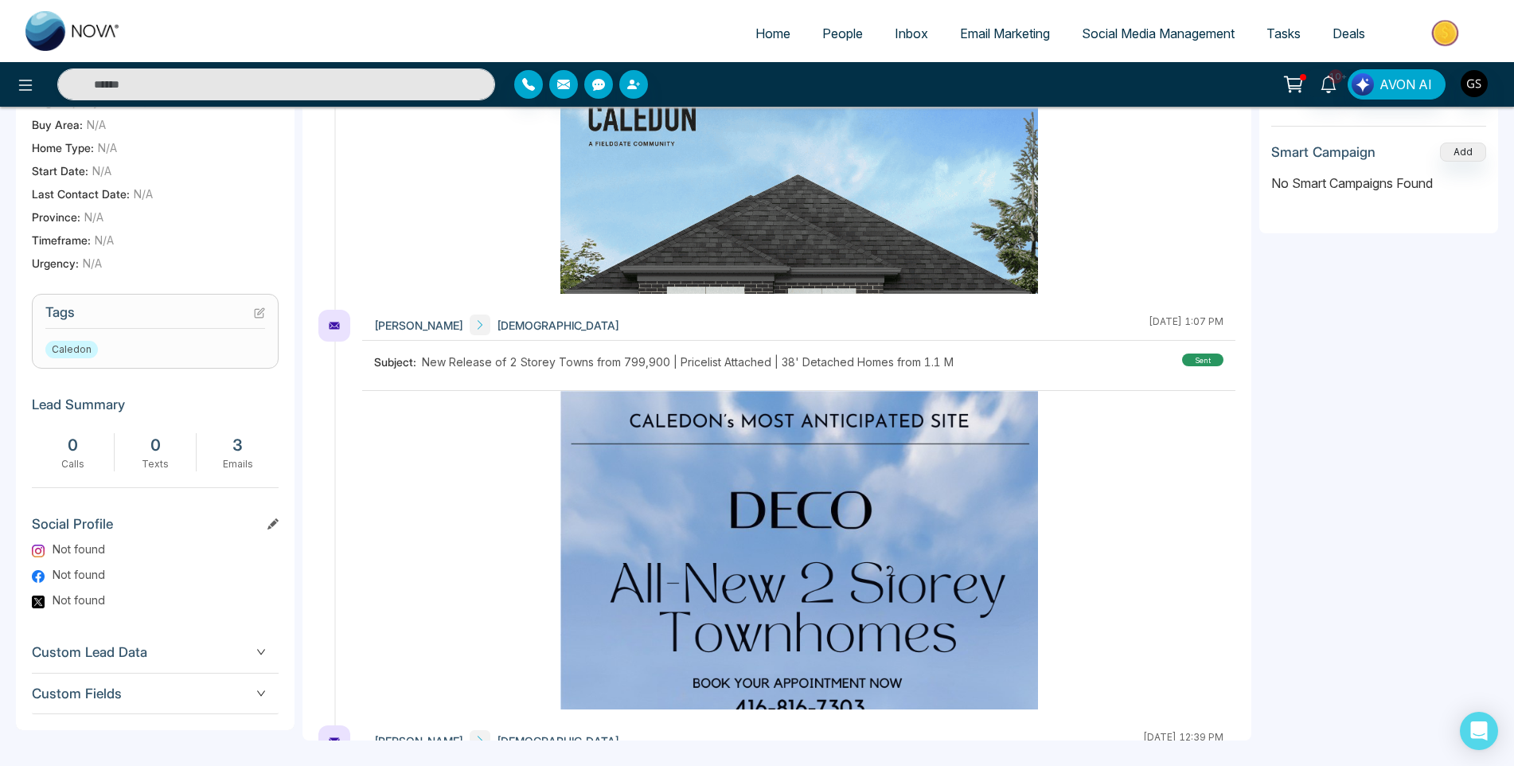
click at [256, 318] on icon at bounding box center [259, 312] width 11 height 11
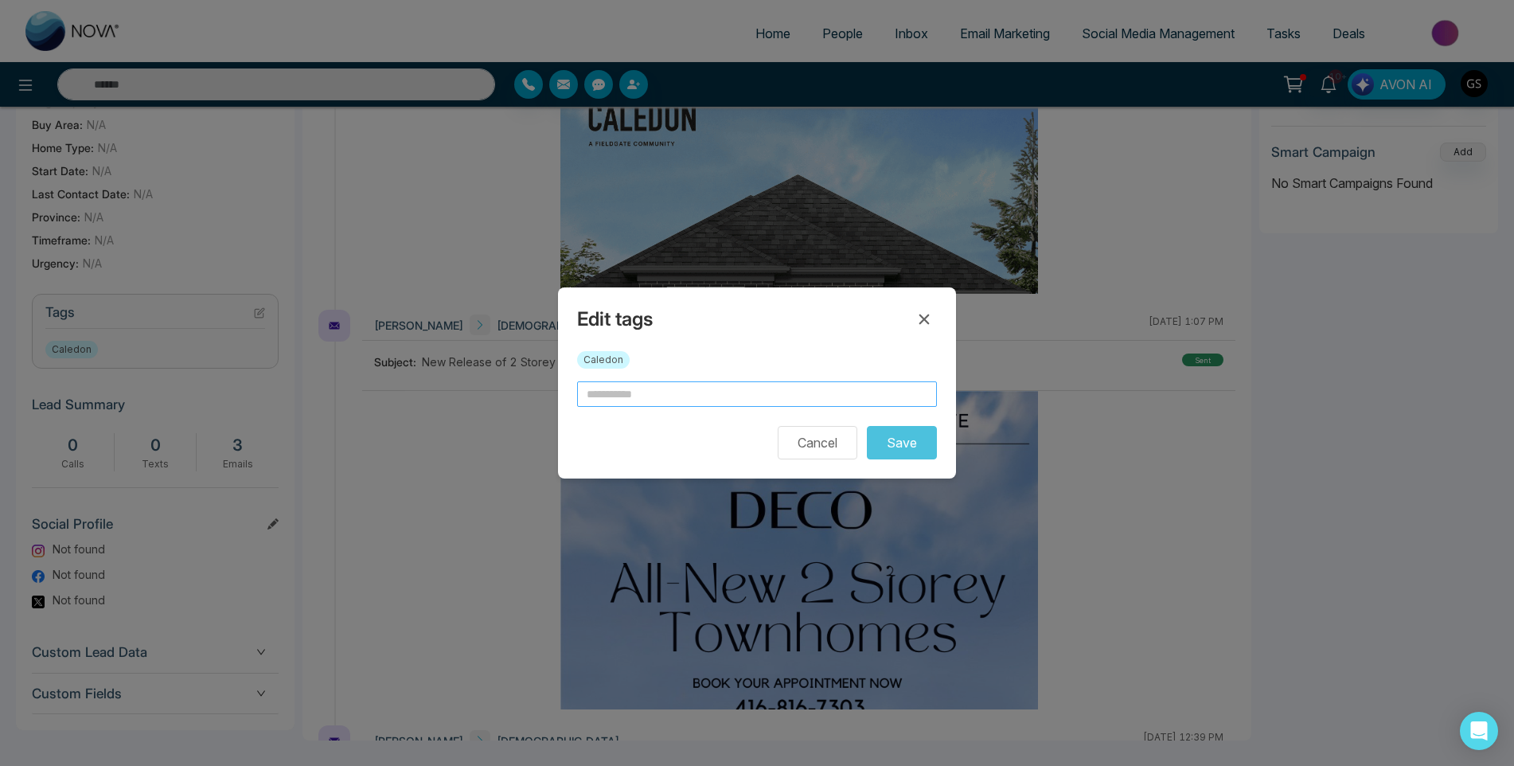
click at [630, 393] on input "text" at bounding box center [757, 393] width 360 height 25
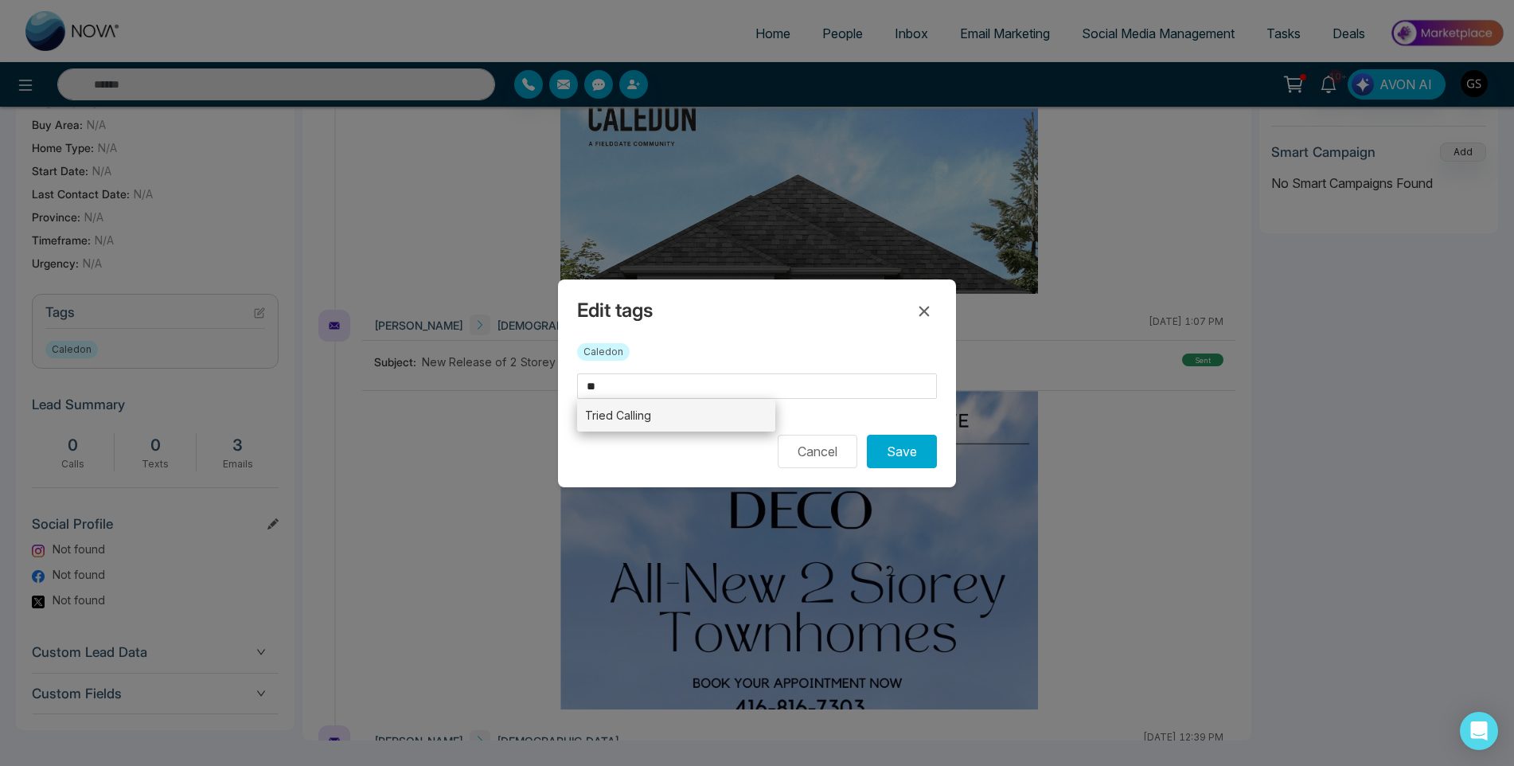
click at [647, 415] on li "Tried Calling" at bounding box center [676, 415] width 198 height 33
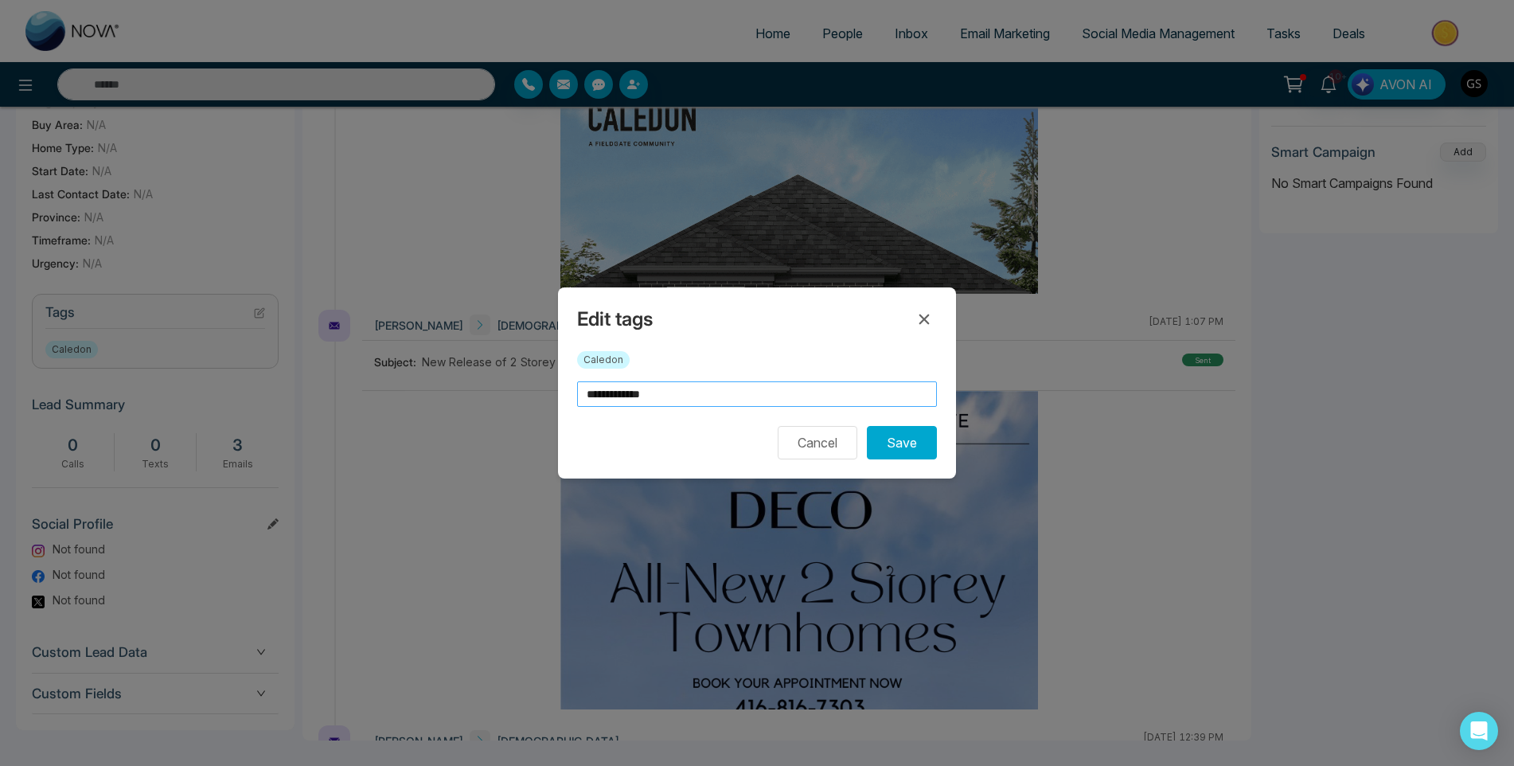
drag, startPoint x: 722, startPoint y: 397, endPoint x: 431, endPoint y: 366, distance: 292.1
click at [431, 366] on div "**********" at bounding box center [757, 383] width 1514 height 766
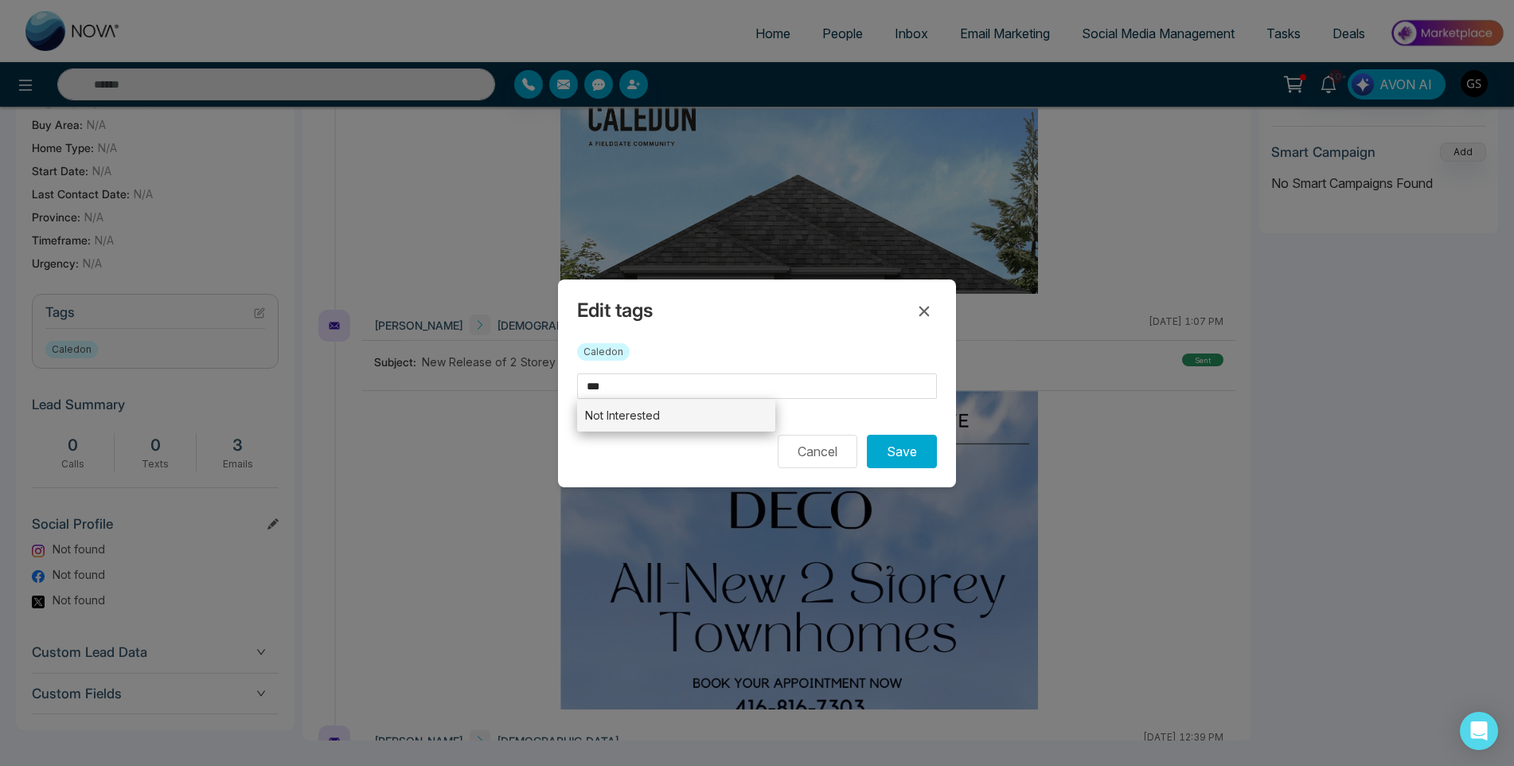
click at [583, 405] on li "Not Interested" at bounding box center [676, 415] width 198 height 33
type input "**********"
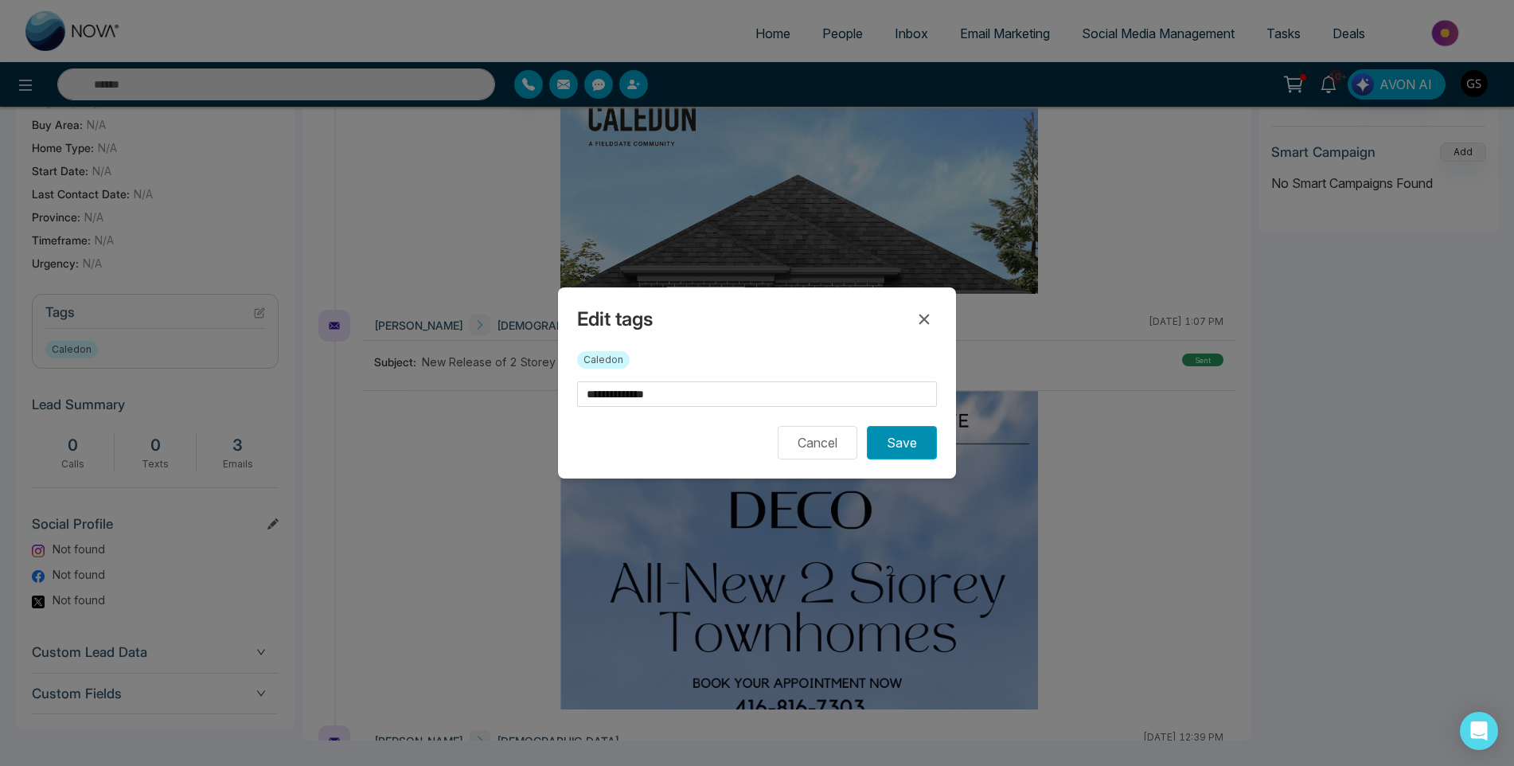
click at [909, 443] on button "Save" at bounding box center [902, 442] width 70 height 33
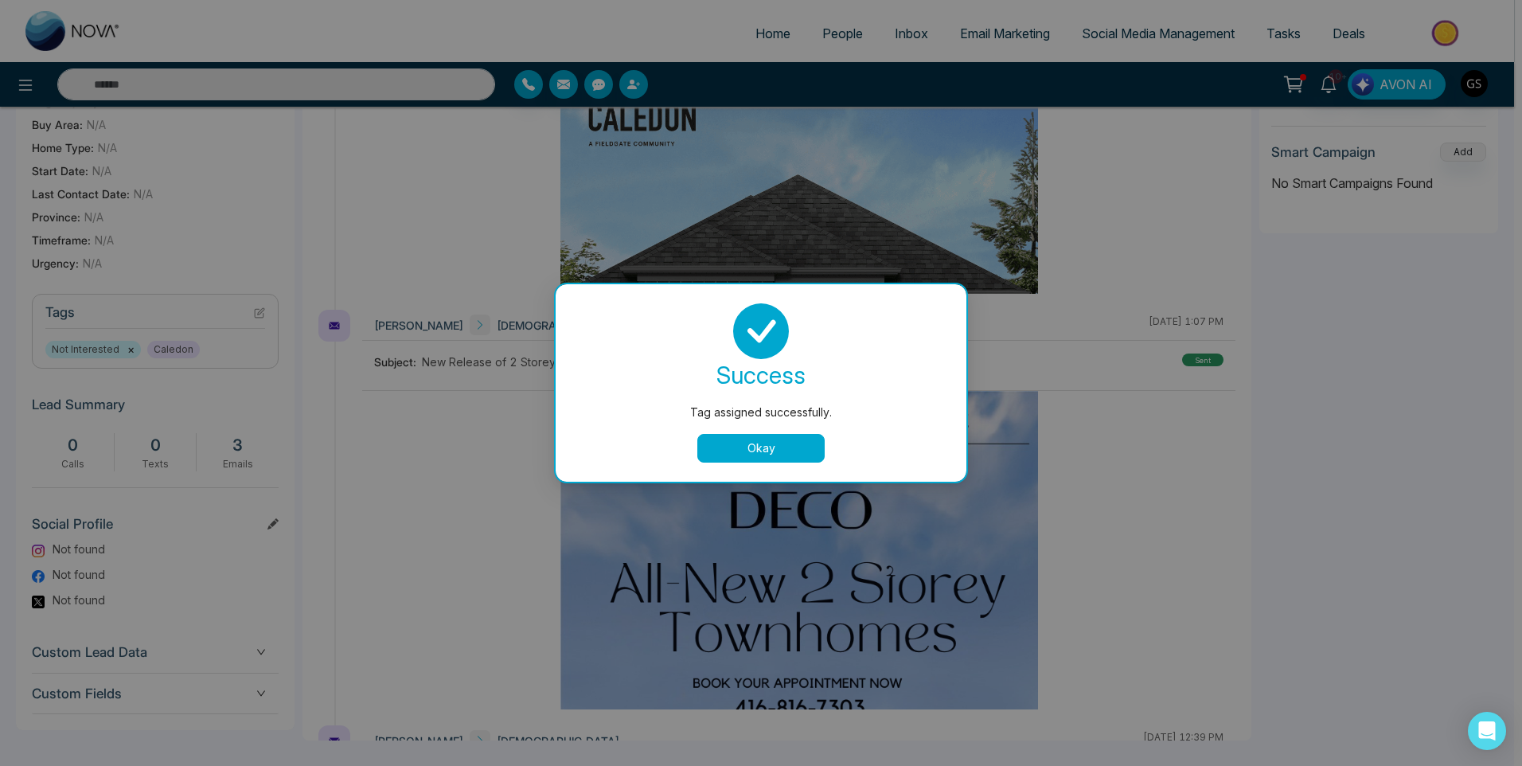
click at [598, 224] on div "Tag assigned successfully. success Tag assigned successfully. Okay" at bounding box center [761, 383] width 1522 height 766
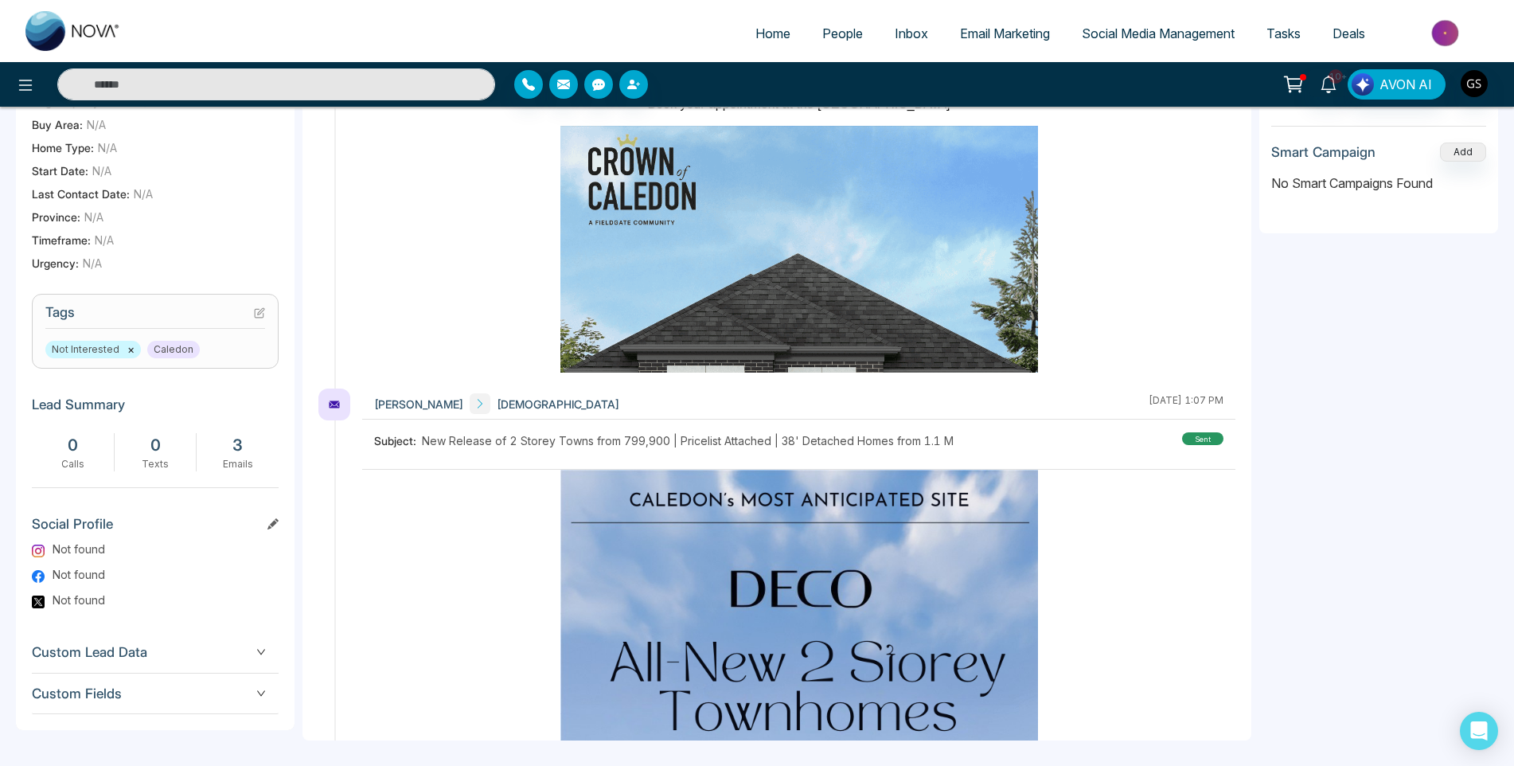
click at [857, 41] on link "People" at bounding box center [842, 33] width 72 height 30
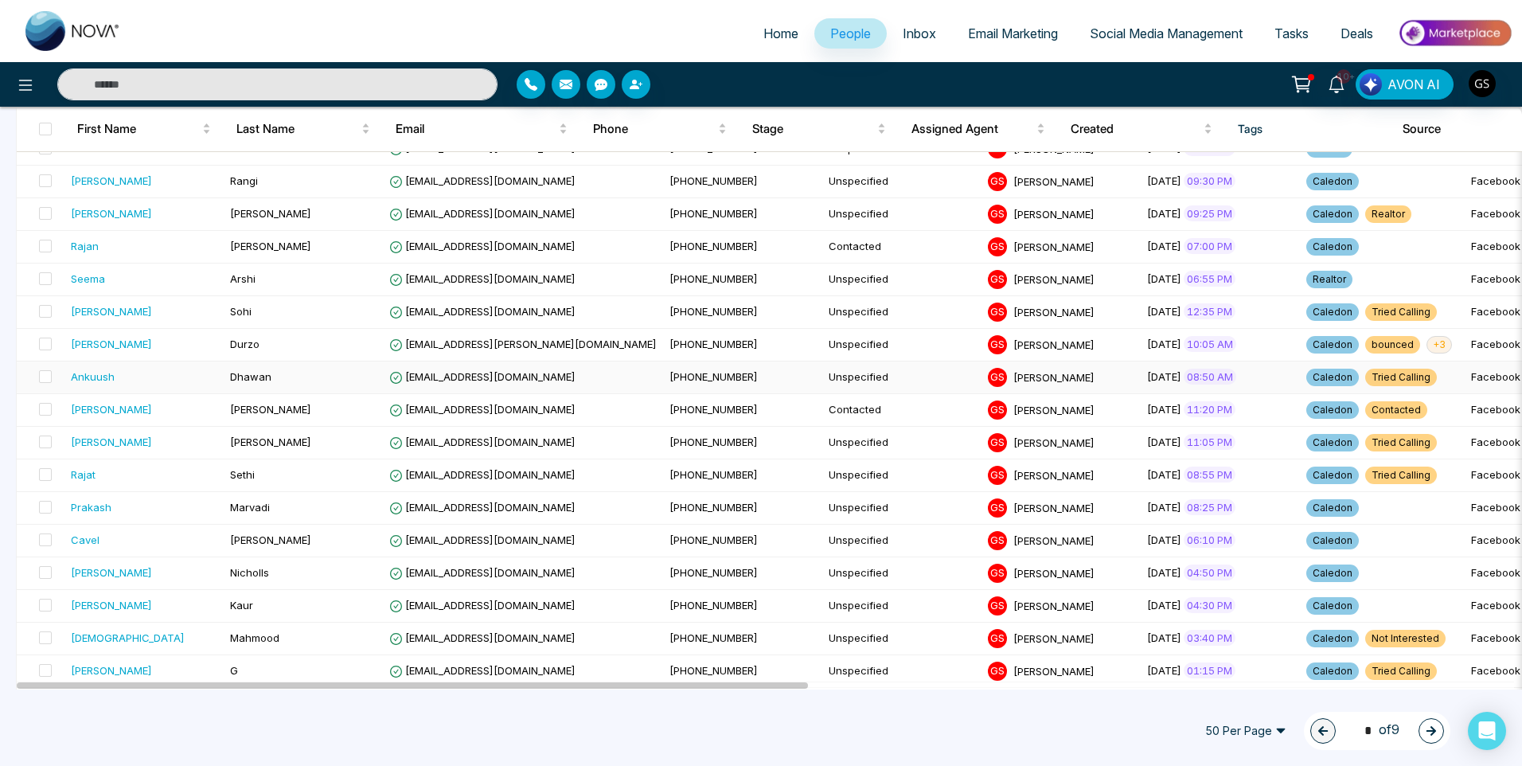
scroll to position [715, 0]
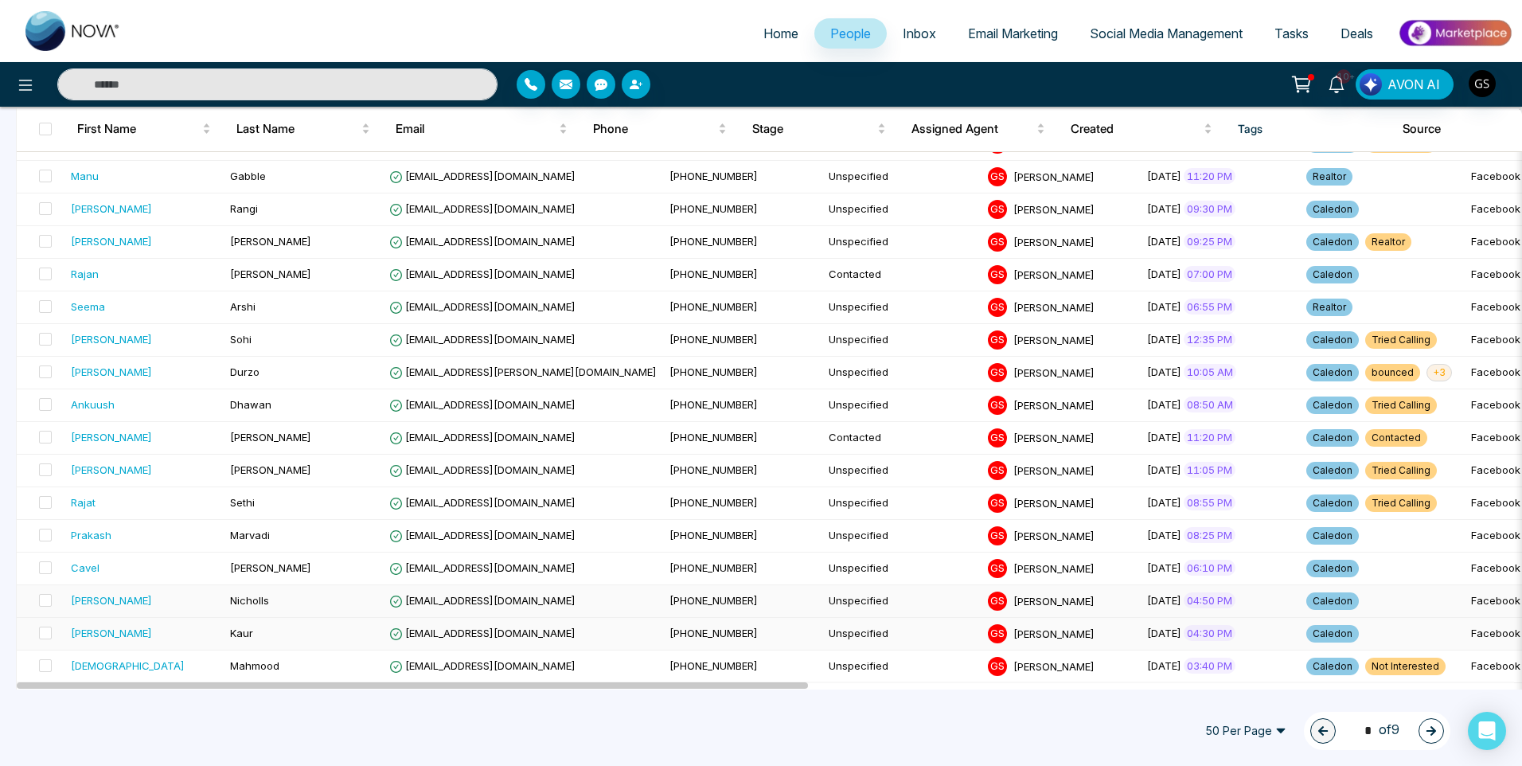
click at [455, 612] on td "[EMAIL_ADDRESS][DOMAIN_NAME]" at bounding box center [523, 601] width 280 height 33
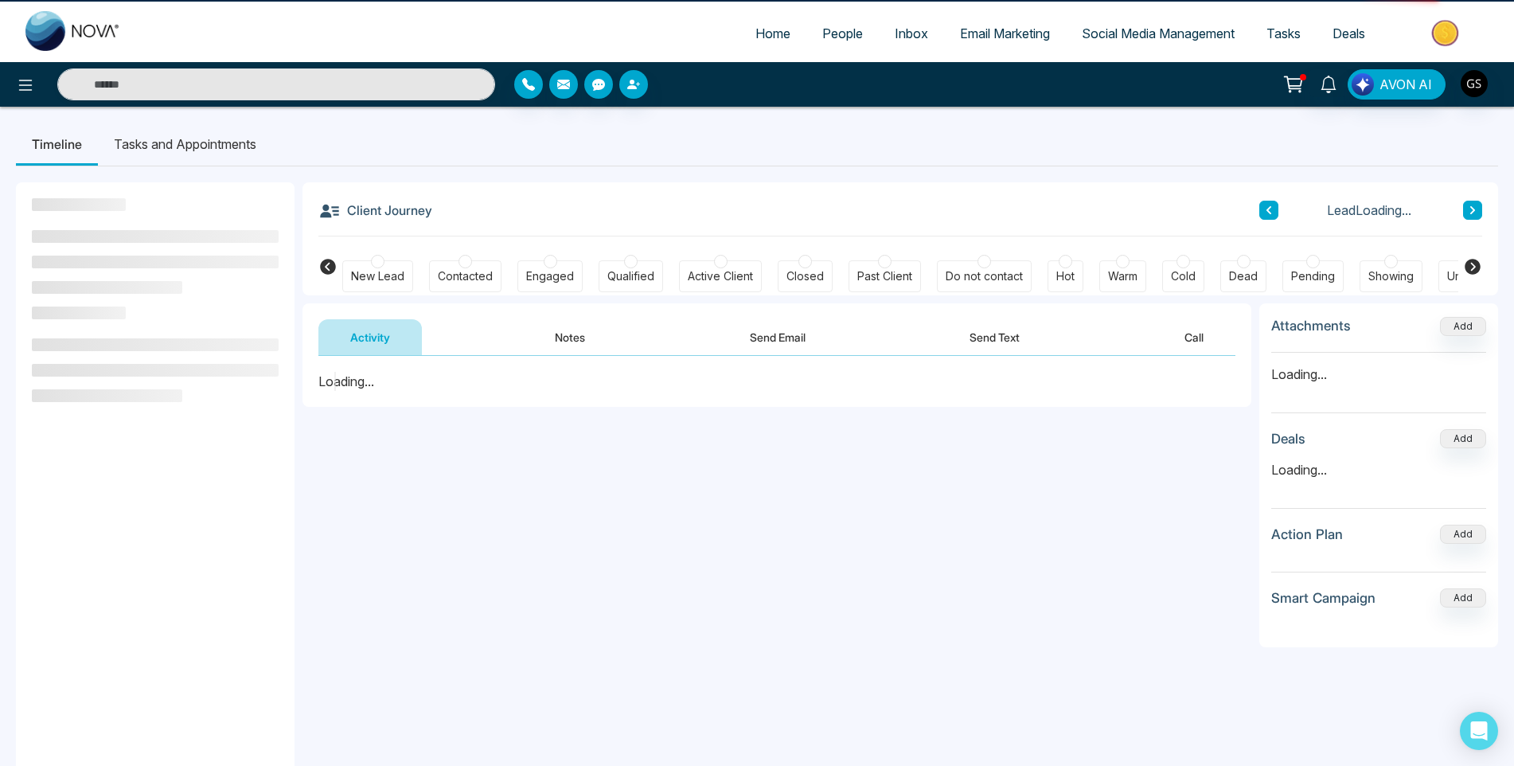
click at [455, 628] on div "**********" at bounding box center [776, 515] width 949 height 318
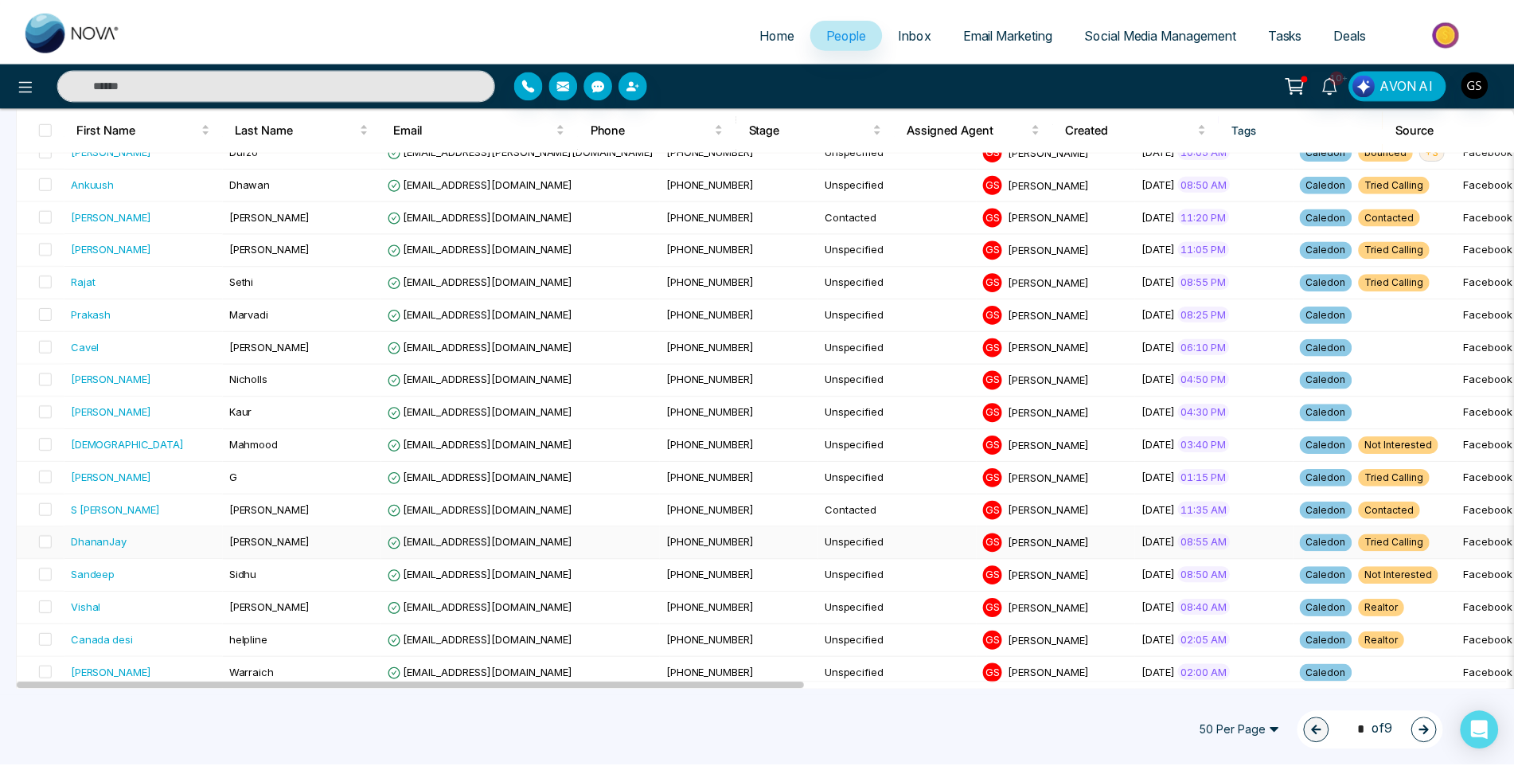
scroll to position [875, 0]
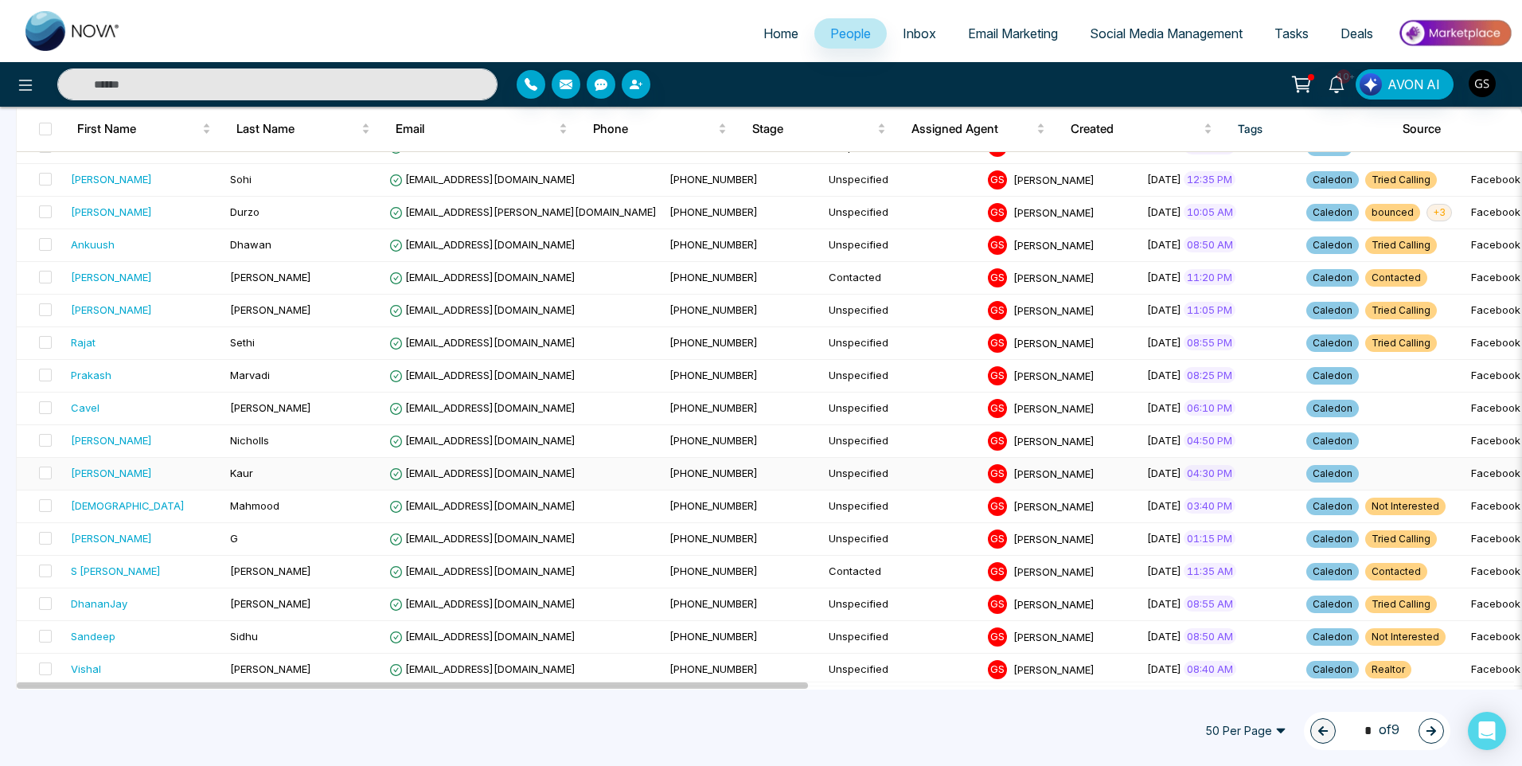
click at [320, 474] on td "Kaur" at bounding box center [303, 474] width 159 height 33
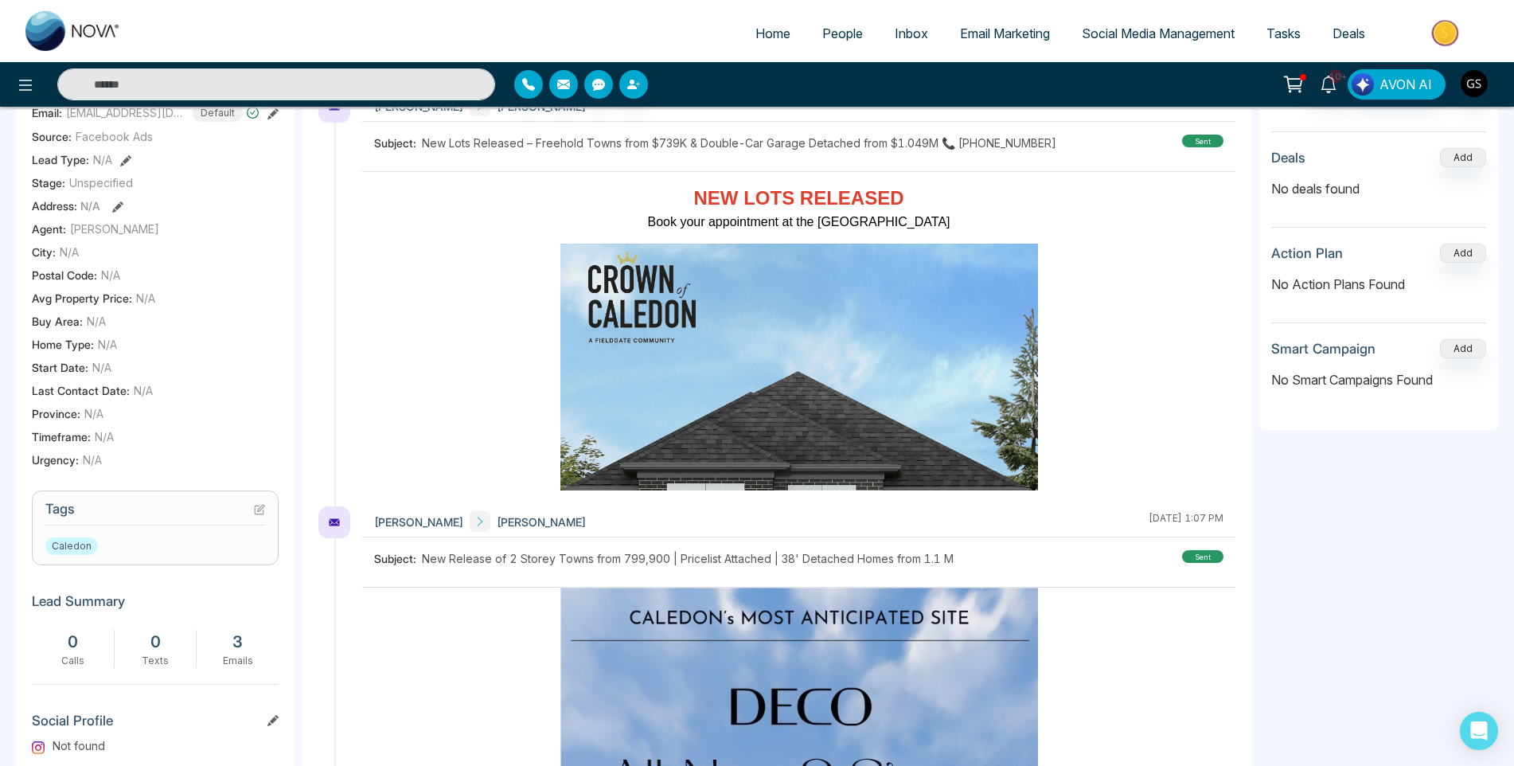
scroll to position [318, 0]
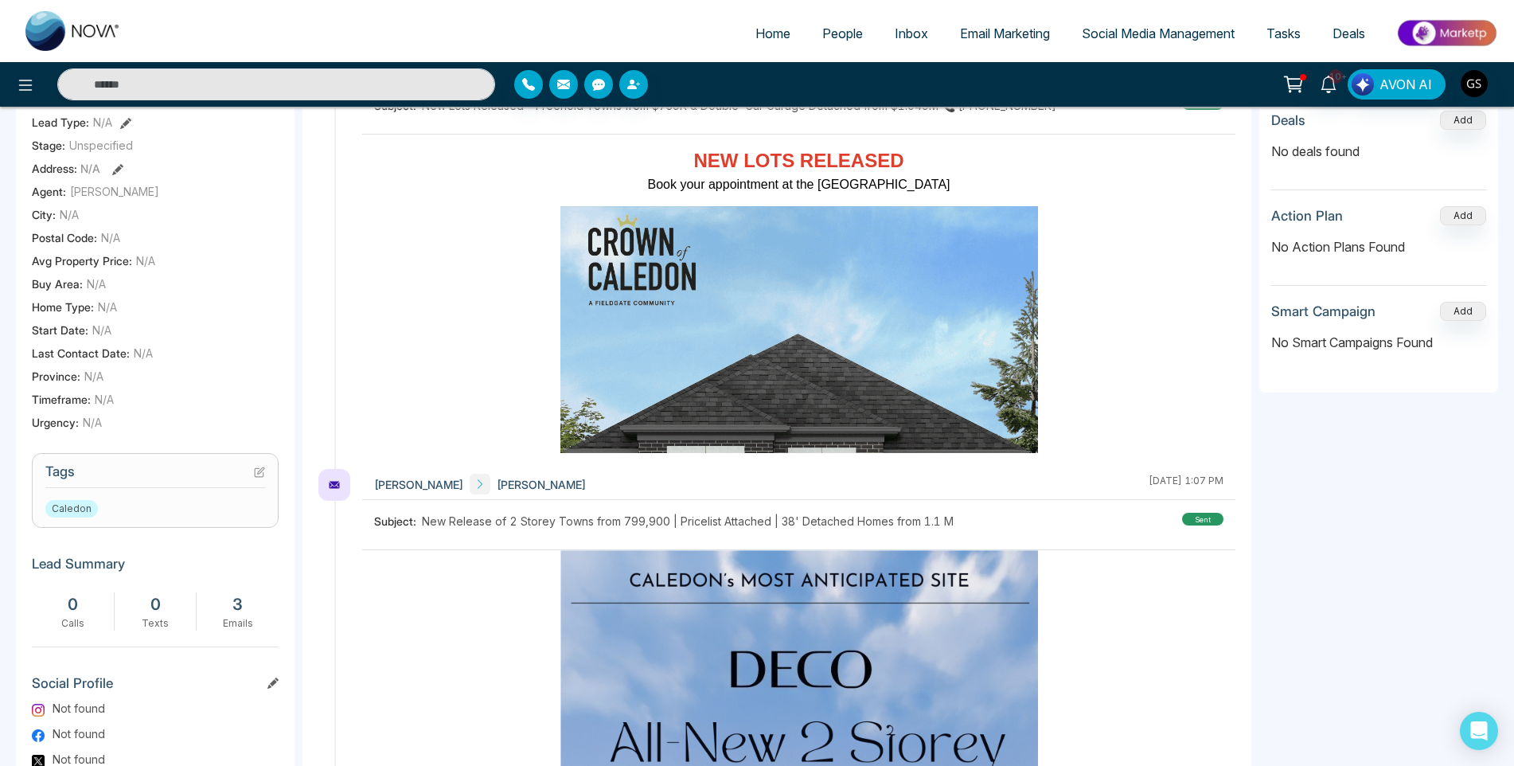
click at [259, 474] on icon at bounding box center [261, 470] width 6 height 6
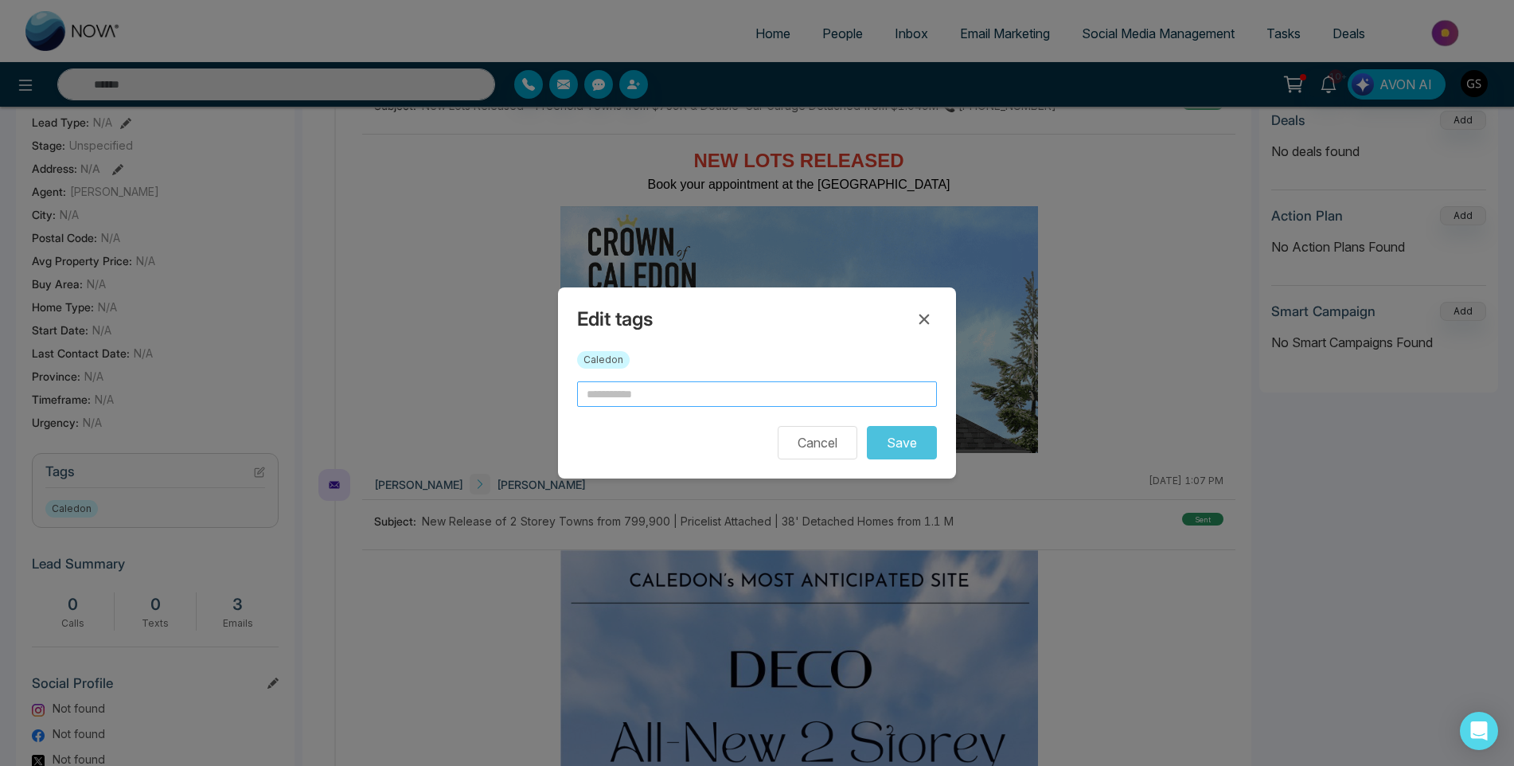
click at [610, 393] on input "text" at bounding box center [757, 393] width 360 height 25
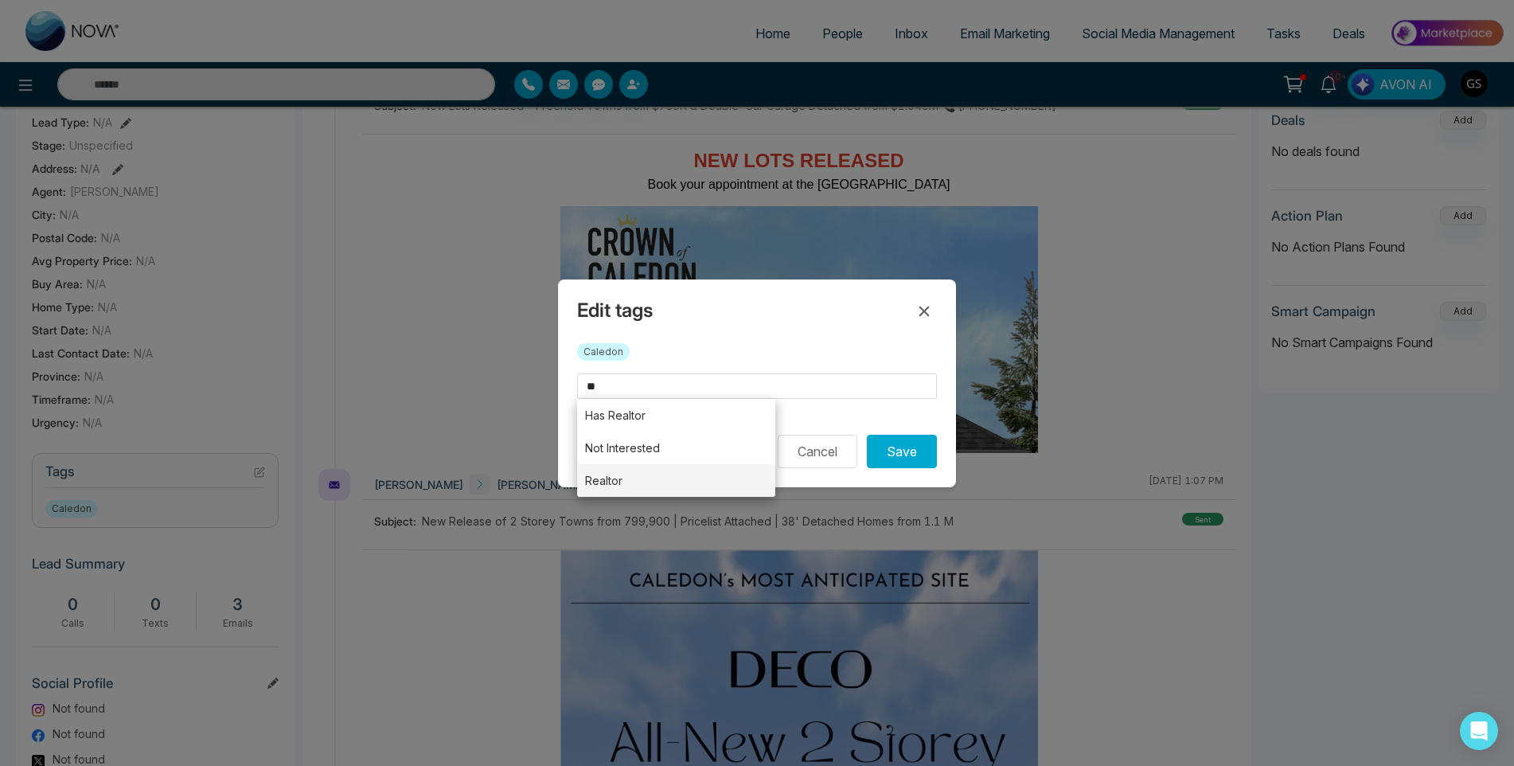
click at [608, 474] on li "Realtor" at bounding box center [676, 480] width 198 height 33
type input "*******"
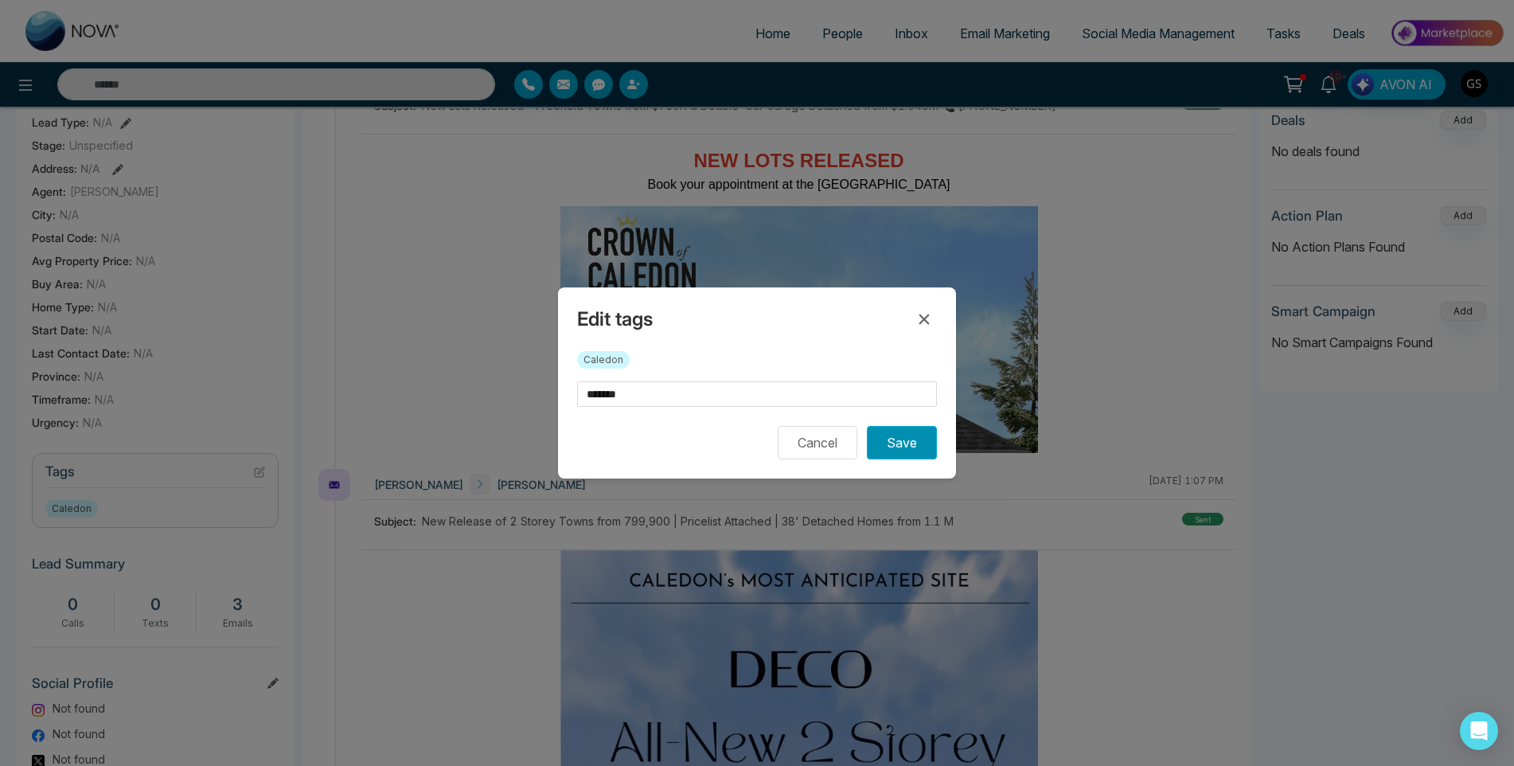
click at [903, 451] on button "Save" at bounding box center [902, 442] width 70 height 33
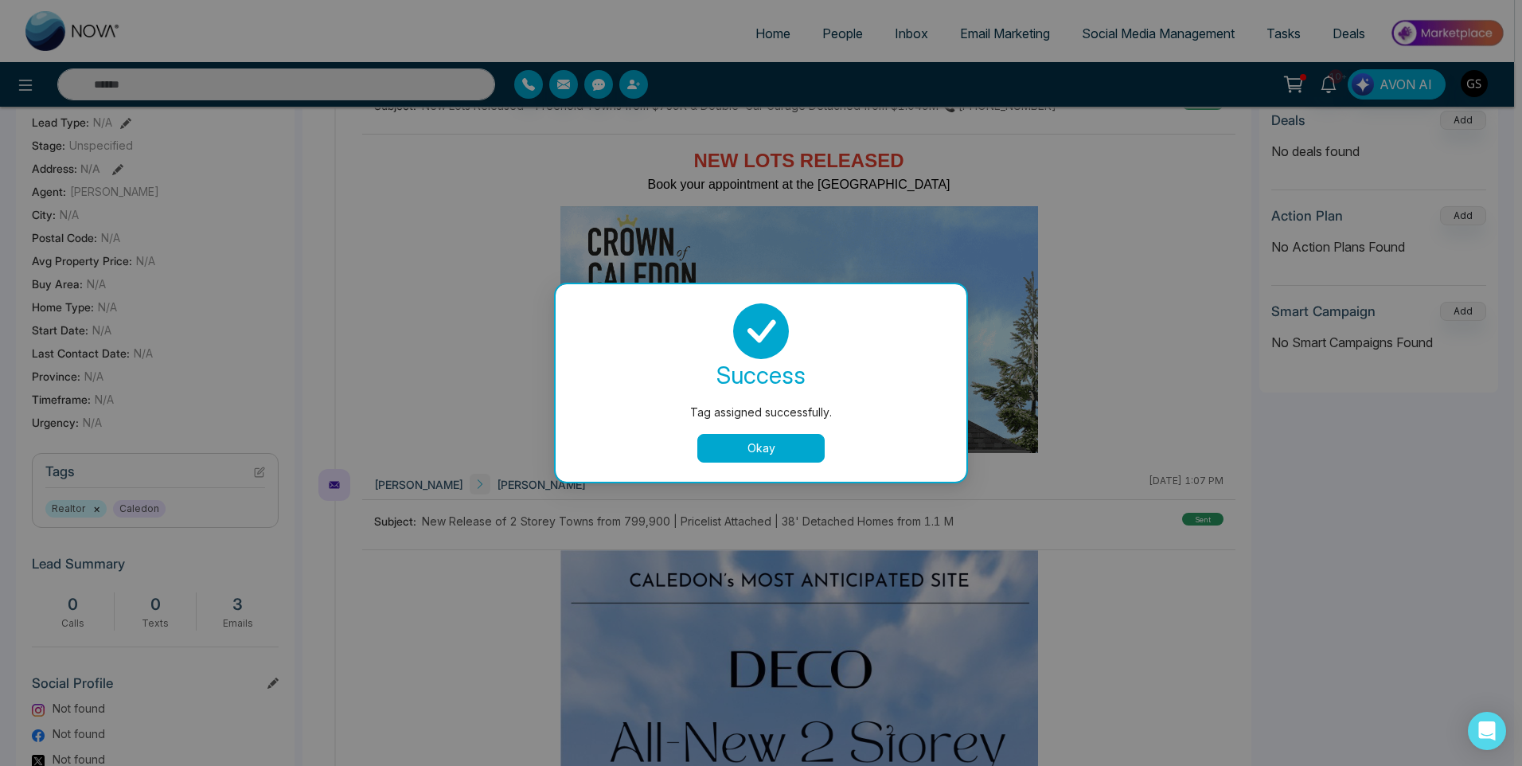
click at [1105, 318] on div "Tag assigned successfully. success Tag assigned successfully. Okay" at bounding box center [761, 383] width 1522 height 766
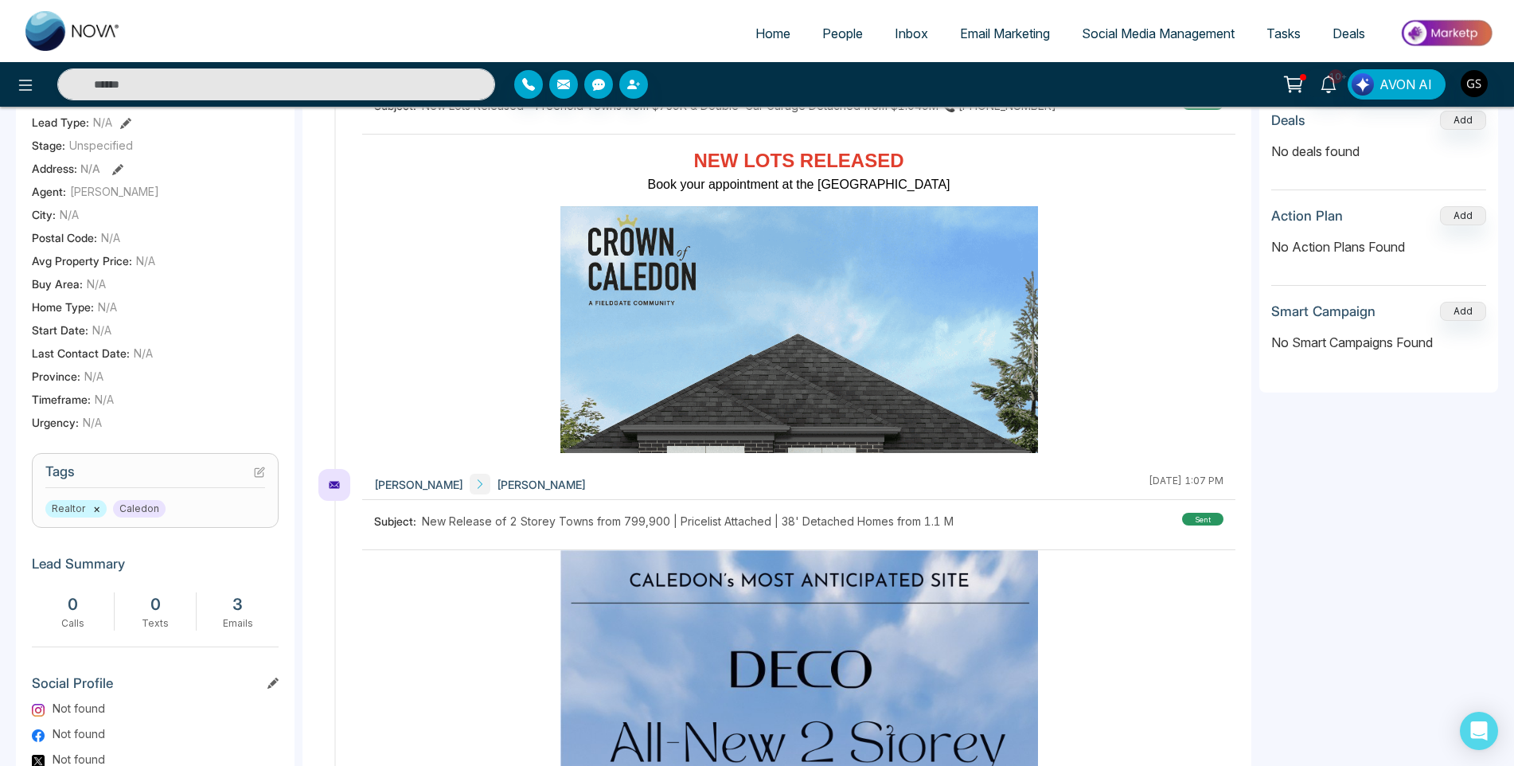
click at [863, 40] on span "People" at bounding box center [842, 33] width 41 height 16
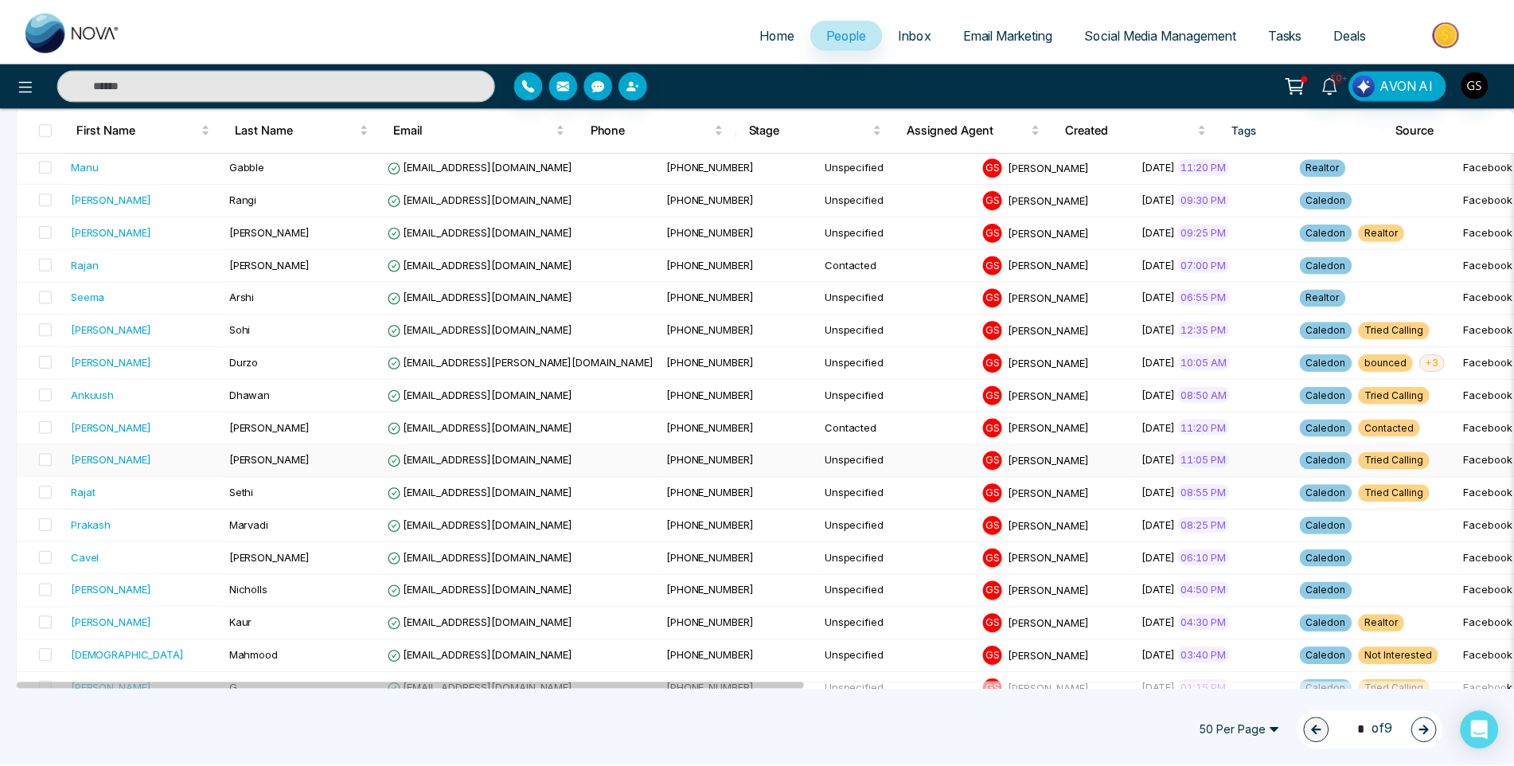
scroll to position [716, 0]
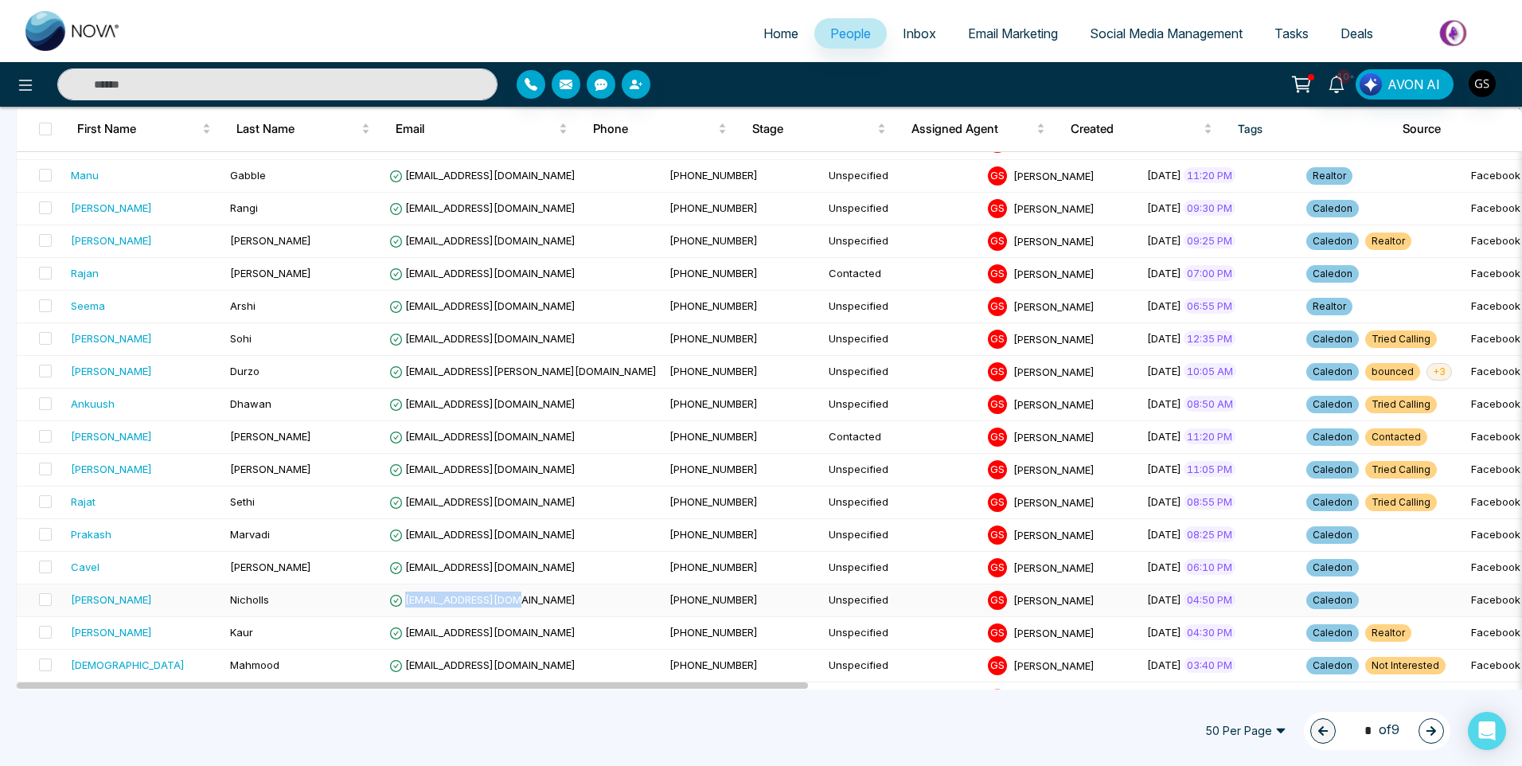
drag, startPoint x: 524, startPoint y: 602, endPoint x: 407, endPoint y: 602, distance: 117.0
click at [407, 602] on td "[EMAIL_ADDRESS][DOMAIN_NAME]" at bounding box center [523, 600] width 280 height 33
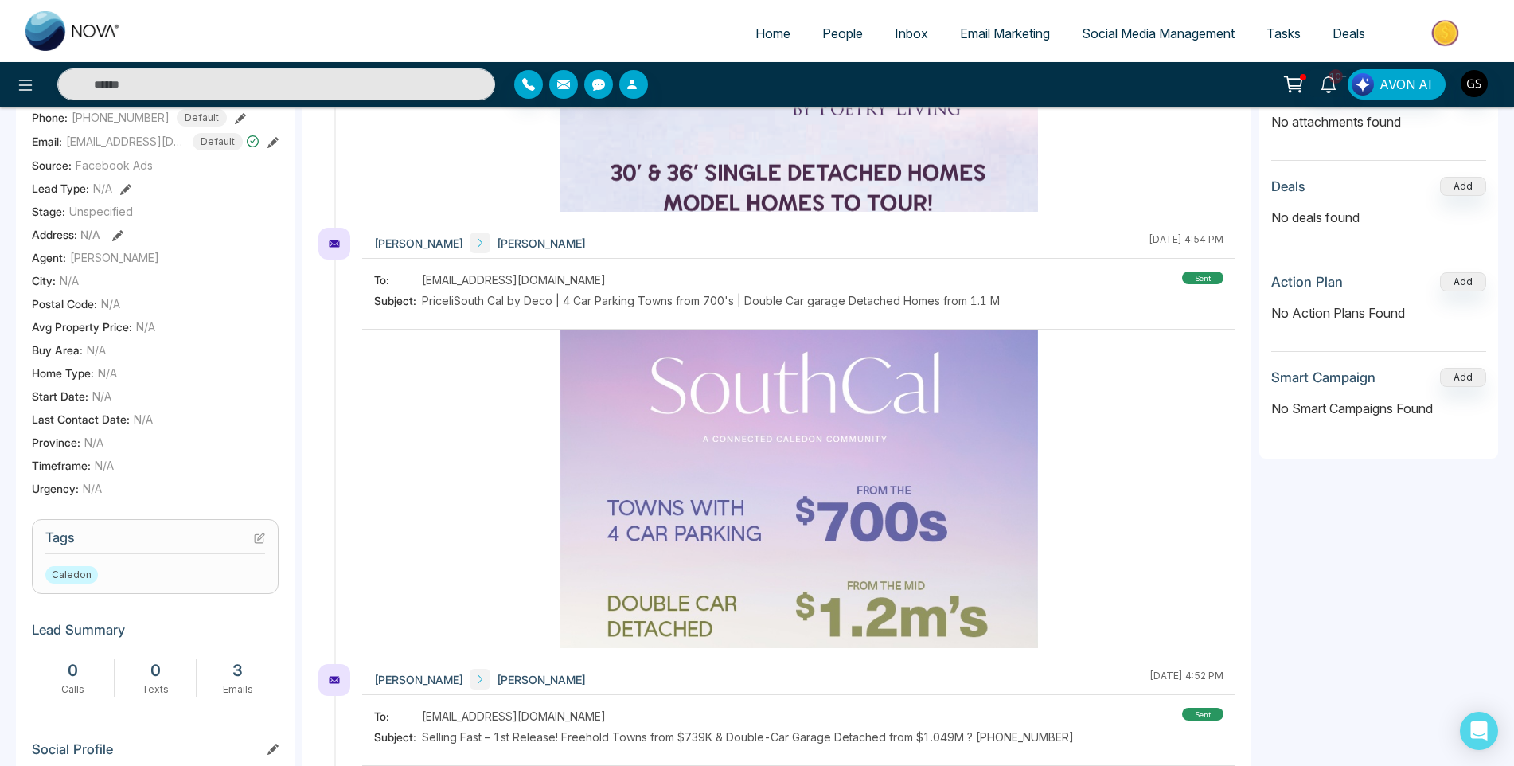
scroll to position [1751, 0]
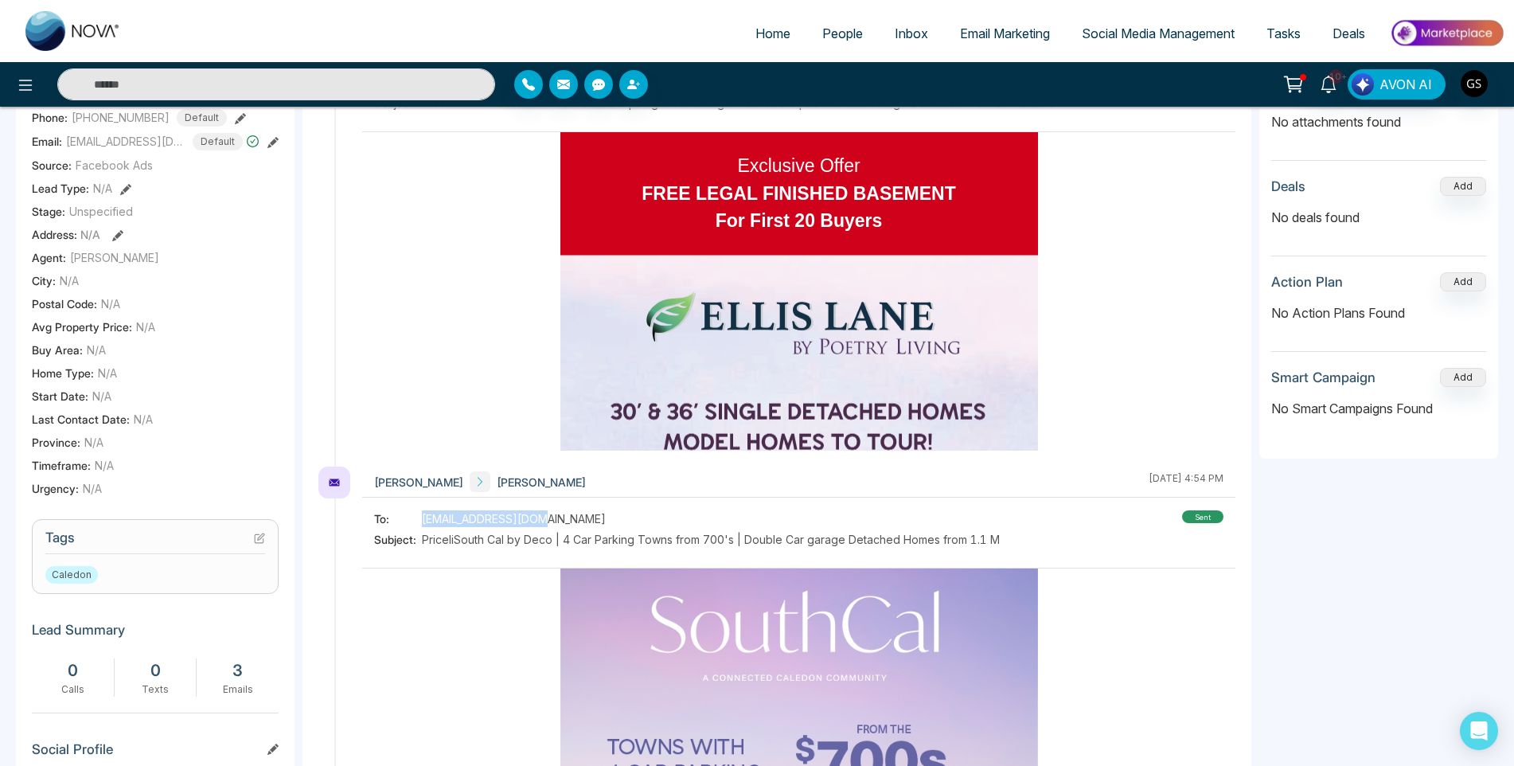
drag, startPoint x: 540, startPoint y: 522, endPoint x: 421, endPoint y: 515, distance: 119.6
click at [421, 515] on div "To: [EMAIL_ADDRESS][DOMAIN_NAME]" at bounding box center [687, 518] width 626 height 17
copy div "[EMAIL_ADDRESS][DOMAIN_NAME]"
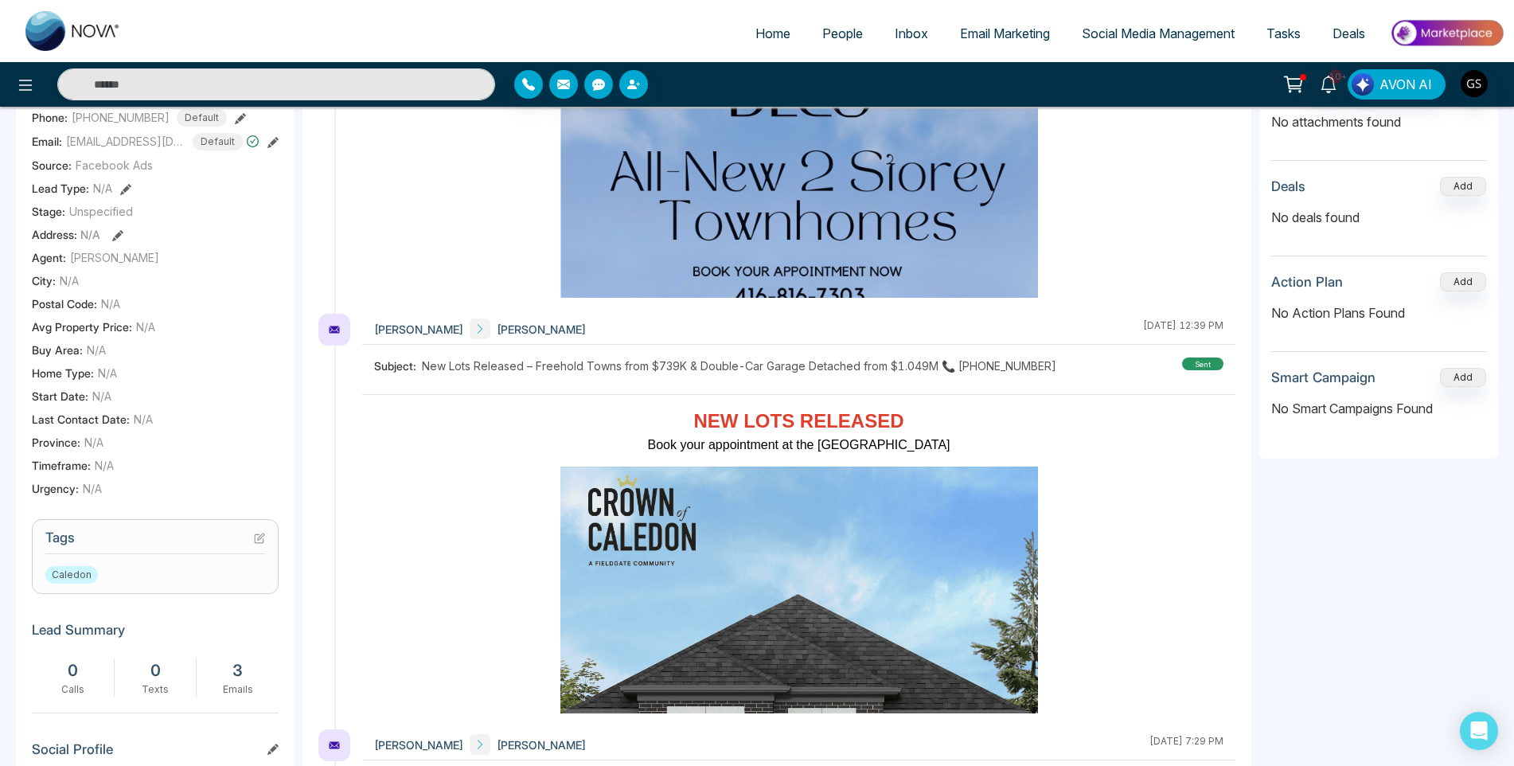
scroll to position [0, 0]
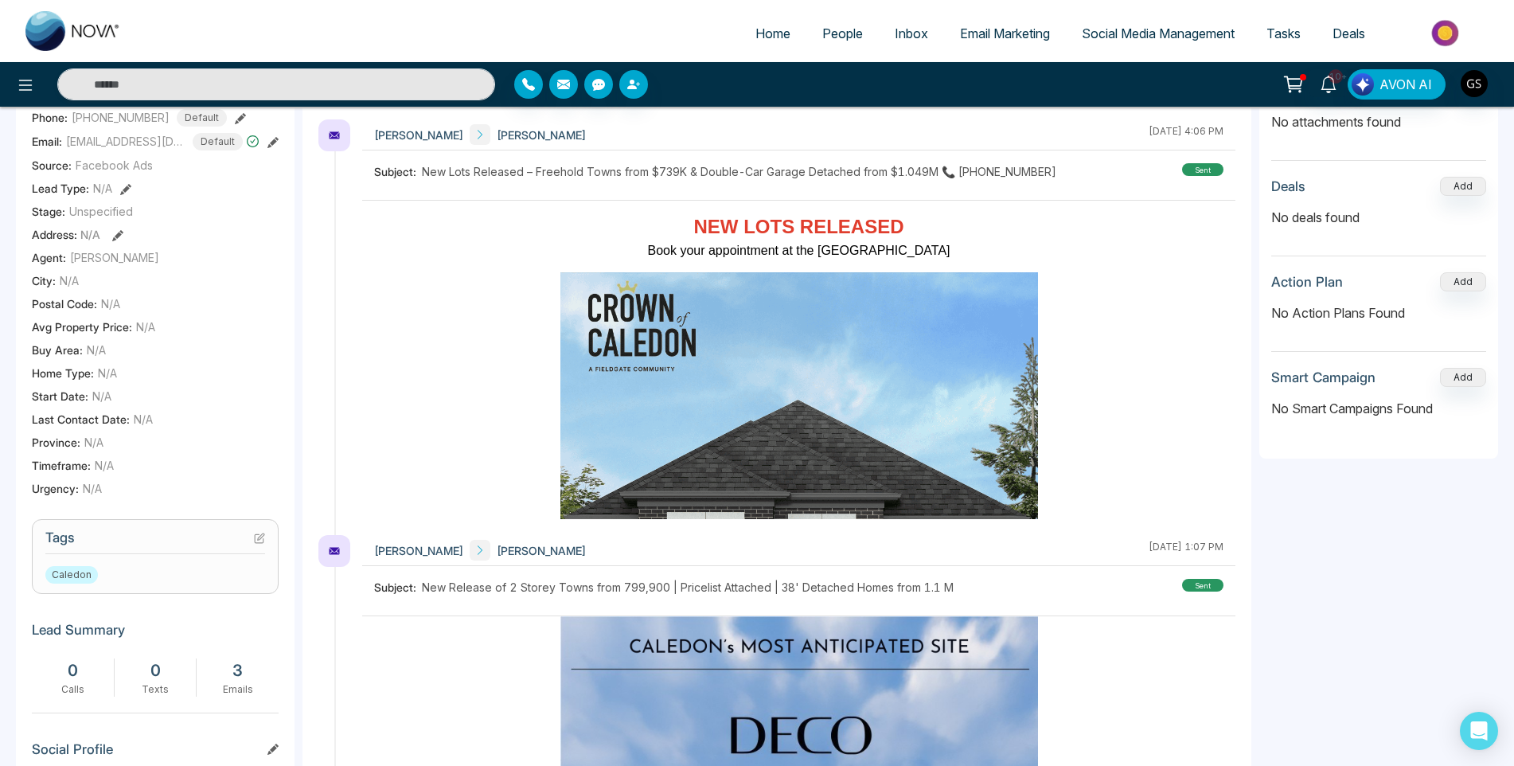
click at [261, 544] on icon at bounding box center [259, 537] width 11 height 11
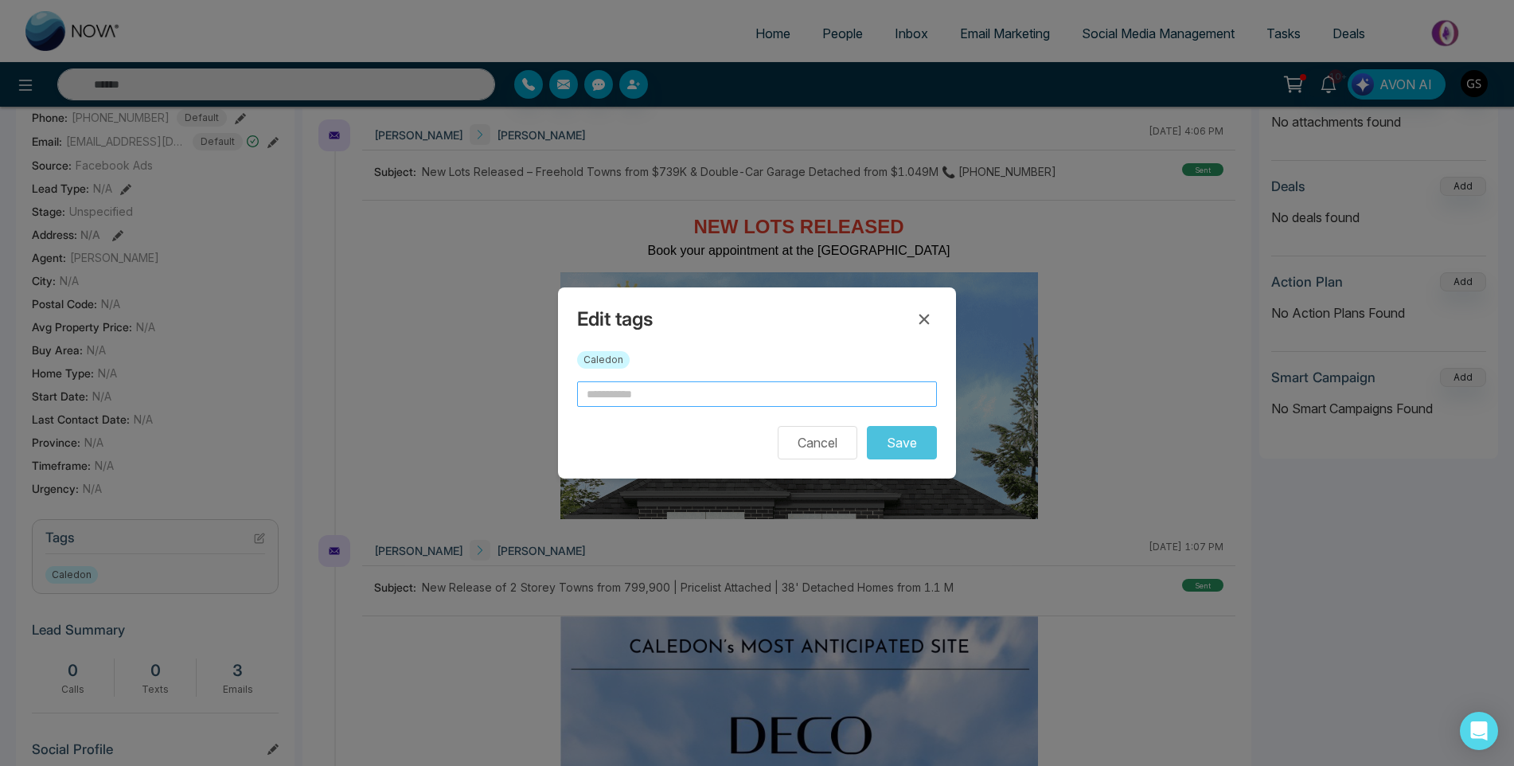
click at [672, 396] on input "text" at bounding box center [757, 393] width 360 height 25
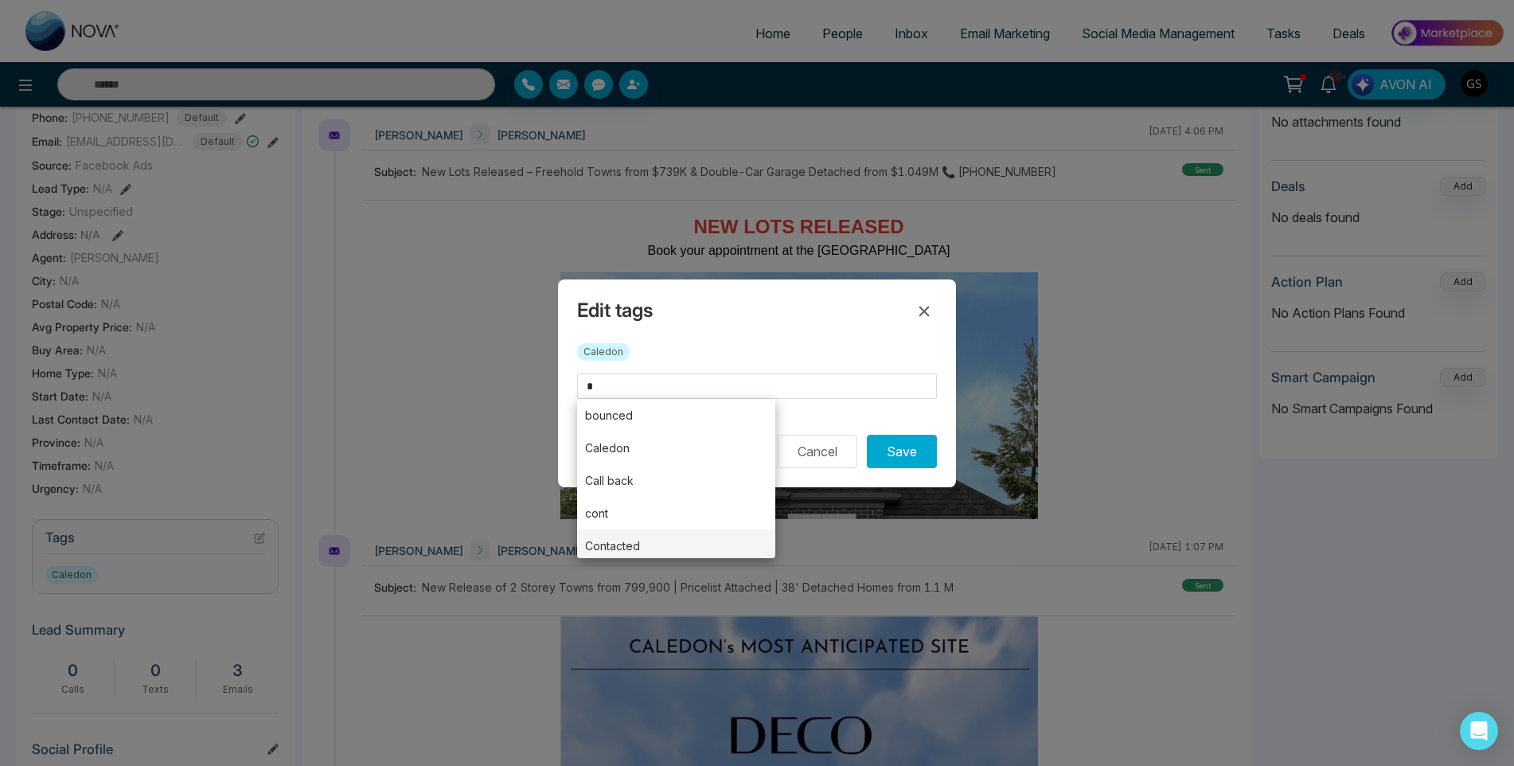
click at [623, 541] on li "Contacted" at bounding box center [676, 545] width 198 height 33
type input "*********"
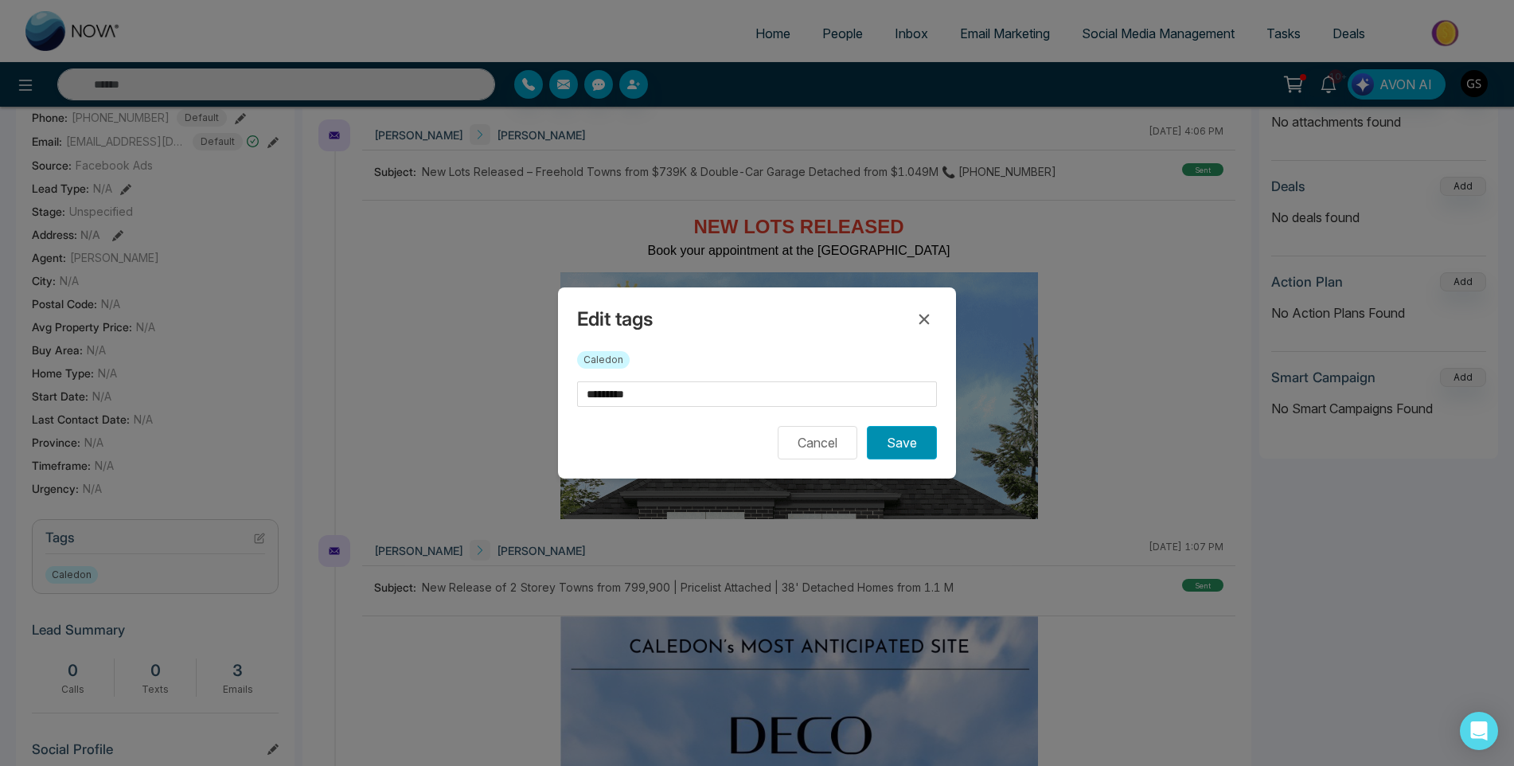
click at [915, 448] on button "Save" at bounding box center [902, 442] width 70 height 33
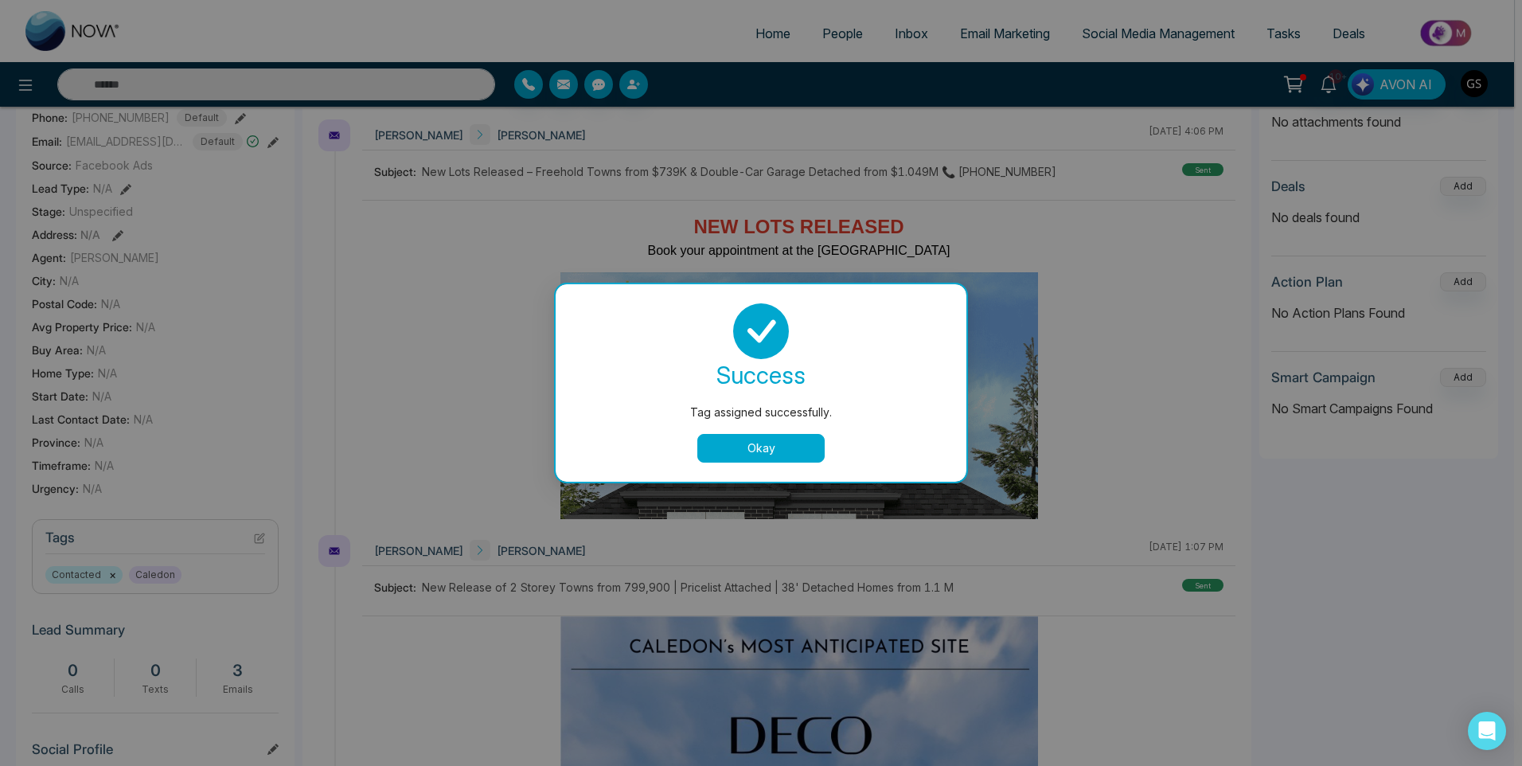
click at [778, 179] on div "Tag assigned successfully. success Tag assigned successfully. Okay" at bounding box center [761, 383] width 1522 height 766
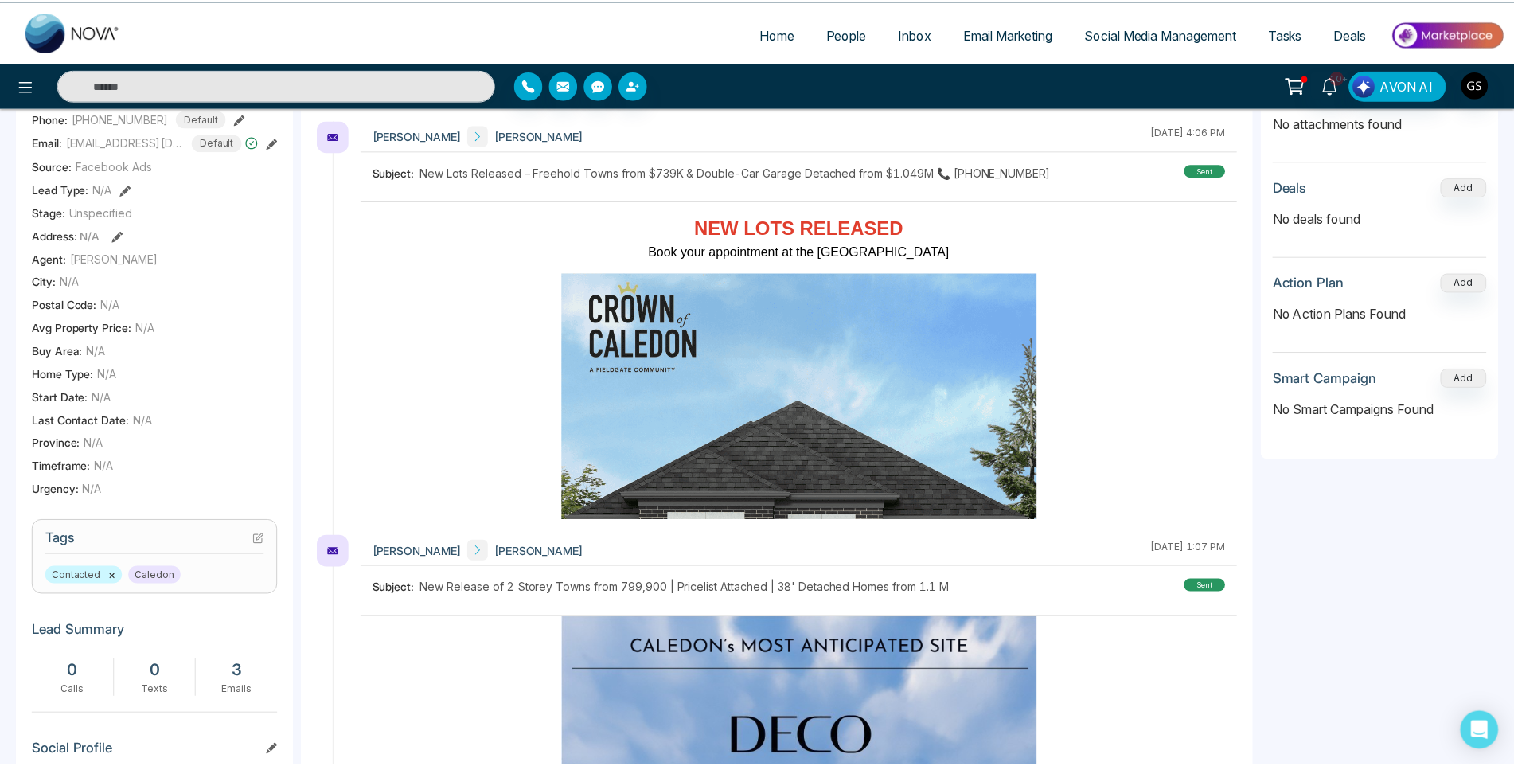
scroll to position [0, 53]
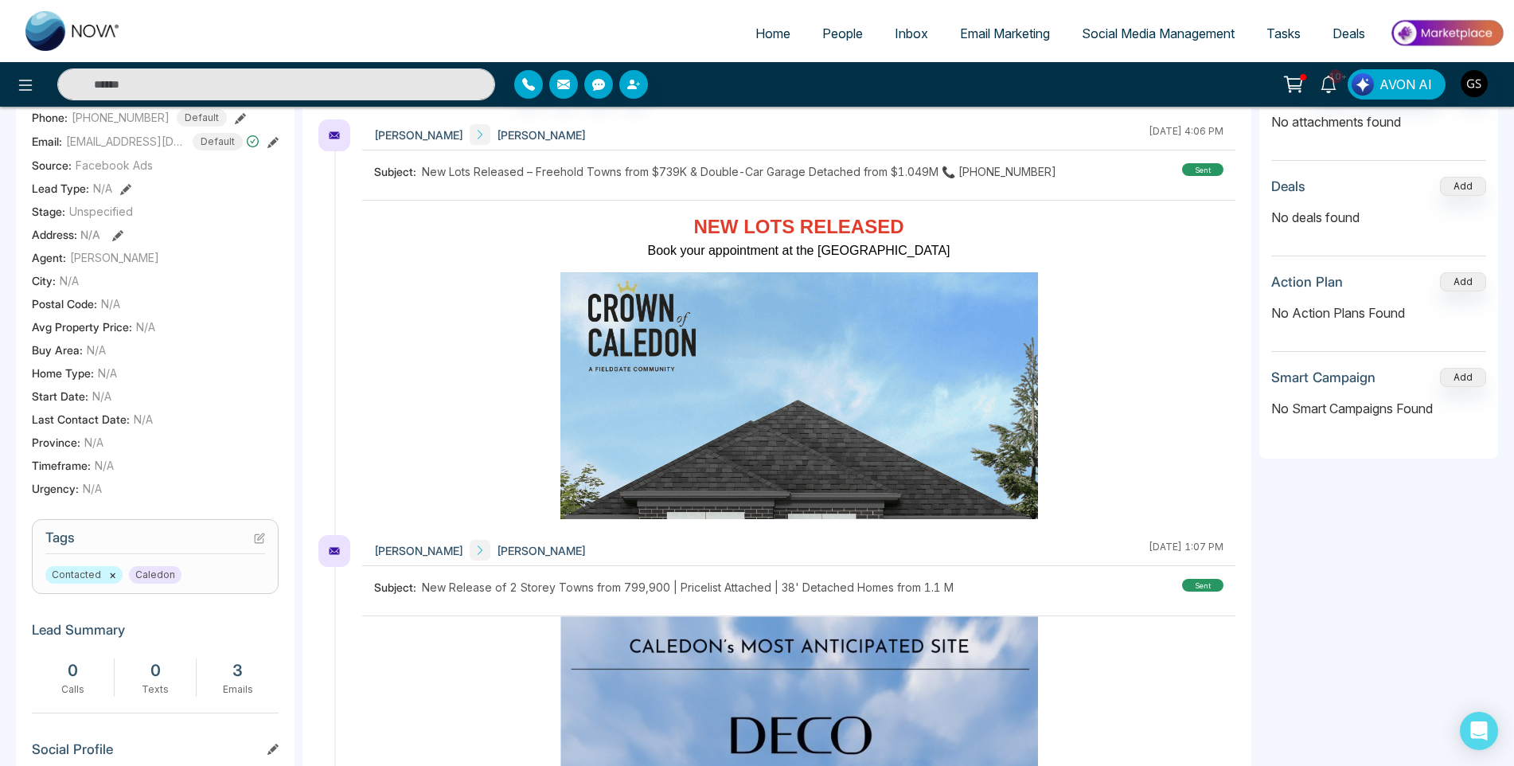
click at [846, 44] on link "People" at bounding box center [842, 33] width 72 height 30
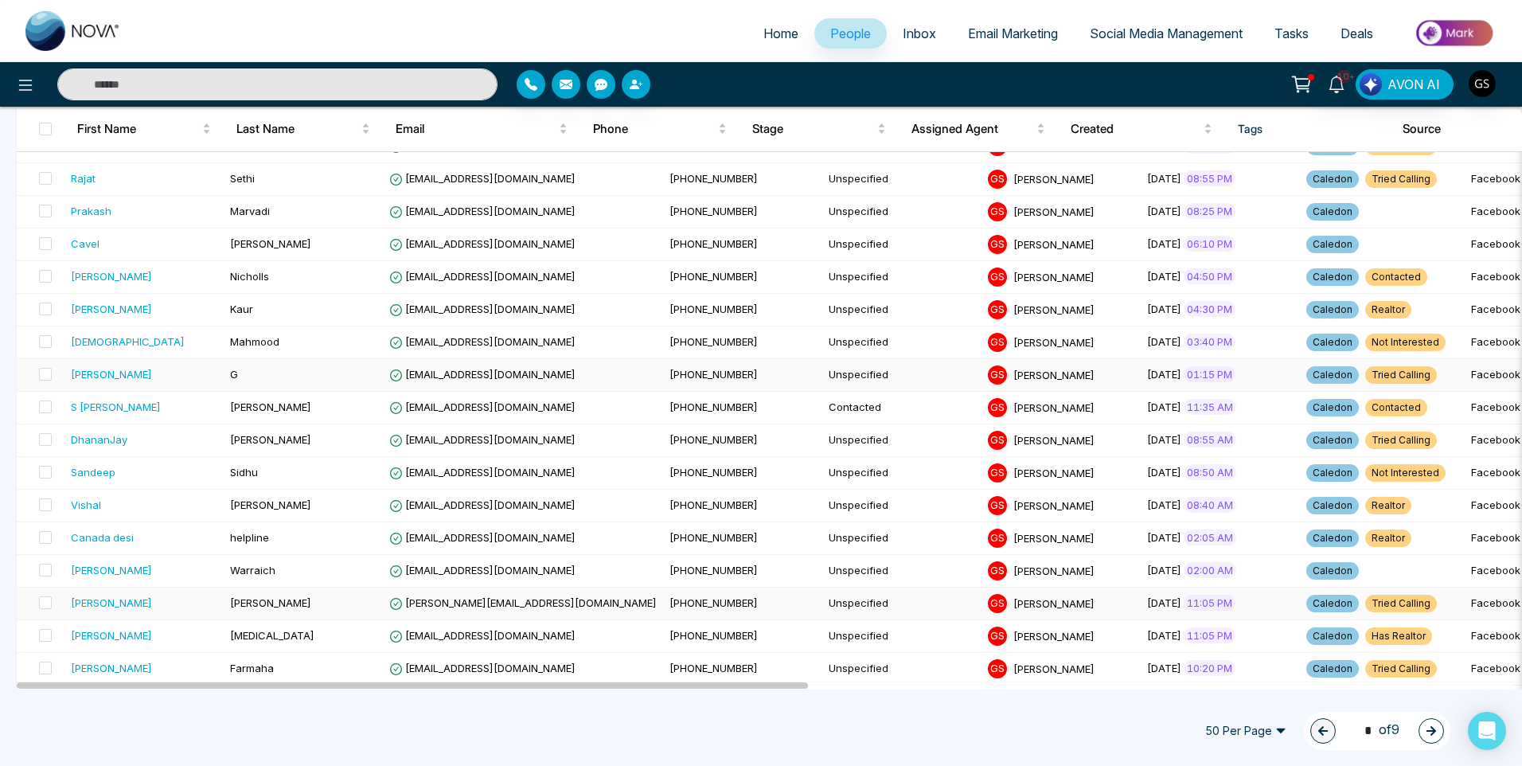
scroll to position [954, 0]
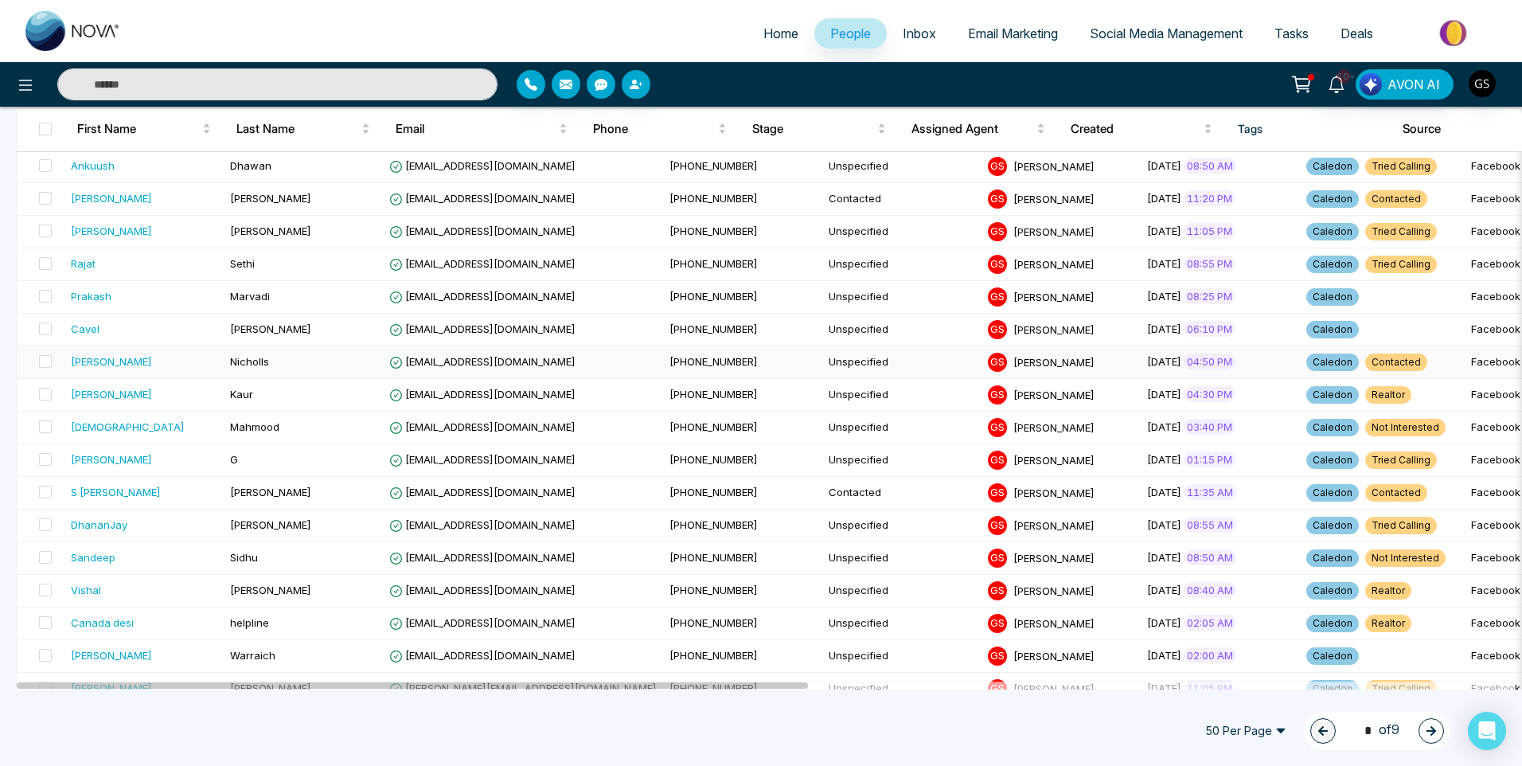
click at [663, 352] on td "[PHONE_NUMBER]" at bounding box center [742, 362] width 159 height 33
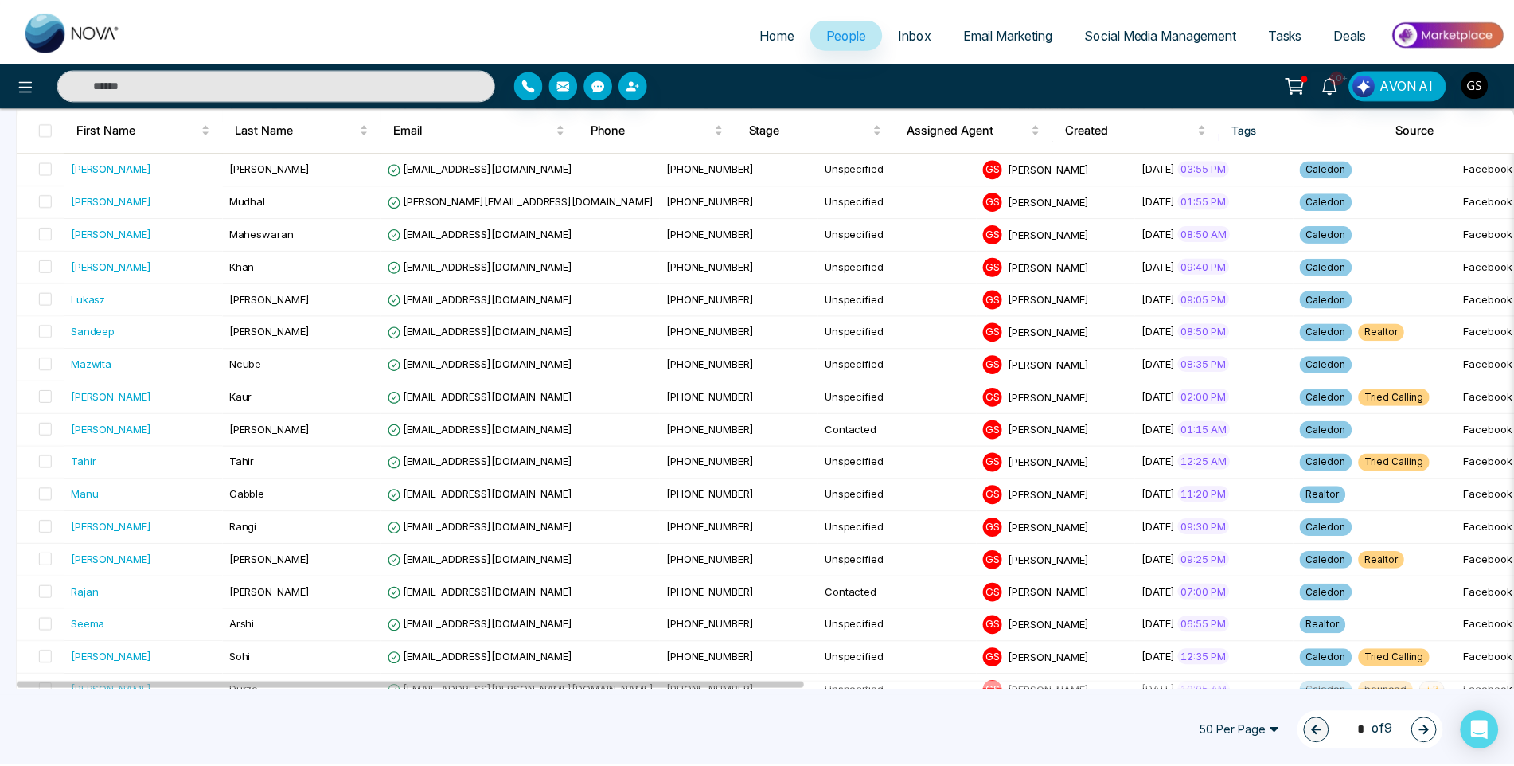
scroll to position [875, 0]
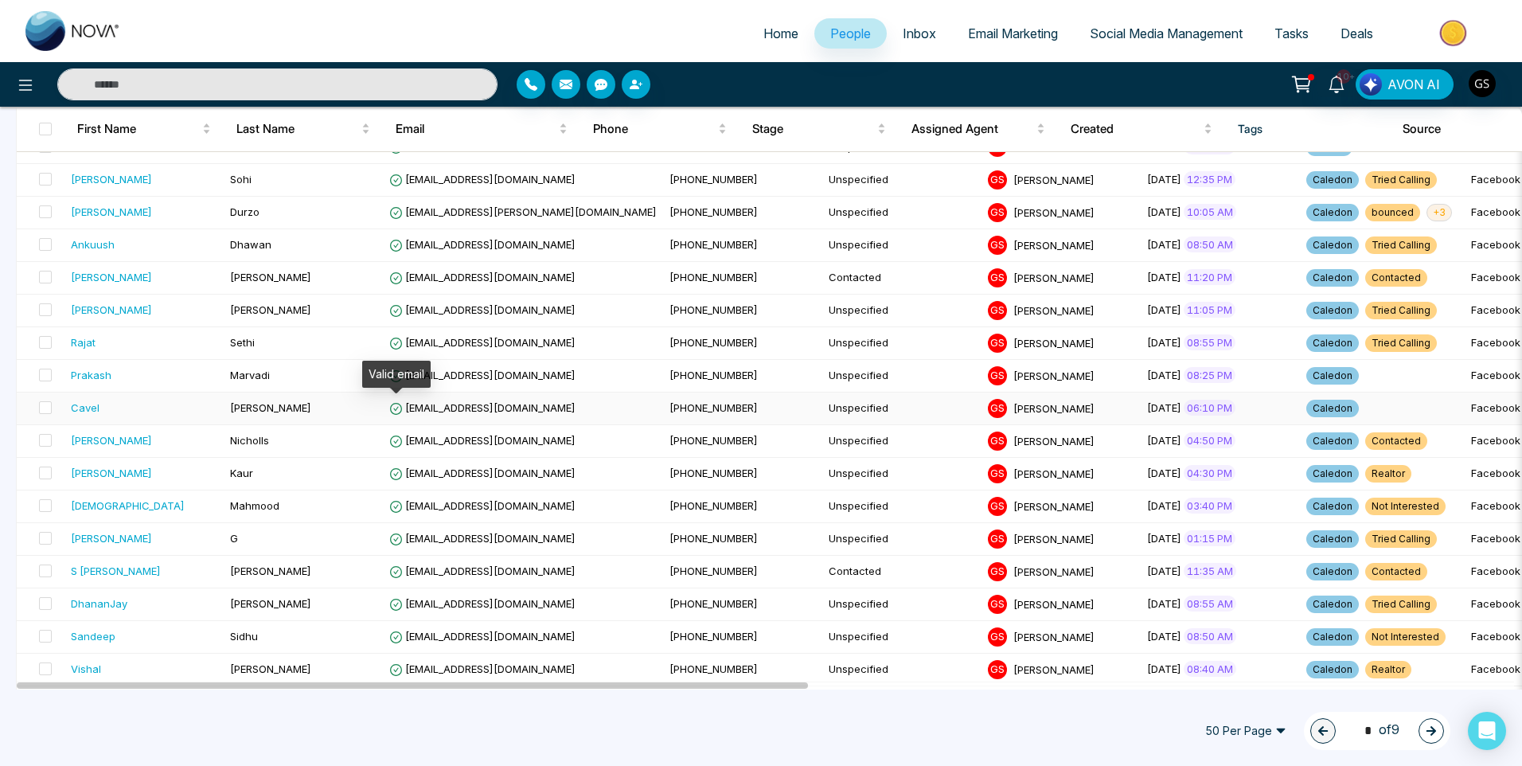
click at [401, 415] on icon at bounding box center [396, 409] width 14 height 14
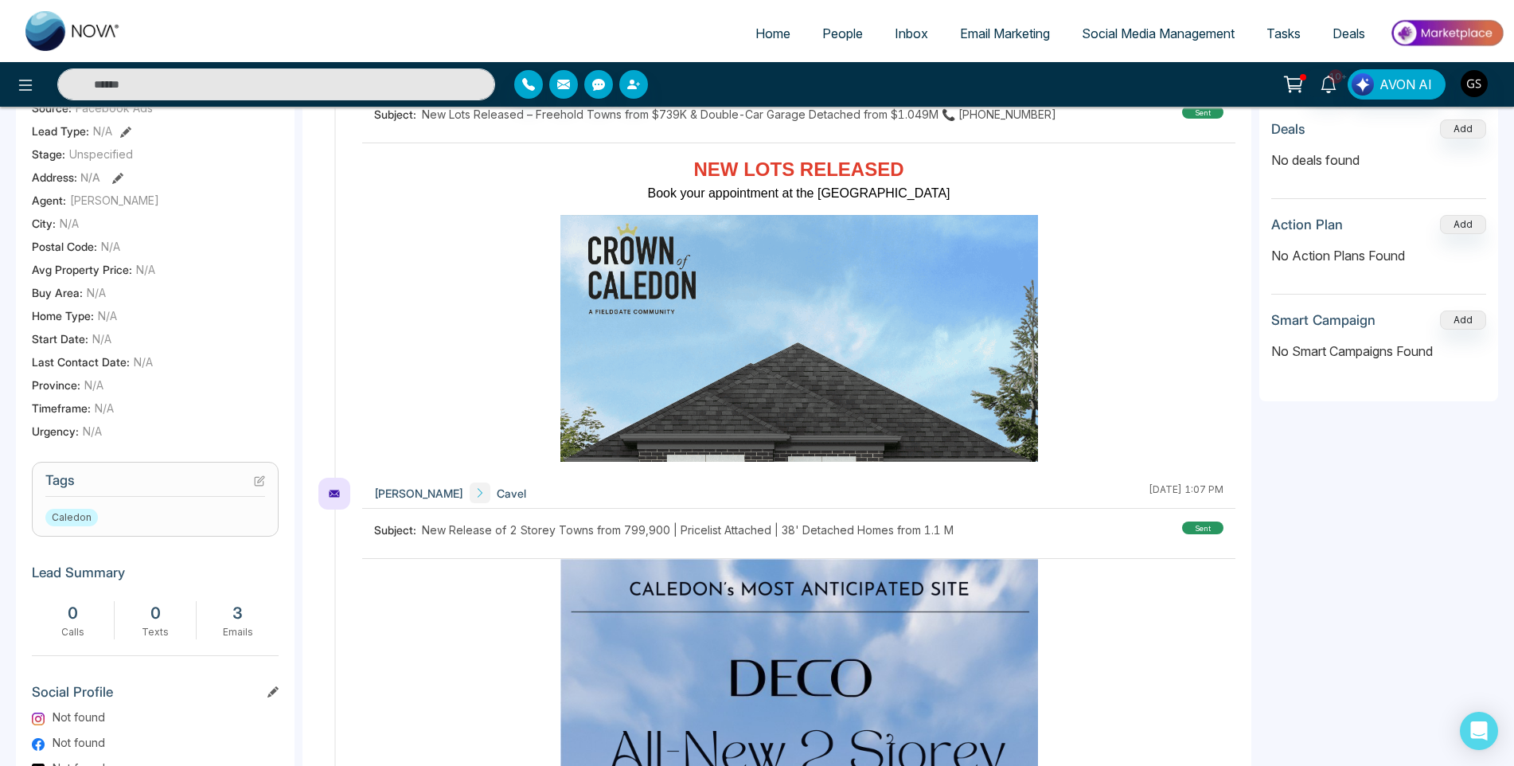
scroll to position [318, 0]
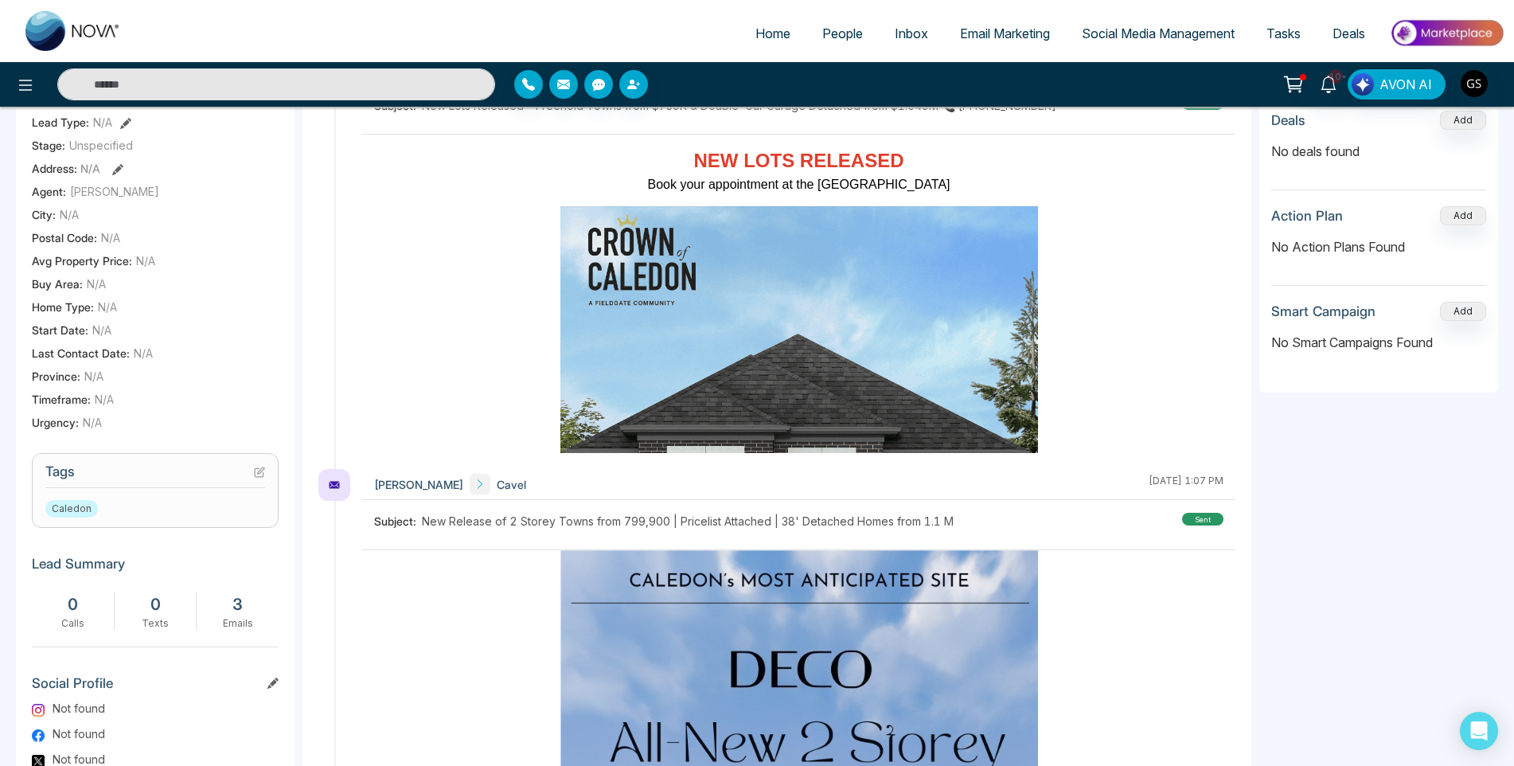
click at [259, 478] on icon at bounding box center [259, 471] width 11 height 11
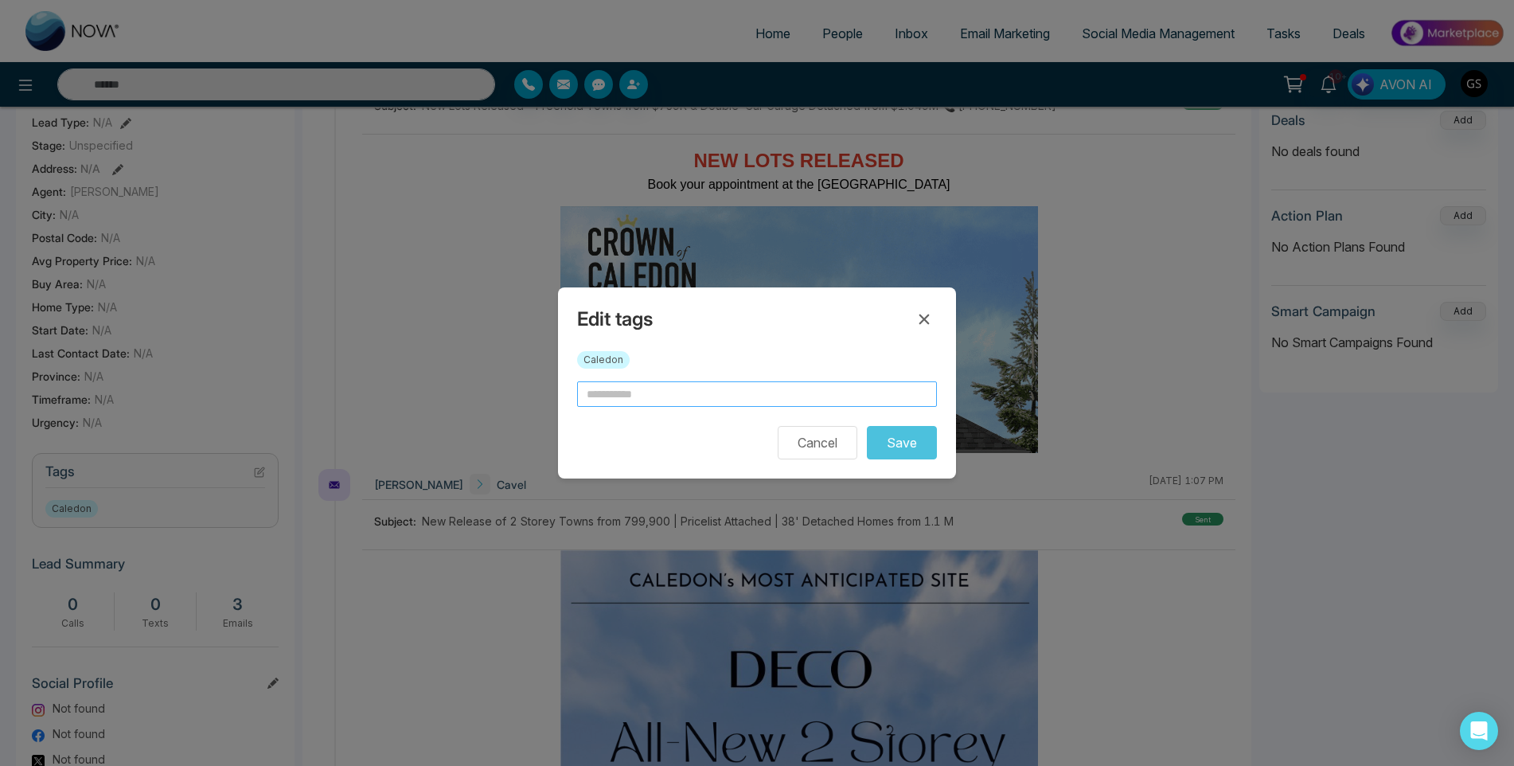
click at [601, 392] on input "text" at bounding box center [757, 393] width 360 height 25
type input "*"
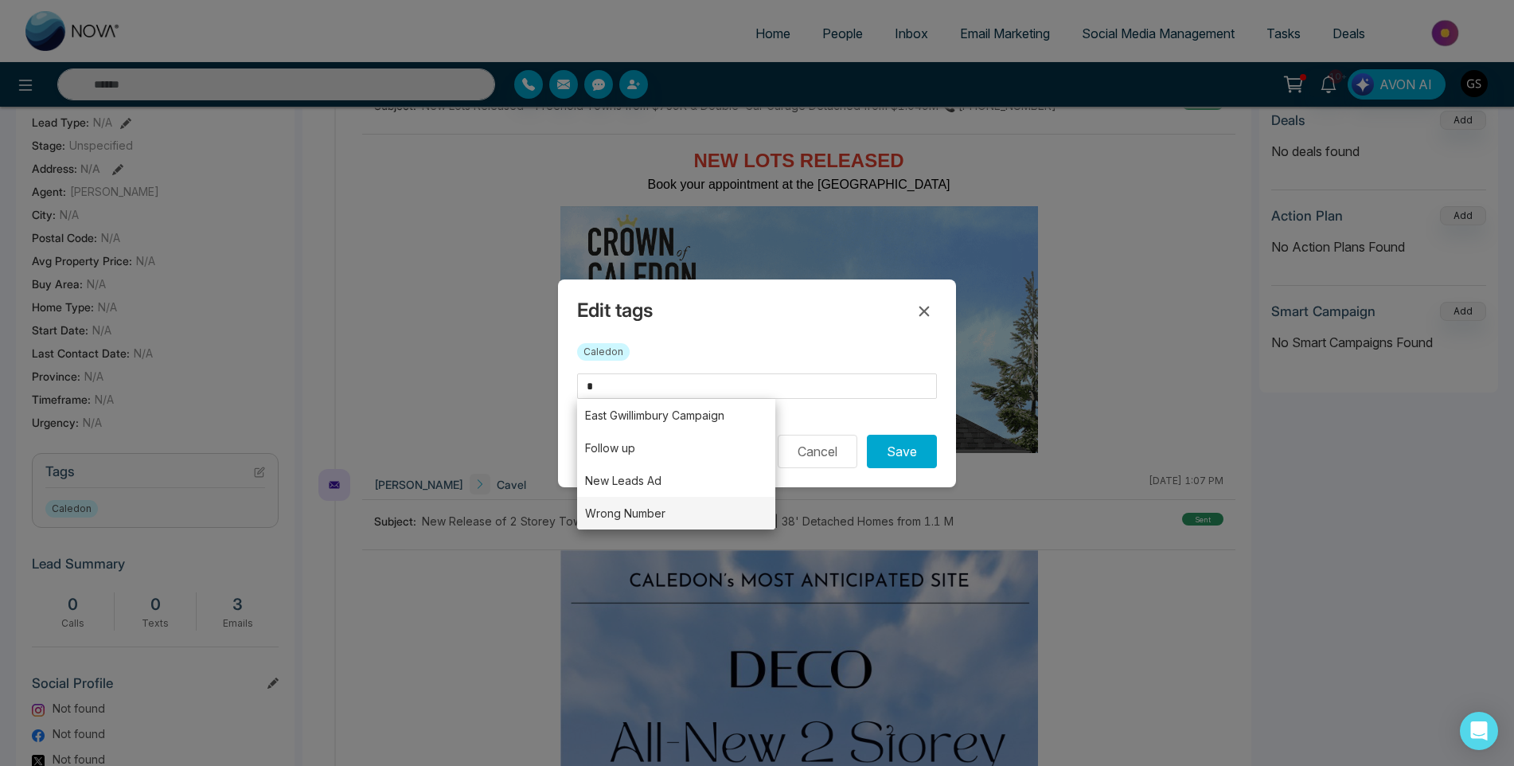
click at [626, 516] on li "Wrong Number" at bounding box center [676, 513] width 198 height 33
type input "**********"
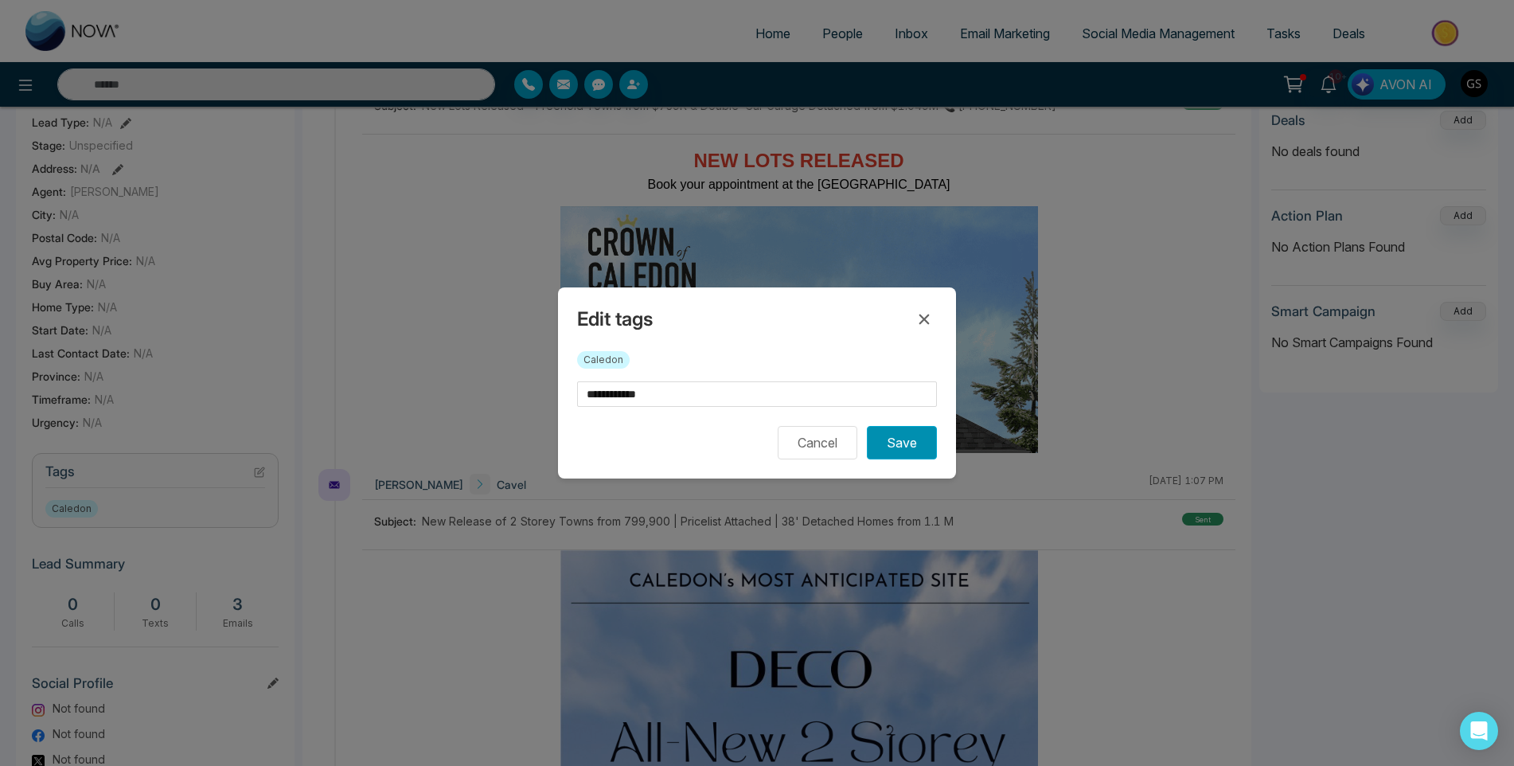
click at [915, 450] on button "Save" at bounding box center [902, 442] width 70 height 33
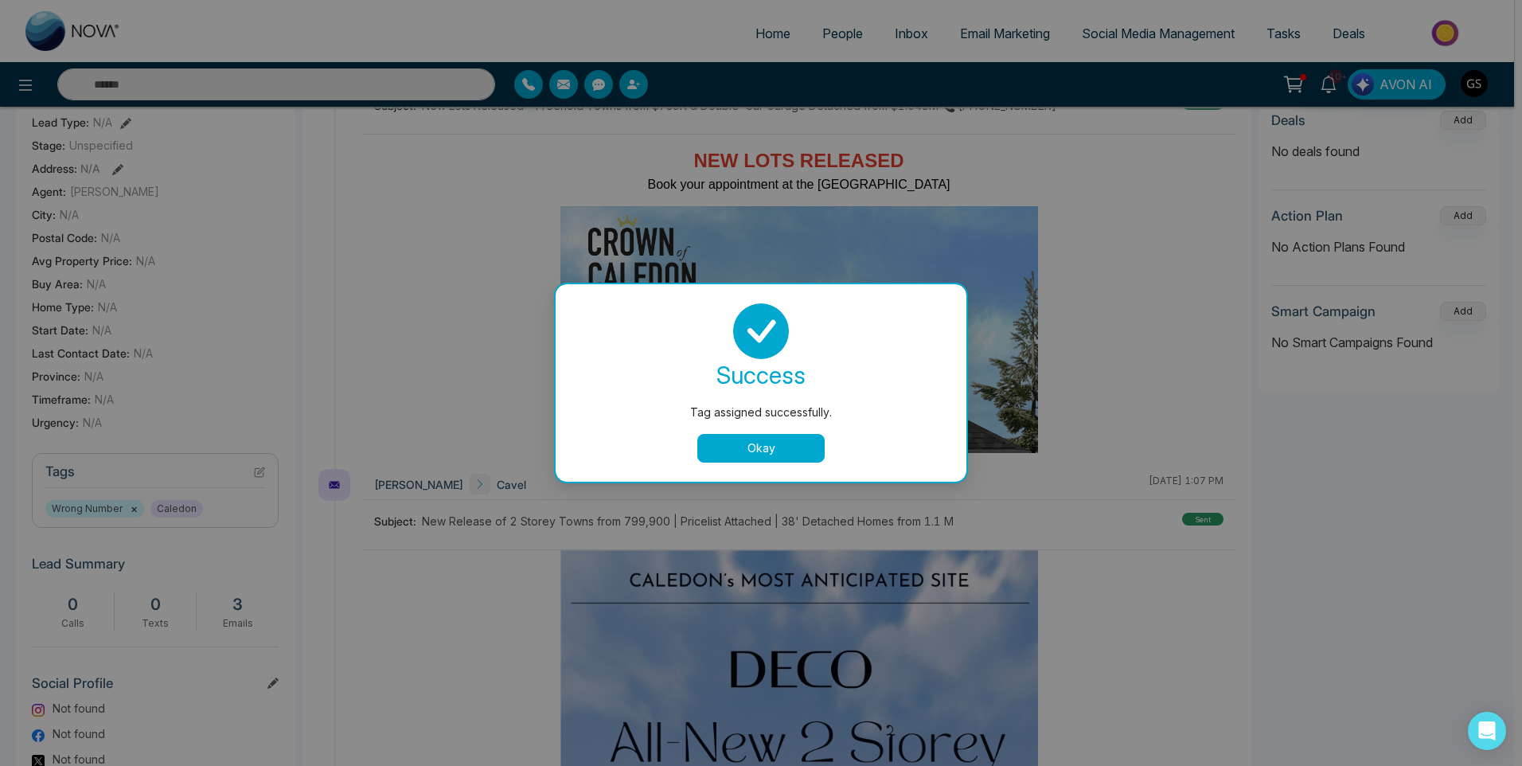
click at [1014, 255] on div "Tag assigned successfully. success Tag assigned successfully. Okay" at bounding box center [761, 383] width 1522 height 766
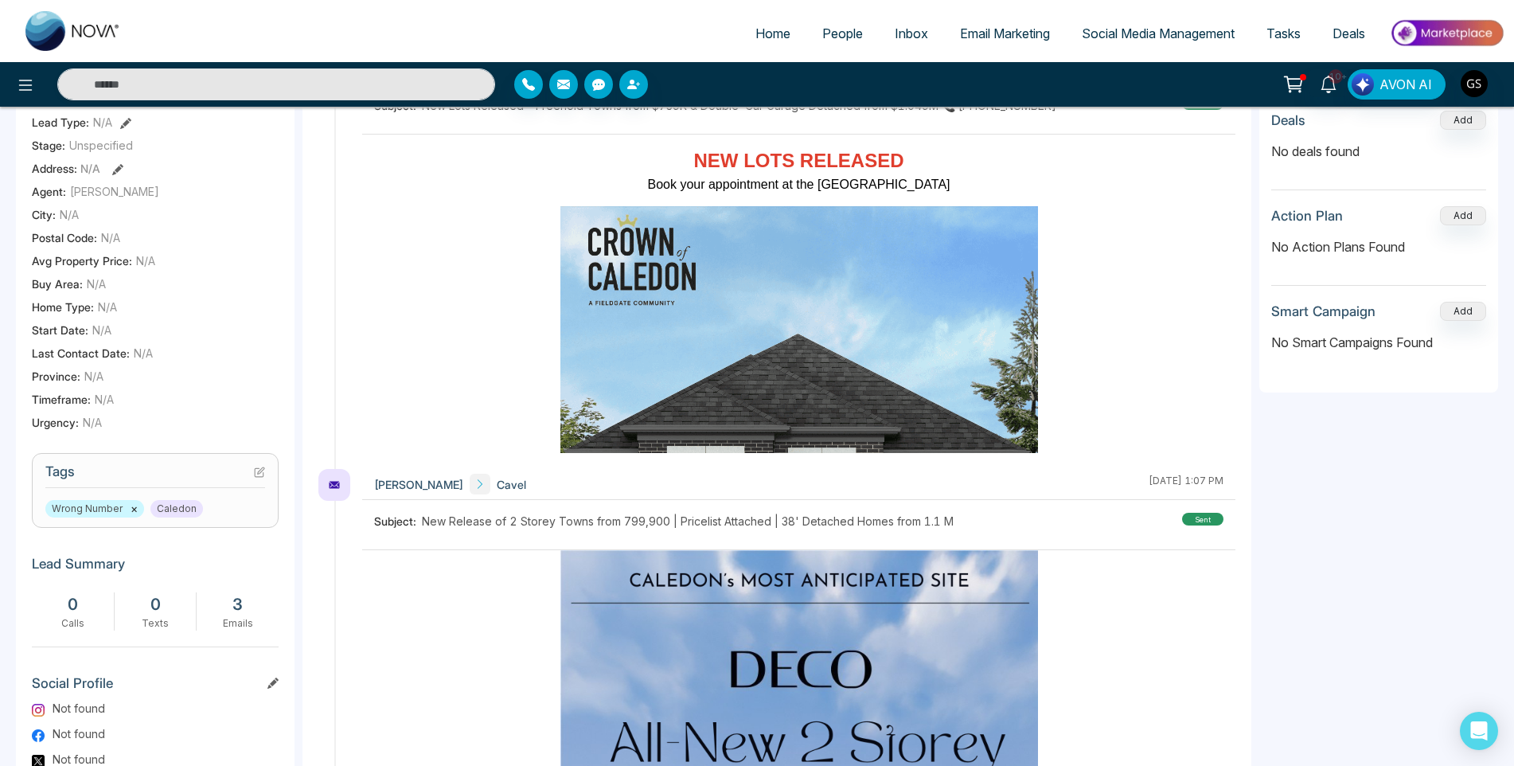
click at [860, 38] on span "People" at bounding box center [842, 33] width 41 height 16
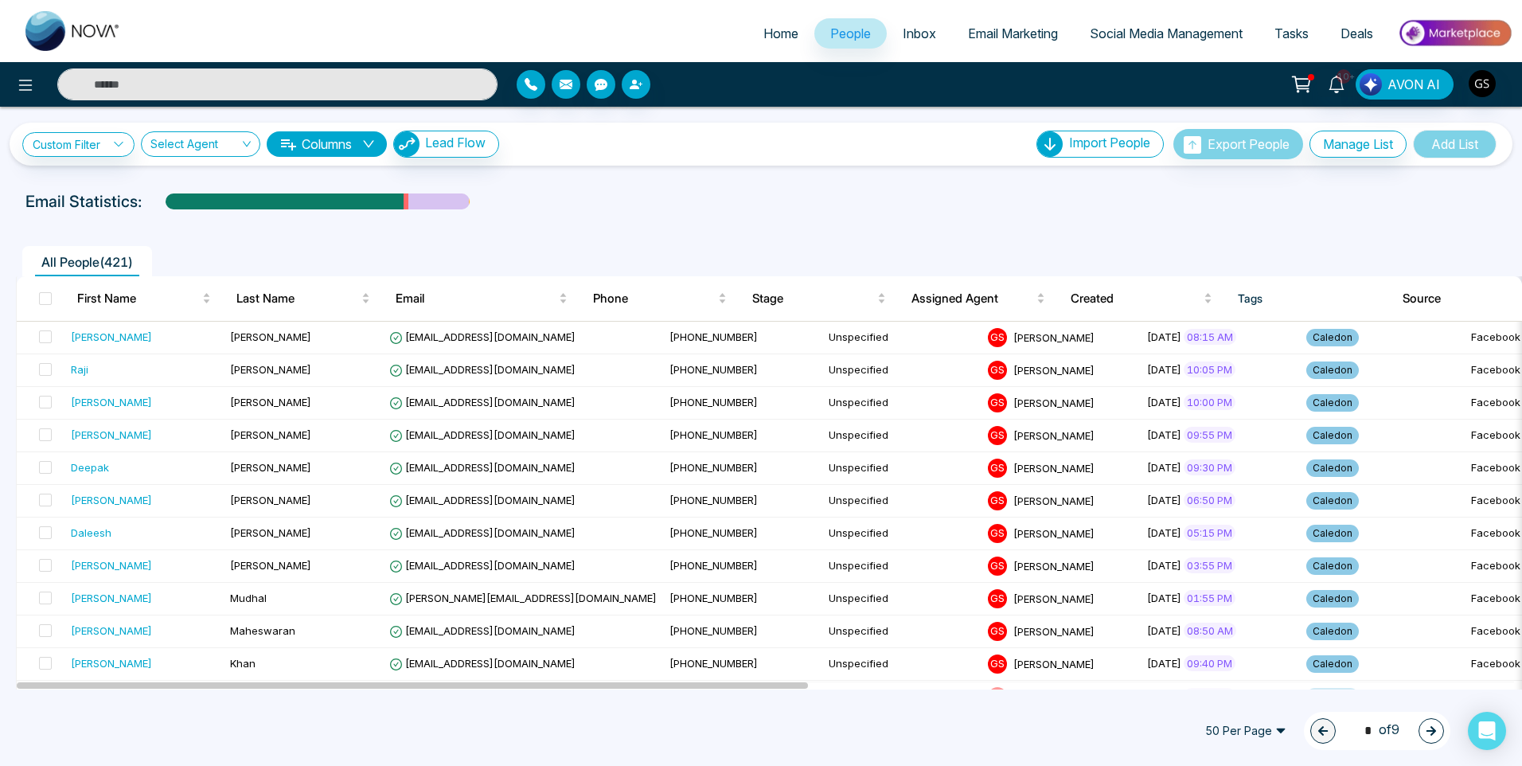
click at [235, 91] on input "text" at bounding box center [277, 84] width 440 height 32
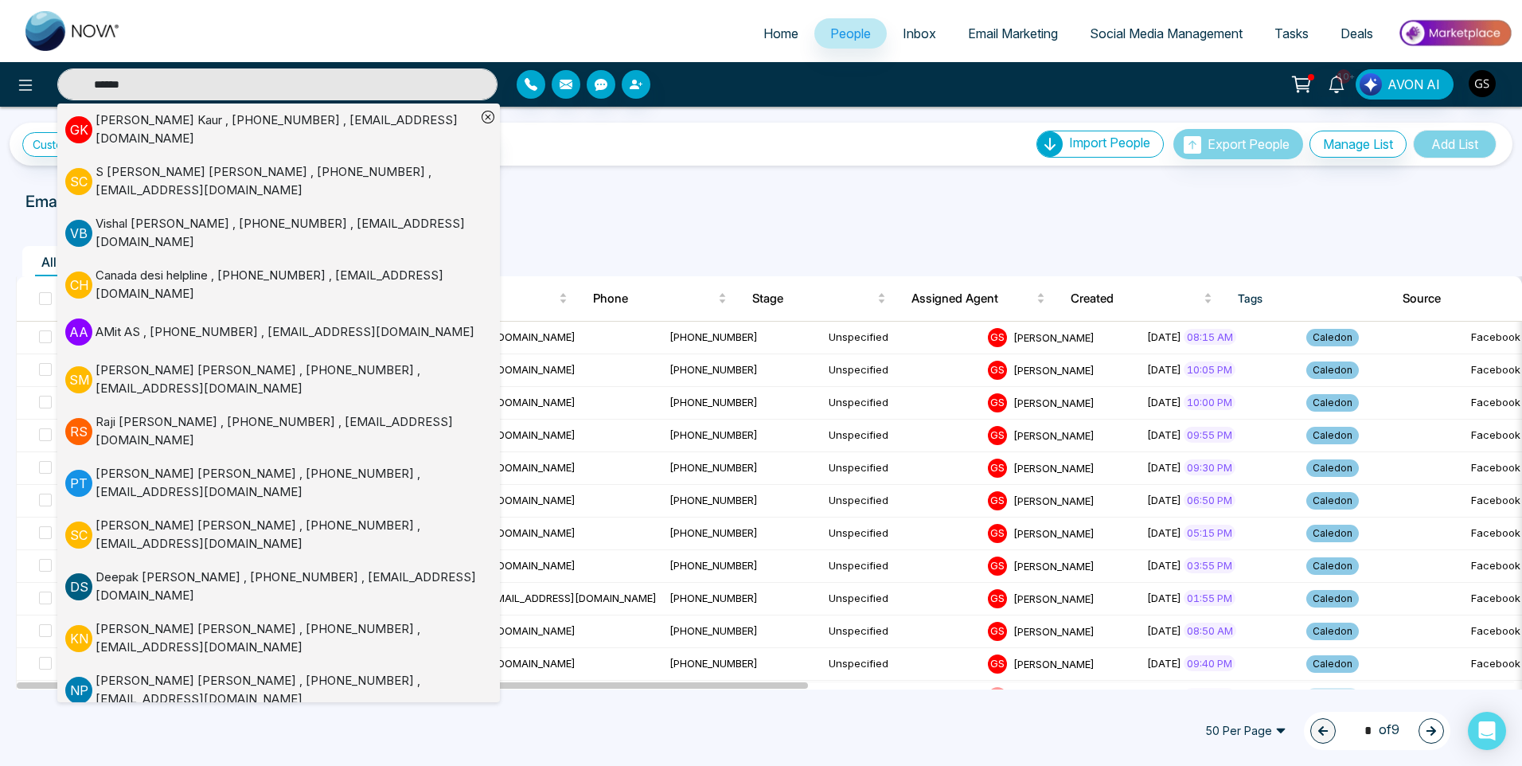
type input "******"
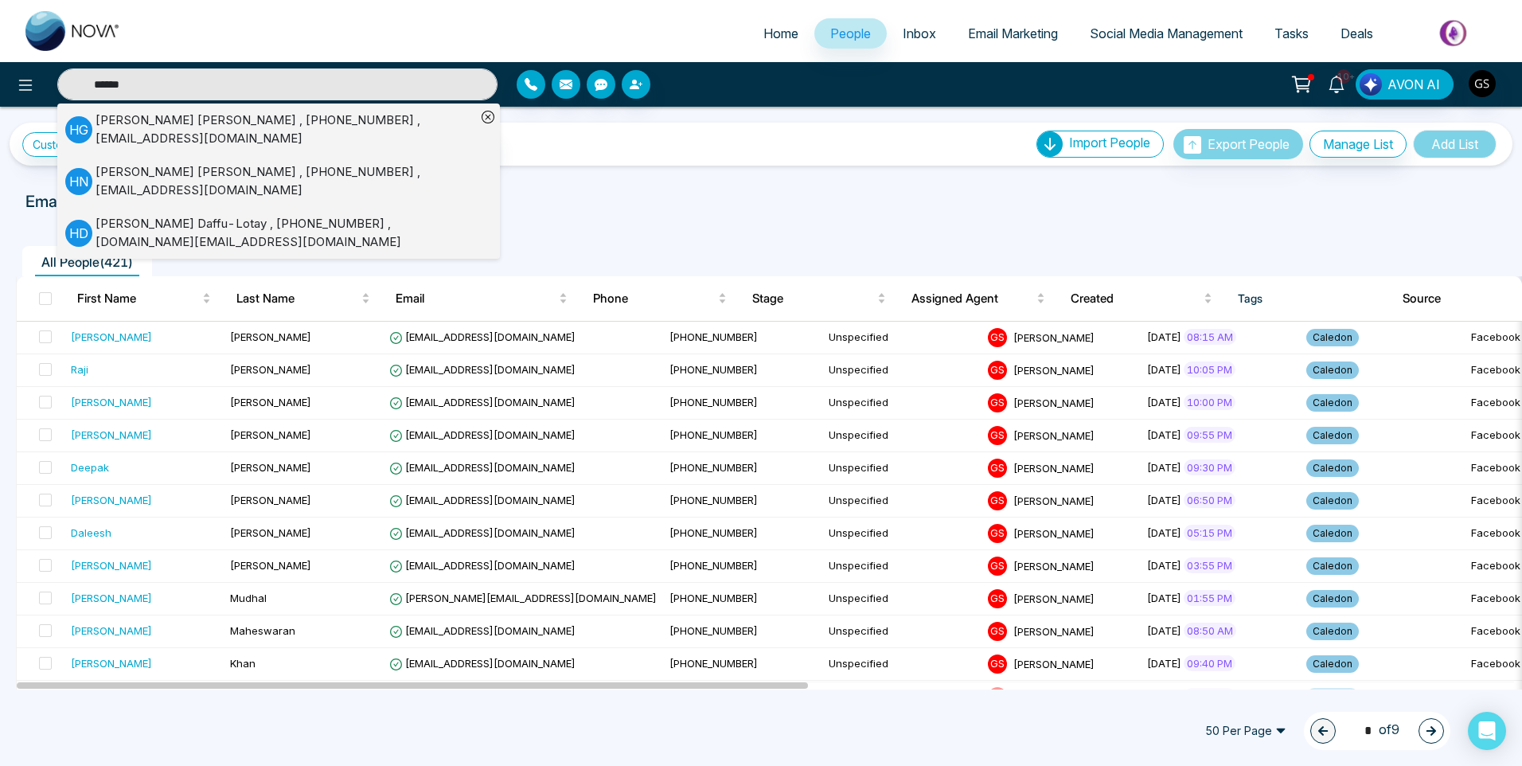
click at [741, 216] on div at bounding box center [761, 216] width 1503 height 6
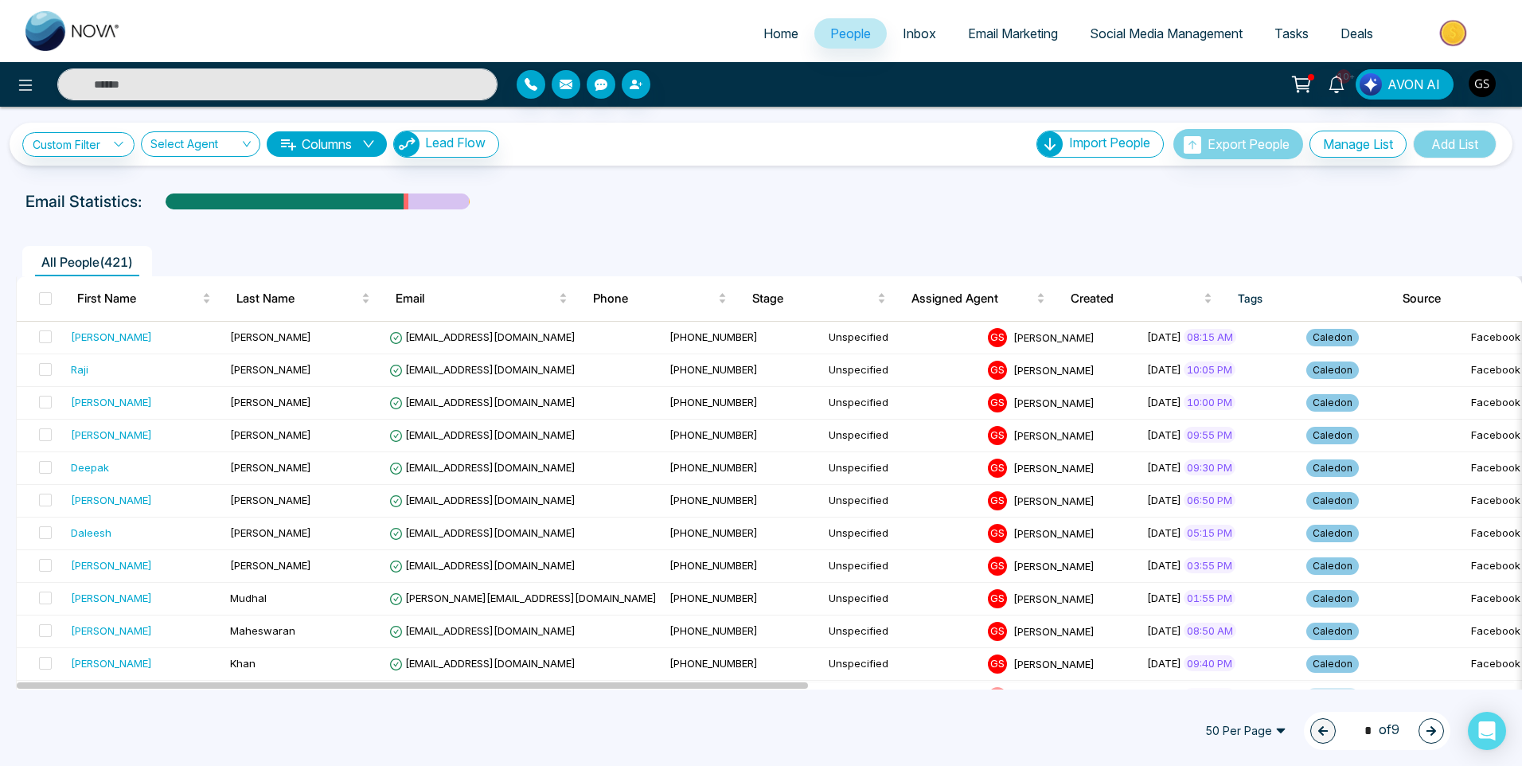
type input "******"
